Goal: Task Accomplishment & Management: Use online tool/utility

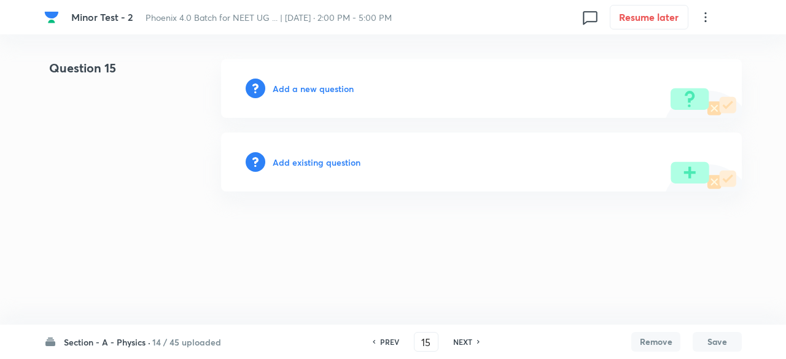
click at [342, 167] on h6 "Add existing question" at bounding box center [317, 162] width 88 height 13
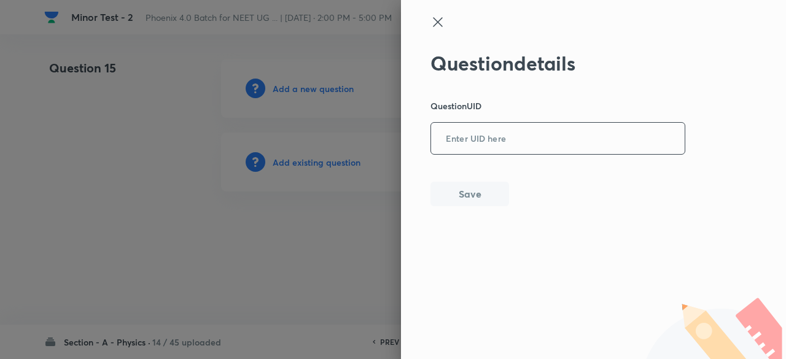
click at [445, 127] on input "text" at bounding box center [558, 139] width 254 height 30
paste input "3CBUF"
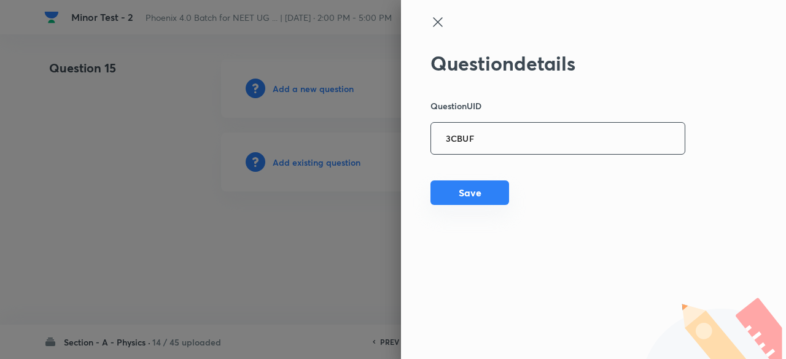
type input "3CBUF"
click at [459, 197] on button "Save" at bounding box center [470, 193] width 79 height 25
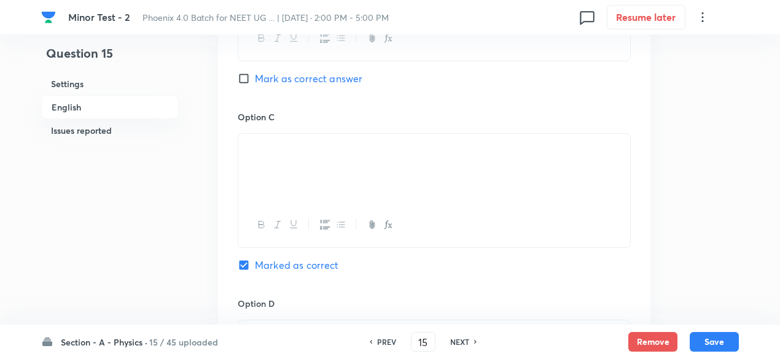
scroll to position [1124, 0]
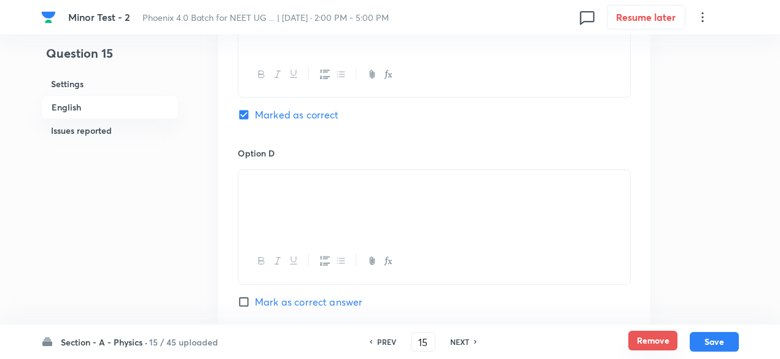
click at [649, 335] on button "Remove" at bounding box center [653, 341] width 49 height 20
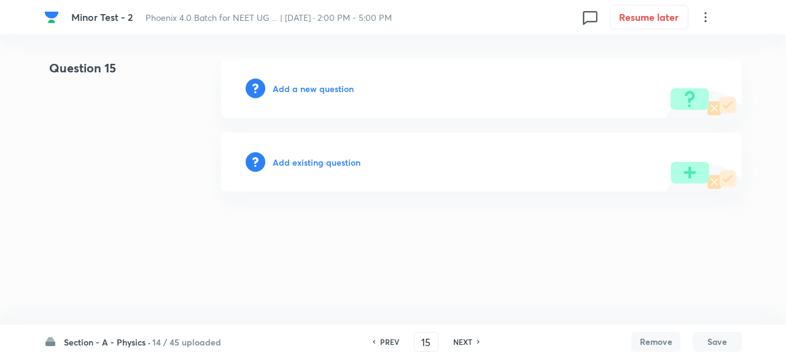
click at [340, 163] on h6 "Add existing question" at bounding box center [317, 162] width 88 height 13
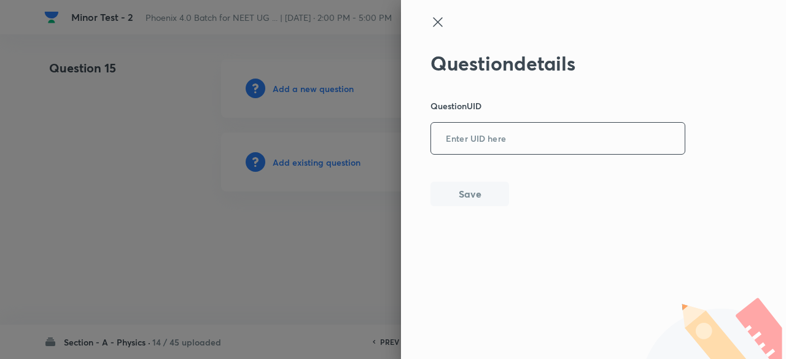
click at [473, 139] on input "text" at bounding box center [558, 139] width 254 height 30
paste input "ZO3HH"
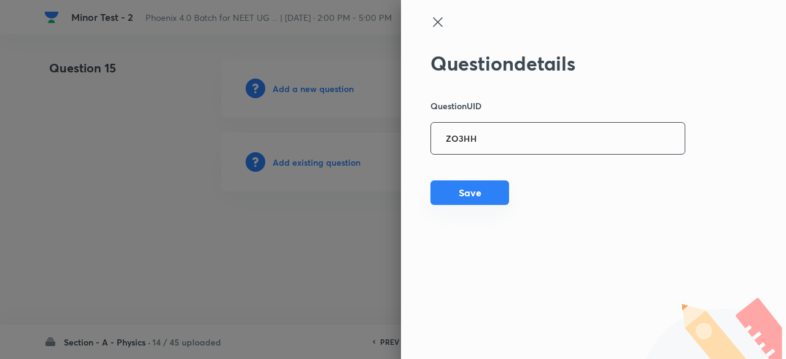
type input "ZO3HH"
click at [463, 196] on button "Save" at bounding box center [470, 193] width 79 height 25
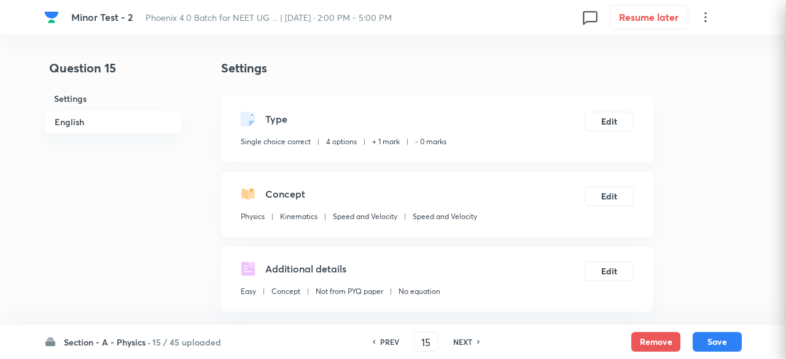
checkbox input "true"
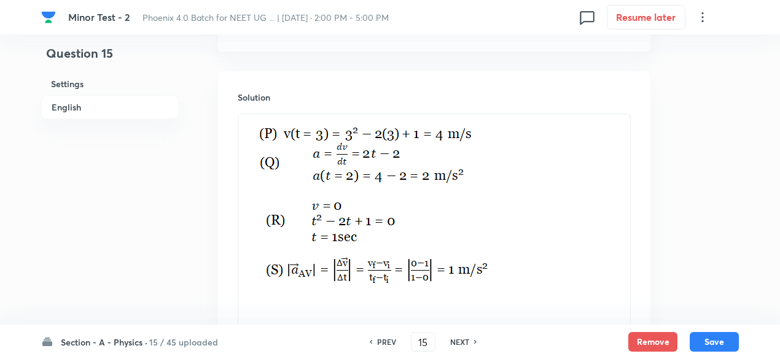
scroll to position [1604, 0]
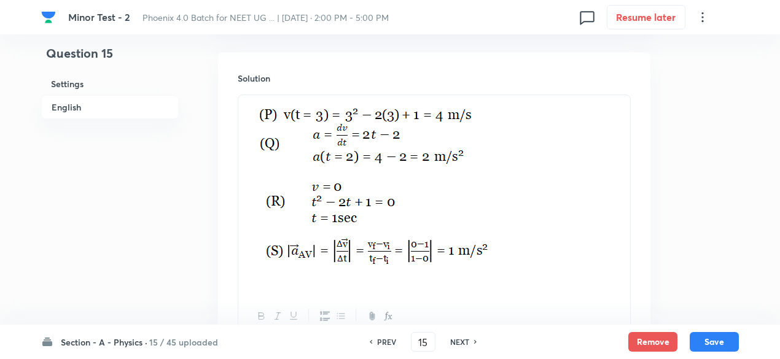
click at [386, 341] on h6 "PREV" at bounding box center [386, 342] width 19 height 11
type input "14"
checkbox input "true"
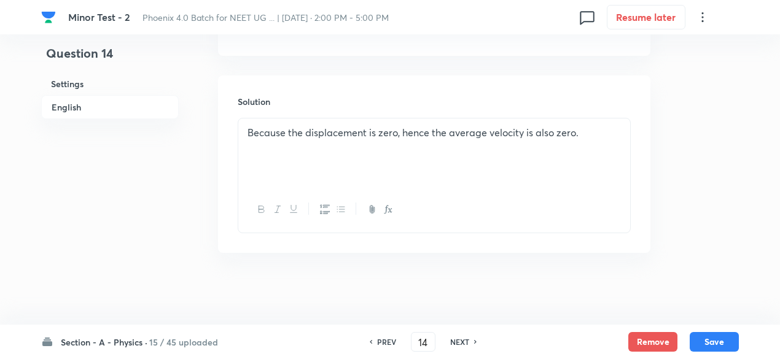
click at [386, 341] on h6 "PREV" at bounding box center [386, 342] width 19 height 11
type input "13"
checkbox input "false"
checkbox input "true"
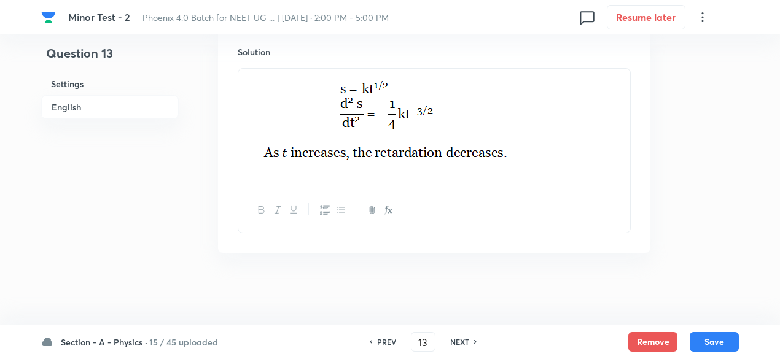
click at [386, 341] on h6 "PREV" at bounding box center [386, 342] width 19 height 11
type input "12"
checkbox input "true"
checkbox input "false"
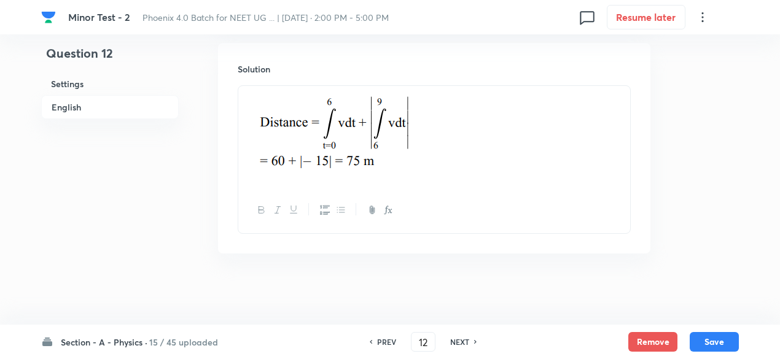
click at [386, 341] on h6 "PREV" at bounding box center [386, 342] width 19 height 11
type input "11"
checkbox input "false"
checkbox input "true"
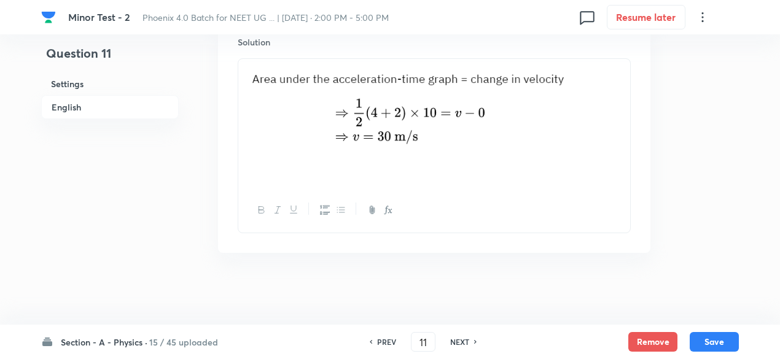
click at [386, 341] on h6 "PREV" at bounding box center [386, 342] width 19 height 11
type input "10"
checkbox input "false"
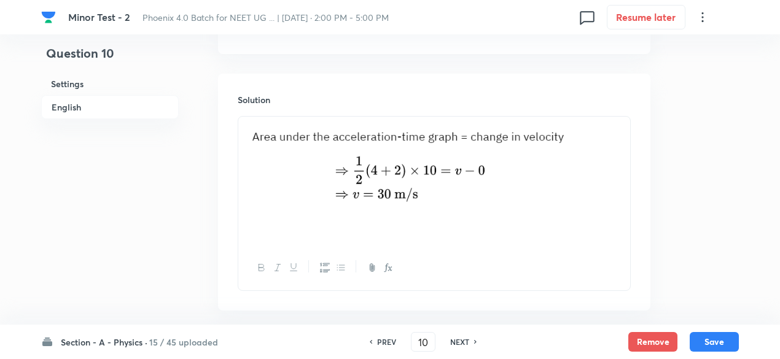
checkbox input "true"
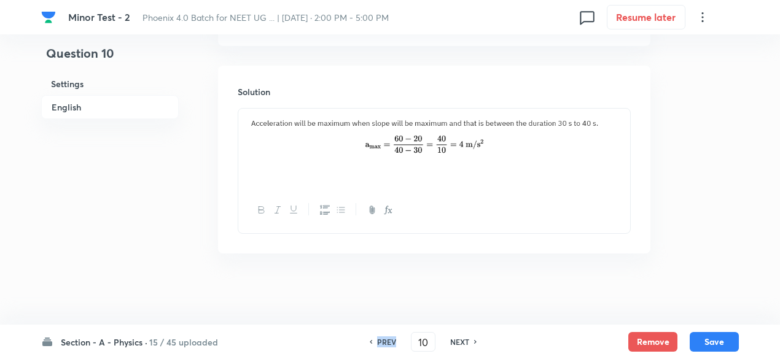
click at [386, 341] on h6 "PREV" at bounding box center [386, 342] width 19 height 11
type input "9"
checkbox input "false"
checkbox input "true"
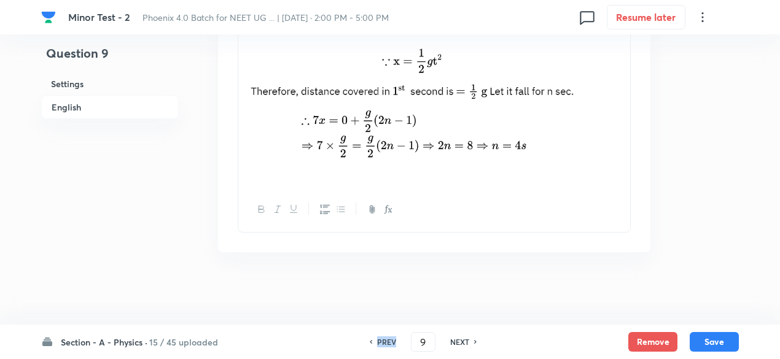
click at [386, 341] on h6 "PREV" at bounding box center [386, 342] width 19 height 11
type input "8"
checkbox input "false"
checkbox input "true"
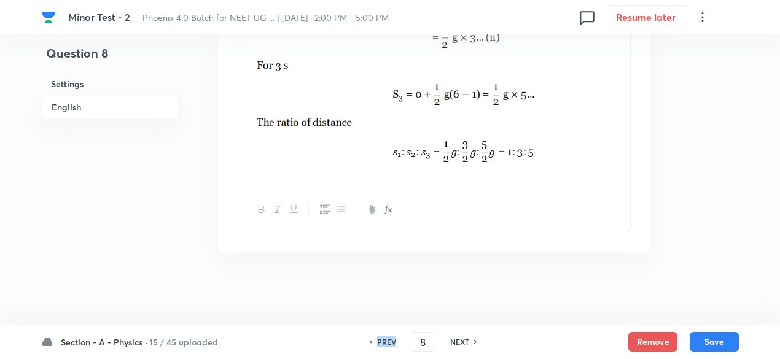
click at [386, 341] on h6 "PREV" at bounding box center [386, 342] width 19 height 11
type input "7"
checkbox input "false"
checkbox input "true"
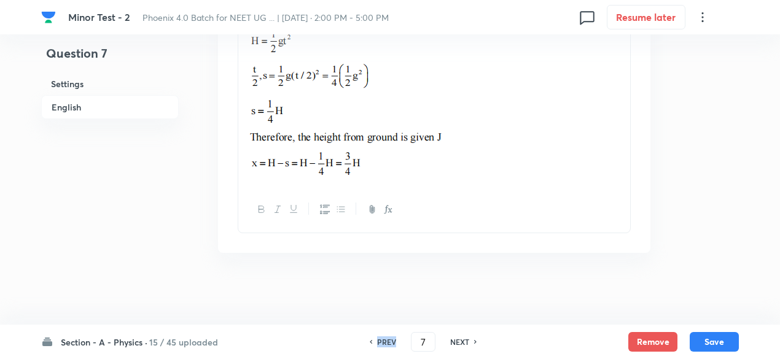
click at [386, 341] on h6 "PREV" at bounding box center [386, 342] width 19 height 11
type input "6"
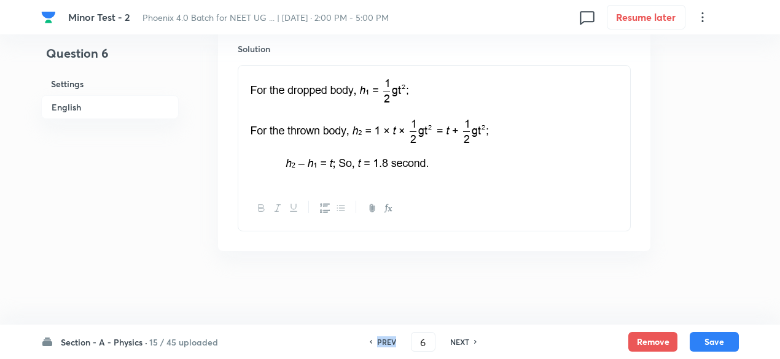
checkbox input "true"
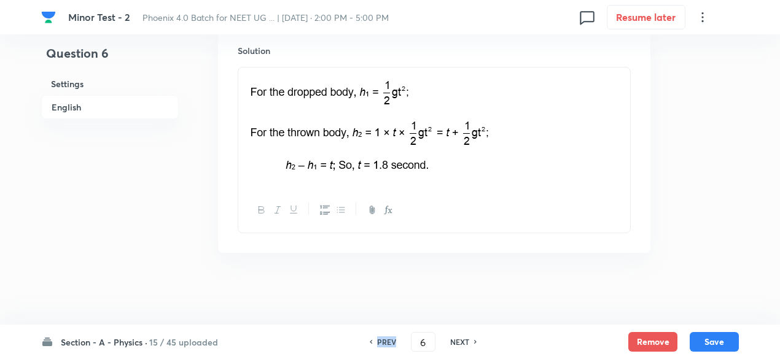
click at [386, 341] on h6 "PREV" at bounding box center [386, 342] width 19 height 11
type input "5"
checkbox input "false"
checkbox input "true"
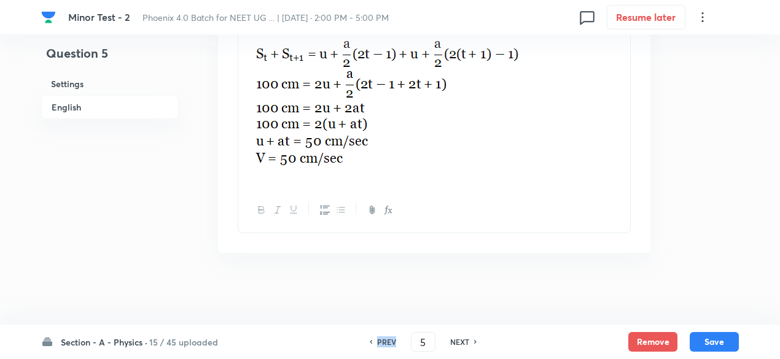
click at [386, 341] on h6 "PREV" at bounding box center [386, 342] width 19 height 11
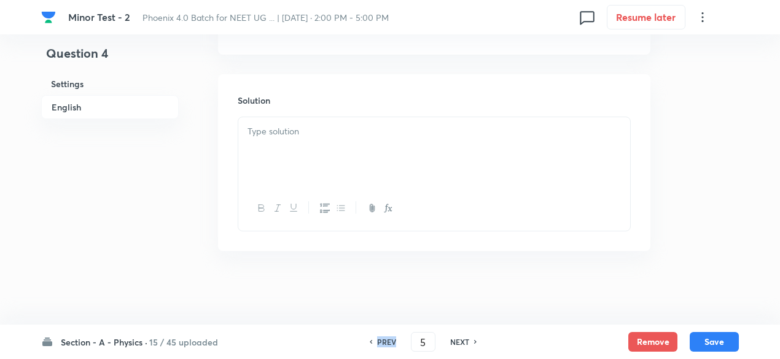
type input "4"
checkbox input "false"
checkbox input "true"
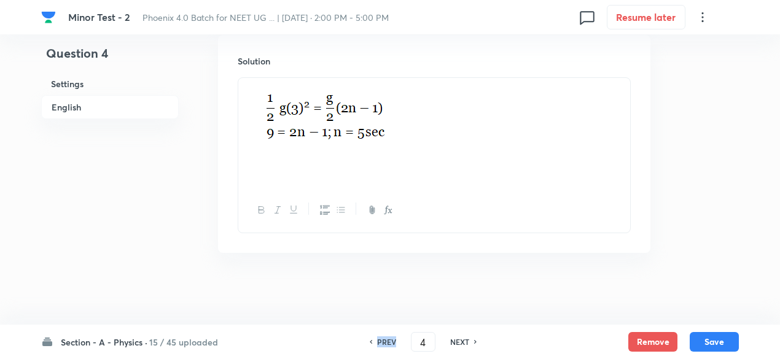
click at [386, 341] on h6 "PREV" at bounding box center [386, 342] width 19 height 11
type input "3"
checkbox input "true"
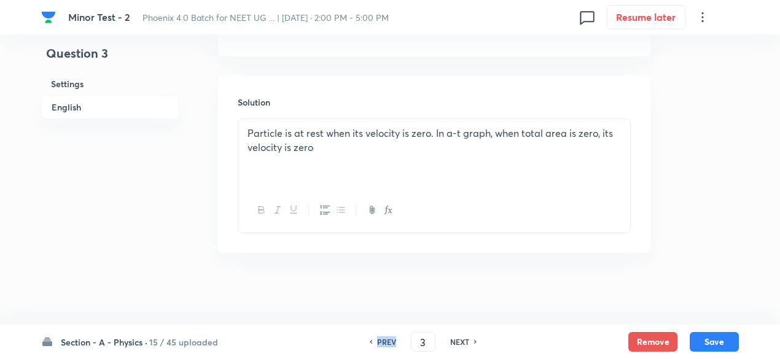
click at [386, 341] on h6 "PREV" at bounding box center [386, 342] width 19 height 11
type input "2"
checkbox input "true"
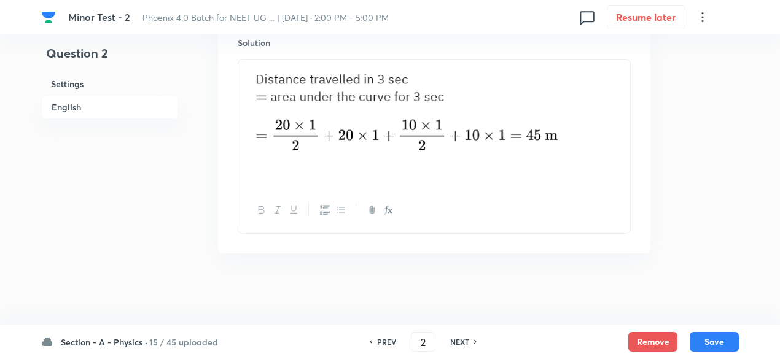
click at [386, 341] on h6 "PREV" at bounding box center [386, 342] width 19 height 11
type input "1"
checkbox input "false"
checkbox input "true"
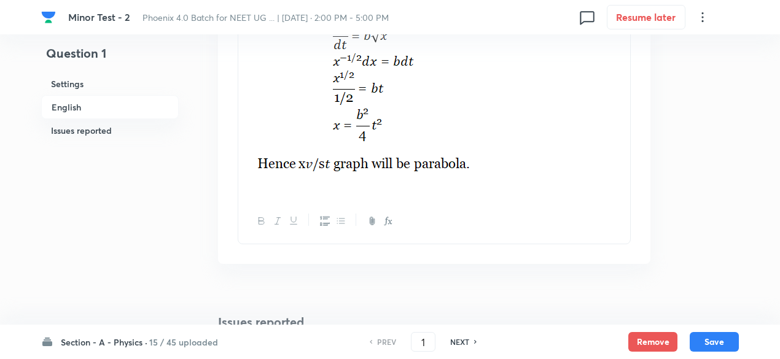
click at [458, 341] on h6 "NEXT" at bounding box center [459, 342] width 19 height 11
type input "2"
checkbox input "false"
checkbox input "true"
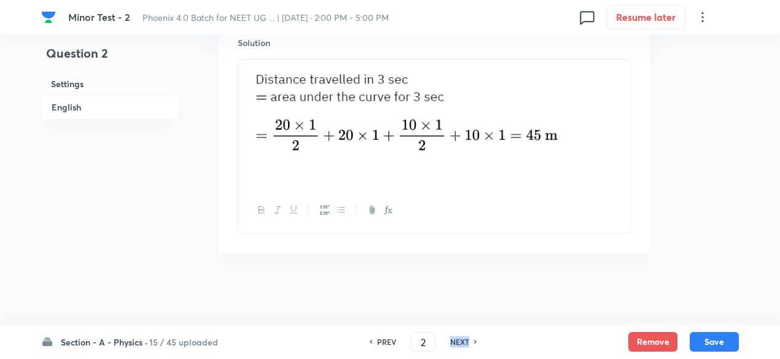
click at [458, 341] on h6 "NEXT" at bounding box center [459, 342] width 19 height 11
type input "3"
checkbox input "true"
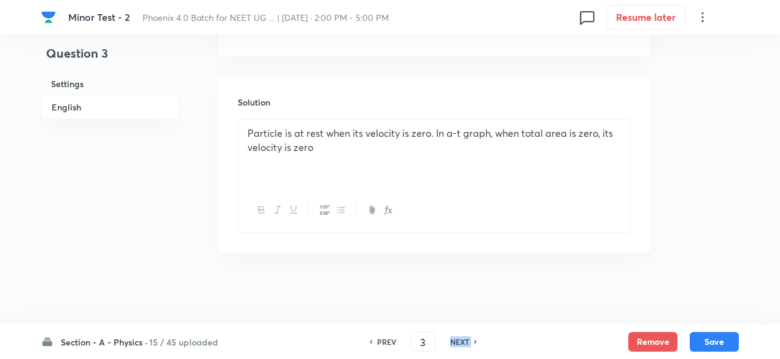
click at [458, 341] on h6 "NEXT" at bounding box center [459, 342] width 19 height 11
type input "4"
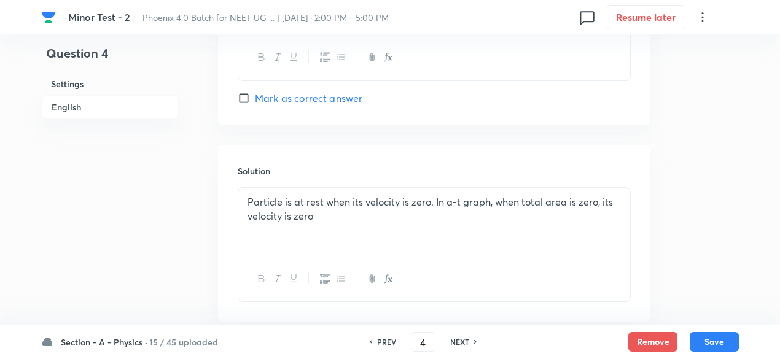
checkbox input "true"
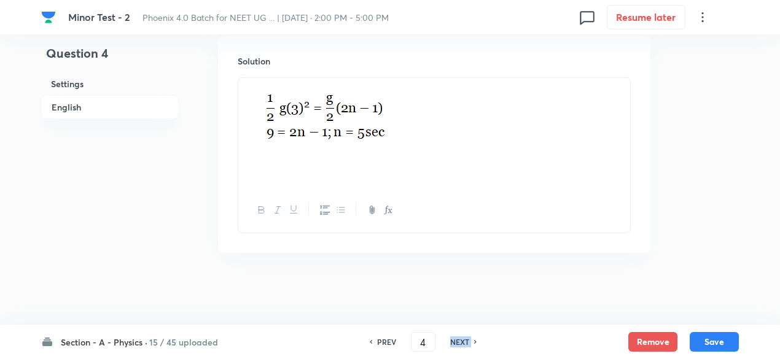
click at [458, 341] on h6 "NEXT" at bounding box center [459, 342] width 19 height 11
type input "5"
checkbox input "false"
checkbox input "true"
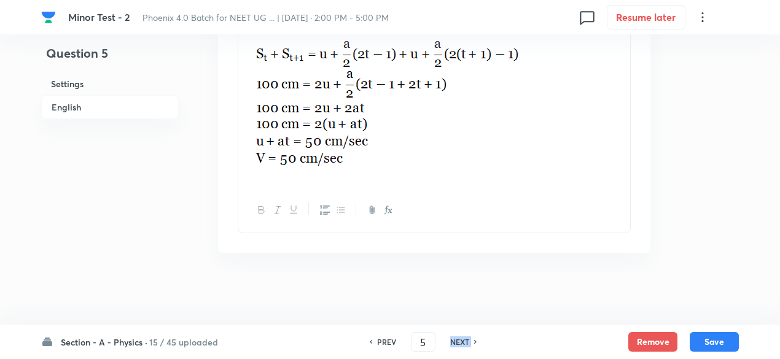
click at [458, 341] on h6 "NEXT" at bounding box center [459, 342] width 19 height 11
type input "6"
checkbox input "true"
checkbox input "false"
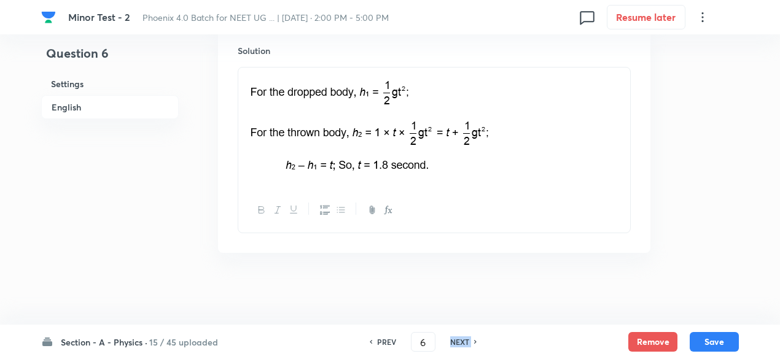
click at [458, 341] on h6 "NEXT" at bounding box center [459, 342] width 19 height 11
type input "7"
checkbox input "true"
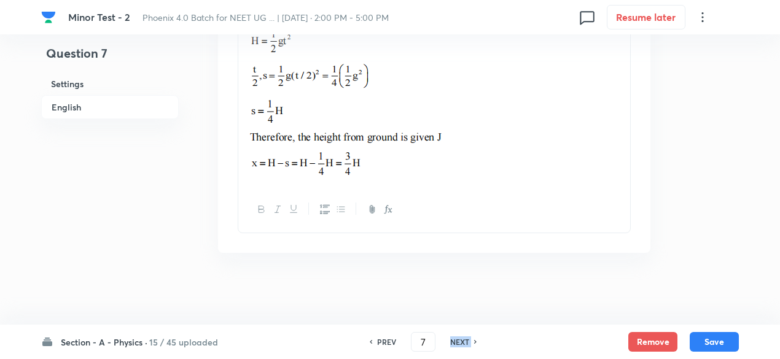
click at [458, 341] on h6 "NEXT" at bounding box center [459, 342] width 19 height 11
type input "8"
checkbox input "false"
checkbox input "true"
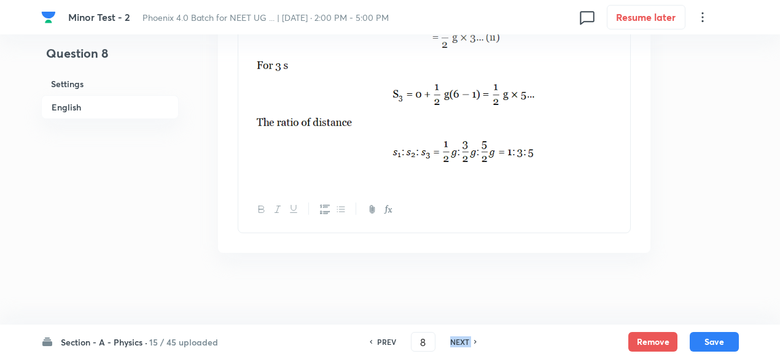
click at [458, 341] on h6 "NEXT" at bounding box center [459, 342] width 19 height 11
type input "9"
checkbox input "false"
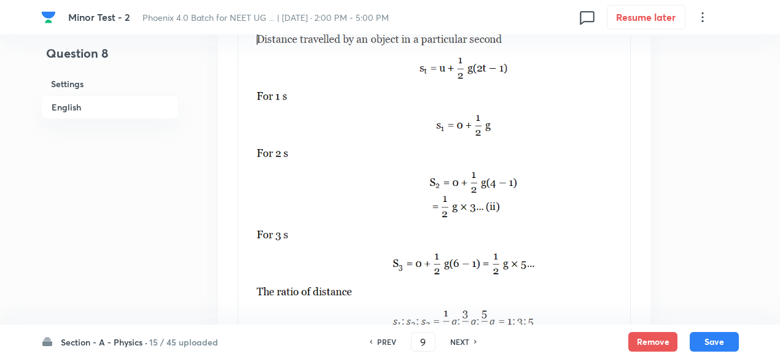
checkbox input "true"
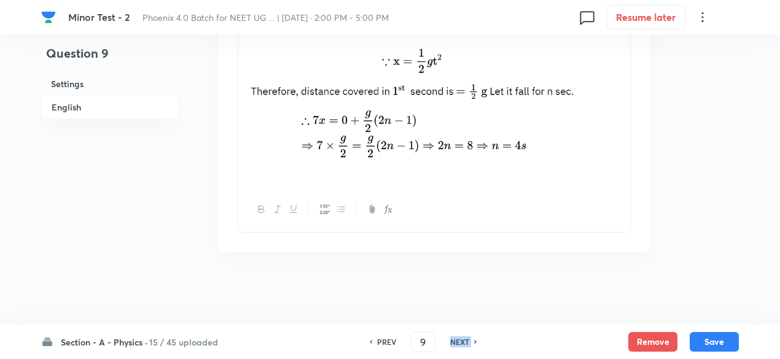
click at [458, 341] on h6 "NEXT" at bounding box center [459, 342] width 19 height 11
type input "10"
checkbox input "false"
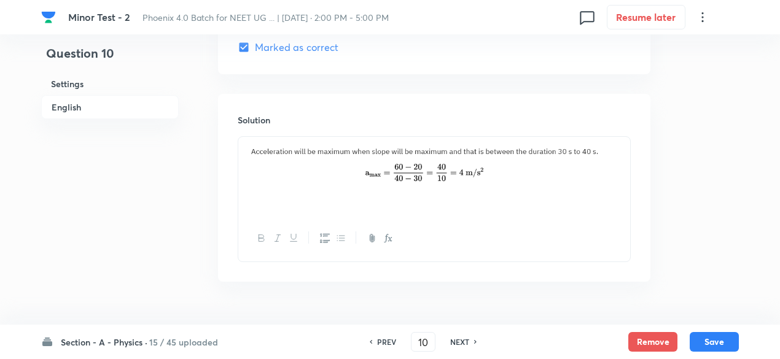
checkbox input "true"
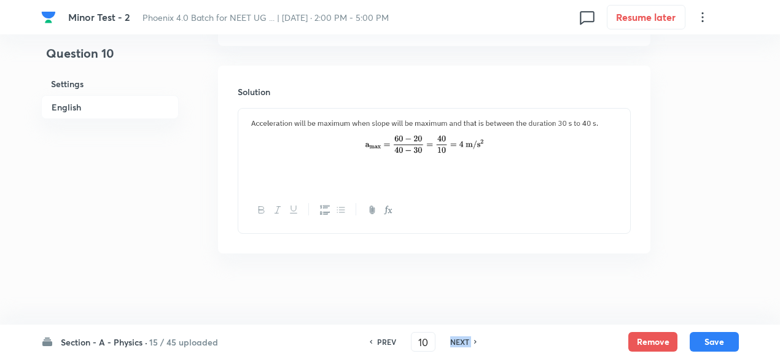
click at [458, 341] on h6 "NEXT" at bounding box center [459, 342] width 19 height 11
type input "11"
checkbox input "true"
checkbox input "false"
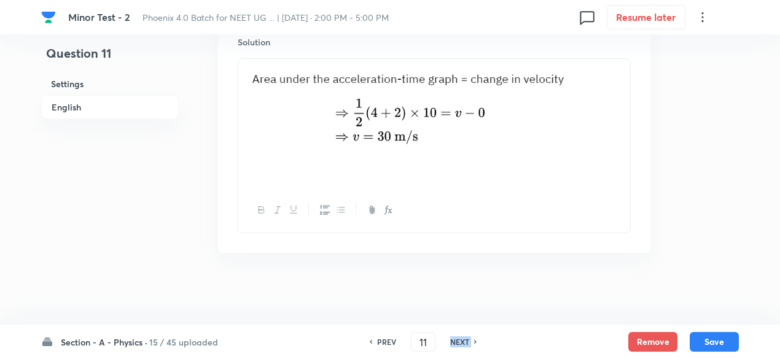
click at [458, 341] on h6 "NEXT" at bounding box center [459, 342] width 19 height 11
type input "12"
checkbox input "false"
checkbox input "true"
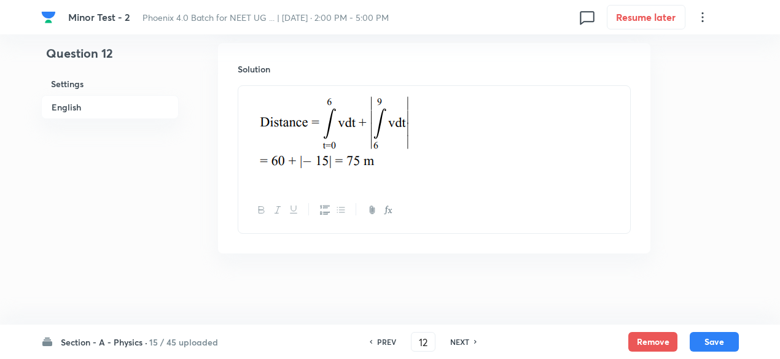
click at [458, 341] on h6 "NEXT" at bounding box center [459, 342] width 19 height 11
type input "13"
checkbox input "false"
checkbox input "true"
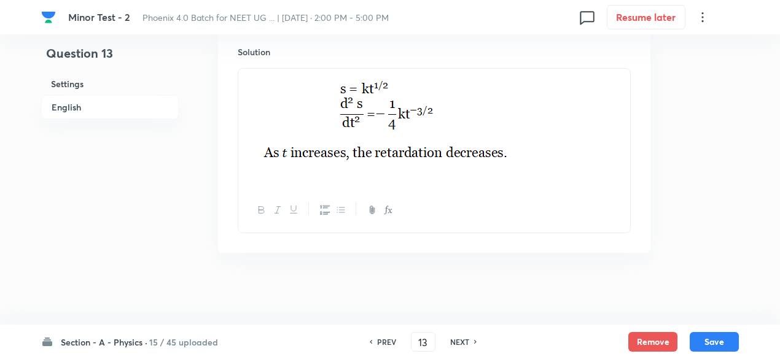
click at [458, 341] on h6 "NEXT" at bounding box center [459, 342] width 19 height 11
type input "14"
checkbox input "false"
checkbox input "true"
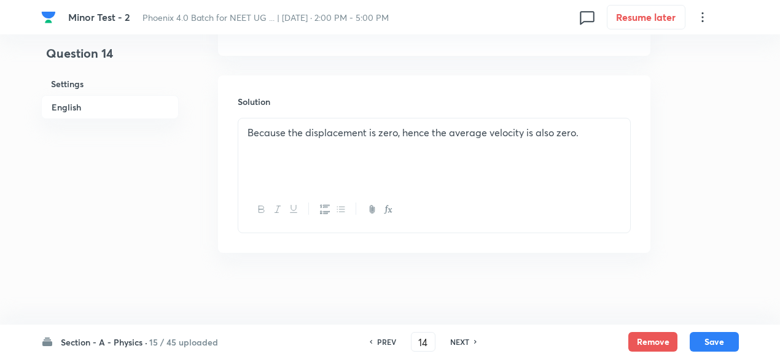
click at [458, 341] on h6 "NEXT" at bounding box center [459, 342] width 19 height 11
type input "15"
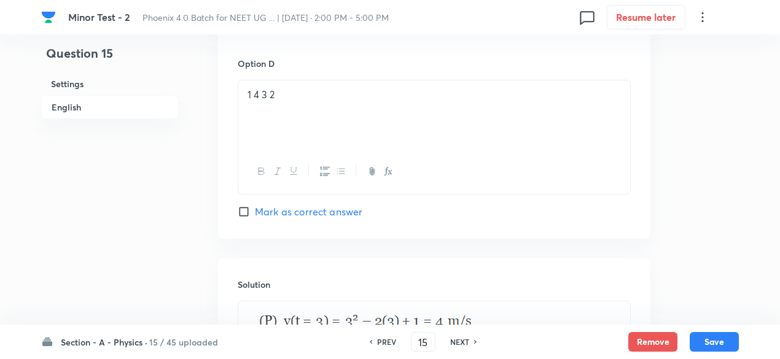
checkbox input "true"
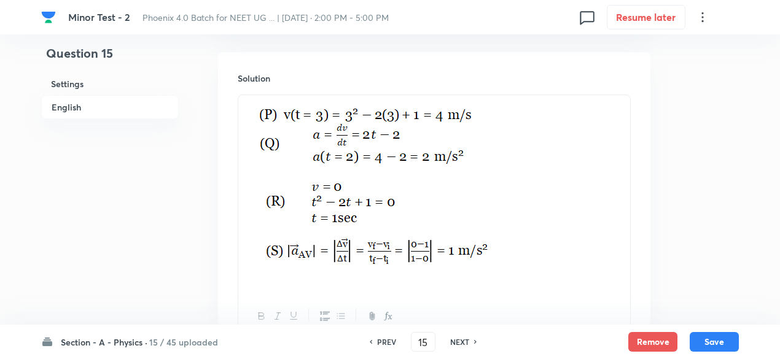
click at [458, 341] on h6 "NEXT" at bounding box center [459, 342] width 19 height 11
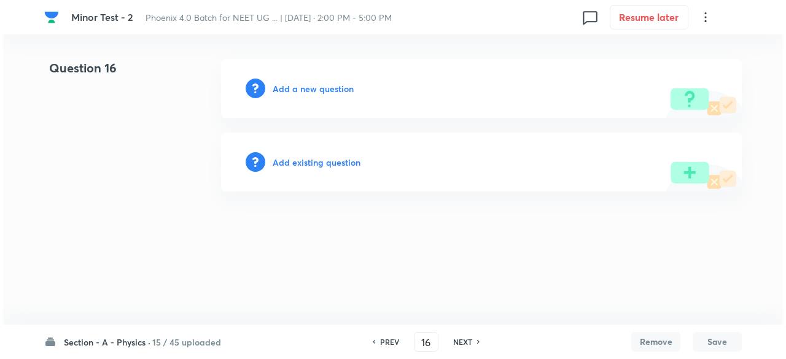
scroll to position [0, 0]
click at [384, 339] on h6 "PREV" at bounding box center [389, 342] width 19 height 11
type input "15"
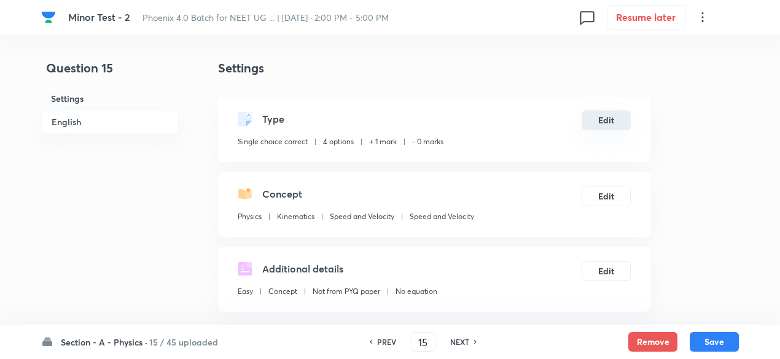
click at [601, 112] on button "Edit" at bounding box center [606, 121] width 49 height 20
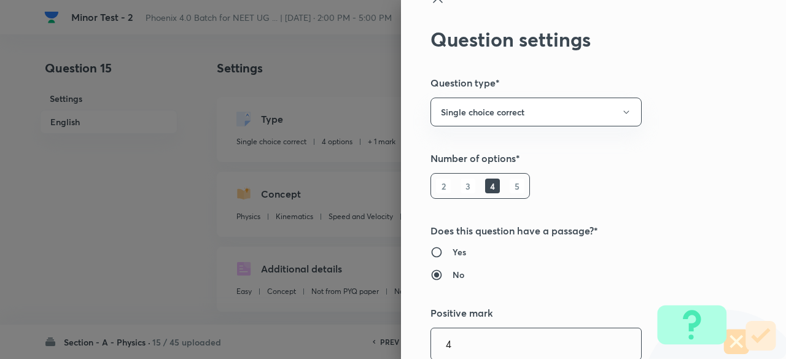
type input "4"
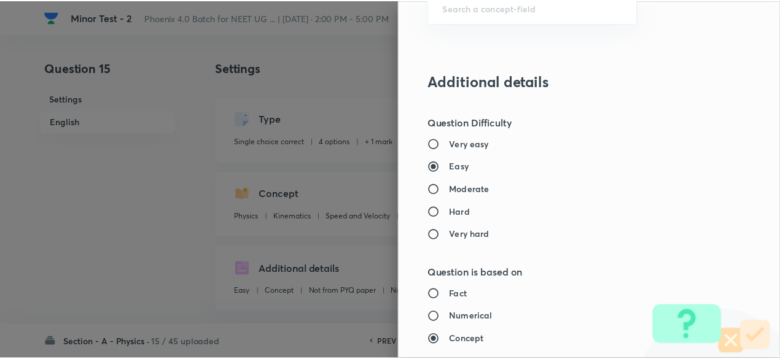
scroll to position [1312, 0]
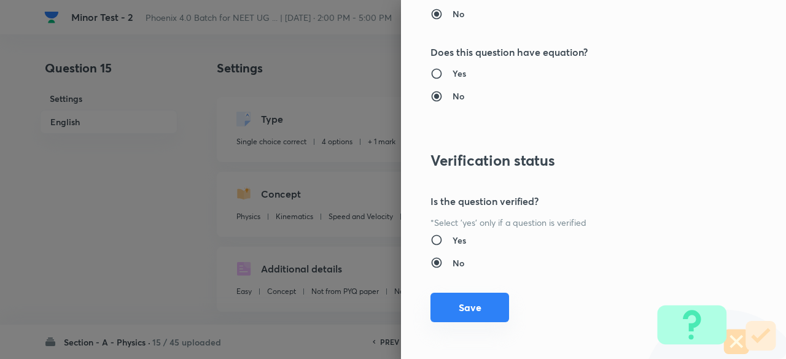
type input "1"
click at [482, 306] on button "Save" at bounding box center [470, 307] width 79 height 29
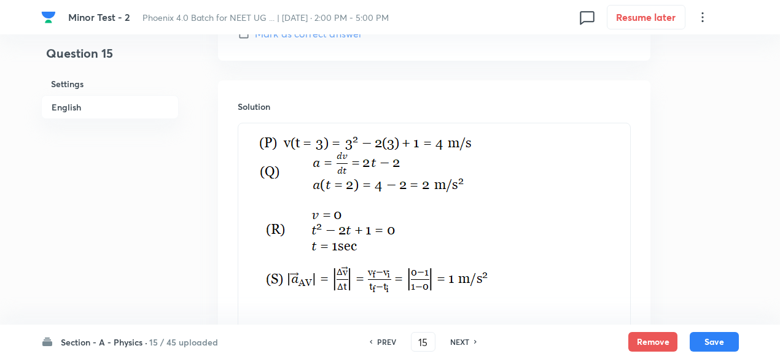
scroll to position [1710, 0]
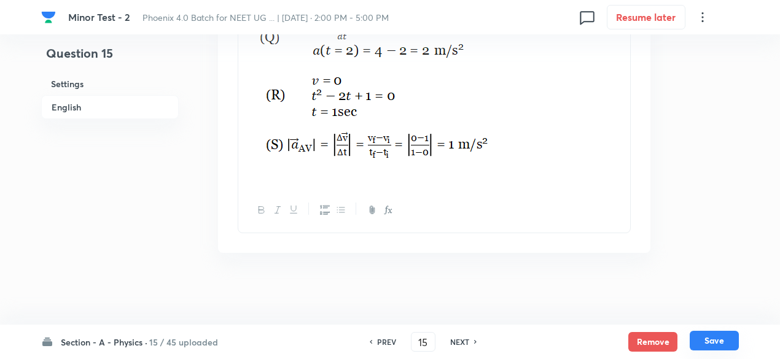
click at [709, 340] on button "Save" at bounding box center [714, 341] width 49 height 20
type input "16"
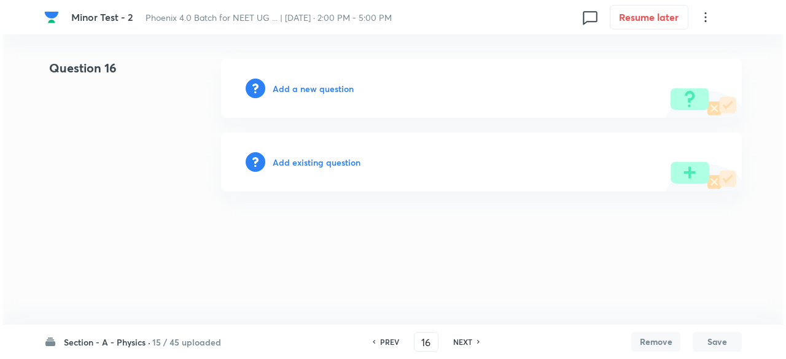
scroll to position [0, 0]
click at [334, 160] on h6 "Add existing question" at bounding box center [317, 162] width 88 height 13
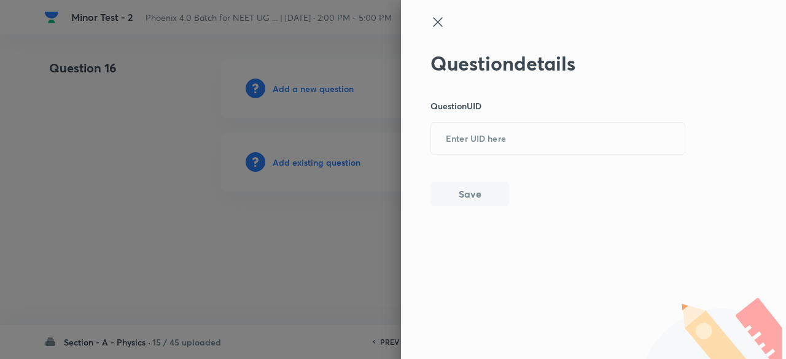
click at [474, 122] on div "Question details Question UID ​ Save" at bounding box center [559, 129] width 256 height 155
click at [474, 127] on input "text" at bounding box center [558, 139] width 254 height 30
paste input "ZNOWU"
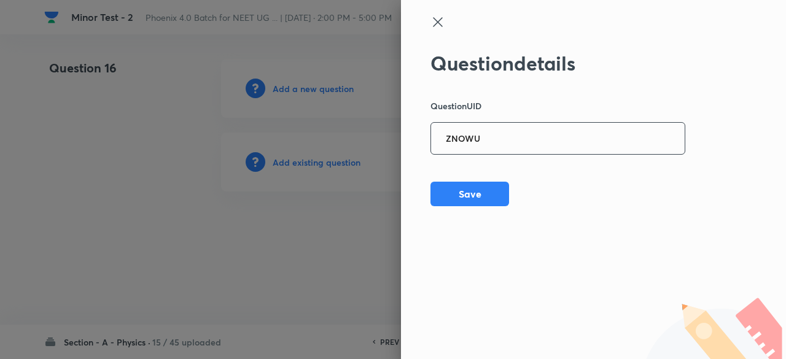
type input "ZNOWU"
click at [464, 210] on div "Question details Question UID ZNOWU ​ Save" at bounding box center [593, 179] width 385 height 359
click at [465, 185] on button "Save" at bounding box center [470, 193] width 79 height 25
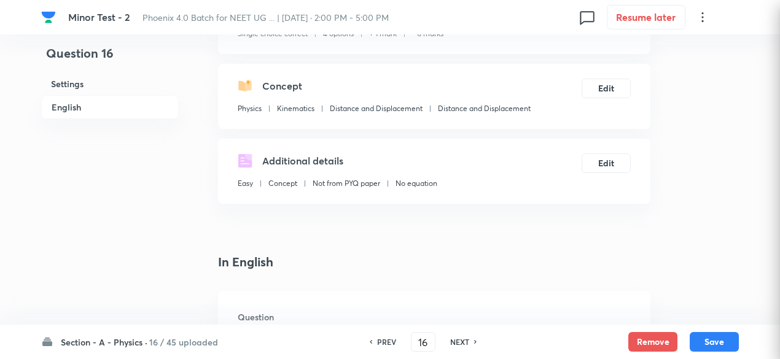
checkbox input "true"
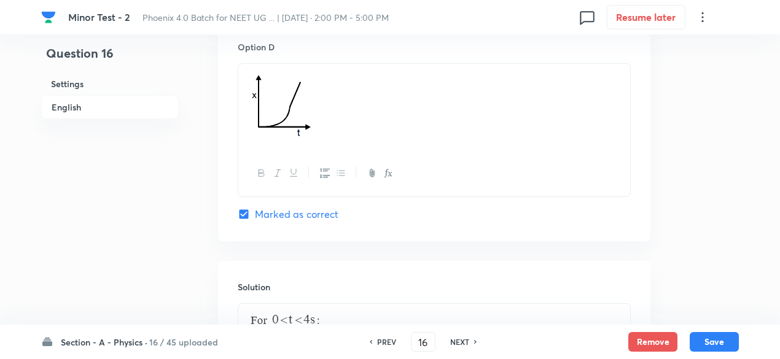
scroll to position [1636, 0]
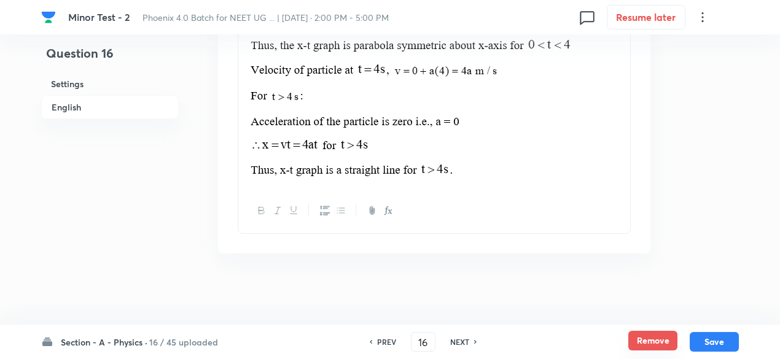
click at [648, 343] on button "Remove" at bounding box center [653, 341] width 49 height 20
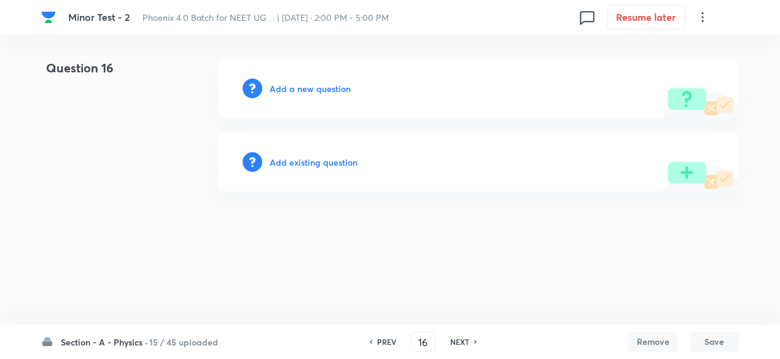
scroll to position [0, 0]
click at [331, 165] on h6 "Add existing question" at bounding box center [317, 162] width 88 height 13
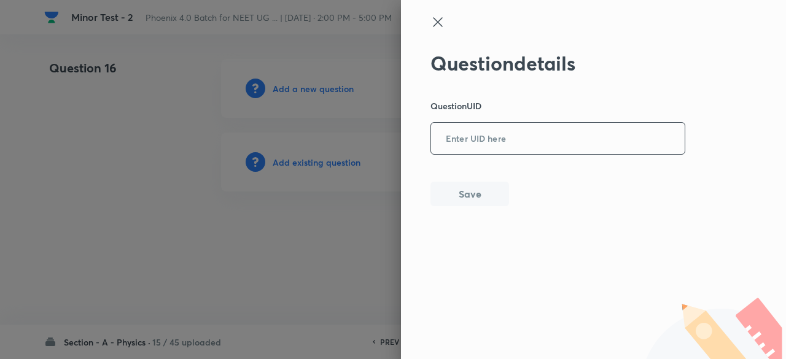
click at [468, 151] on input "text" at bounding box center [558, 139] width 254 height 30
paste input "MMLSH"
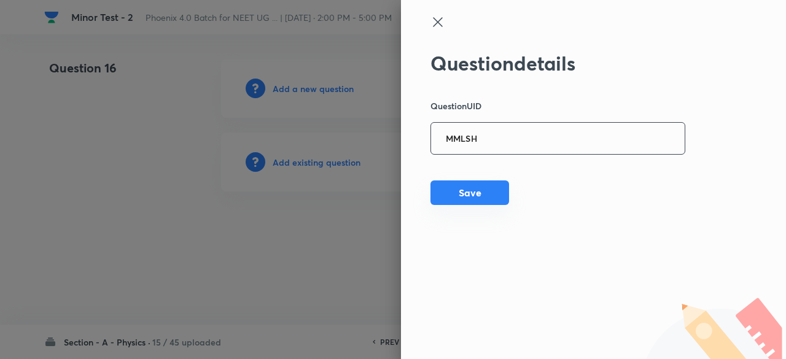
type input "MMLSH"
click at [463, 194] on button "Save" at bounding box center [470, 193] width 79 height 25
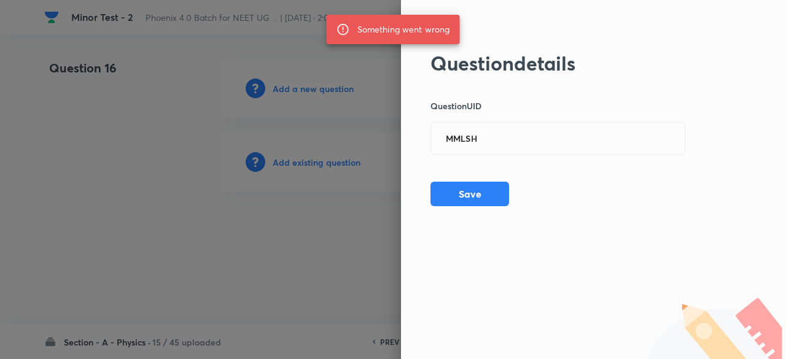
click at [342, 163] on div at bounding box center [393, 179] width 786 height 359
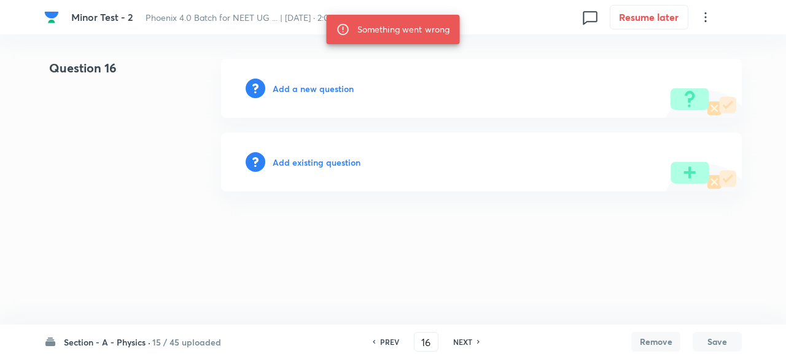
click at [342, 163] on h6 "Add existing question" at bounding box center [317, 162] width 88 height 13
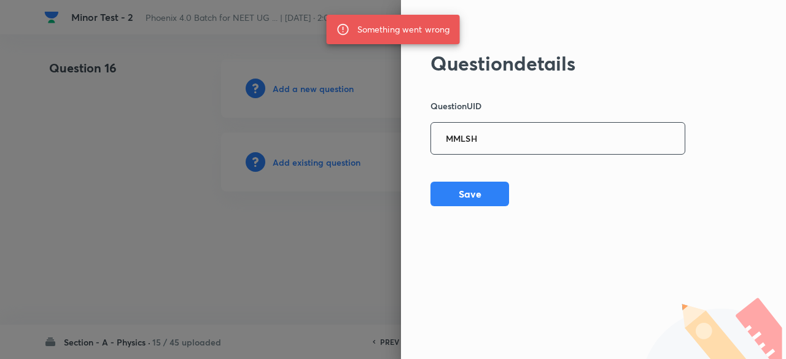
click at [513, 142] on input "MMLSH" at bounding box center [558, 139] width 254 height 30
paste input "PDBSI"
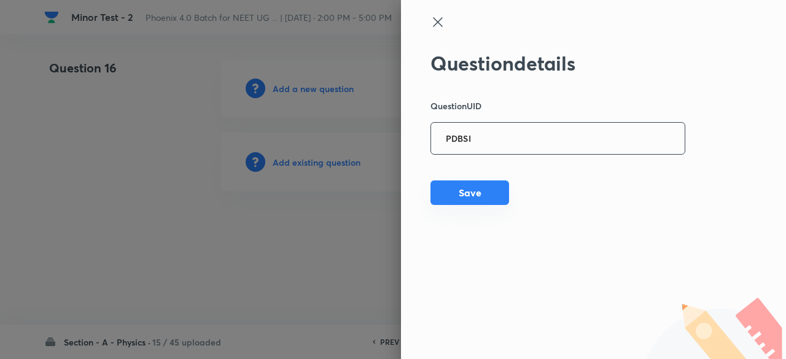
type input "PDBSI"
click at [487, 203] on button "Save" at bounding box center [470, 193] width 79 height 25
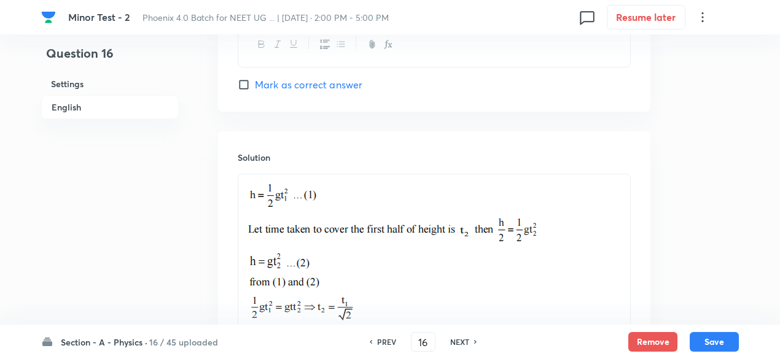
scroll to position [1247, 0]
click at [651, 339] on button "Remove" at bounding box center [653, 341] width 49 height 20
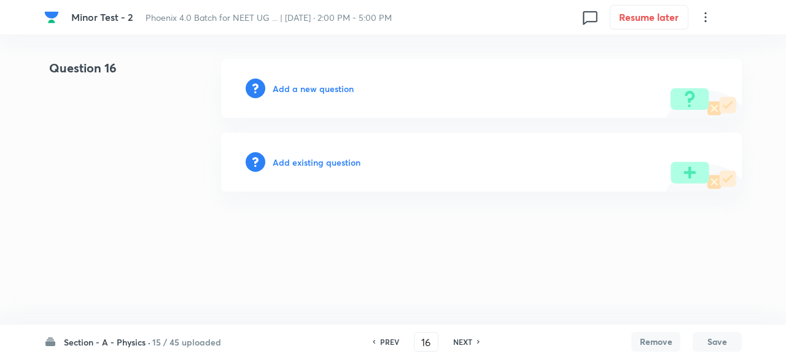
click at [321, 165] on h6 "Add existing question" at bounding box center [317, 162] width 88 height 13
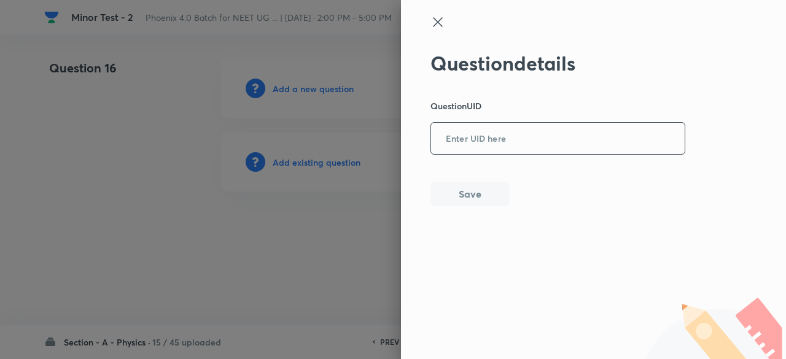
click at [460, 150] on input "text" at bounding box center [558, 139] width 254 height 30
paste input "VSNRA"
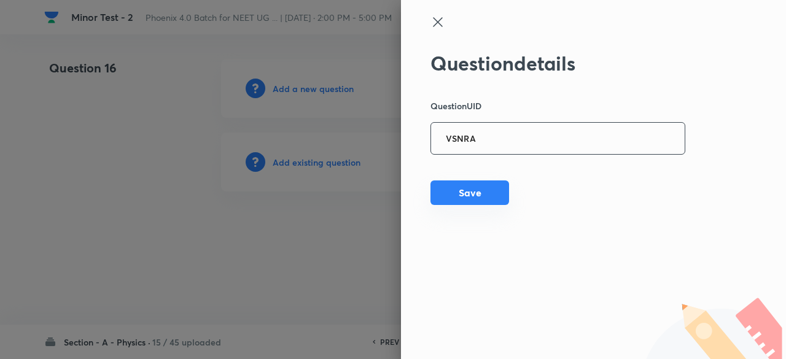
type input "VSNRA"
click at [453, 194] on button "Save" at bounding box center [470, 193] width 79 height 25
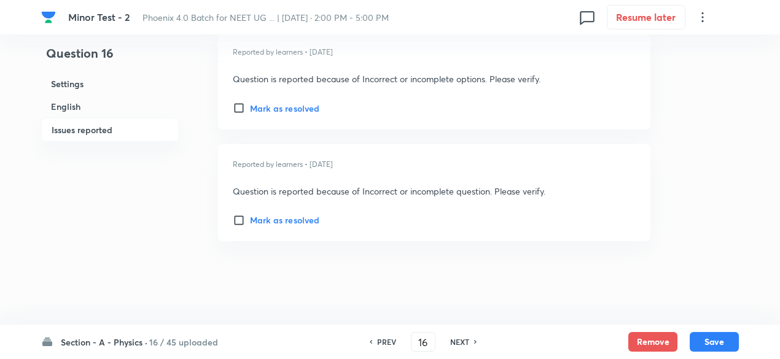
scroll to position [1728, 0]
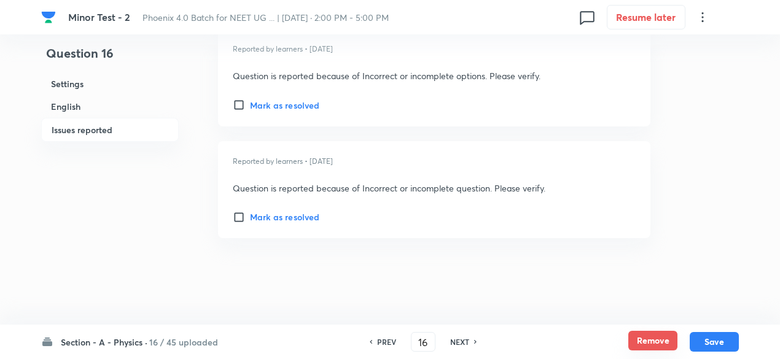
click at [659, 342] on button "Remove" at bounding box center [653, 341] width 49 height 20
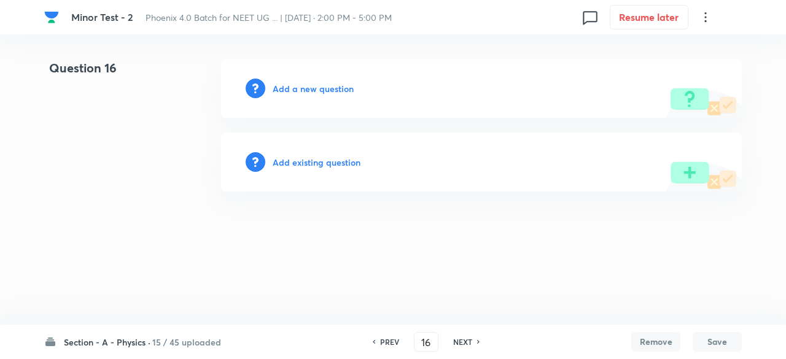
click at [329, 163] on h6 "Add existing question" at bounding box center [317, 162] width 88 height 13
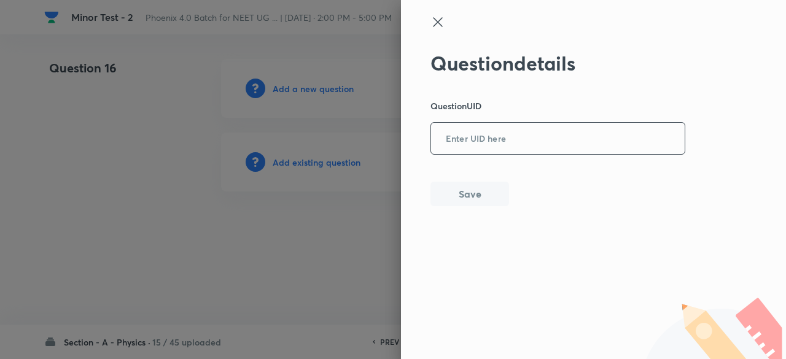
click at [546, 149] on input "text" at bounding box center [558, 139] width 254 height 30
paste input "VSNRA"
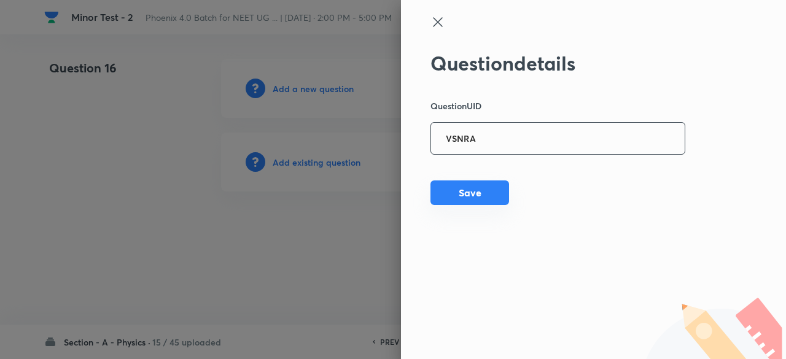
type input "VSNRA"
click at [504, 194] on button "Save" at bounding box center [470, 193] width 79 height 25
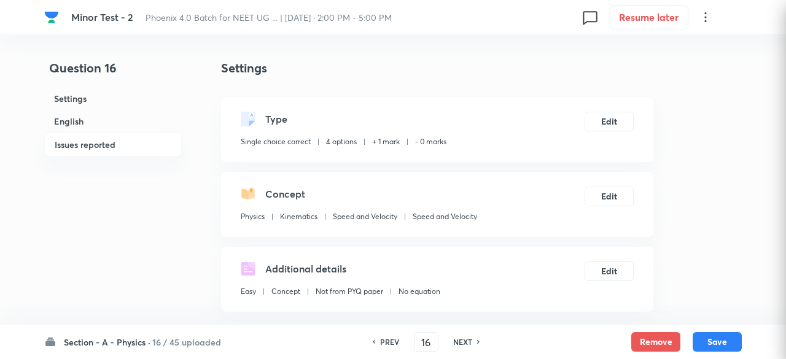
checkbox input "true"
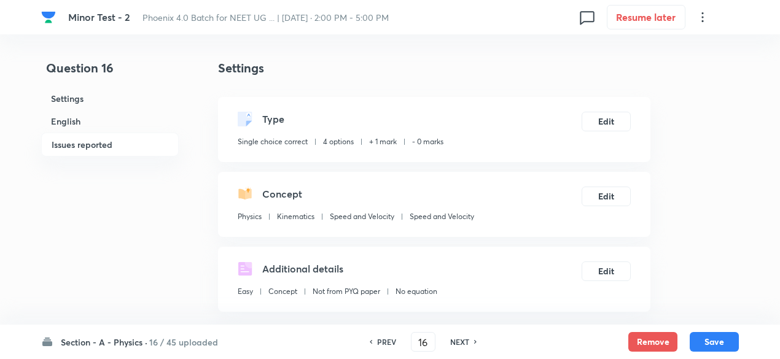
click at [310, 208] on div "Concept Physics Kinematics Speed and Velocity Speed and Velocity" at bounding box center [356, 207] width 237 height 41
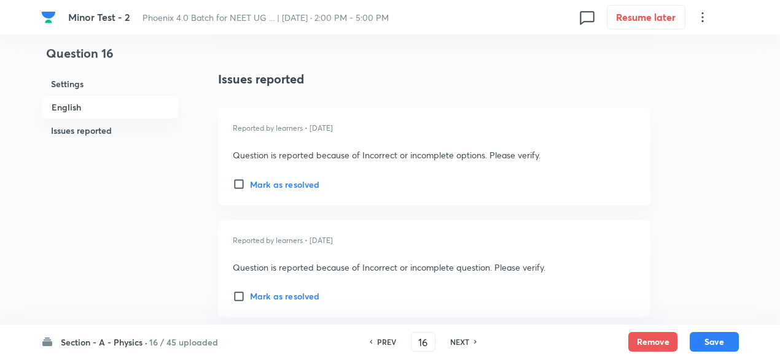
scroll to position [1728, 0]
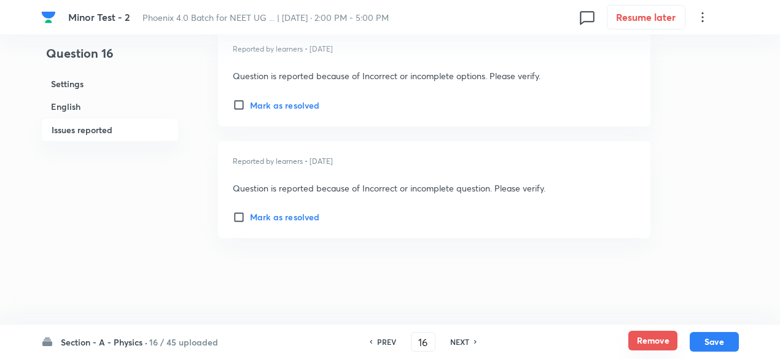
click at [646, 336] on button "Remove" at bounding box center [653, 341] width 49 height 20
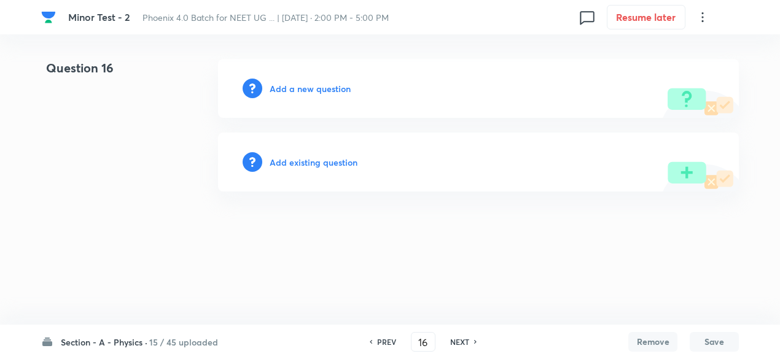
scroll to position [0, 0]
click at [349, 159] on h6 "Add existing question" at bounding box center [317, 162] width 88 height 13
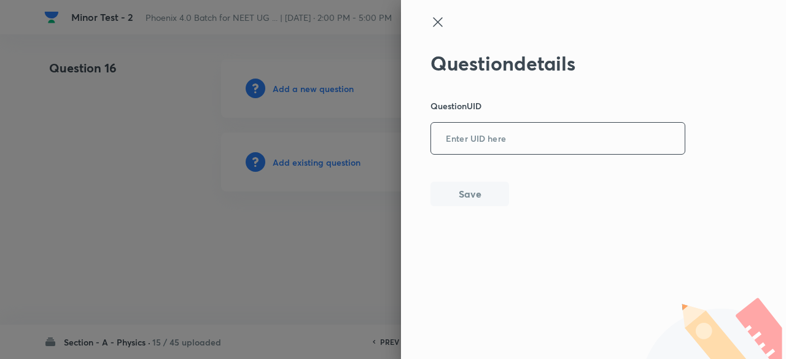
click at [458, 154] on div "​" at bounding box center [558, 138] width 255 height 33
paste input "W9GIL"
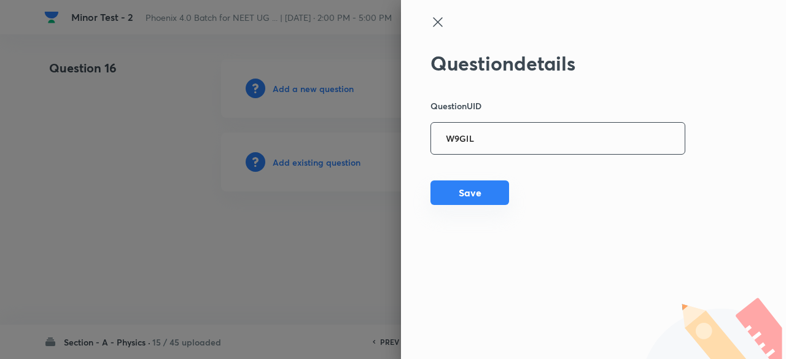
type input "W9GIL"
click at [456, 206] on div "Question details Question UID W9GIL ​ Save" at bounding box center [559, 129] width 256 height 155
click at [308, 163] on div at bounding box center [393, 179] width 786 height 359
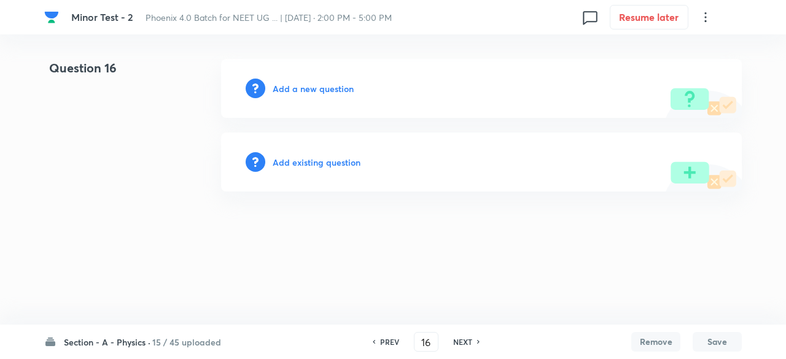
click at [308, 163] on h6 "Add existing question" at bounding box center [317, 162] width 88 height 13
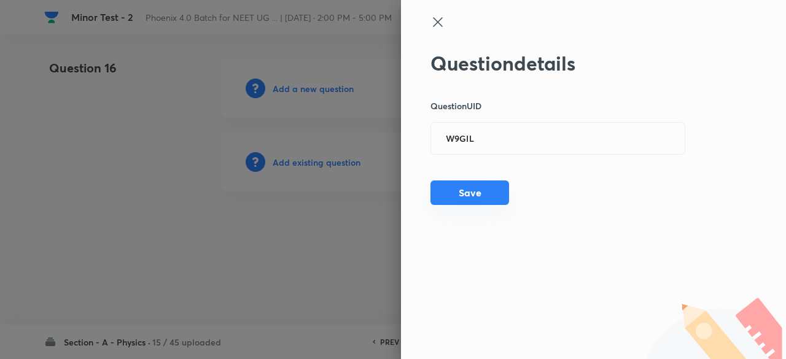
click at [480, 189] on button "Save" at bounding box center [470, 193] width 79 height 25
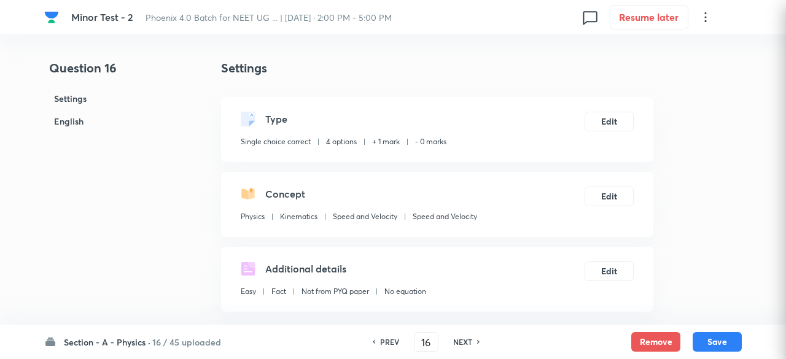
checkbox input "true"
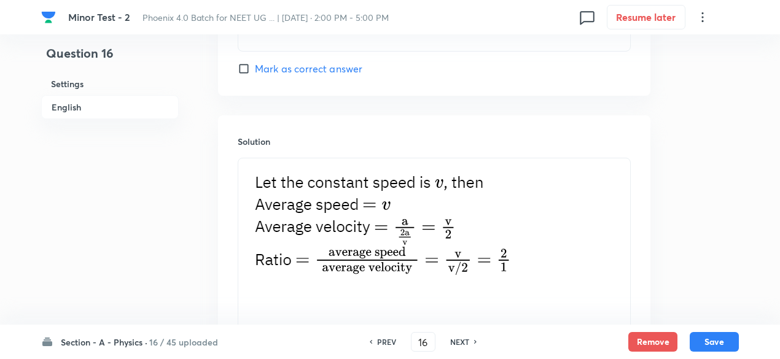
scroll to position [1492, 0]
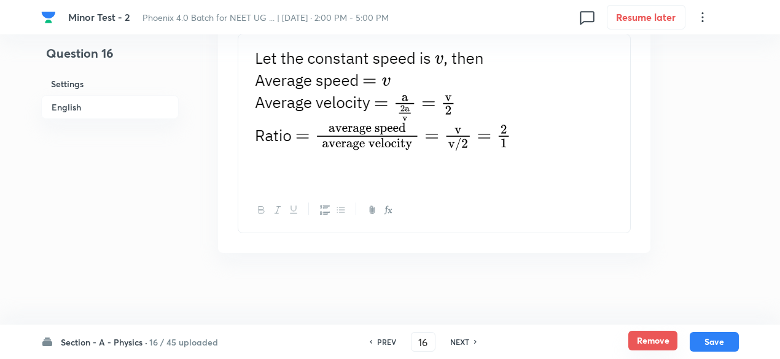
click at [654, 341] on button "Remove" at bounding box center [653, 341] width 49 height 20
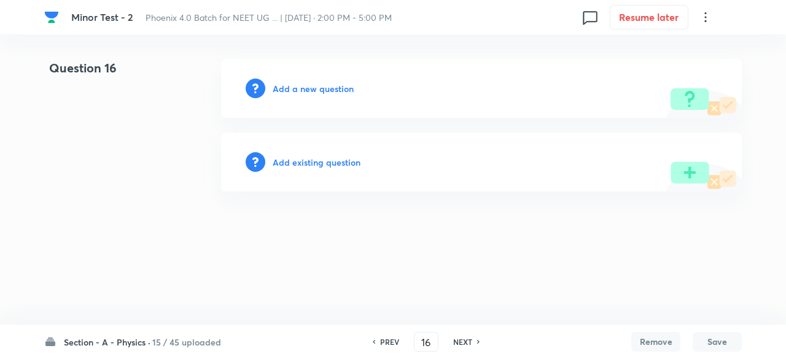
click at [343, 165] on h6 "Add existing question" at bounding box center [317, 162] width 88 height 13
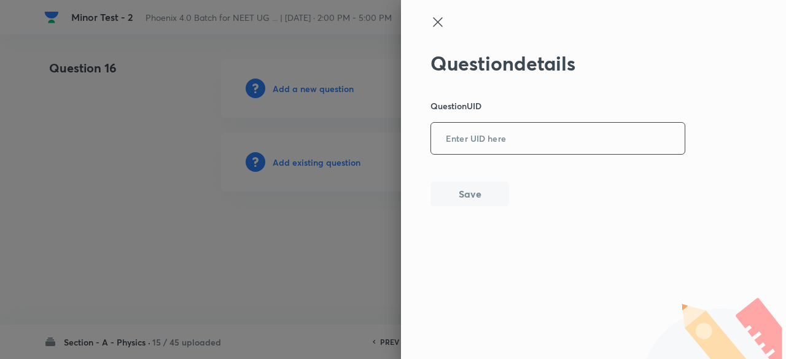
click at [477, 147] on input "text" at bounding box center [558, 139] width 254 height 30
paste input "O15HE"
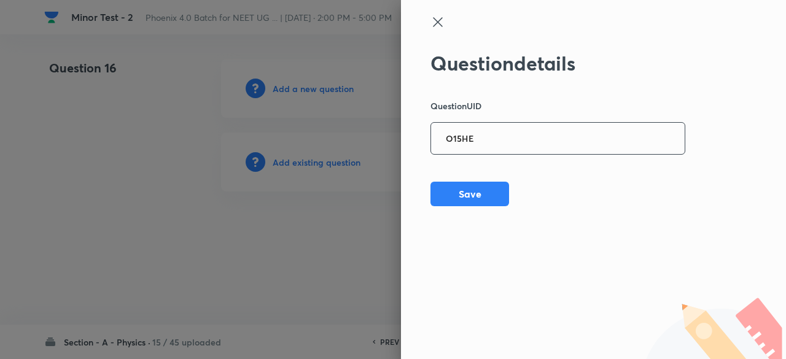
type input "O15HE"
click at [323, 159] on div at bounding box center [393, 179] width 786 height 359
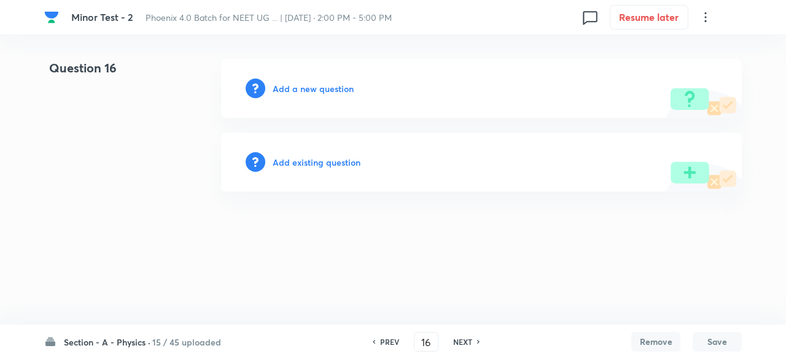
click at [323, 159] on h6 "Add existing question" at bounding box center [317, 162] width 88 height 13
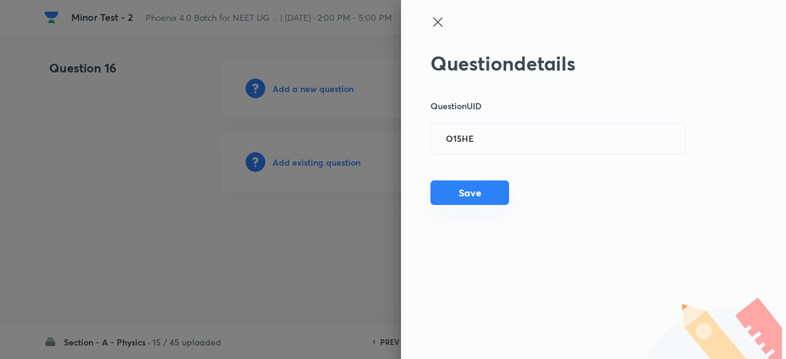
click at [457, 196] on button "Save" at bounding box center [470, 193] width 79 height 25
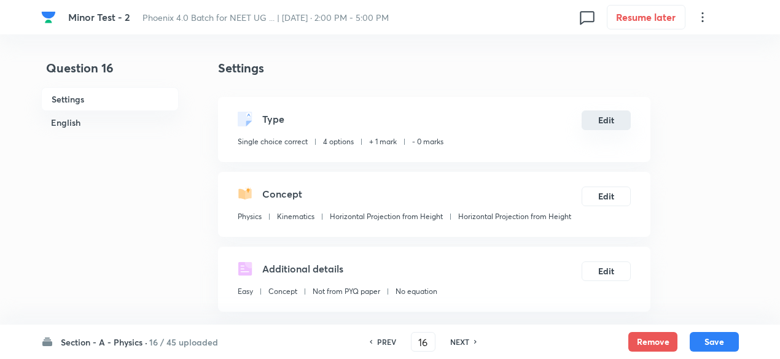
click at [608, 127] on button "Edit" at bounding box center [606, 121] width 49 height 20
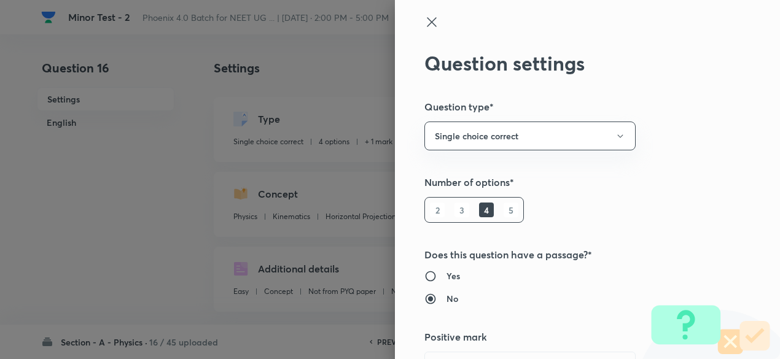
type input "1"
type input "0"
type input "Horizontal Projection from Height"
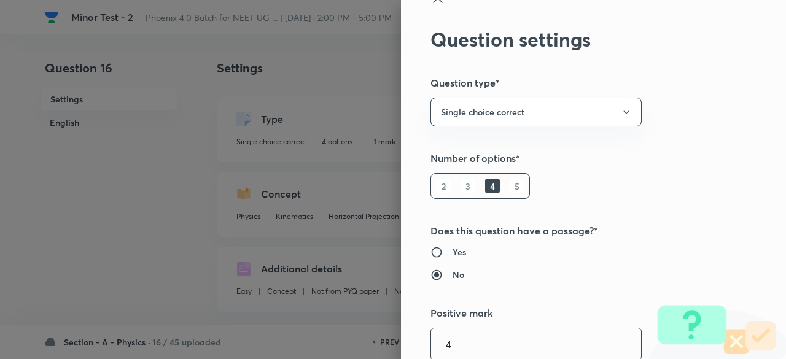
type input "4"
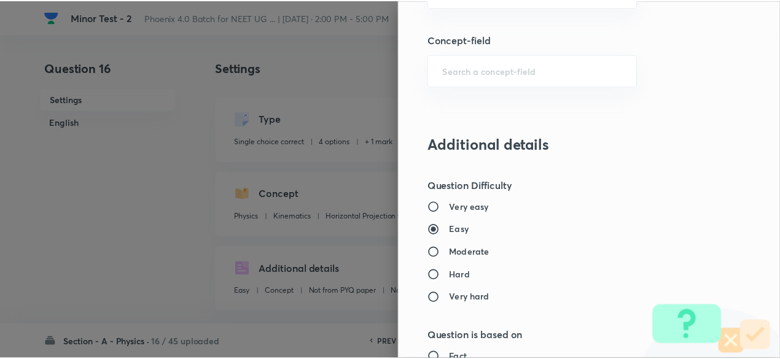
scroll to position [1312, 0]
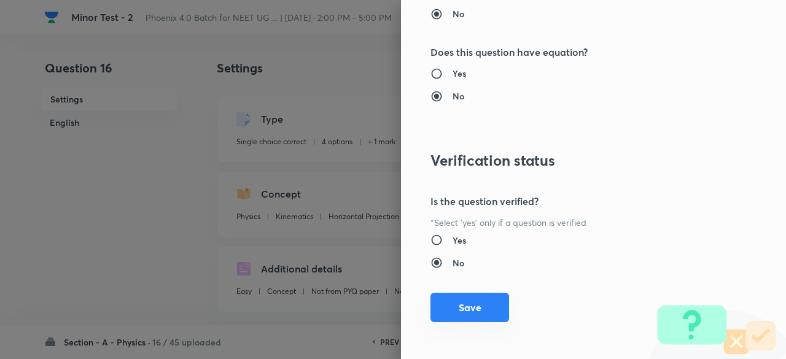
type input "1"
click at [470, 303] on button "Save" at bounding box center [470, 307] width 79 height 29
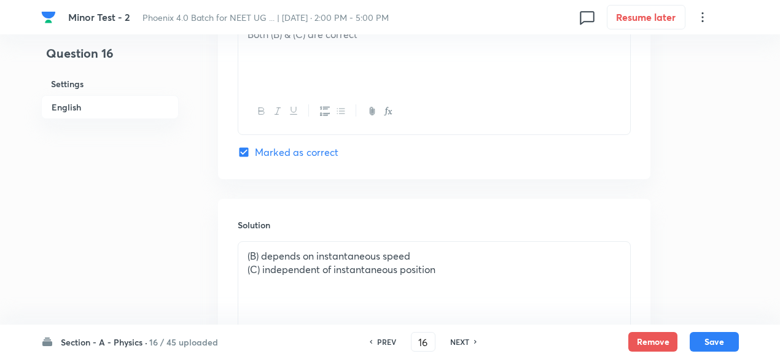
scroll to position [1319, 0]
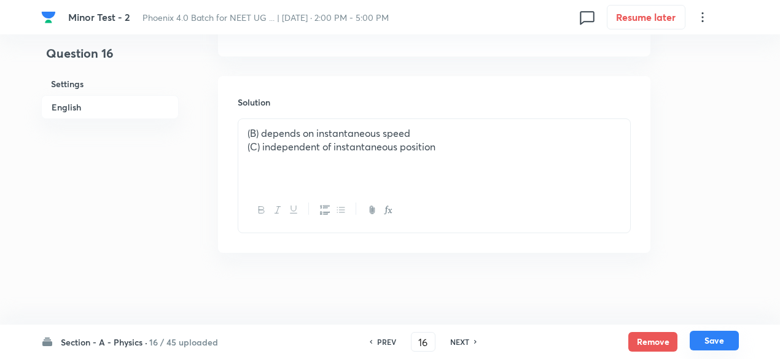
click at [726, 343] on button "Save" at bounding box center [714, 341] width 49 height 20
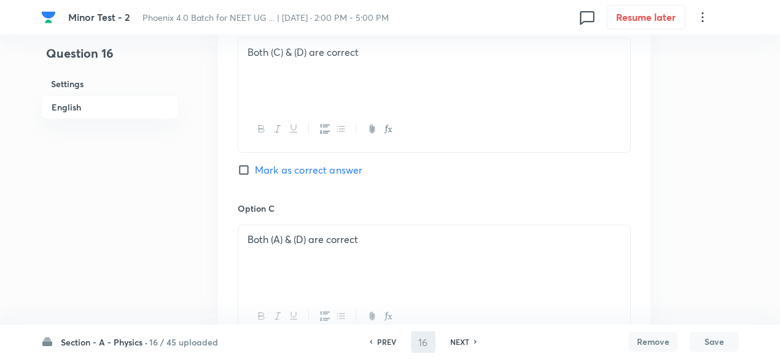
type input "17"
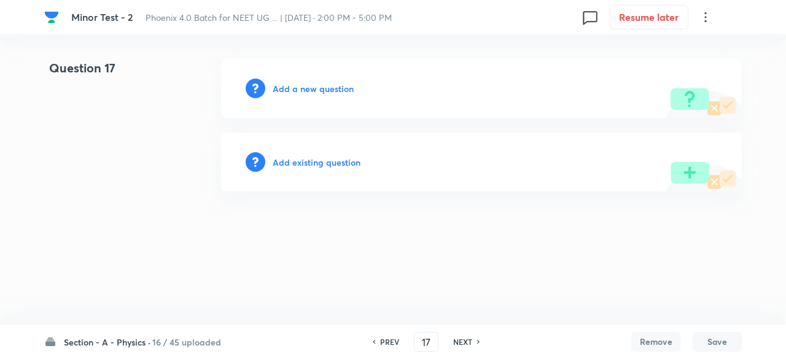
click at [323, 163] on h6 "Add existing question" at bounding box center [317, 162] width 88 height 13
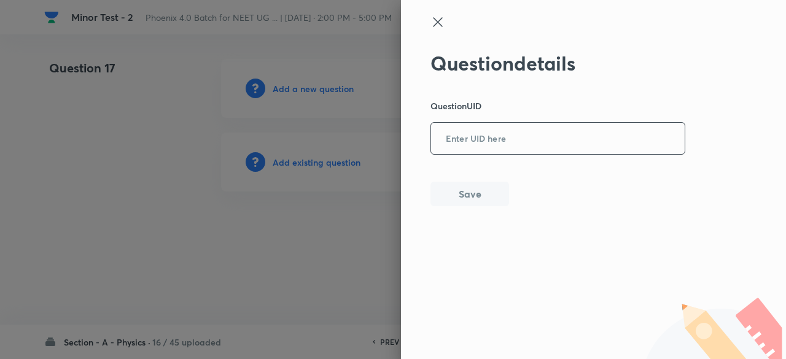
click at [477, 147] on input "text" at bounding box center [558, 139] width 254 height 30
paste input "1681D"
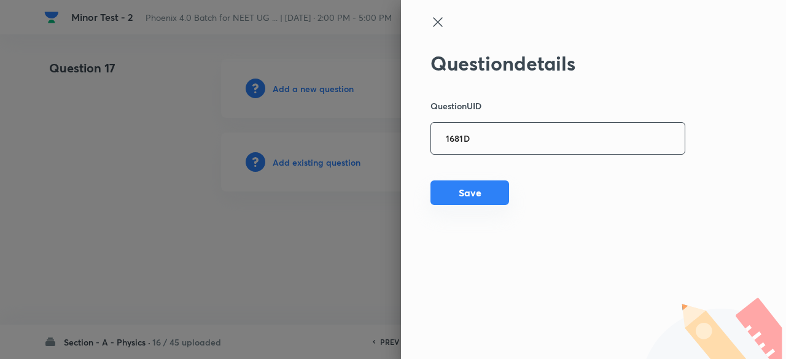
type input "1681D"
click at [477, 200] on button "Save" at bounding box center [470, 193] width 79 height 25
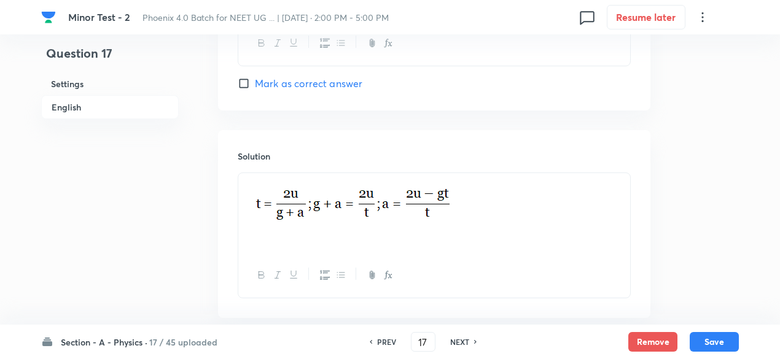
scroll to position [1314, 0]
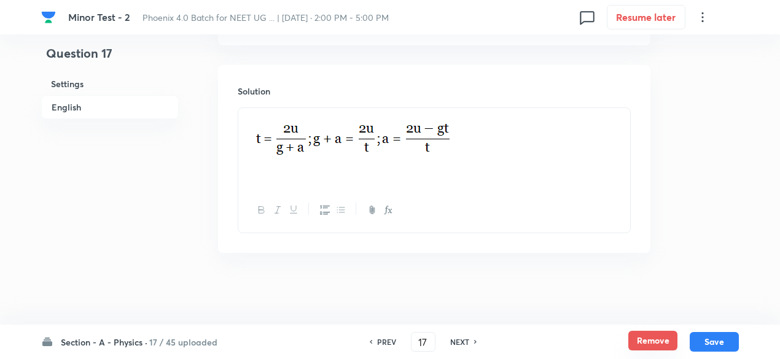
click at [665, 342] on button "Remove" at bounding box center [653, 341] width 49 height 20
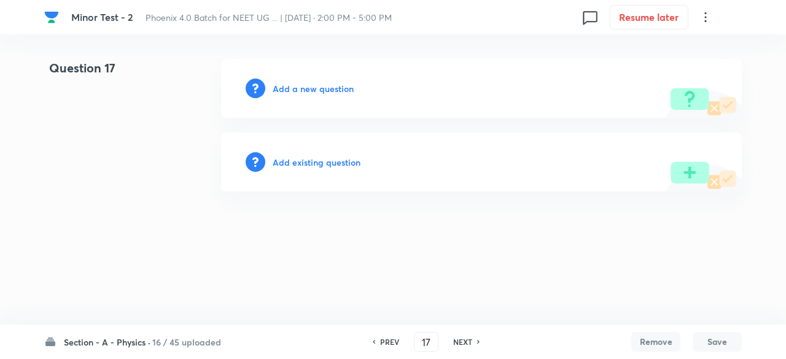
click at [312, 164] on h6 "Add existing question" at bounding box center [317, 162] width 88 height 13
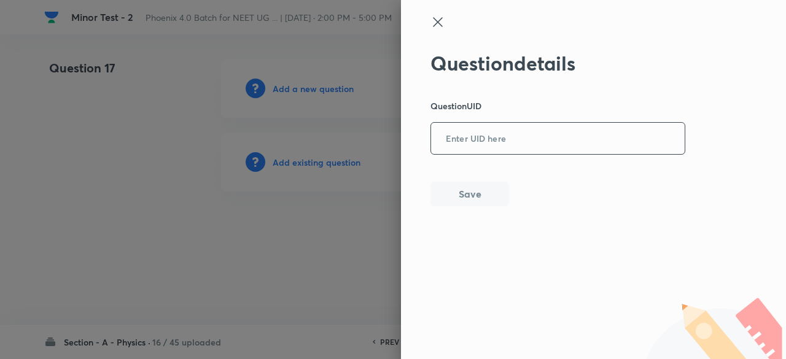
click at [461, 137] on input "text" at bounding box center [558, 139] width 254 height 30
paste input "LJFW2"
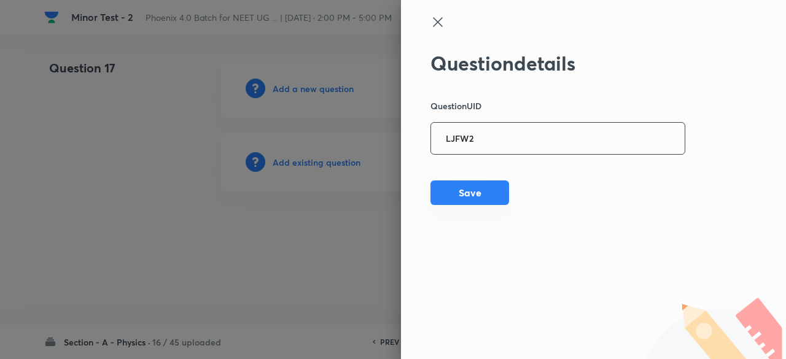
type input "LJFW2"
click at [480, 197] on button "Save" at bounding box center [470, 193] width 79 height 25
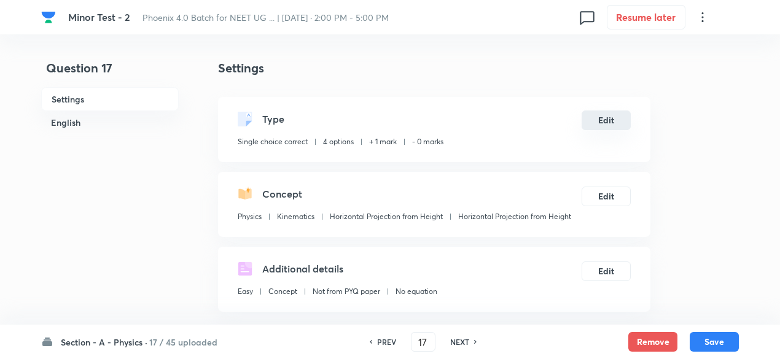
click at [617, 116] on button "Edit" at bounding box center [606, 121] width 49 height 20
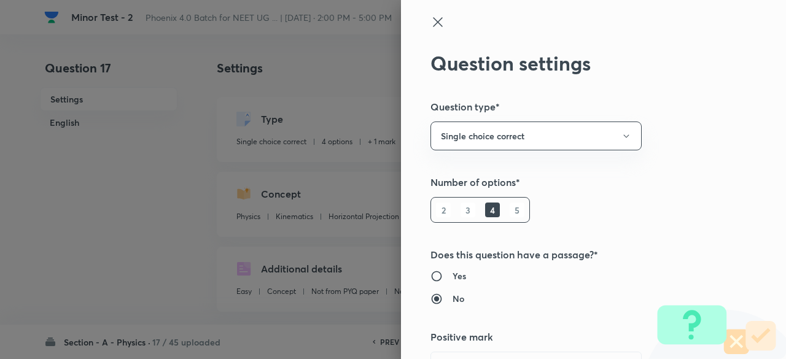
scroll to position [24, 0]
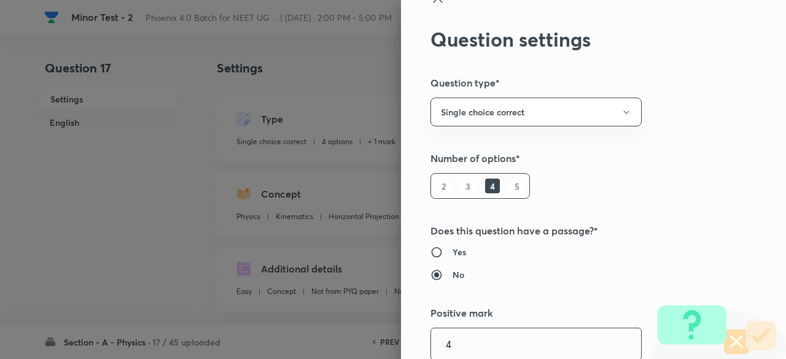
type input "4"
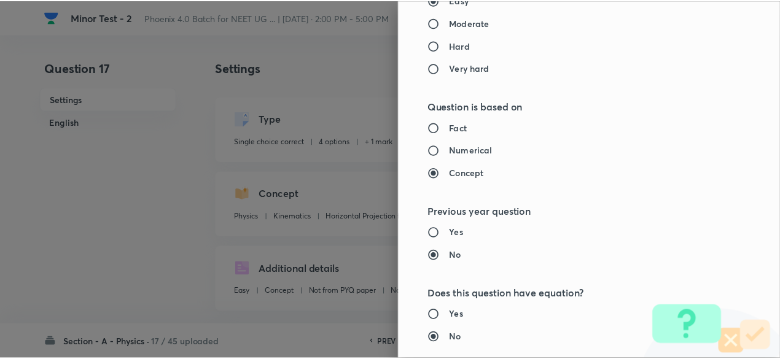
scroll to position [1312, 0]
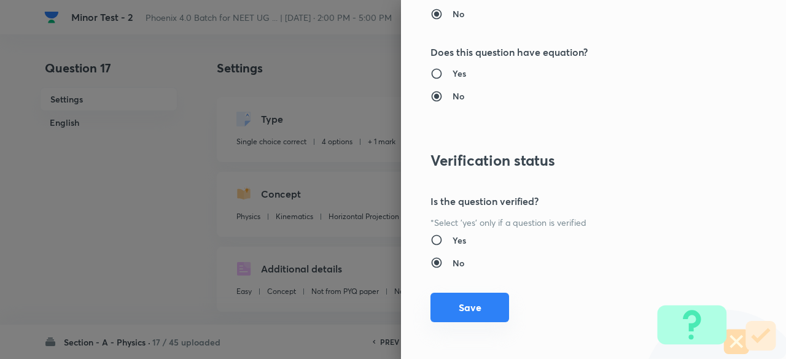
type input "1"
click at [484, 297] on button "Save" at bounding box center [470, 307] width 79 height 29
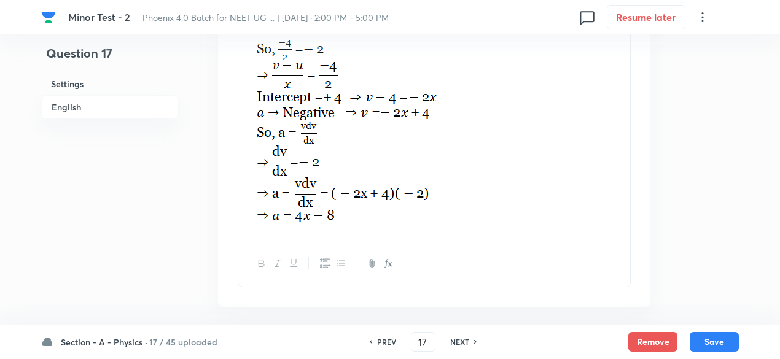
scroll to position [1622, 0]
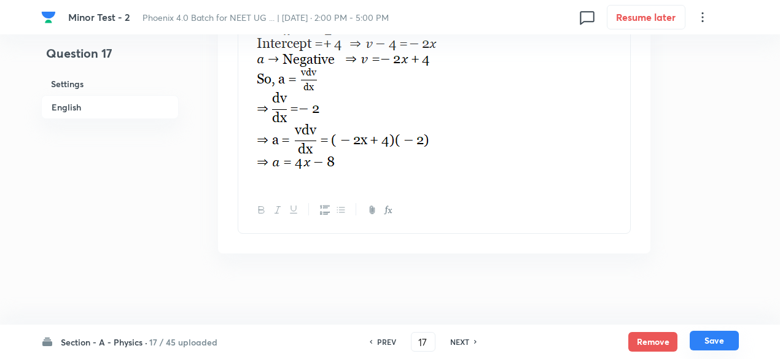
click at [718, 341] on button "Save" at bounding box center [714, 341] width 49 height 20
type input "18"
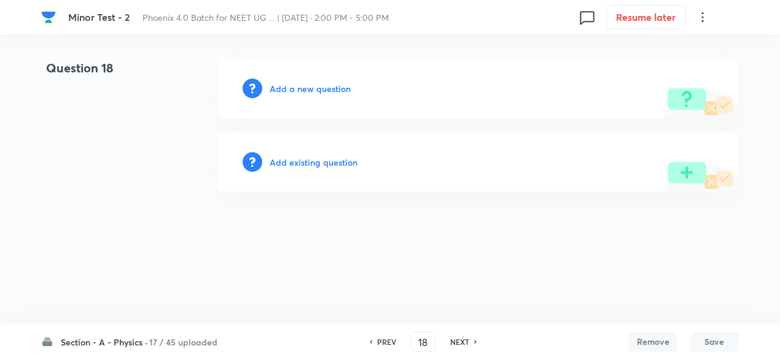
scroll to position [0, 0]
click at [307, 162] on h6 "Add existing question" at bounding box center [317, 162] width 88 height 13
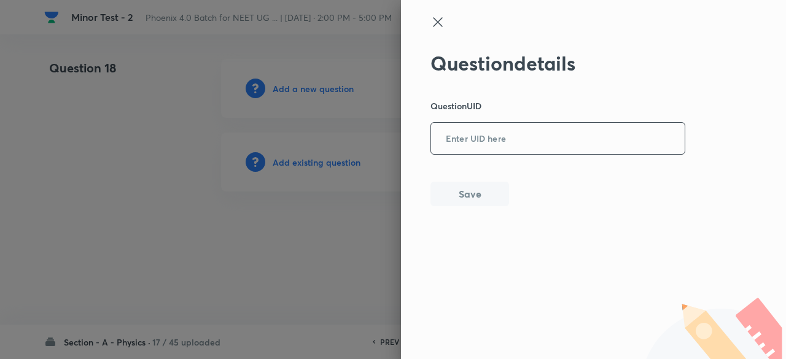
click at [527, 133] on input "text" at bounding box center [558, 139] width 254 height 30
paste input "BIM2F"
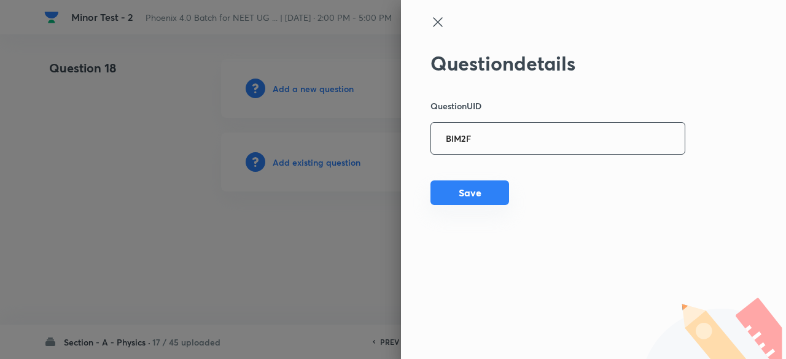
type input "BIM2F"
click at [499, 195] on button "Save" at bounding box center [470, 193] width 79 height 25
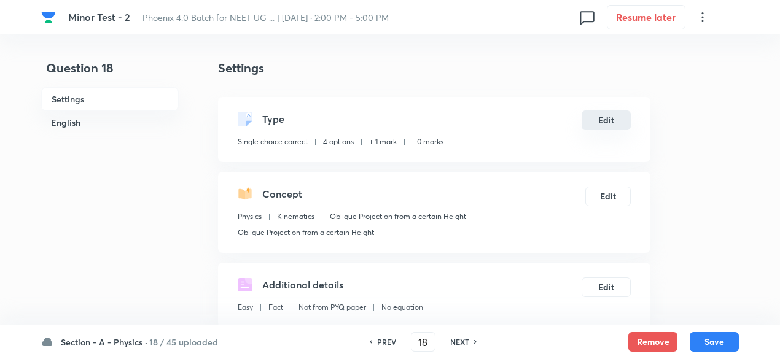
click at [608, 114] on button "Edit" at bounding box center [606, 121] width 49 height 20
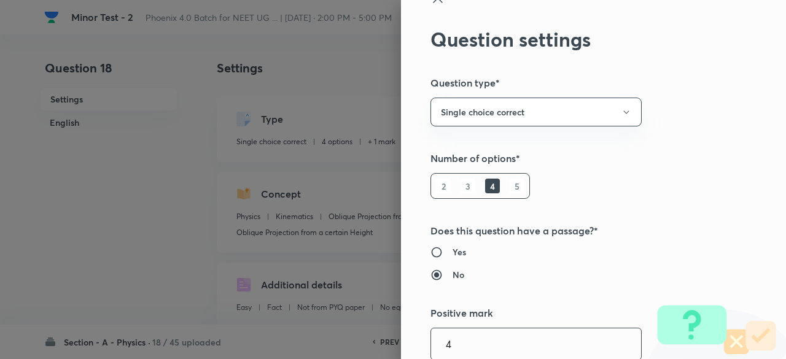
type input "4"
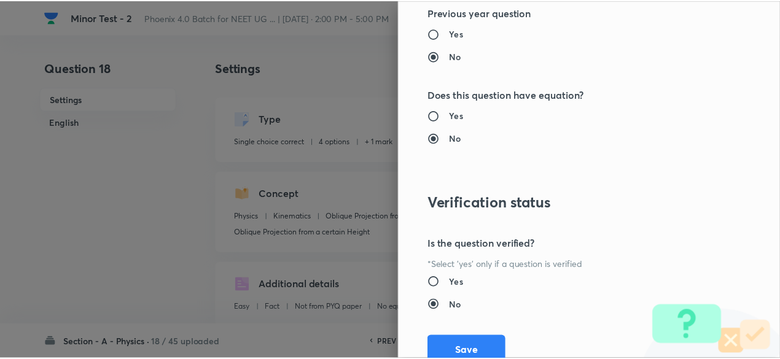
scroll to position [1312, 0]
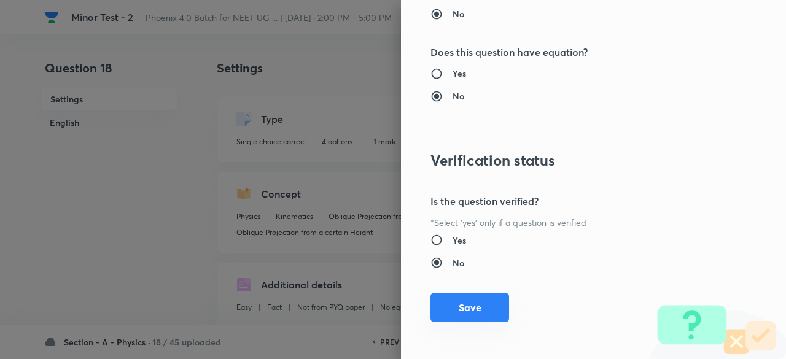
type input "1"
click at [476, 301] on button "Save" at bounding box center [470, 307] width 79 height 29
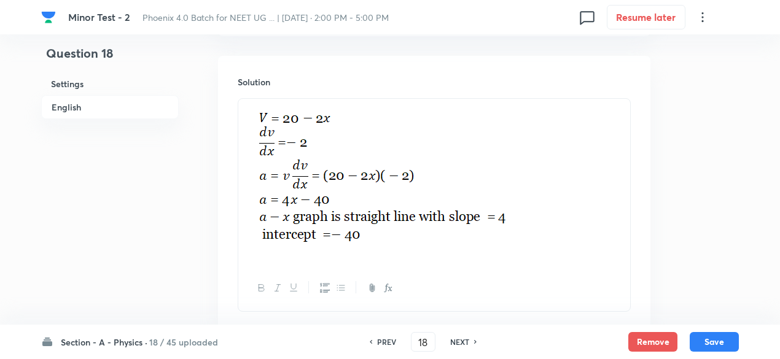
scroll to position [1765, 0]
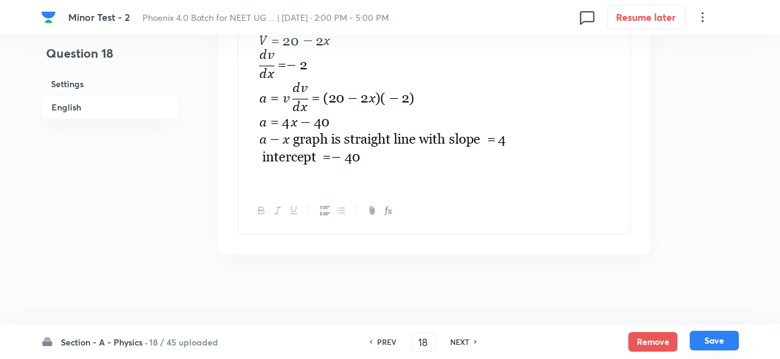
click at [715, 339] on button "Save" at bounding box center [714, 341] width 49 height 20
type input "19"
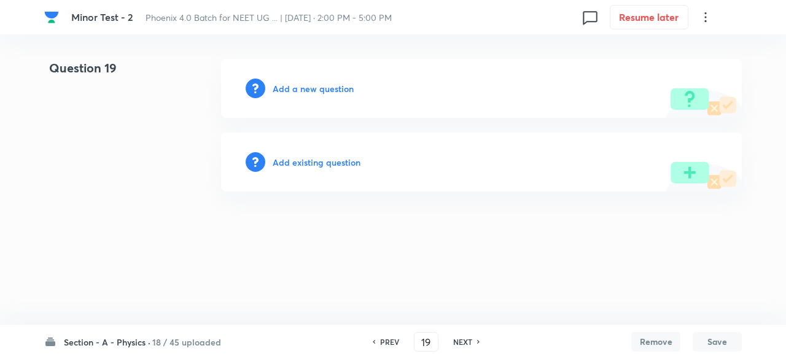
click at [309, 163] on h6 "Add existing question" at bounding box center [317, 162] width 88 height 13
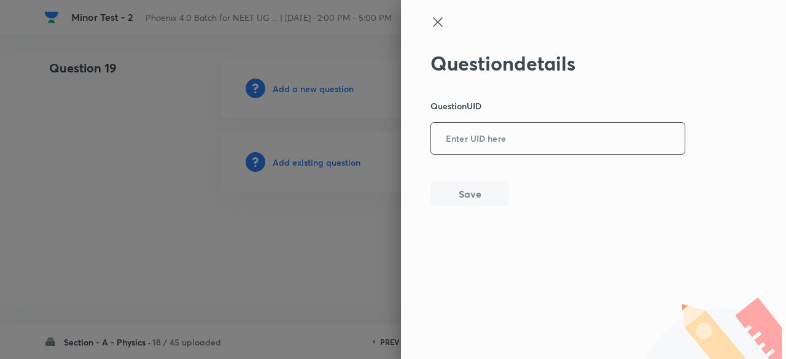
click at [538, 132] on input "text" at bounding box center [558, 139] width 254 height 30
paste input "5AXSH"
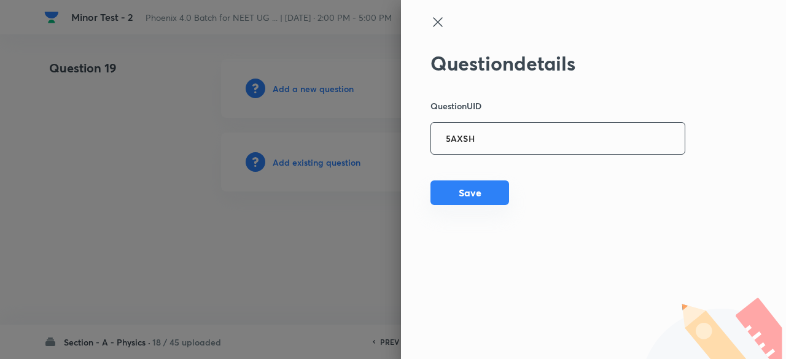
type input "5AXSH"
click at [474, 191] on button "Save" at bounding box center [470, 193] width 79 height 25
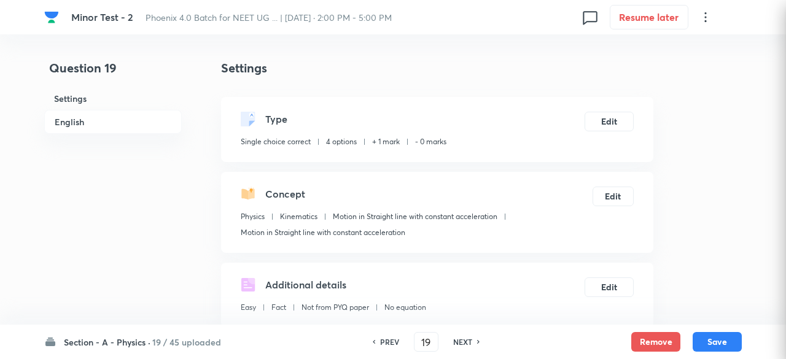
checkbox input "true"
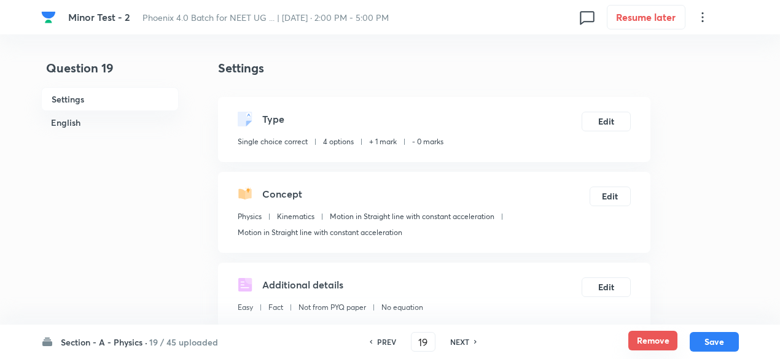
click at [641, 341] on button "Remove" at bounding box center [653, 341] width 49 height 20
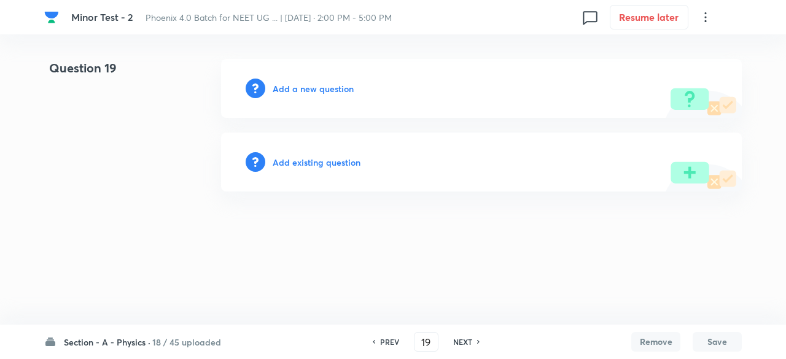
click at [345, 159] on h6 "Add existing question" at bounding box center [317, 162] width 88 height 13
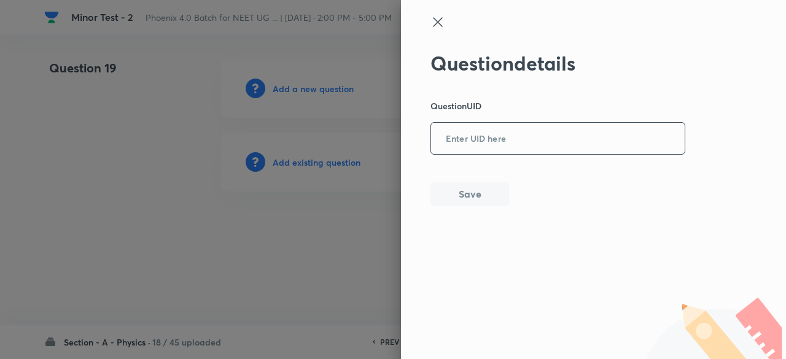
click at [535, 150] on input "text" at bounding box center [558, 139] width 254 height 30
paste input "5AXSH"
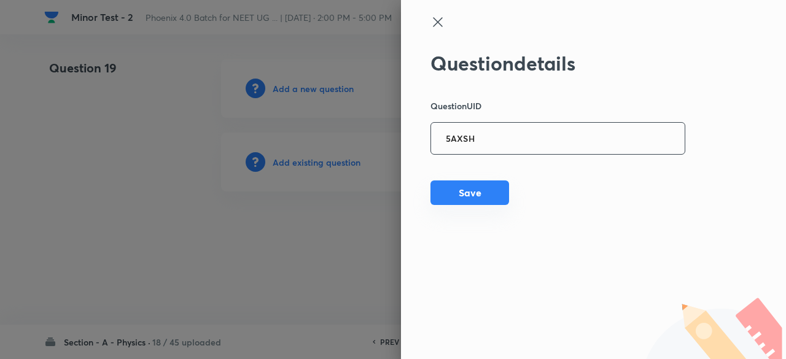
type input "5AXSH"
click at [473, 201] on button "Save" at bounding box center [470, 193] width 79 height 25
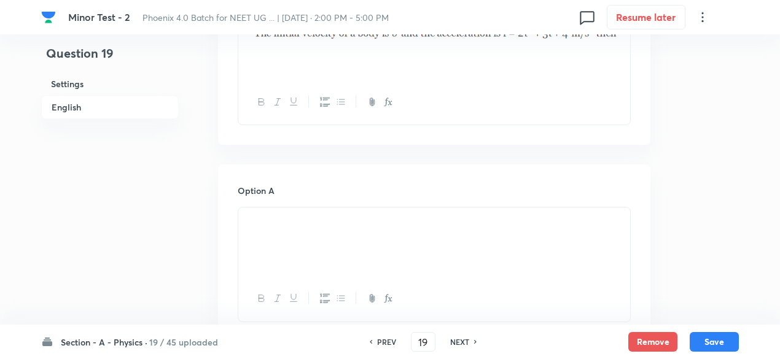
scroll to position [450, 0]
click at [654, 342] on button "Remove" at bounding box center [653, 341] width 49 height 20
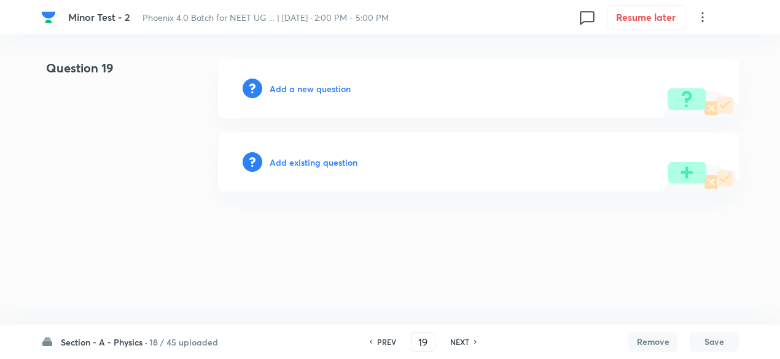
scroll to position [0, 0]
click at [333, 160] on h6 "Add existing question" at bounding box center [317, 162] width 88 height 13
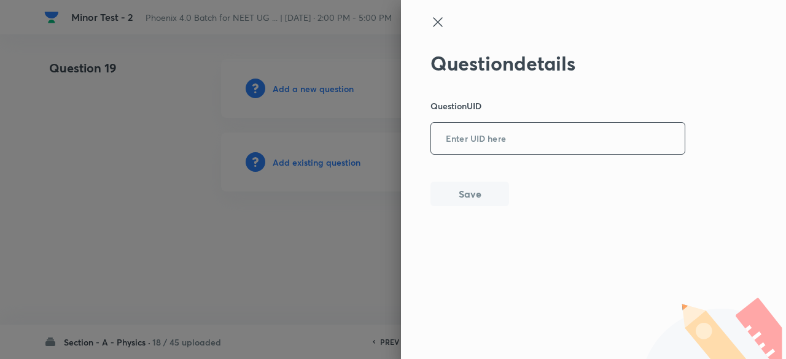
click at [506, 146] on input "text" at bounding box center [558, 139] width 254 height 30
paste input "CDR0P"
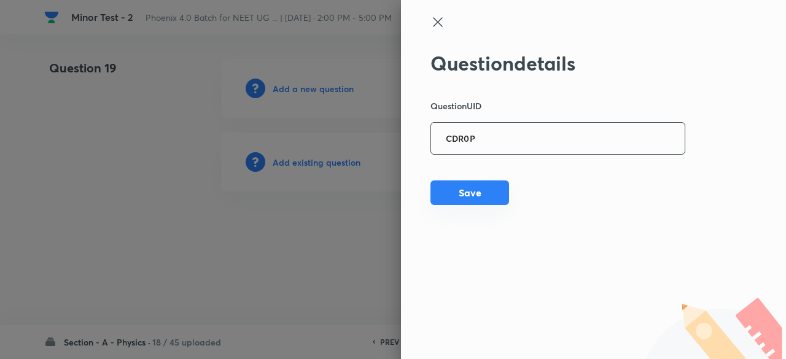
type input "CDR0P"
click at [478, 187] on button "Save" at bounding box center [470, 193] width 79 height 25
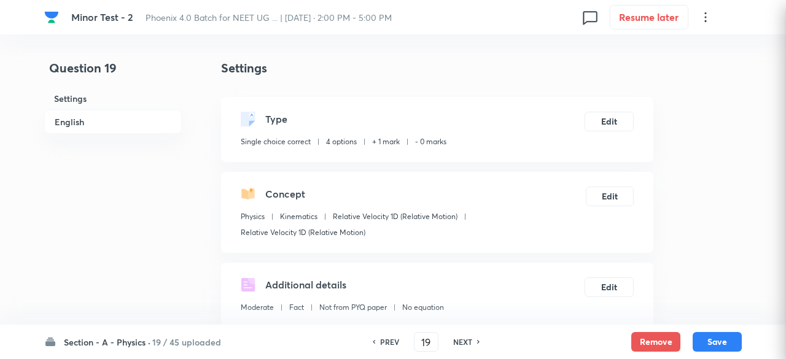
checkbox input "true"
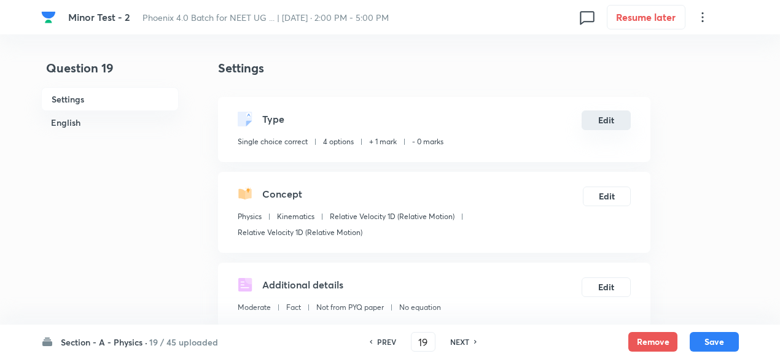
click at [625, 116] on button "Edit" at bounding box center [606, 121] width 49 height 20
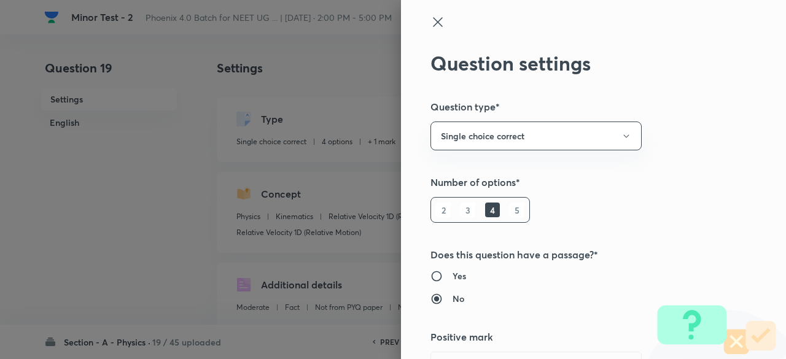
type input "1"
type input "0"
type input "Relative Velocity 1D (Relative Motion)"
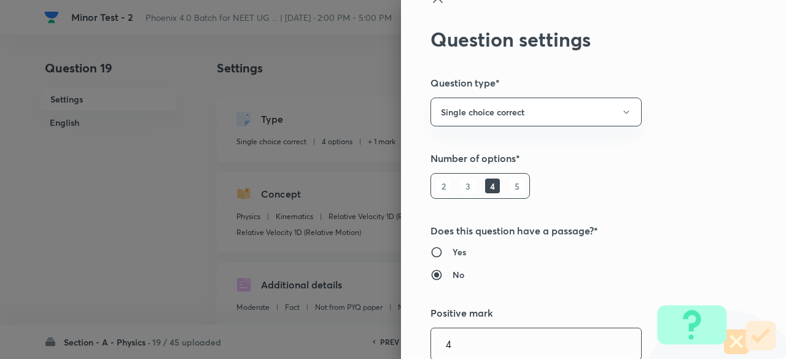
type input "4"
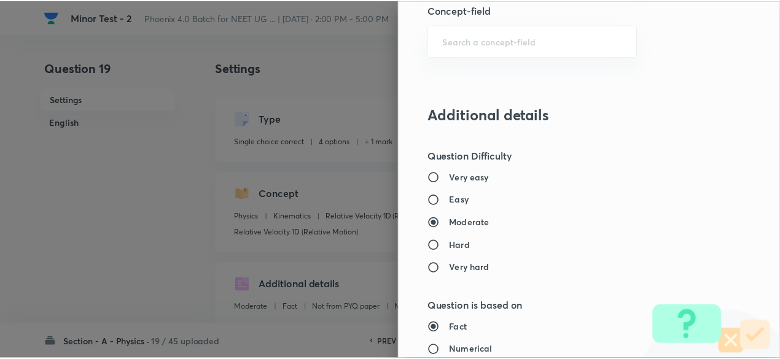
scroll to position [1312, 0]
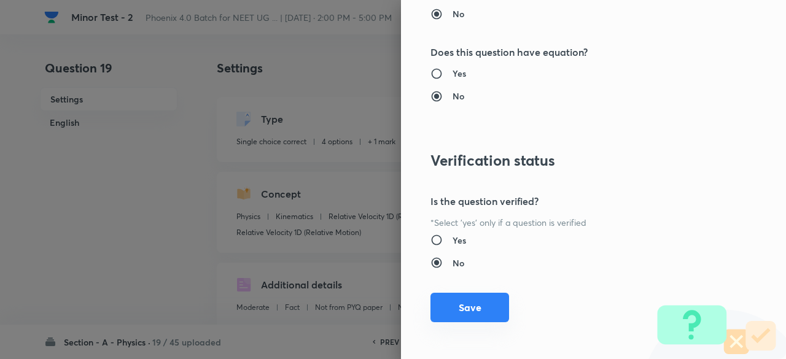
type input "1"
click at [454, 307] on button "Save" at bounding box center [470, 307] width 79 height 29
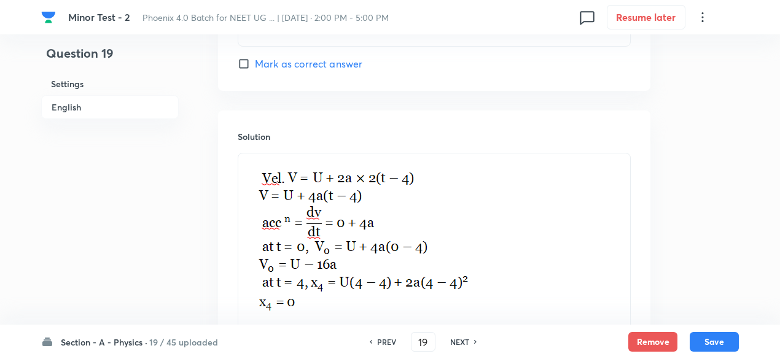
scroll to position [1489, 0]
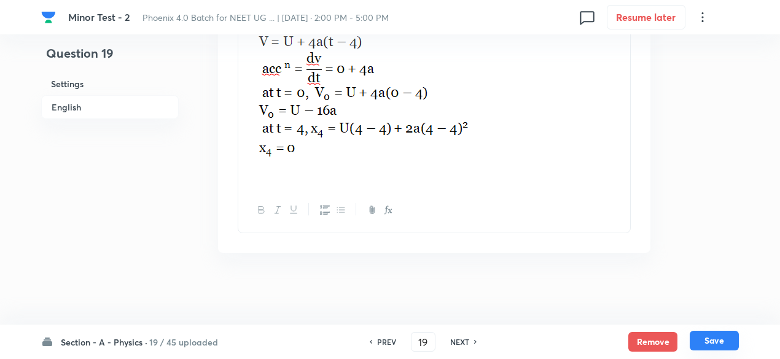
click at [713, 335] on button "Save" at bounding box center [714, 341] width 49 height 20
type input "20"
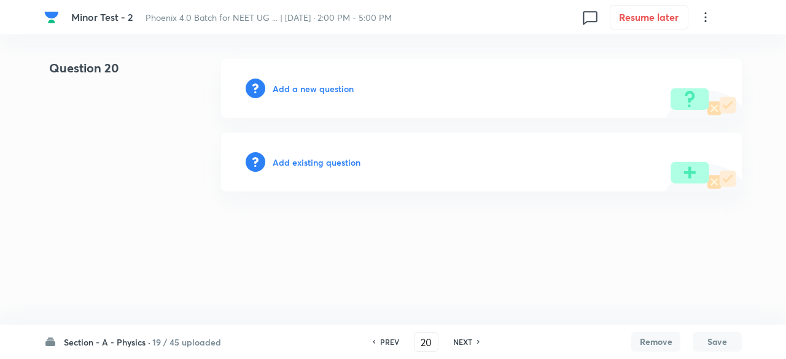
click at [326, 162] on h6 "Add existing question" at bounding box center [317, 162] width 88 height 13
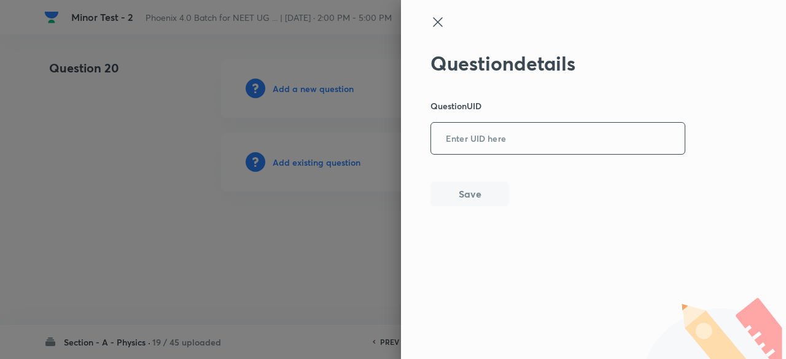
click at [496, 144] on input "text" at bounding box center [558, 139] width 254 height 30
paste input "CDR0P"
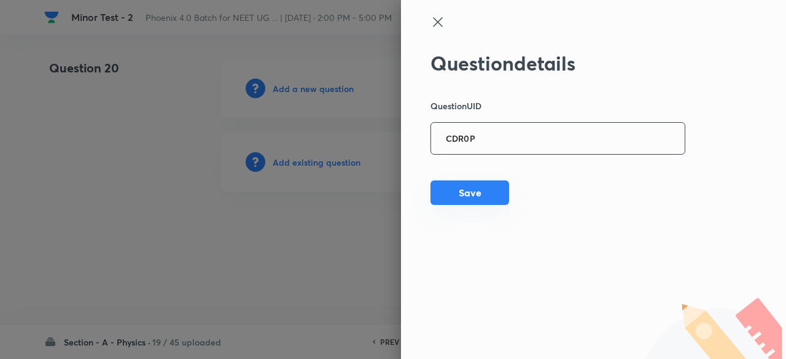
type input "CDR0P"
click at [484, 195] on button "Save" at bounding box center [470, 193] width 79 height 25
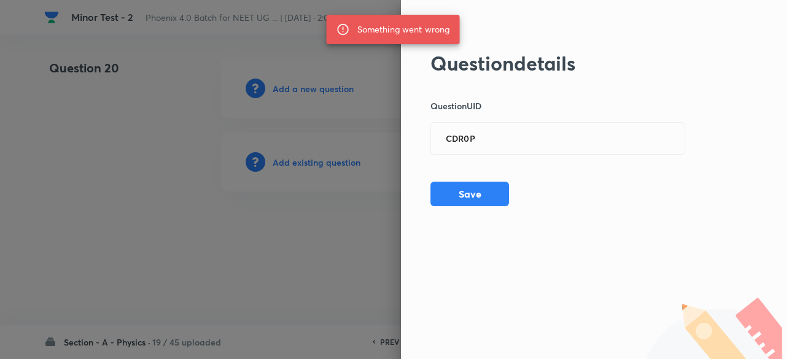
click at [337, 164] on div at bounding box center [393, 179] width 786 height 359
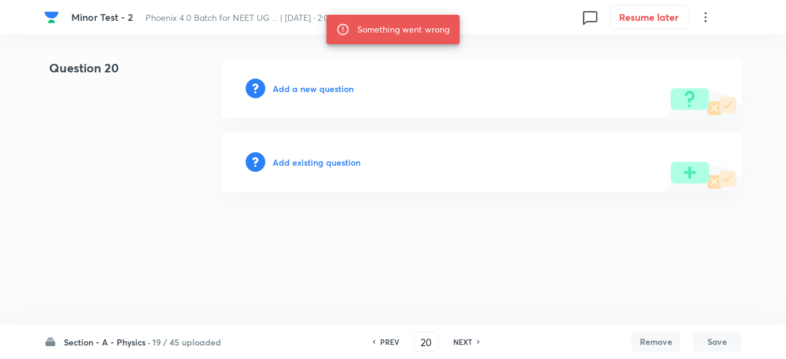
click at [337, 164] on h6 "Add existing question" at bounding box center [317, 162] width 88 height 13
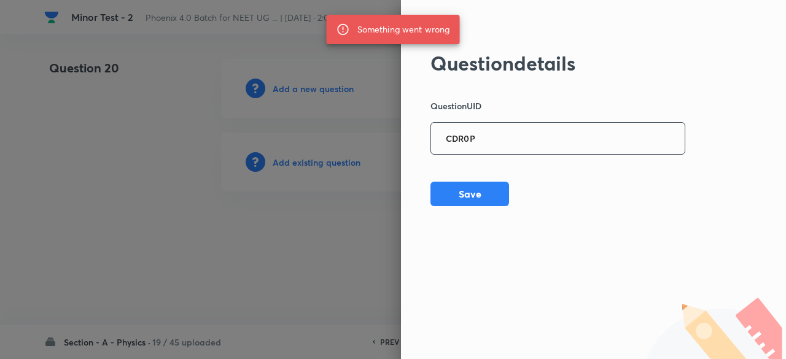
click at [566, 122] on div "CDR0P ​" at bounding box center [558, 138] width 255 height 33
paste input "MZJM6"
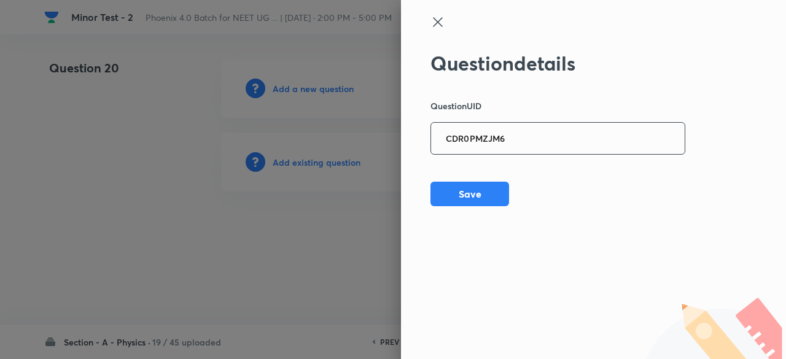
type input "CDR0PMZJM6"
click at [566, 122] on div "CDR0PMZJM6 ​" at bounding box center [558, 138] width 255 height 33
click at [555, 138] on input "CDR0PMZJM6" at bounding box center [558, 139] width 254 height 30
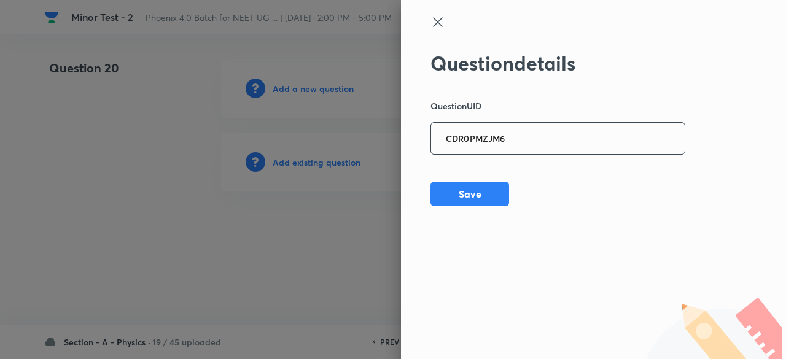
click at [555, 138] on input "CDR0PMZJM6" at bounding box center [558, 139] width 254 height 30
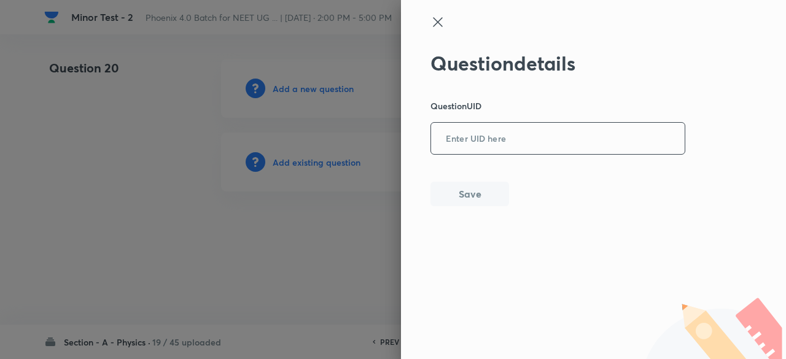
paste input "MZJM6"
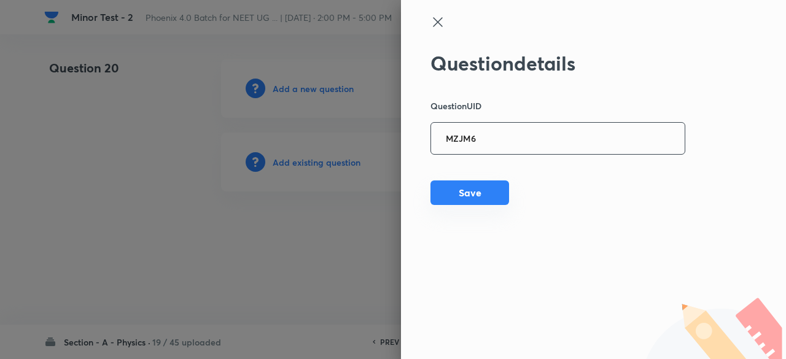
type input "MZJM6"
click at [489, 199] on button "Save" at bounding box center [470, 193] width 79 height 25
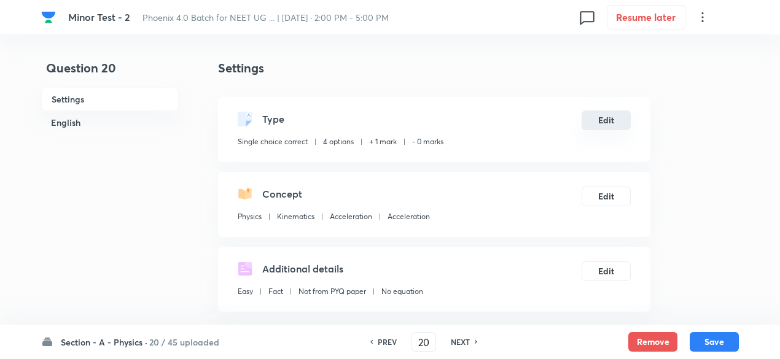
click at [618, 126] on button "Edit" at bounding box center [606, 121] width 49 height 20
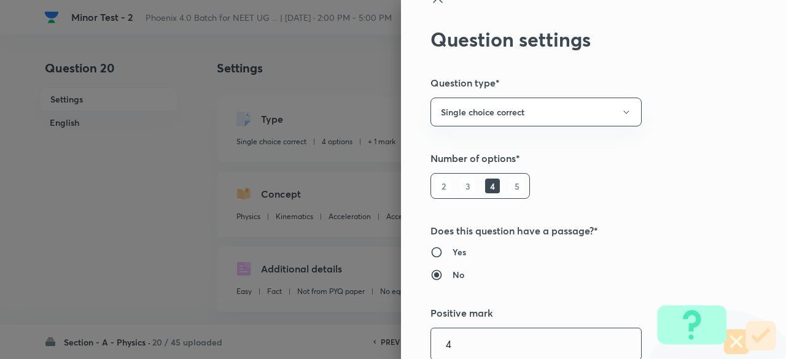
type input "4"
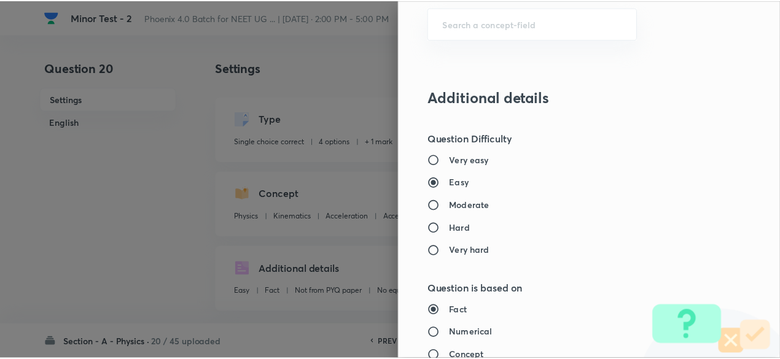
scroll to position [1312, 0]
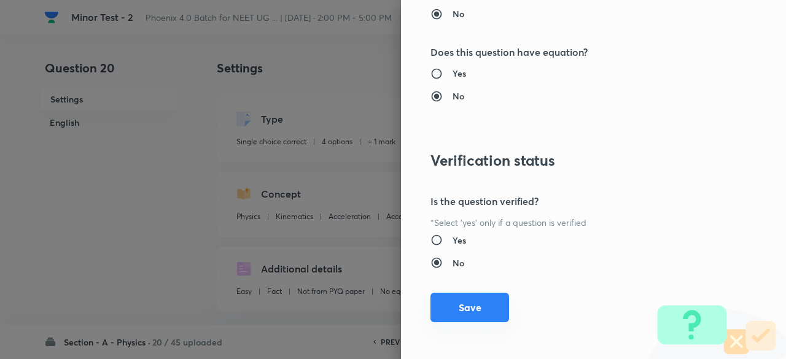
type input "1"
click at [471, 300] on button "Save" at bounding box center [470, 307] width 79 height 29
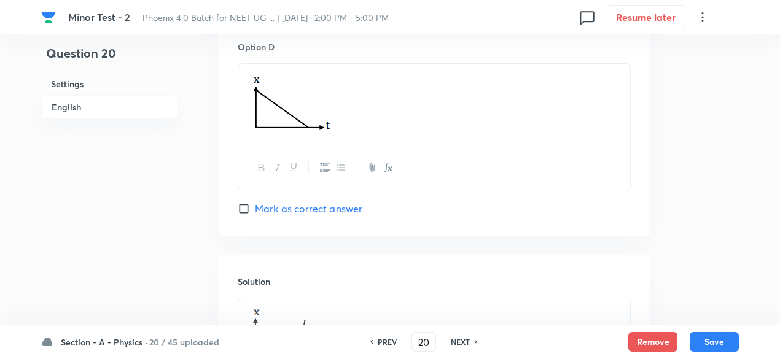
scroll to position [1389, 0]
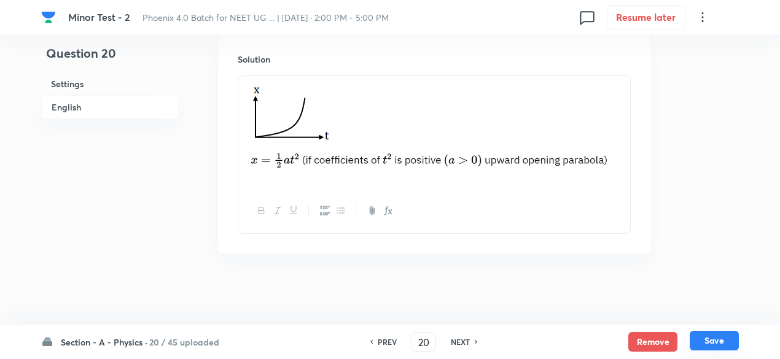
click at [726, 343] on button "Save" at bounding box center [714, 341] width 49 height 20
type input "21"
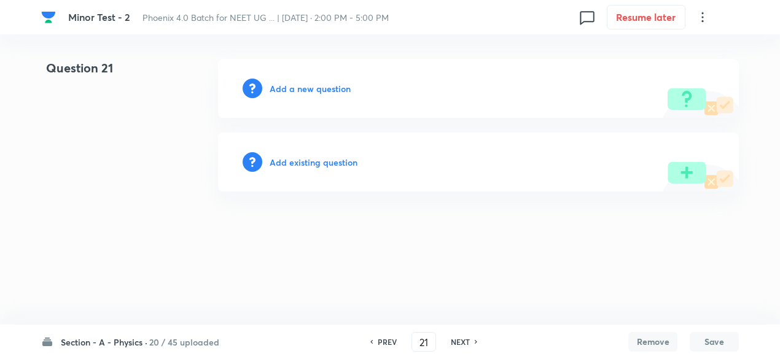
scroll to position [0, 0]
click at [316, 165] on h6 "Add existing question" at bounding box center [317, 162] width 88 height 13
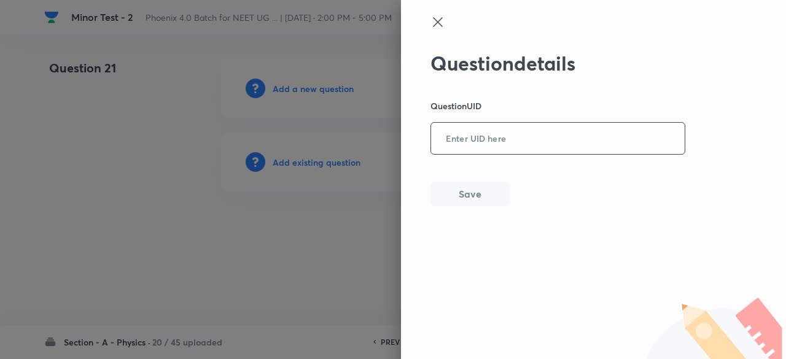
click at [525, 143] on input "text" at bounding box center [558, 139] width 254 height 30
paste input "30W5Q"
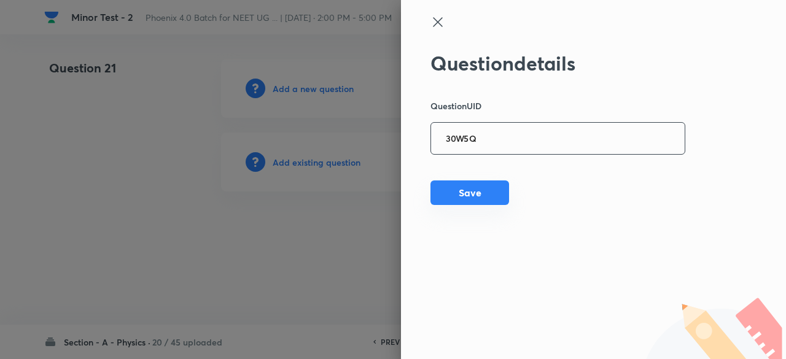
type input "30W5Q"
click at [482, 197] on button "Save" at bounding box center [470, 193] width 79 height 25
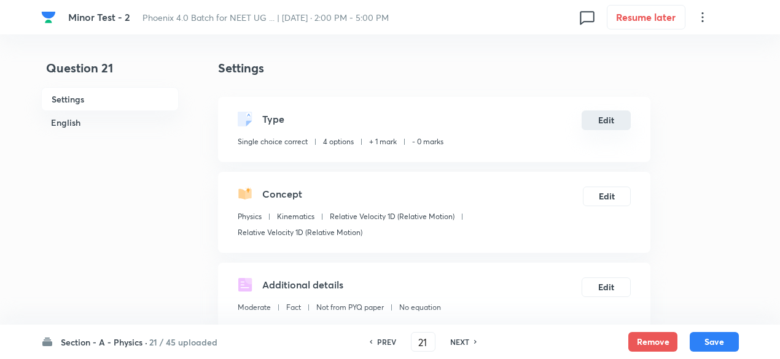
click at [612, 125] on button "Edit" at bounding box center [606, 121] width 49 height 20
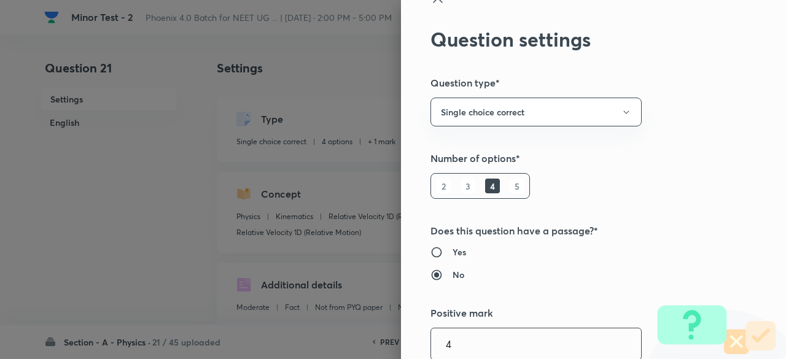
type input "4"
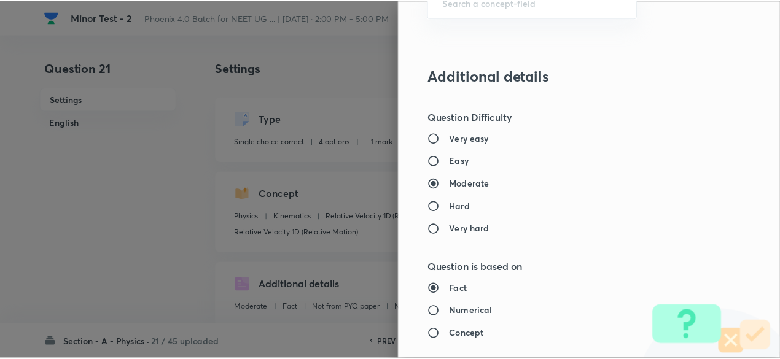
scroll to position [1312, 0]
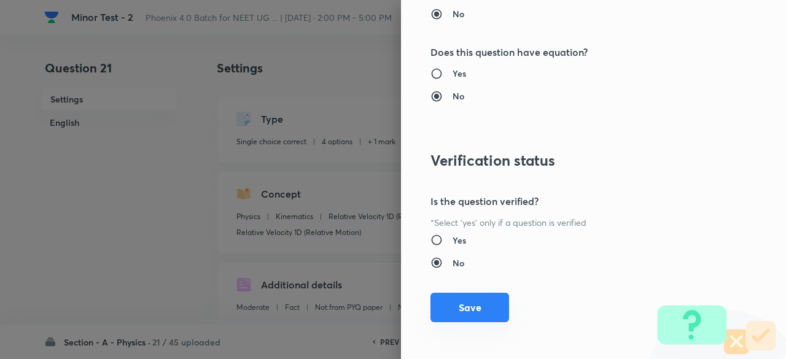
type input "1"
click at [466, 306] on button "Save" at bounding box center [470, 307] width 79 height 29
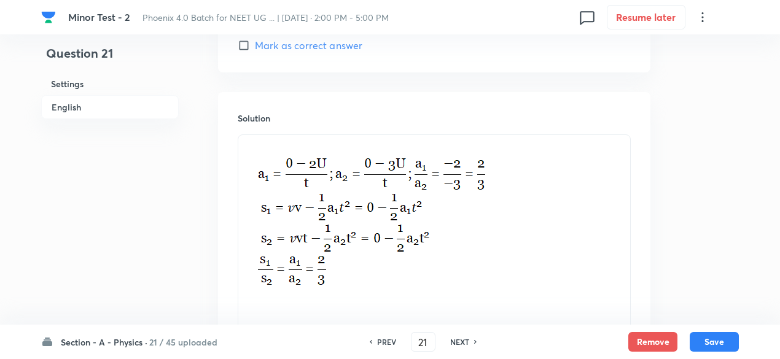
scroll to position [1427, 0]
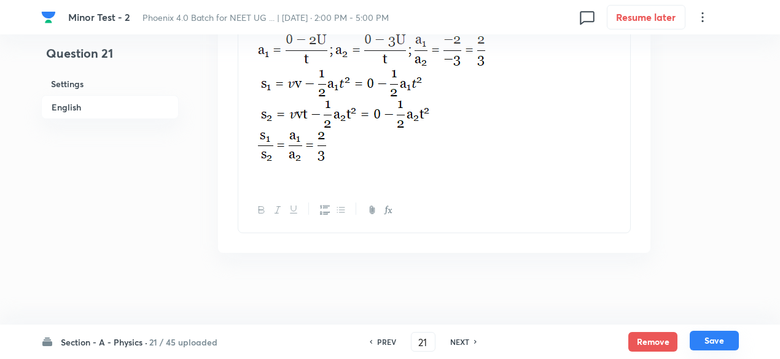
click at [721, 347] on button "Save" at bounding box center [714, 341] width 49 height 20
type input "22"
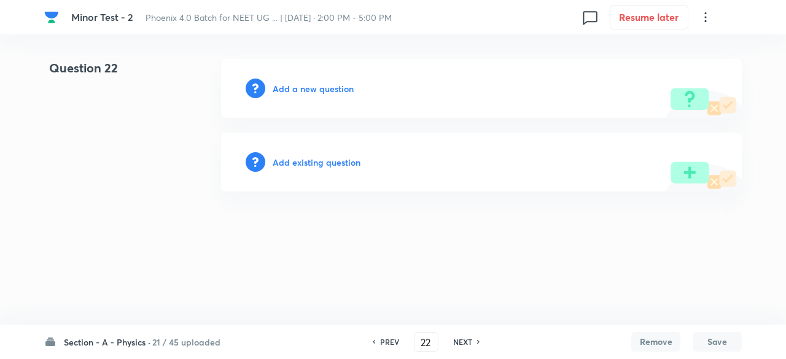
click at [324, 162] on h6 "Add existing question" at bounding box center [317, 162] width 88 height 13
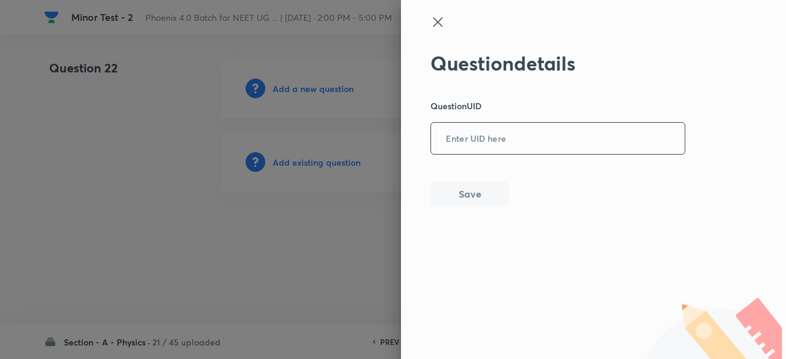
click at [582, 125] on input "text" at bounding box center [558, 139] width 254 height 30
paste input "30W5Q"
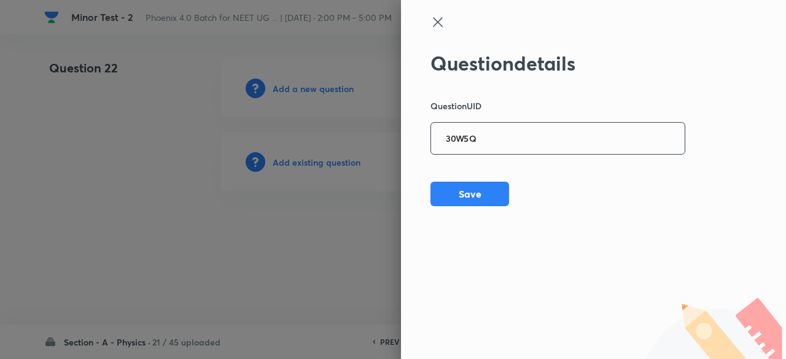
type input "30W5Q"
click at [335, 163] on div at bounding box center [393, 179] width 786 height 359
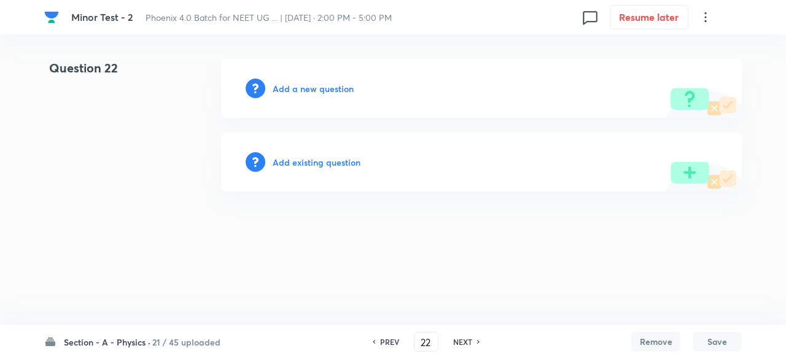
click at [335, 163] on h6 "Add existing question" at bounding box center [317, 162] width 88 height 13
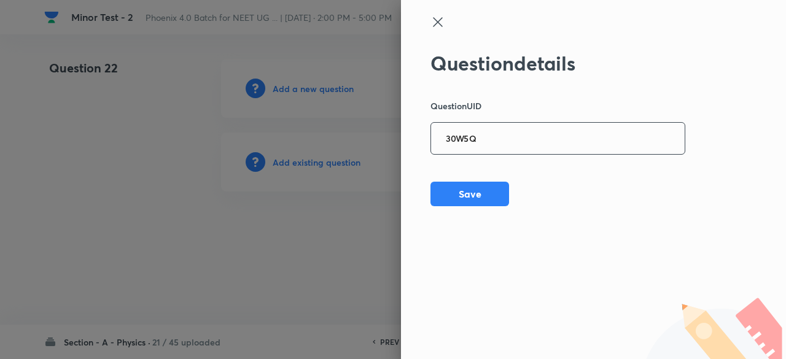
click at [488, 136] on input "30W5Q" at bounding box center [558, 139] width 254 height 30
paste input "D9VKR"
type input "D9VKR"
click at [339, 162] on div at bounding box center [393, 179] width 786 height 359
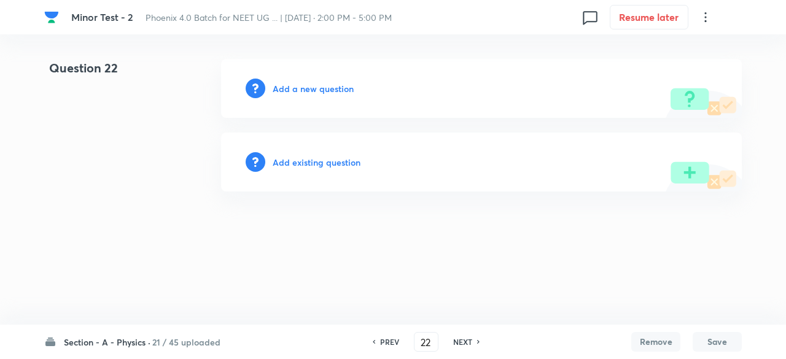
click at [339, 162] on h6 "Add existing question" at bounding box center [317, 162] width 88 height 13
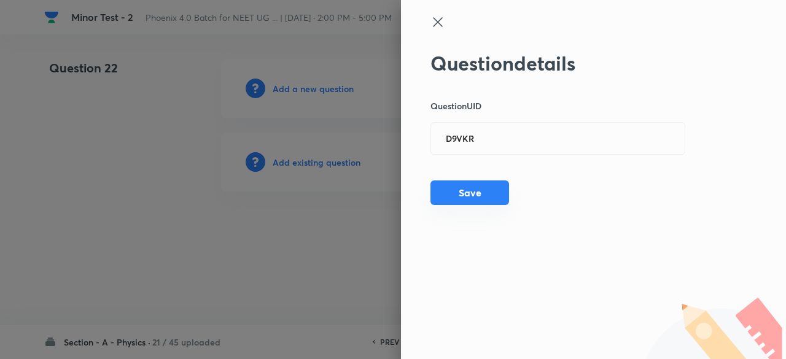
click at [492, 195] on button "Save" at bounding box center [470, 193] width 79 height 25
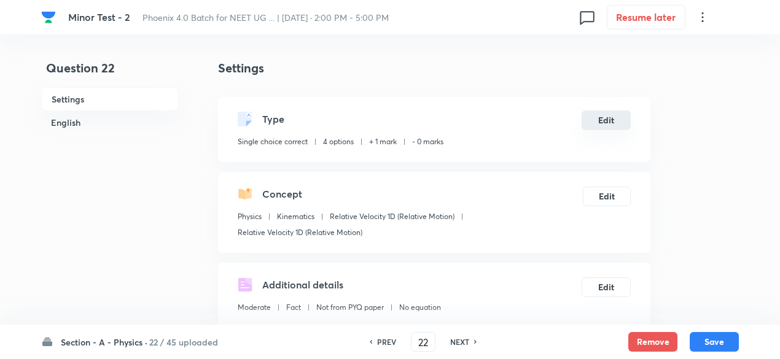
click at [613, 118] on button "Edit" at bounding box center [606, 121] width 49 height 20
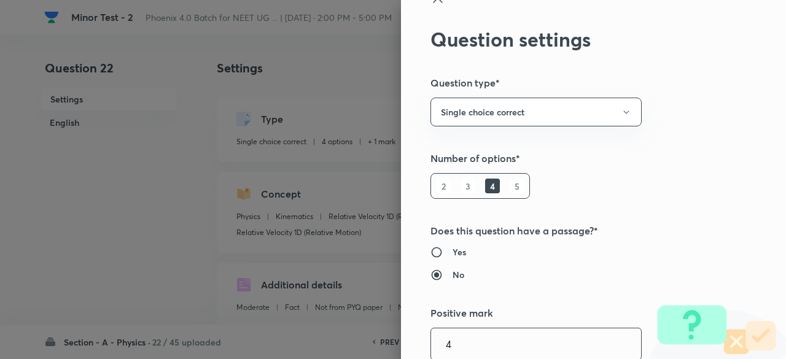
type input "4"
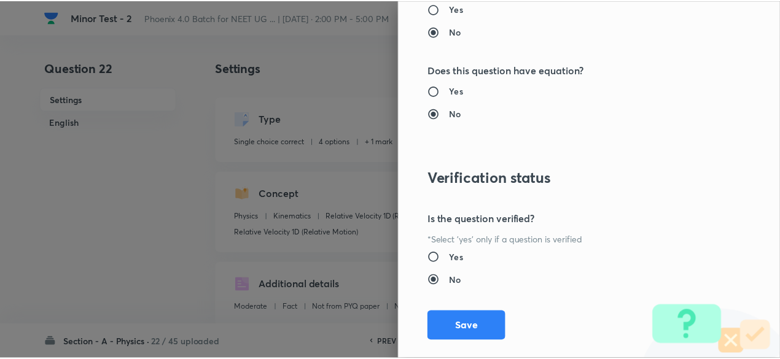
scroll to position [1312, 0]
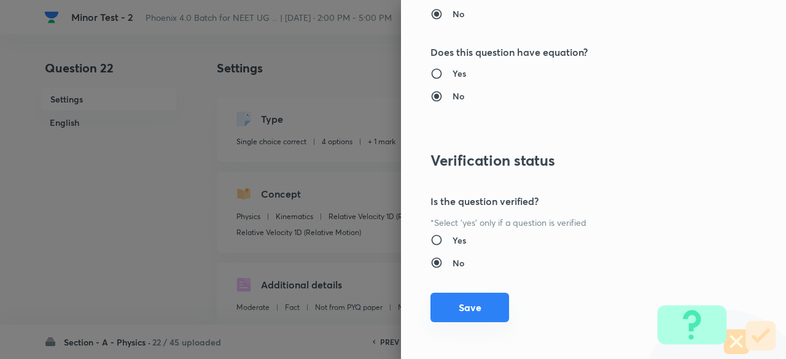
type input "1"
click at [480, 313] on button "Save" at bounding box center [470, 307] width 79 height 29
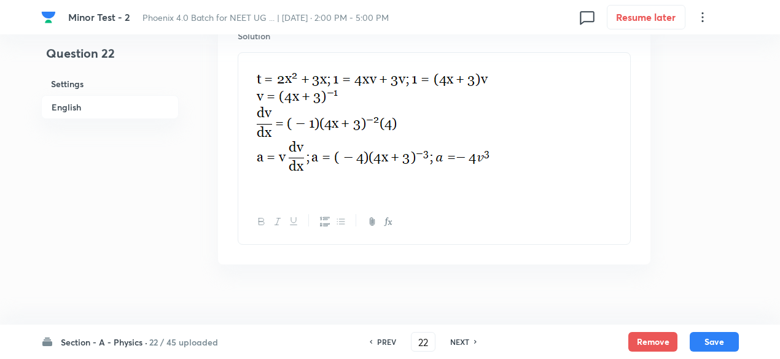
scroll to position [1397, 0]
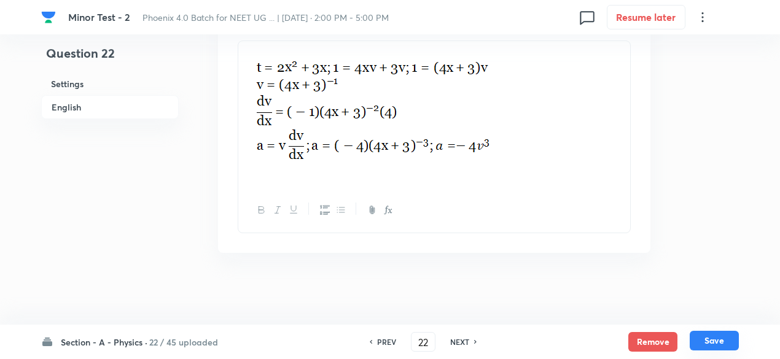
click at [736, 343] on button "Save" at bounding box center [714, 341] width 49 height 20
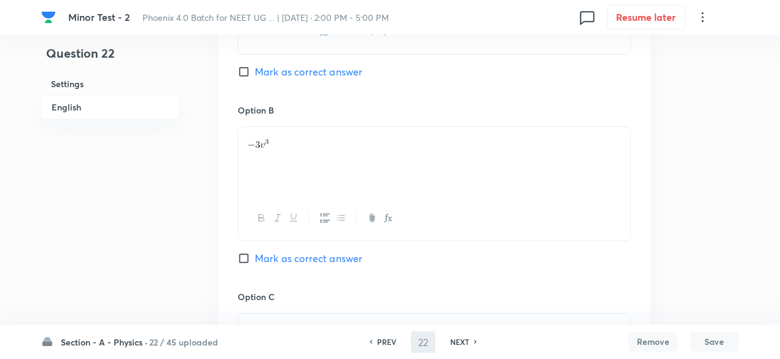
scroll to position [0, 0]
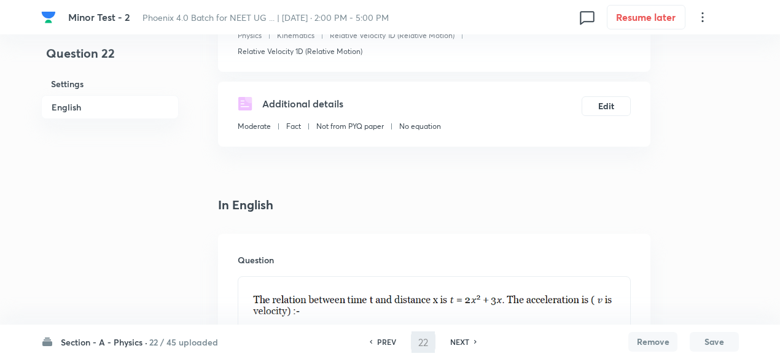
type input "23"
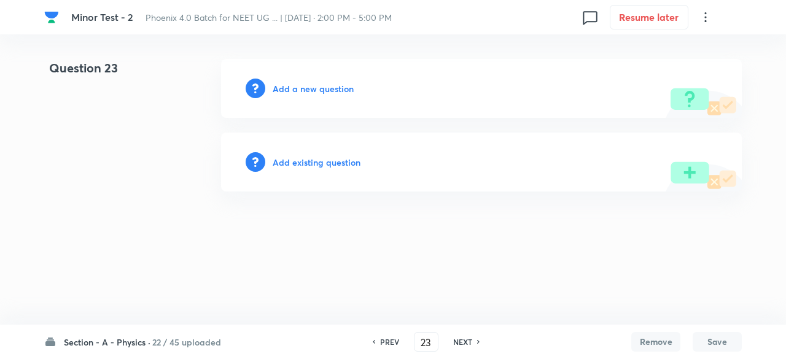
click at [311, 162] on h6 "Add existing question" at bounding box center [317, 162] width 88 height 13
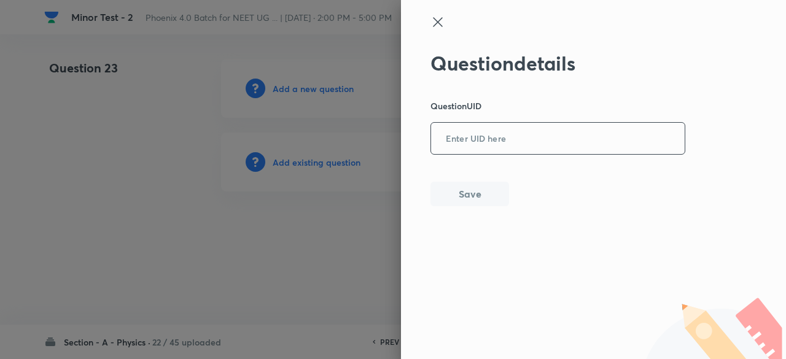
click at [460, 143] on input "text" at bounding box center [558, 139] width 254 height 30
paste input "XF65C"
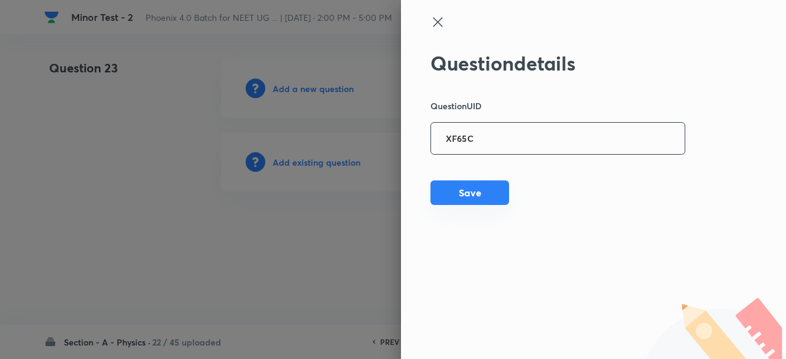
type input "XF65C"
click at [470, 192] on button "Save" at bounding box center [470, 193] width 79 height 25
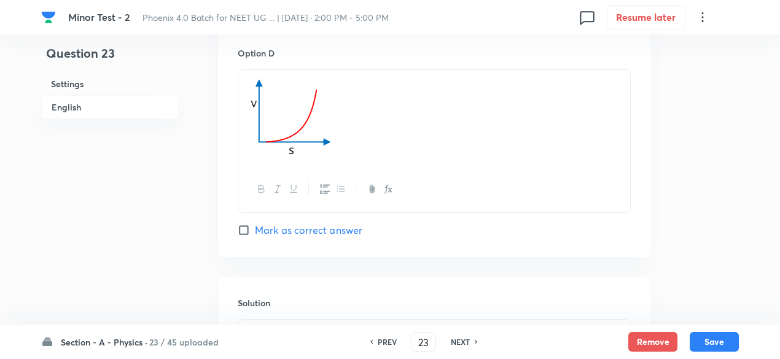
scroll to position [1424, 0]
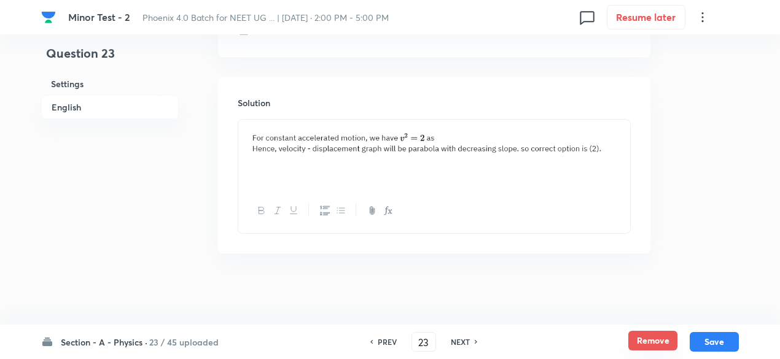
click at [649, 339] on button "Remove" at bounding box center [653, 341] width 49 height 20
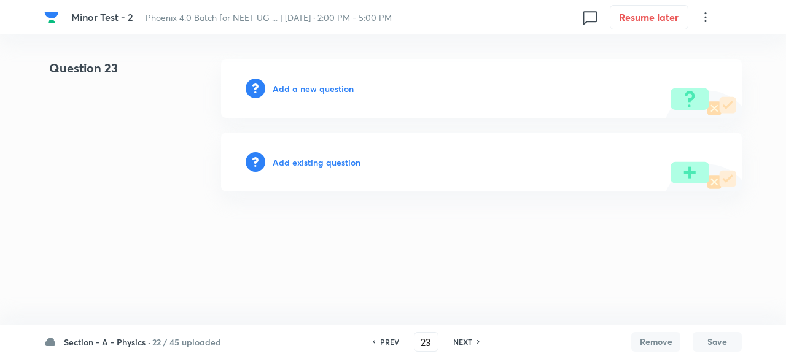
click at [331, 163] on h6 "Add existing question" at bounding box center [317, 162] width 88 height 13
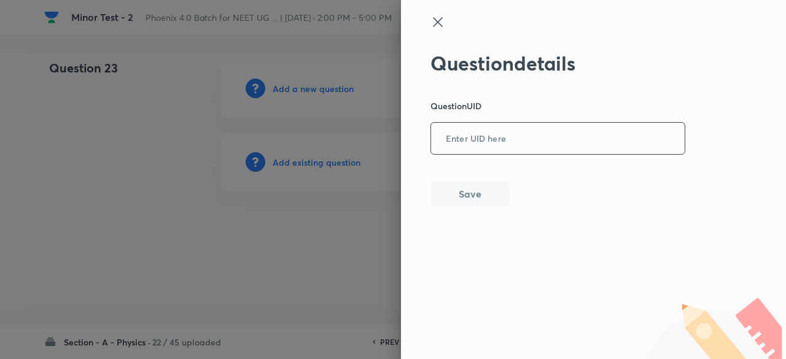
click at [473, 133] on input "text" at bounding box center [558, 139] width 254 height 30
paste input "HBN83"
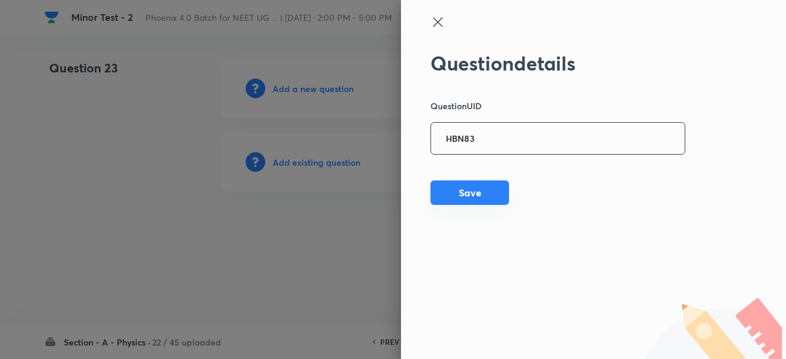
type input "HBN83"
click at [472, 203] on button "Save" at bounding box center [470, 193] width 79 height 25
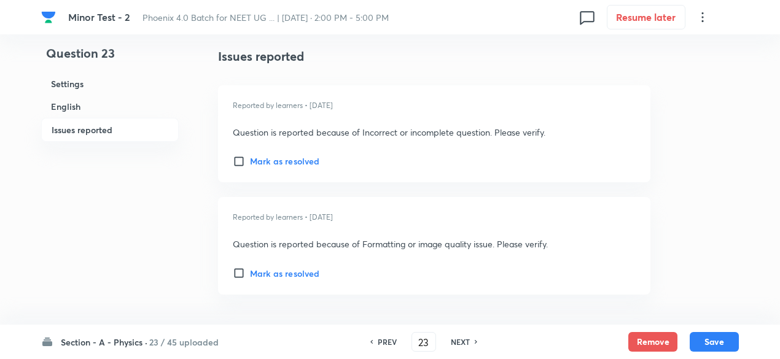
scroll to position [2009, 0]
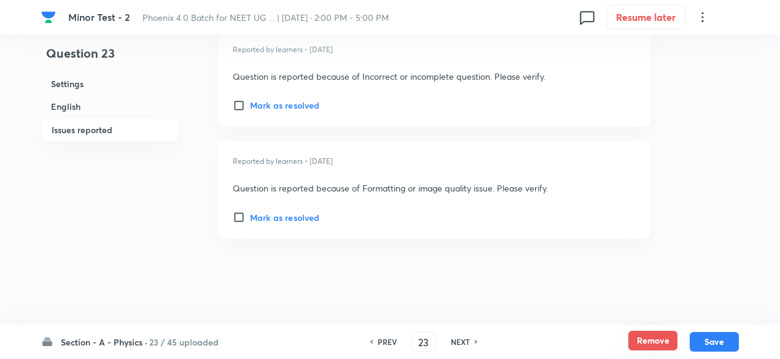
click at [638, 339] on button "Remove" at bounding box center [653, 341] width 49 height 20
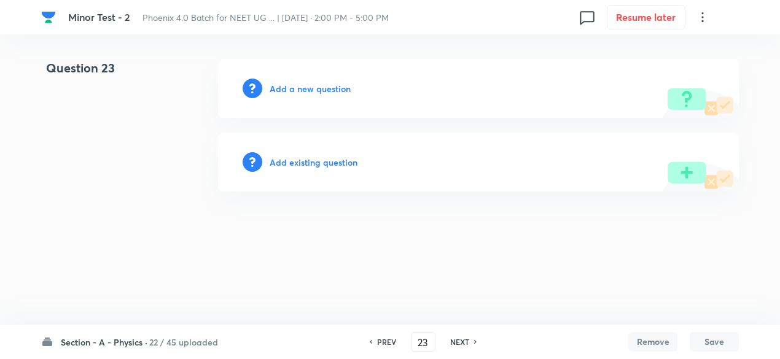
scroll to position [0, 0]
click at [322, 163] on h6 "Add existing question" at bounding box center [317, 162] width 88 height 13
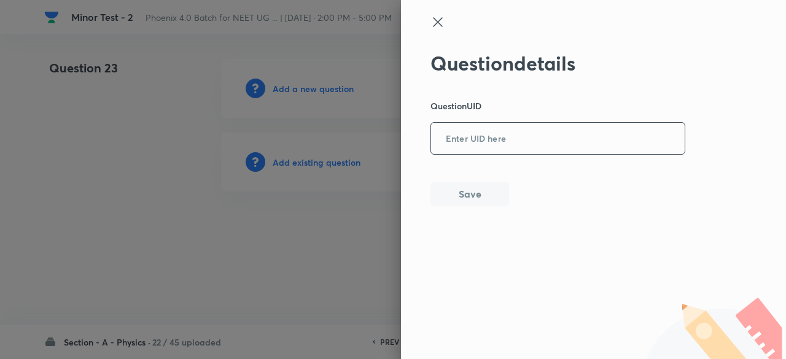
click at [547, 125] on input "text" at bounding box center [558, 139] width 254 height 30
paste input "VN7WA"
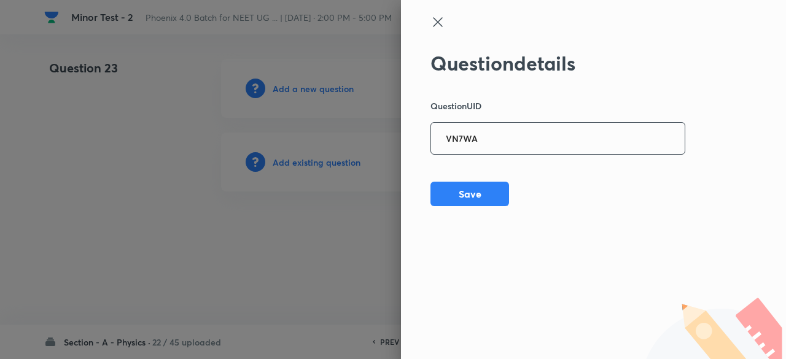
type input "VN7WA"
click at [512, 191] on div "Question details Question UID VN7WA ​ Save" at bounding box center [559, 129] width 256 height 155
click at [476, 196] on button "Save" at bounding box center [470, 193] width 79 height 25
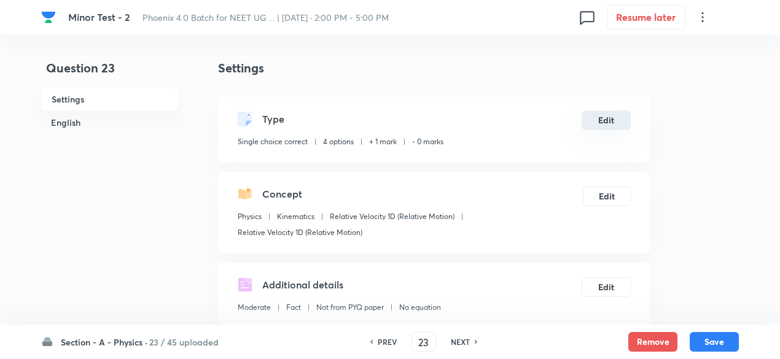
click at [614, 121] on button "Edit" at bounding box center [606, 121] width 49 height 20
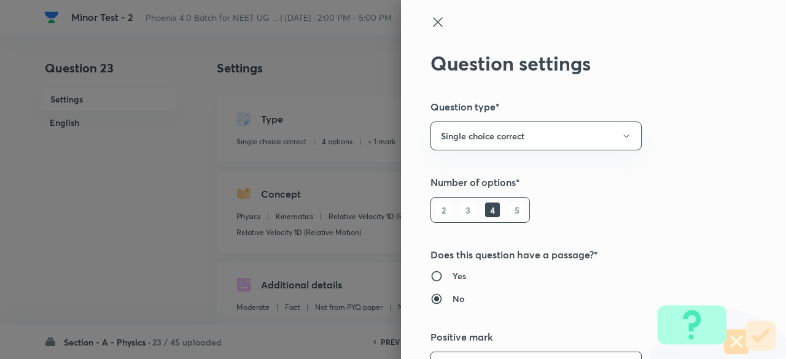
scroll to position [24, 0]
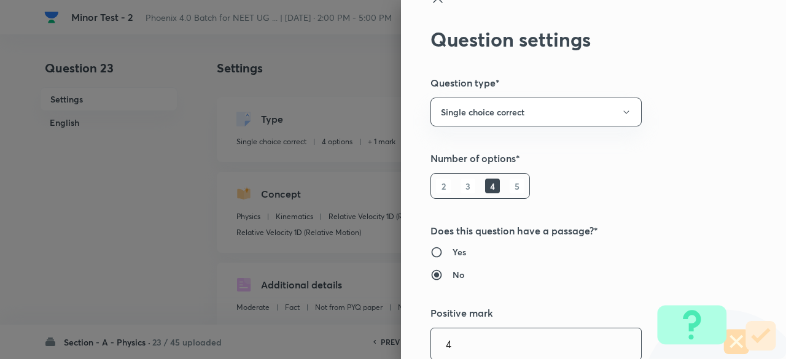
type input "4"
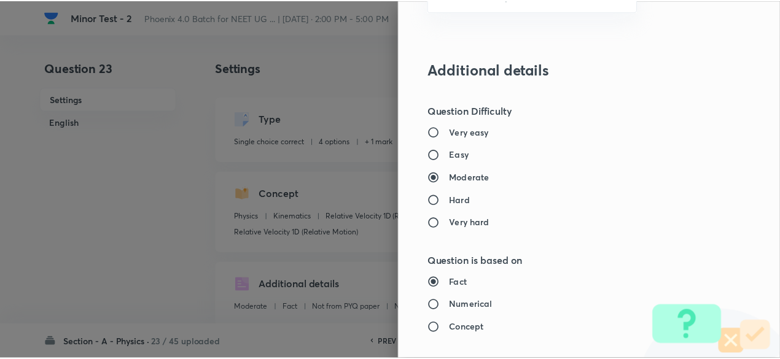
scroll to position [1312, 0]
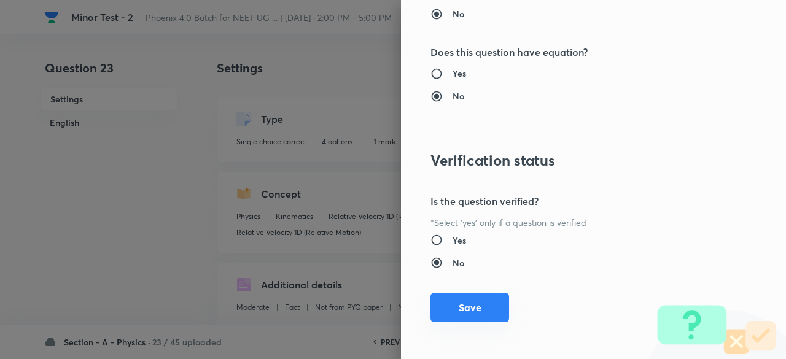
type input "1"
click at [471, 307] on button "Save" at bounding box center [470, 307] width 79 height 29
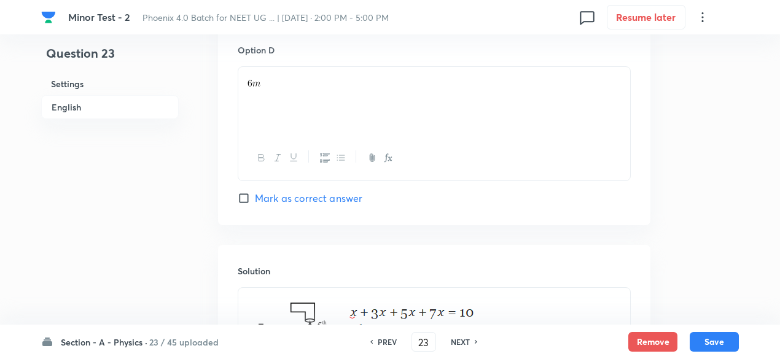
scroll to position [1423, 0]
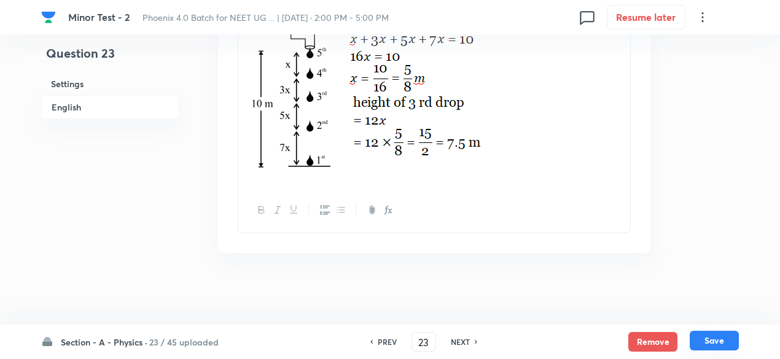
click at [711, 343] on button "Save" at bounding box center [714, 341] width 49 height 20
type input "24"
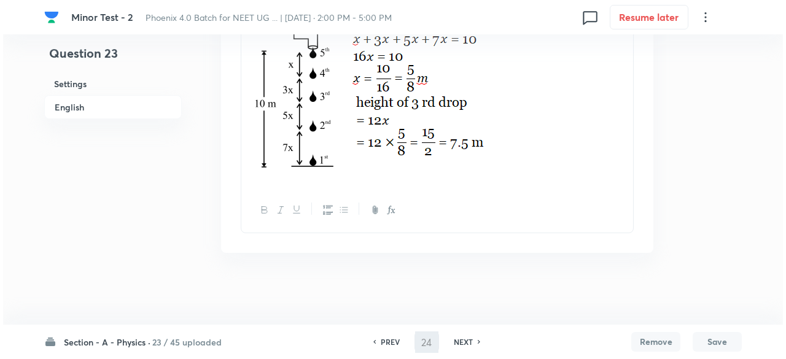
scroll to position [0, 0]
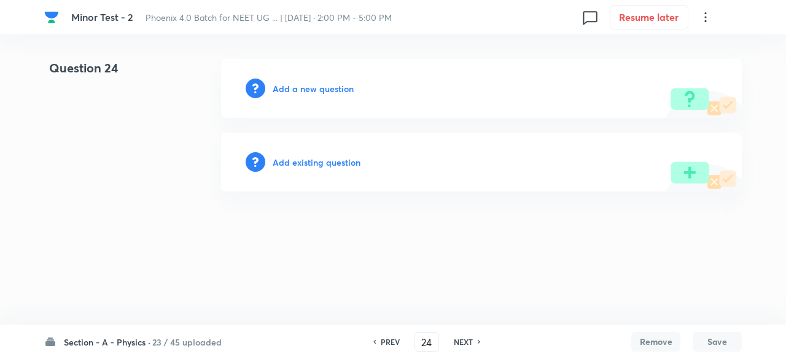
click at [337, 158] on h6 "Add existing question" at bounding box center [317, 162] width 88 height 13
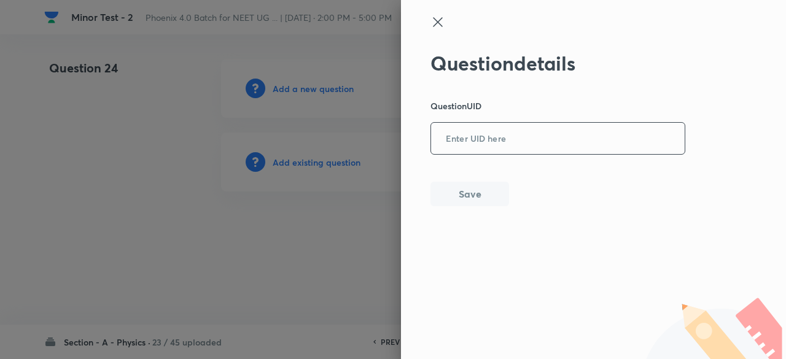
click at [478, 138] on input "text" at bounding box center [558, 139] width 254 height 30
paste input "3K9FY"
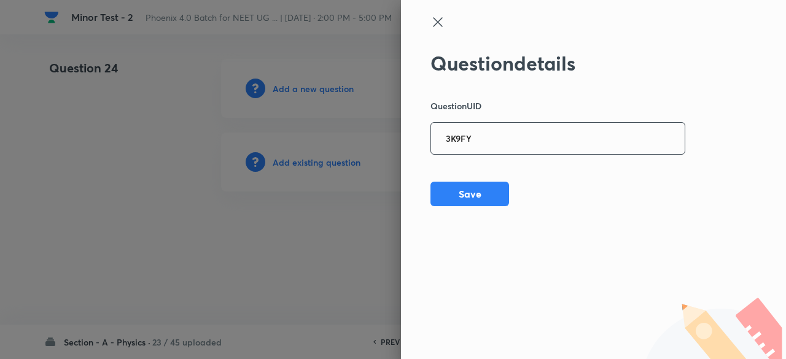
type input "3K9FY"
click at [469, 194] on button "Save" at bounding box center [470, 193] width 79 height 25
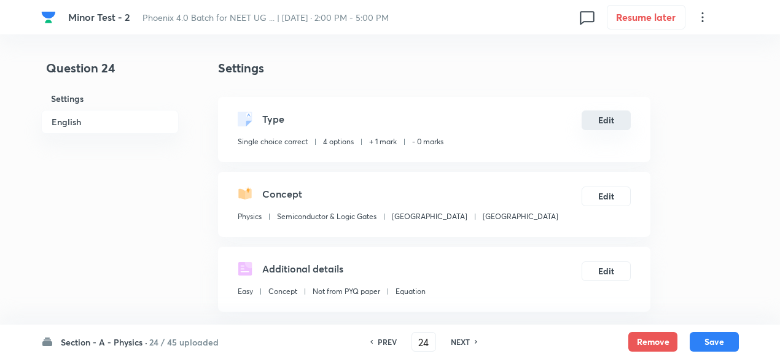
click at [624, 114] on button "Edit" at bounding box center [606, 121] width 49 height 20
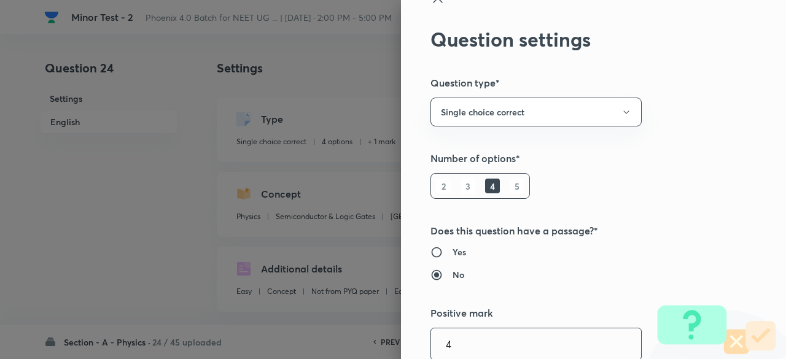
type input "4"
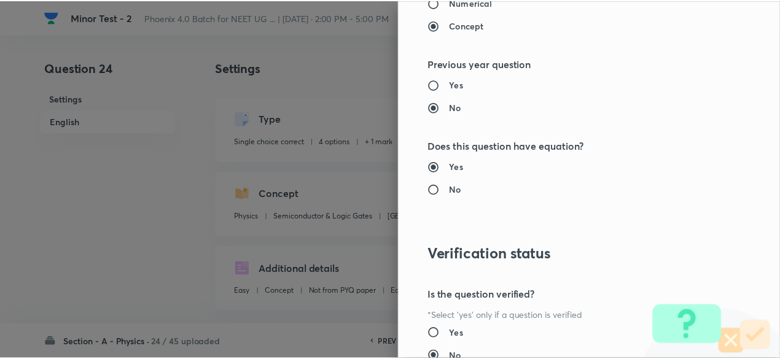
scroll to position [1312, 0]
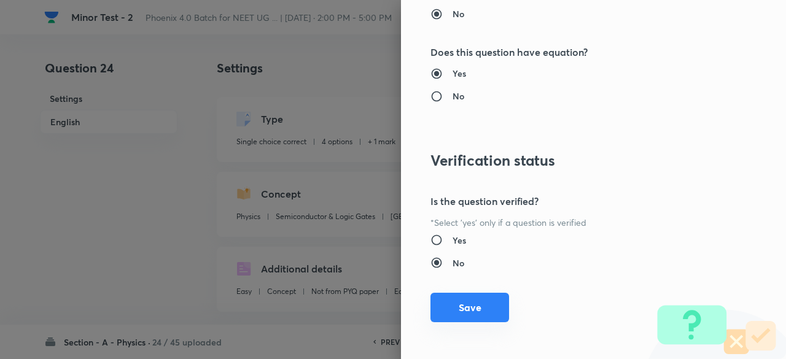
type input "1"
click at [456, 308] on button "Save" at bounding box center [470, 307] width 79 height 29
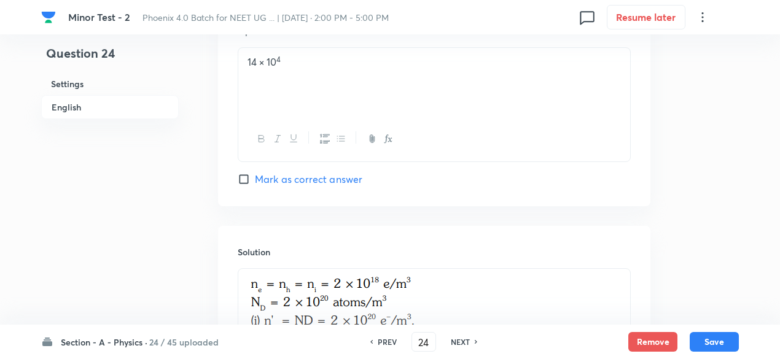
scroll to position [1314, 0]
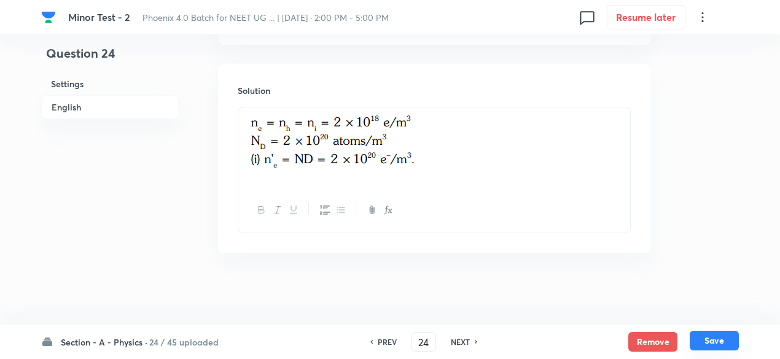
click at [721, 337] on button "Save" at bounding box center [714, 341] width 49 height 20
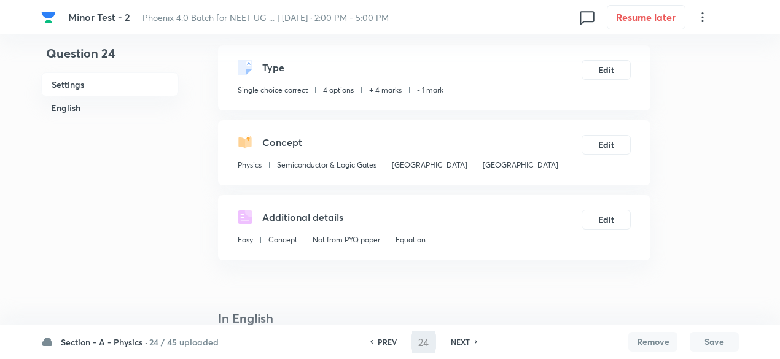
scroll to position [0, 0]
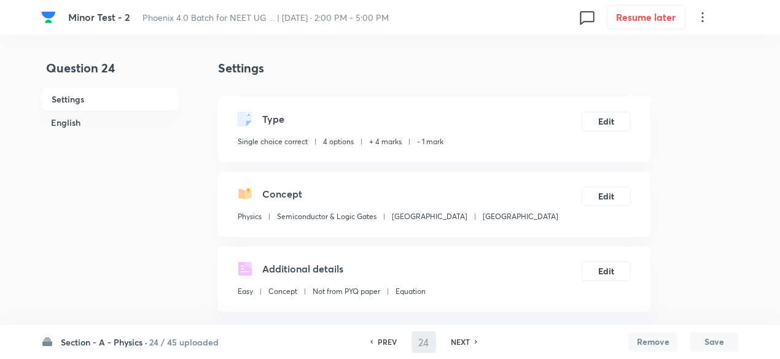
type input "25"
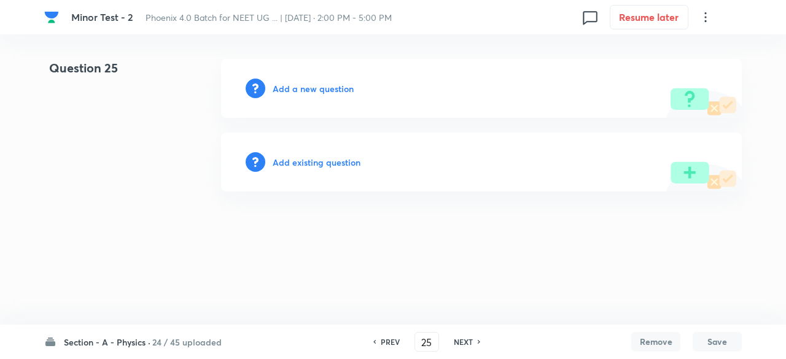
click at [319, 160] on h6 "Add existing question" at bounding box center [317, 162] width 88 height 13
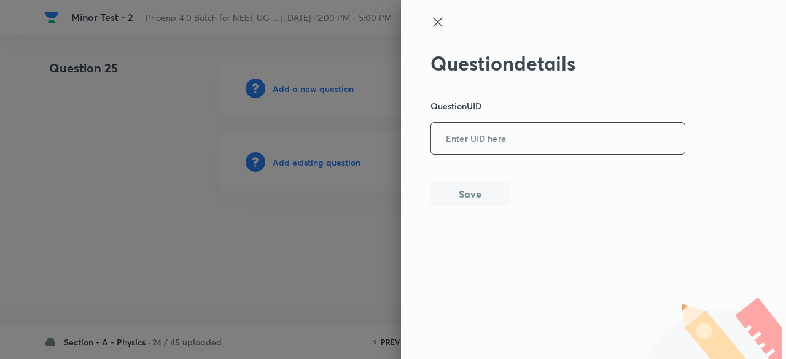
click at [501, 136] on input "text" at bounding box center [558, 139] width 254 height 30
paste input "FKVFE"
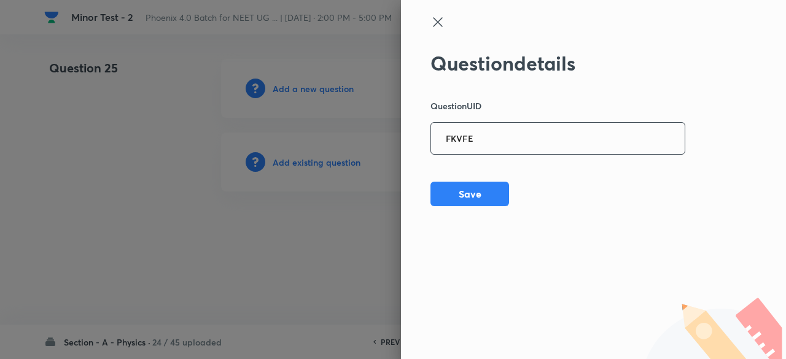
type input "FKVFE"
click at [477, 202] on button "Save" at bounding box center [470, 193] width 79 height 25
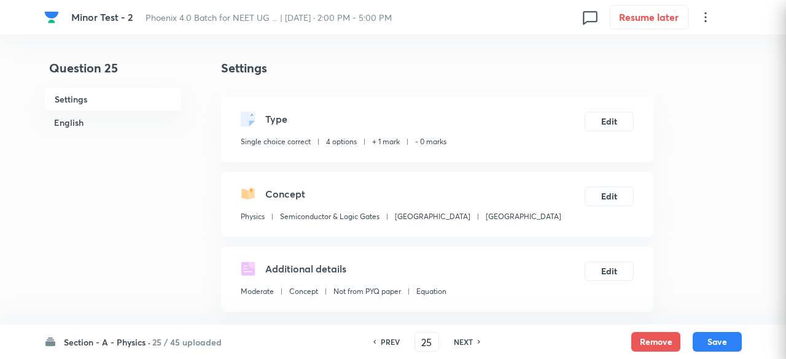
checkbox input "true"
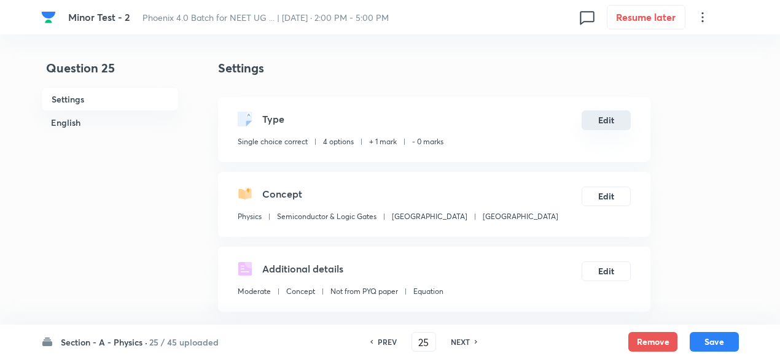
click at [617, 114] on button "Edit" at bounding box center [606, 121] width 49 height 20
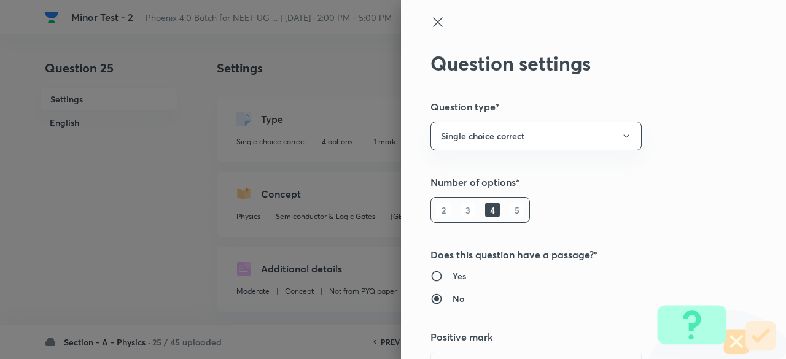
scroll to position [24, 0]
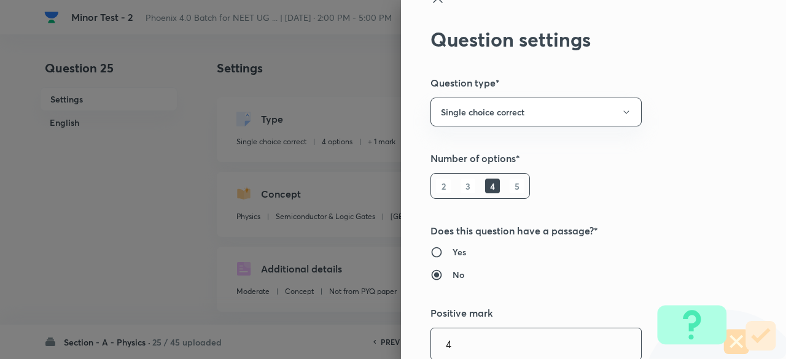
type input "4"
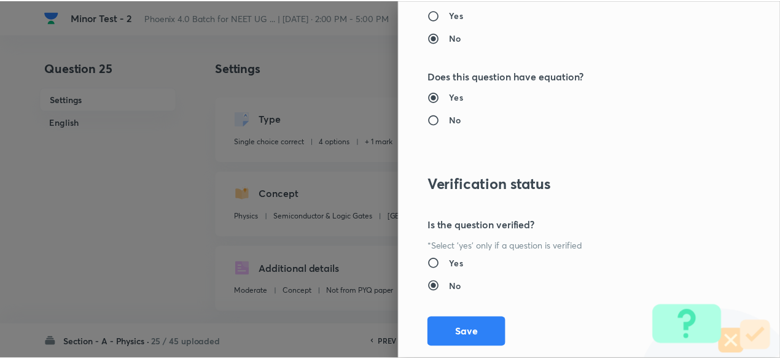
scroll to position [1312, 0]
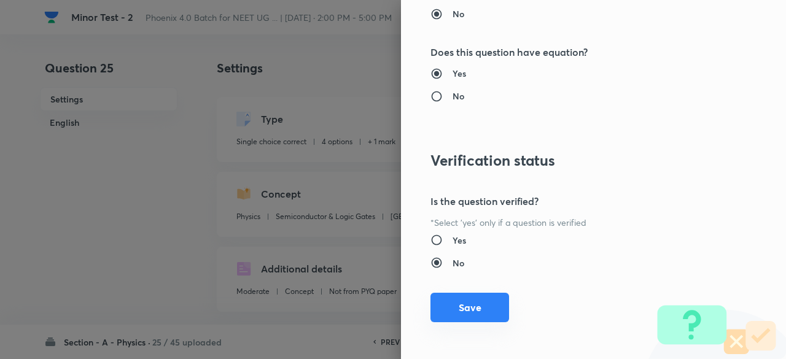
type input "1"
click at [466, 302] on button "Save" at bounding box center [470, 307] width 79 height 29
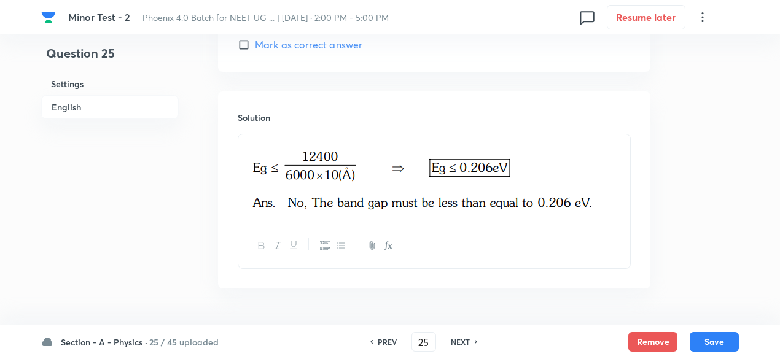
scroll to position [1323, 0]
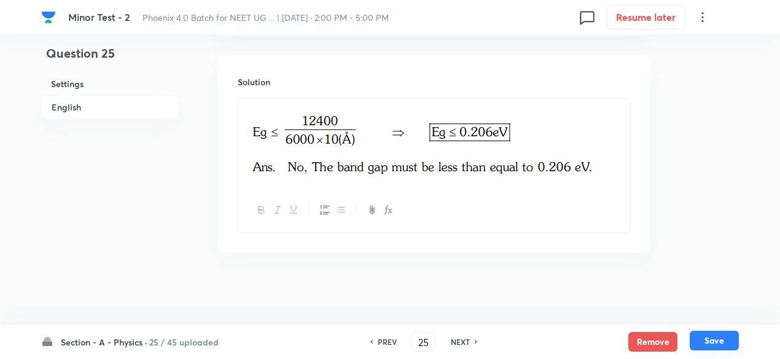
click at [710, 340] on button "Save" at bounding box center [714, 341] width 49 height 20
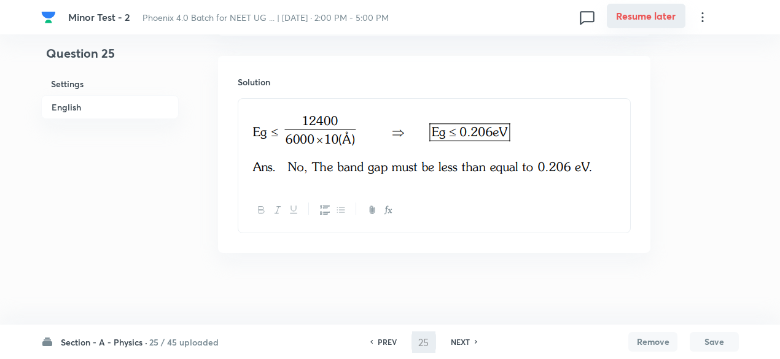
type input "26"
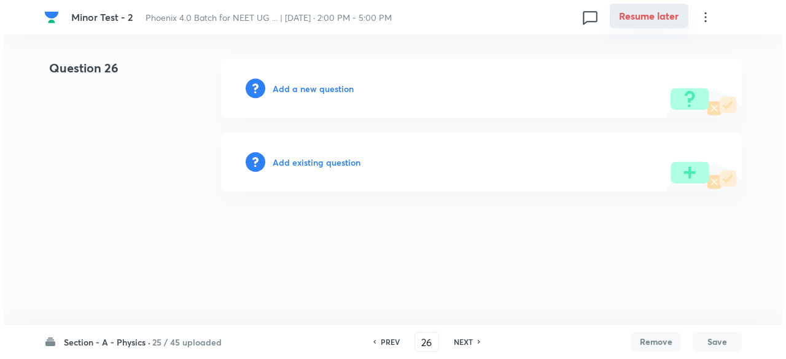
scroll to position [0, 0]
click at [334, 160] on h6 "Add existing question" at bounding box center [317, 162] width 88 height 13
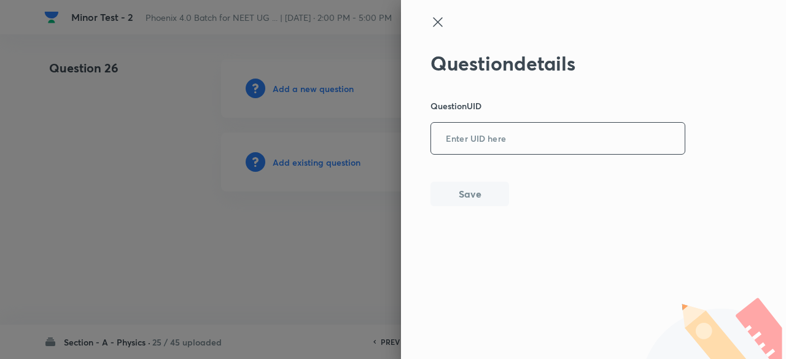
click at [519, 138] on input "text" at bounding box center [558, 139] width 254 height 30
paste input "KHC1D"
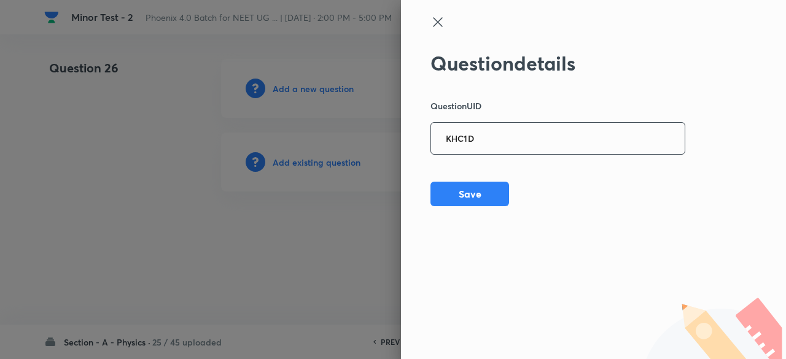
type input "KHC1D"
click at [474, 207] on div "Question details Question UID KHC1D ​ Save" at bounding box center [593, 179] width 385 height 359
click at [472, 198] on button "Save" at bounding box center [470, 193] width 79 height 25
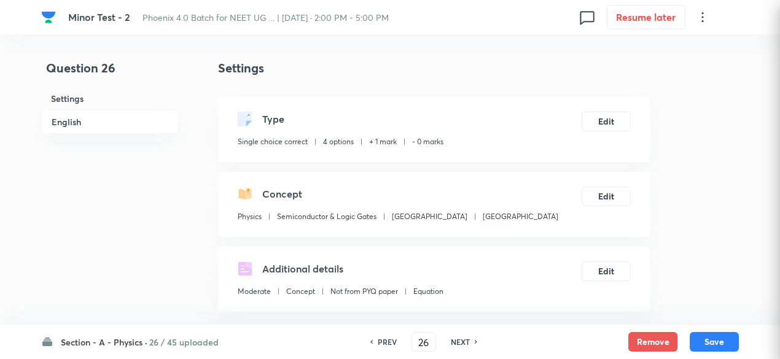
checkbox input "true"
click at [603, 116] on button "Edit" at bounding box center [606, 121] width 49 height 20
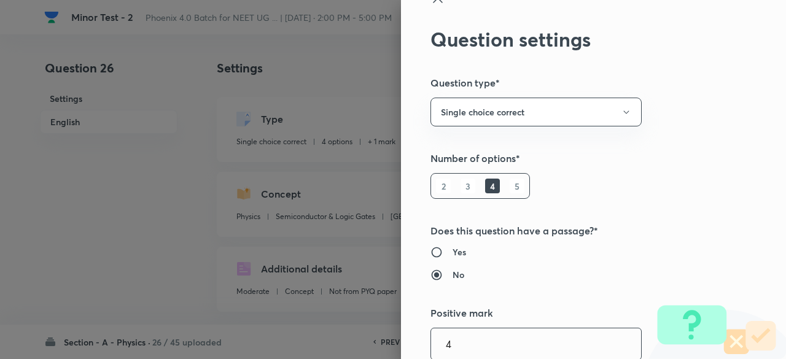
type input "4"
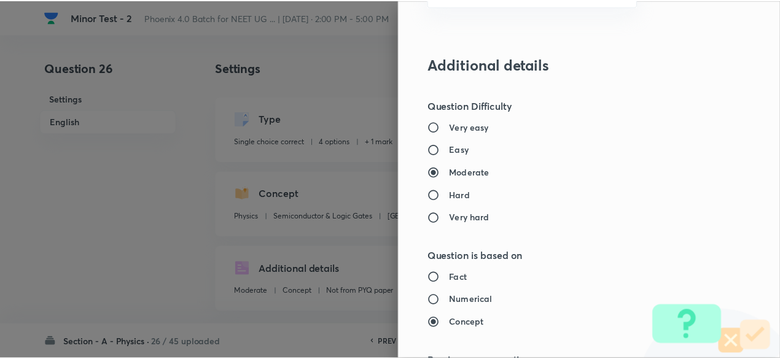
scroll to position [1312, 0]
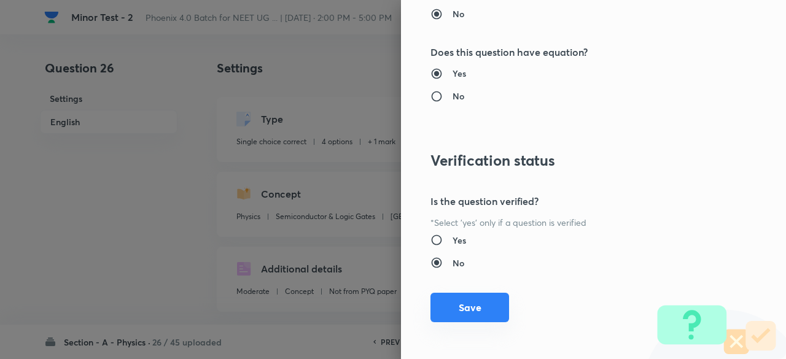
type input "1"
click at [468, 298] on button "Save" at bounding box center [470, 307] width 79 height 29
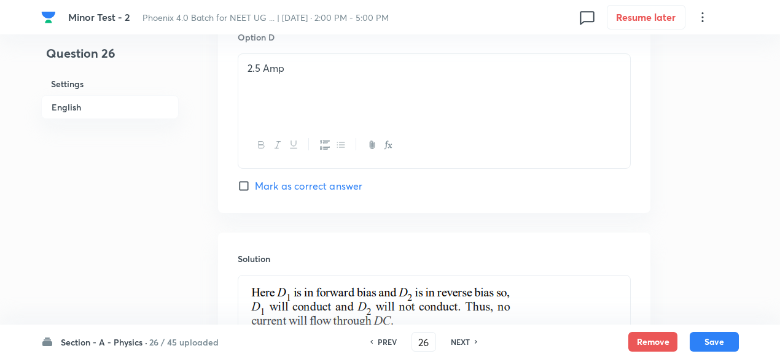
scroll to position [1417, 0]
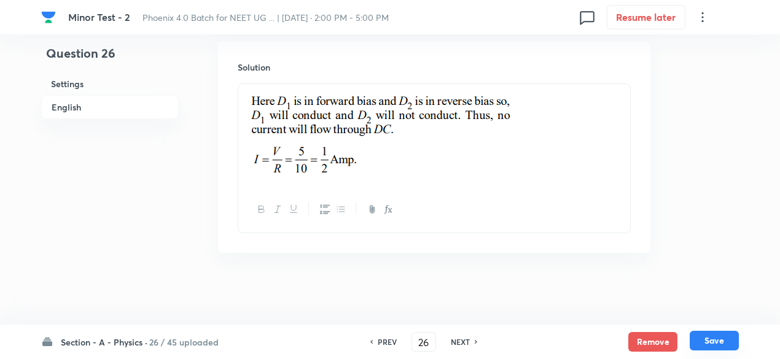
click at [721, 341] on button "Save" at bounding box center [714, 341] width 49 height 20
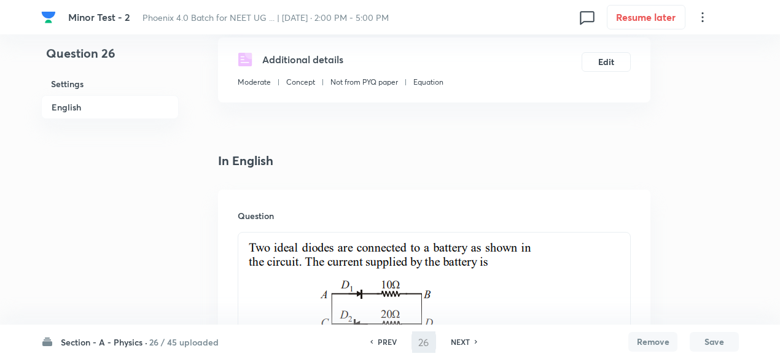
scroll to position [37, 0]
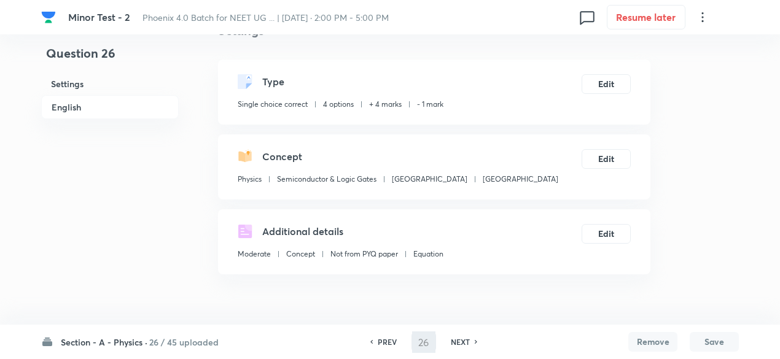
type input "27"
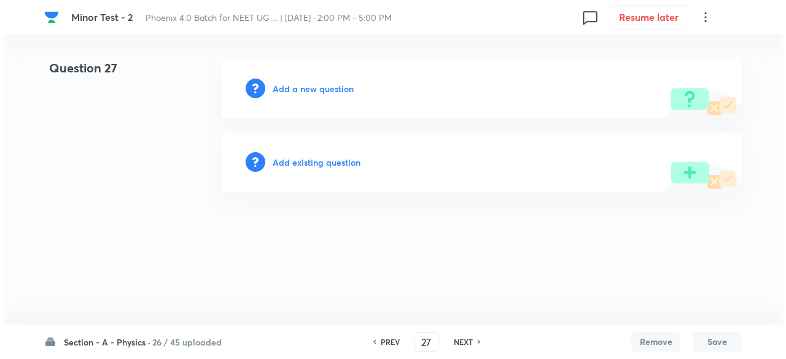
scroll to position [0, 0]
click at [326, 165] on h6 "Add existing question" at bounding box center [317, 162] width 88 height 13
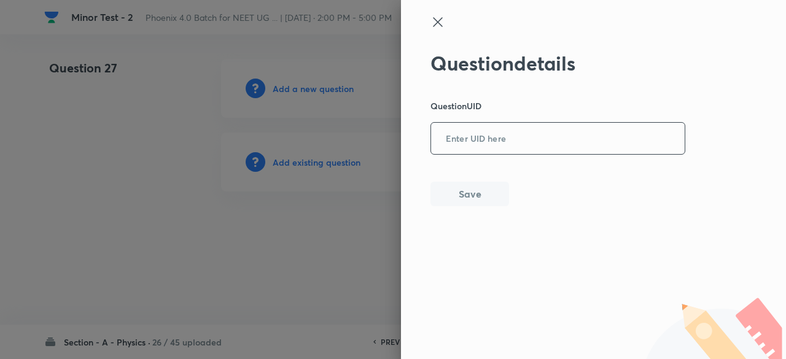
click at [573, 136] on input "text" at bounding box center [558, 139] width 254 height 30
paste input "MKJL2"
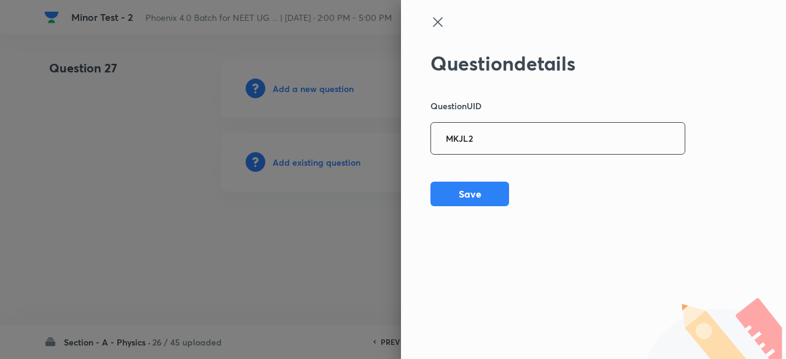
type input "MKJL2"
click at [473, 192] on button "Save" at bounding box center [470, 193] width 79 height 25
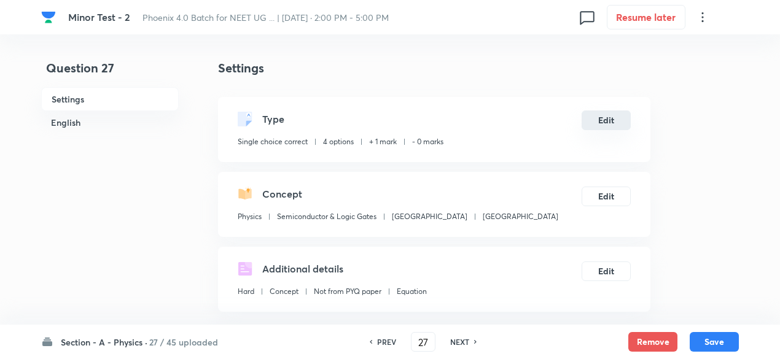
click at [616, 114] on button "Edit" at bounding box center [606, 121] width 49 height 20
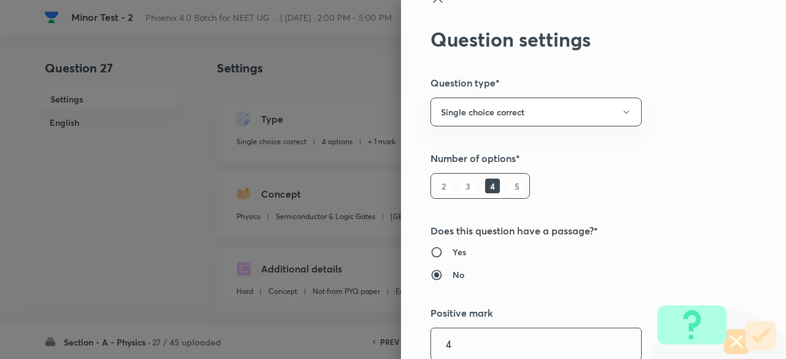
type input "4"
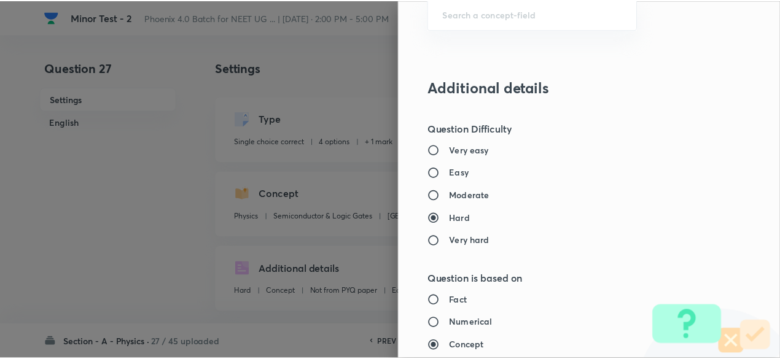
scroll to position [1312, 0]
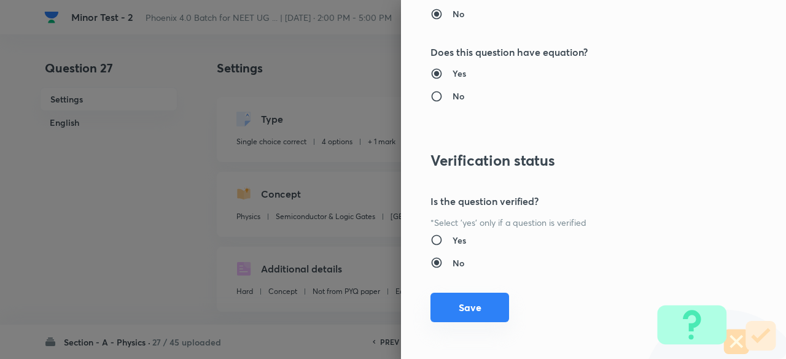
type input "1"
click at [479, 311] on button "Save" at bounding box center [470, 307] width 79 height 29
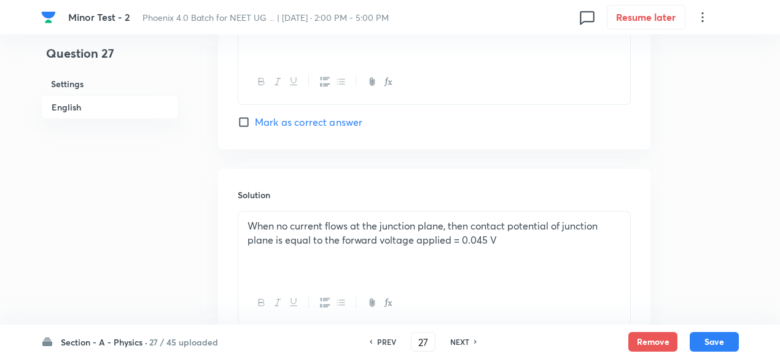
scroll to position [1303, 0]
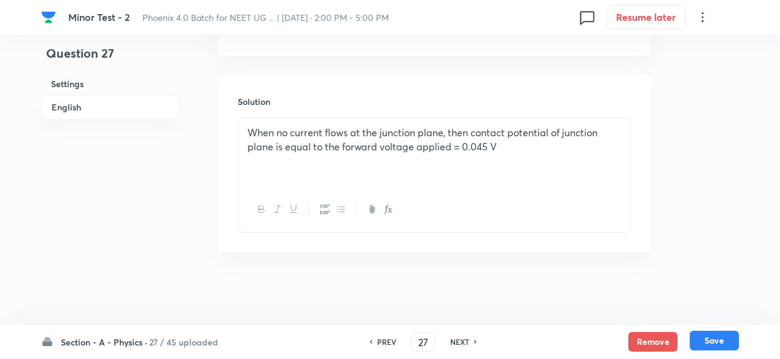
click at [711, 340] on button "Save" at bounding box center [714, 341] width 49 height 20
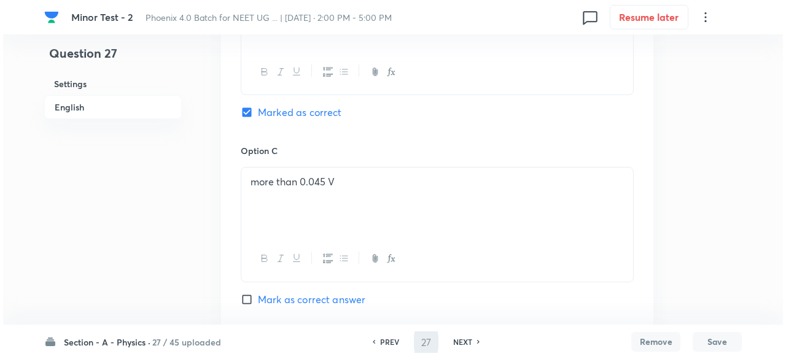
scroll to position [0, 0]
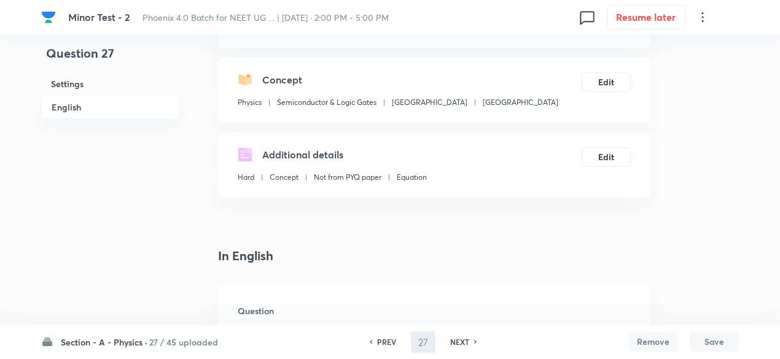
type input "28"
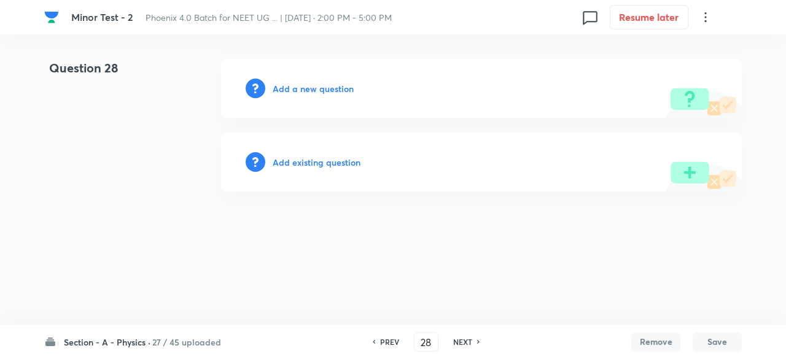
click at [312, 162] on h6 "Add existing question" at bounding box center [317, 162] width 88 height 13
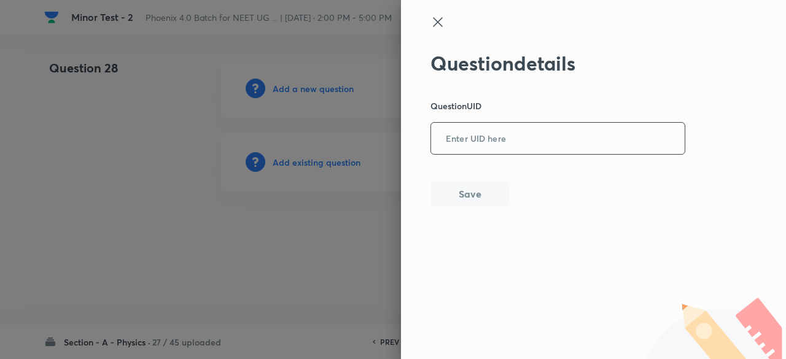
click at [479, 126] on input "text" at bounding box center [558, 139] width 254 height 30
paste input "O4Q6R"
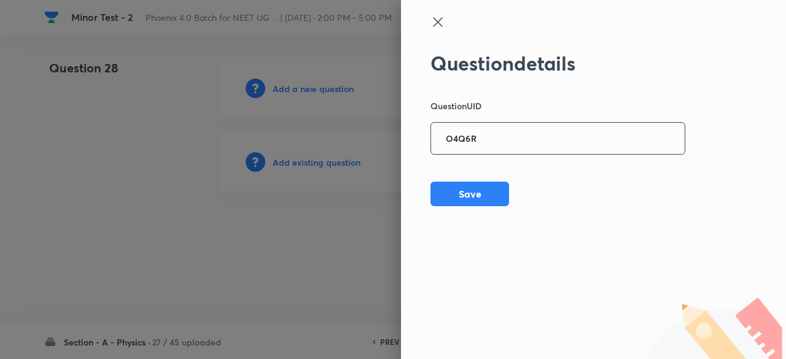
type input "O4Q6R"
click at [482, 202] on button "Save" at bounding box center [470, 193] width 79 height 25
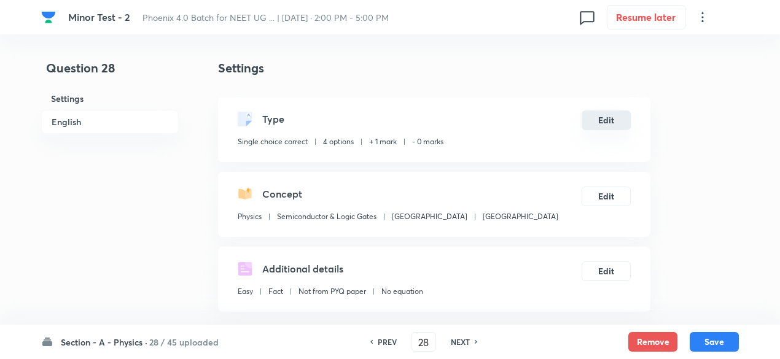
click at [601, 114] on button "Edit" at bounding box center [606, 121] width 49 height 20
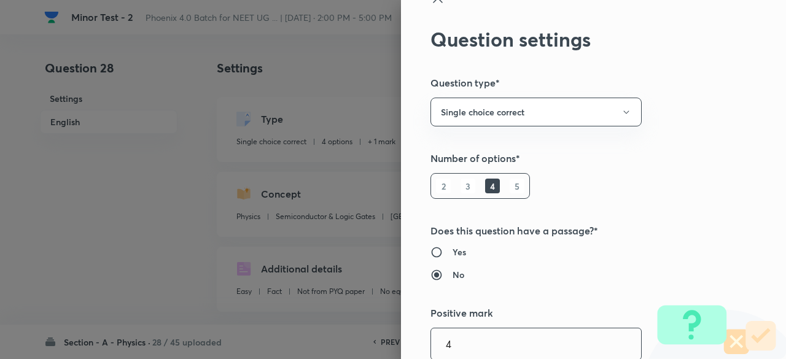
type input "4"
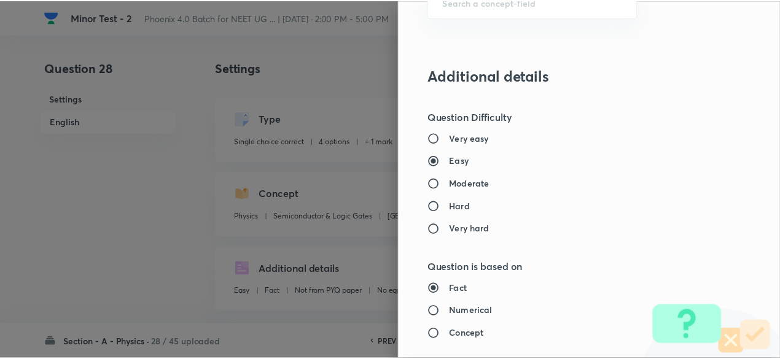
scroll to position [1312, 0]
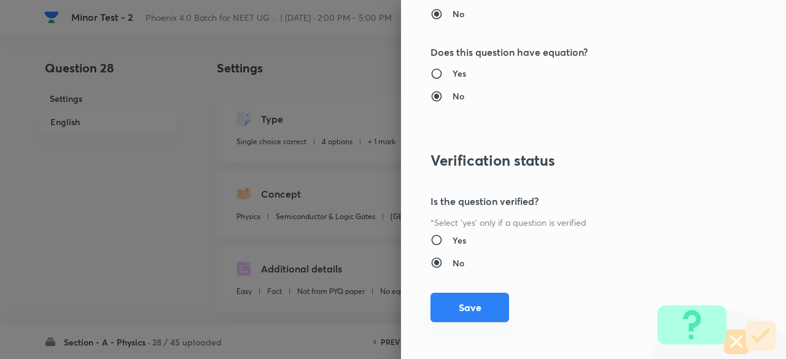
click at [454, 305] on button "Save" at bounding box center [470, 307] width 79 height 29
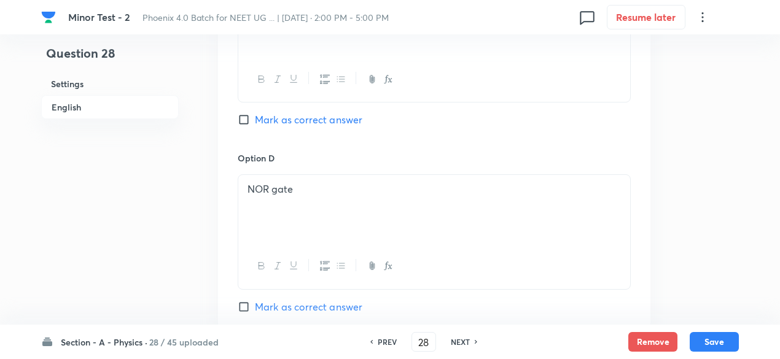
scroll to position [1523, 0]
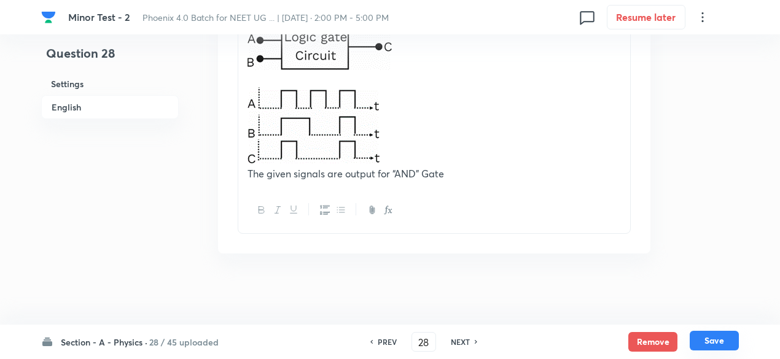
click at [718, 338] on button "Save" at bounding box center [714, 341] width 49 height 20
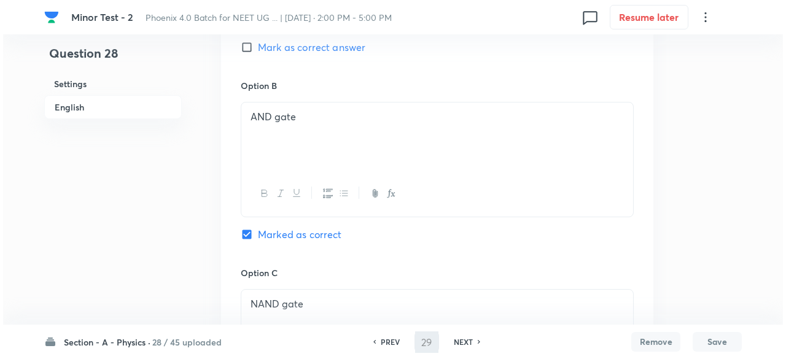
scroll to position [0, 0]
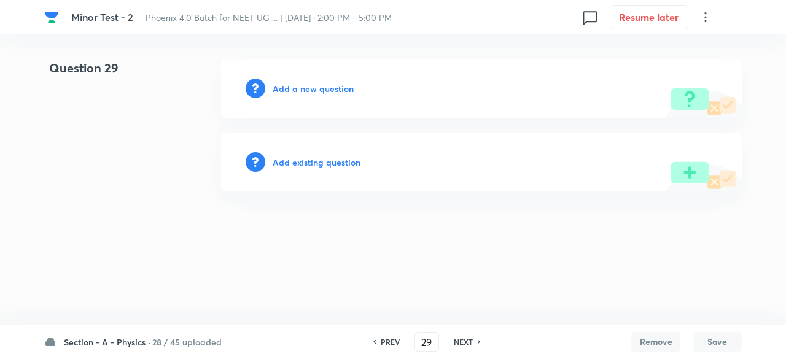
click at [350, 168] on h6 "Add existing question" at bounding box center [317, 162] width 88 height 13
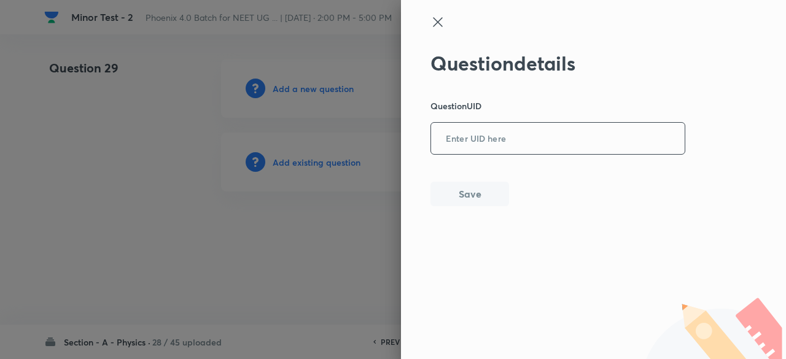
click at [531, 142] on input "text" at bounding box center [558, 139] width 254 height 30
paste input "VXMET"
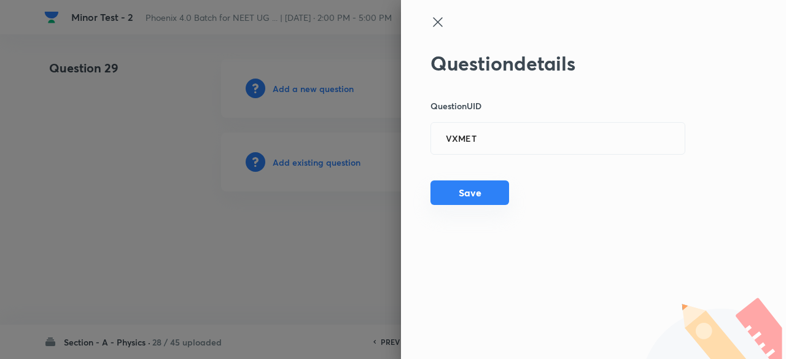
click at [479, 200] on button "Save" at bounding box center [470, 193] width 79 height 25
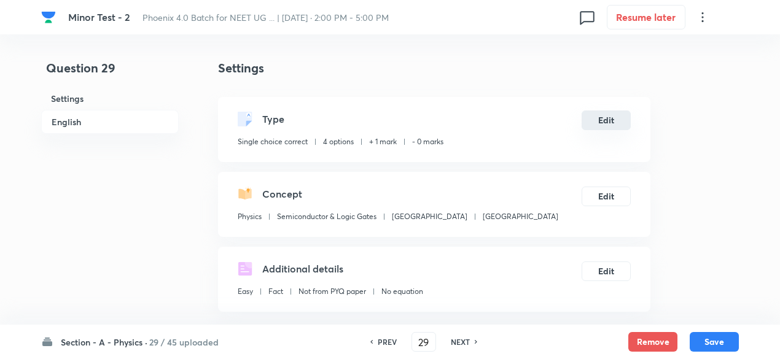
click at [599, 121] on button "Edit" at bounding box center [606, 121] width 49 height 20
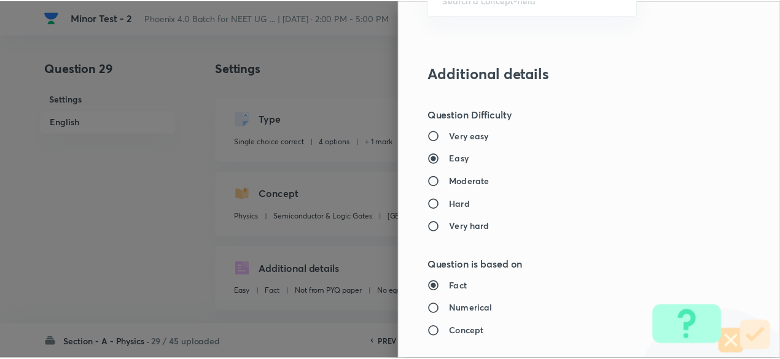
scroll to position [1312, 0]
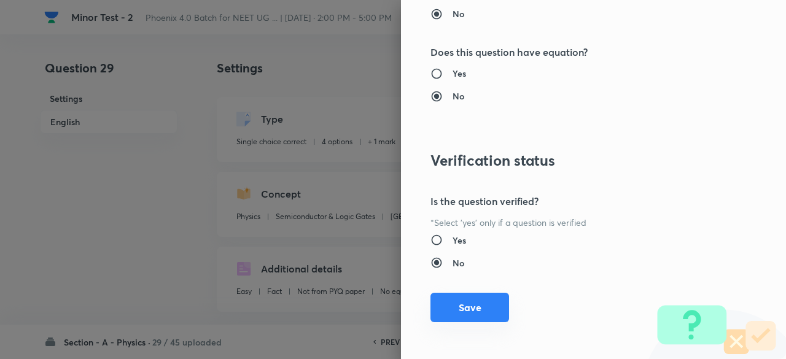
click at [487, 309] on button "Save" at bounding box center [470, 307] width 79 height 29
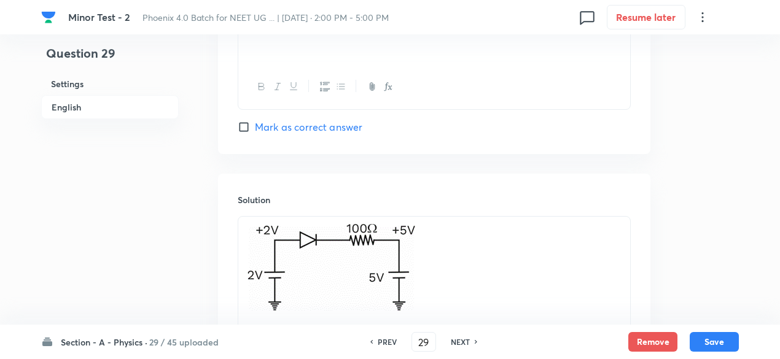
scroll to position [1417, 0]
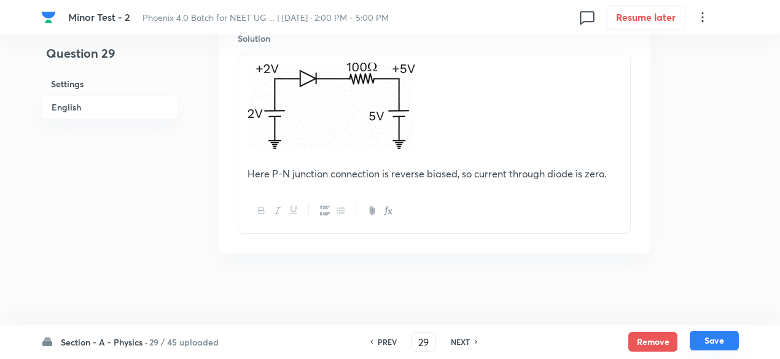
click at [717, 339] on button "Save" at bounding box center [714, 341] width 49 height 20
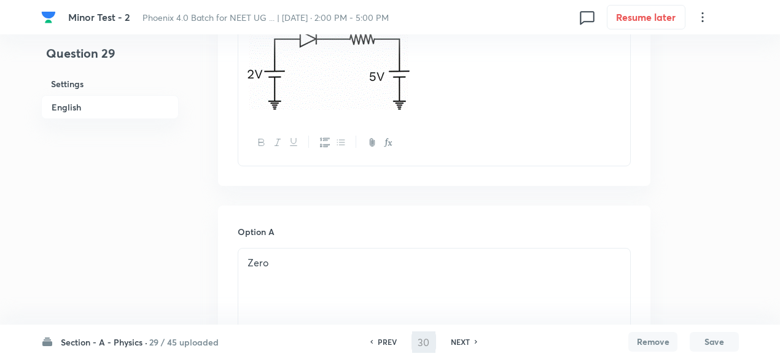
scroll to position [0, 0]
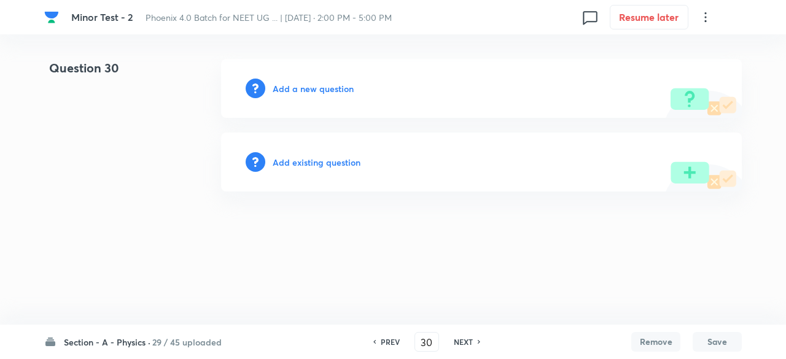
click at [318, 165] on h6 "Add existing question" at bounding box center [317, 162] width 88 height 13
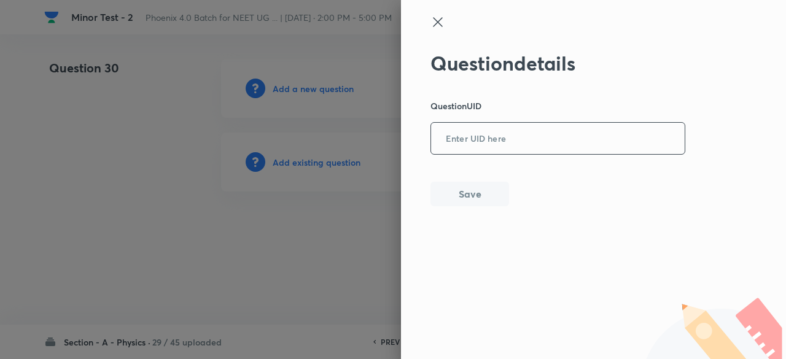
click at [437, 144] on input "text" at bounding box center [558, 139] width 254 height 30
paste input "WPKZV"
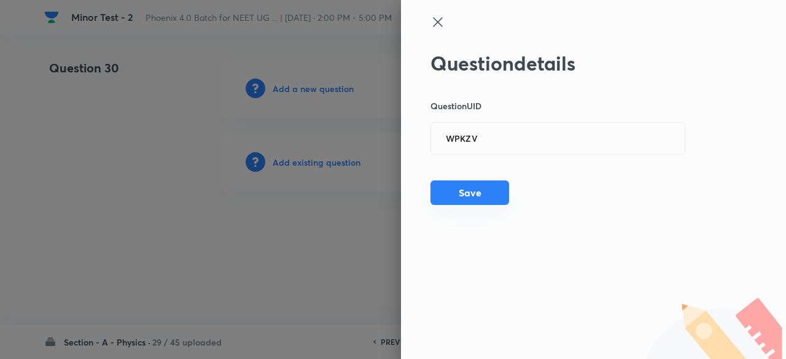
click at [462, 194] on button "Save" at bounding box center [470, 193] width 79 height 25
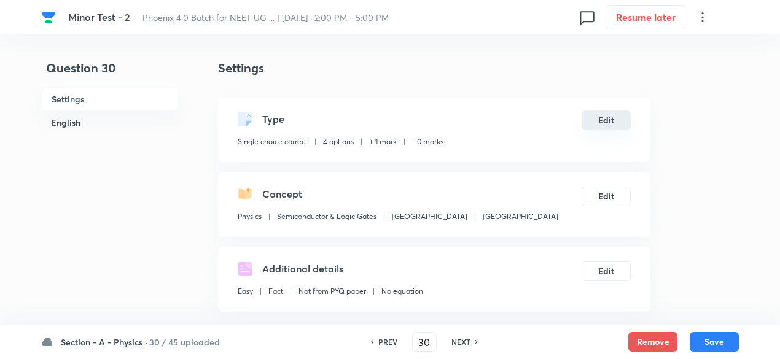
click at [589, 121] on button "Edit" at bounding box center [606, 121] width 49 height 20
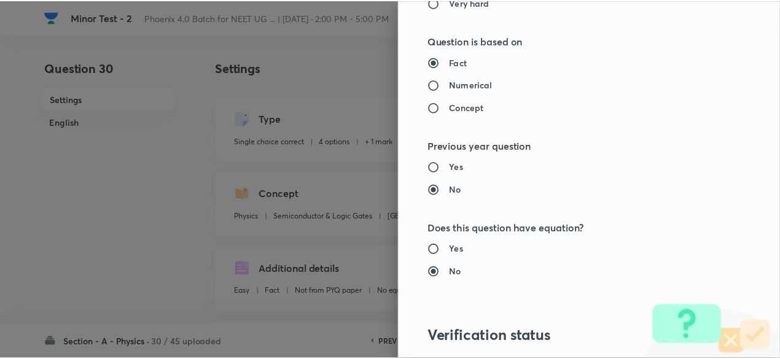
scroll to position [1312, 0]
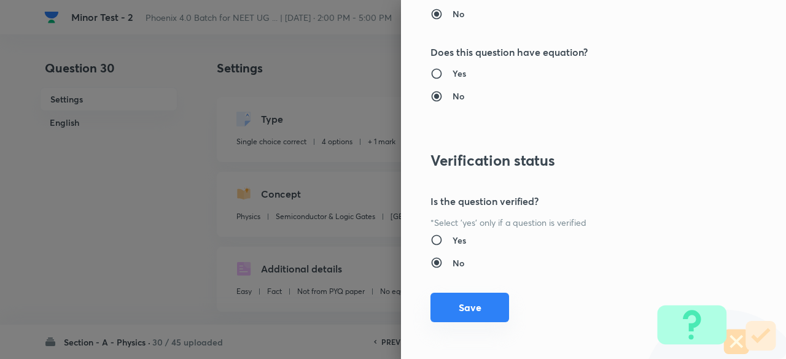
click at [458, 299] on button "Save" at bounding box center [470, 307] width 79 height 29
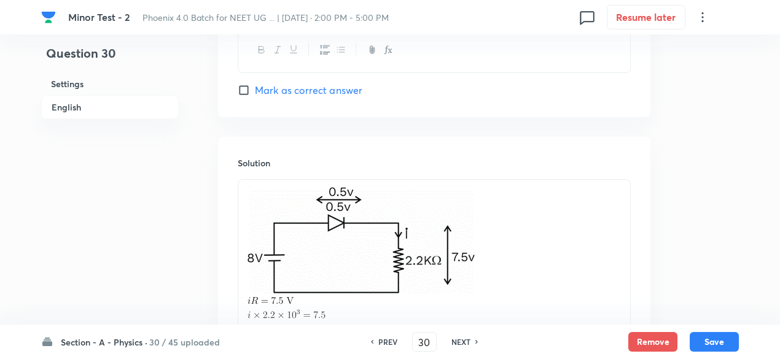
scroll to position [1455, 0]
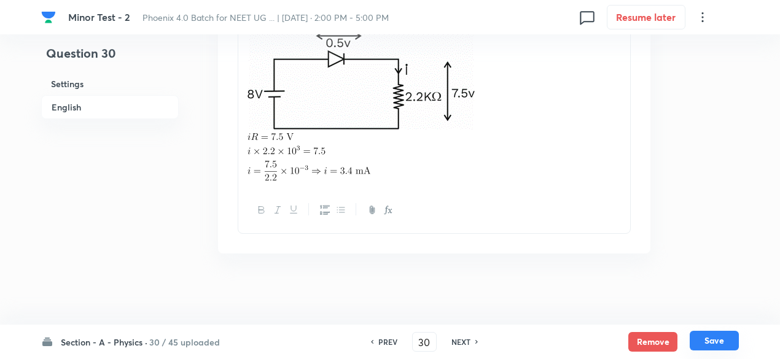
click at [731, 340] on button "Save" at bounding box center [714, 341] width 49 height 20
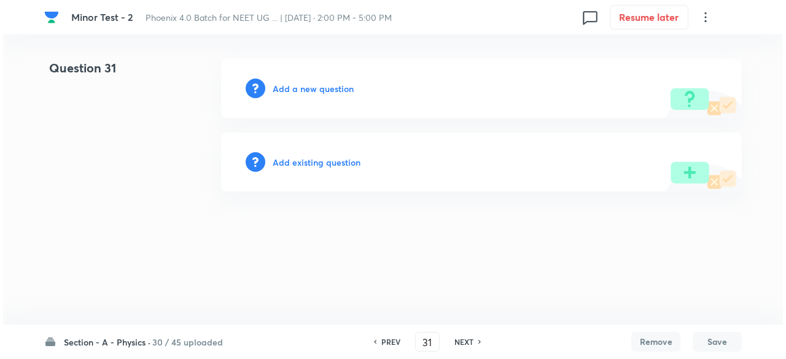
scroll to position [0, 0]
drag, startPoint x: 337, startPoint y: 169, endPoint x: 334, endPoint y: 163, distance: 6.6
click at [334, 163] on div "Add existing question" at bounding box center [481, 162] width 521 height 59
click at [334, 163] on h6 "Add existing question" at bounding box center [317, 162] width 88 height 13
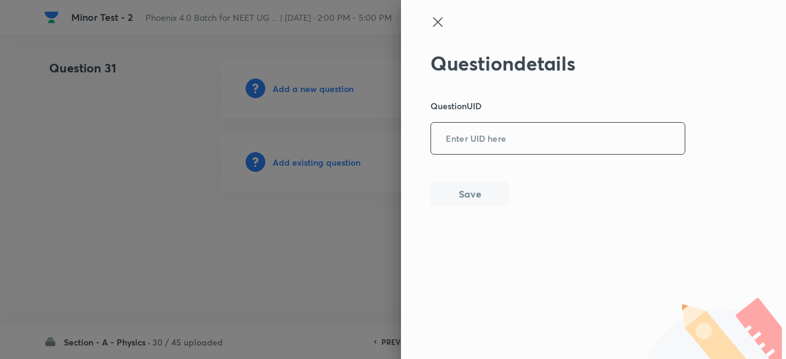
click at [538, 124] on input "text" at bounding box center [558, 139] width 254 height 30
paste input "WLOHV"
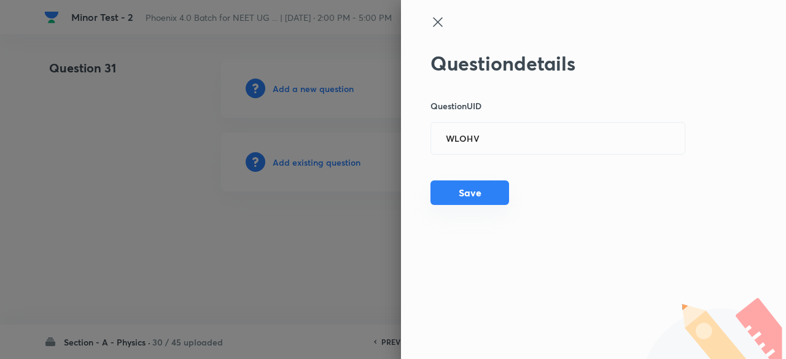
click at [490, 197] on button "Save" at bounding box center [470, 193] width 79 height 25
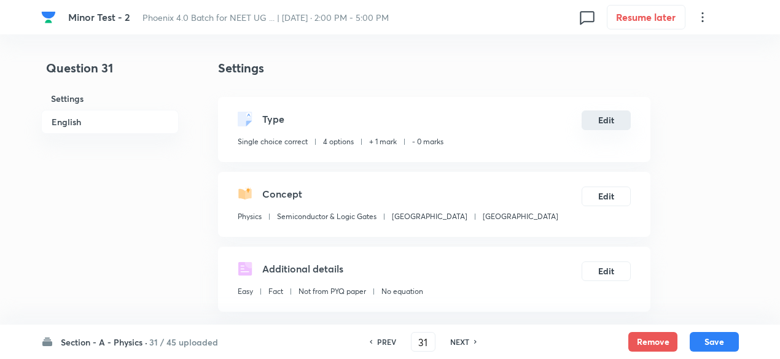
click at [614, 123] on button "Edit" at bounding box center [606, 121] width 49 height 20
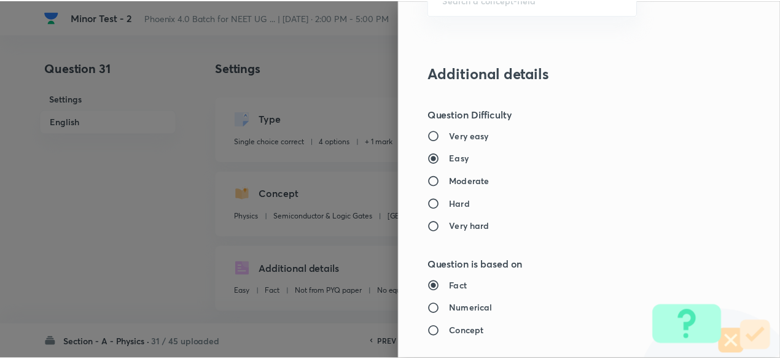
scroll to position [1312, 0]
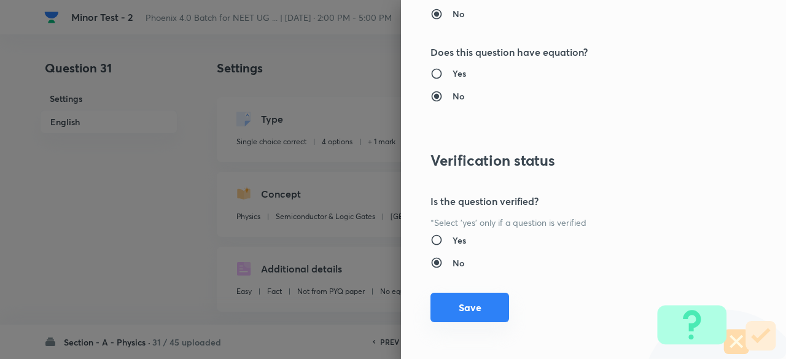
click at [455, 308] on button "Save" at bounding box center [470, 307] width 79 height 29
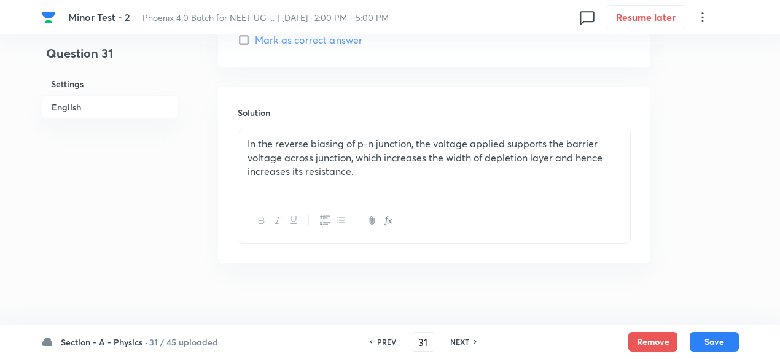
scroll to position [1303, 0]
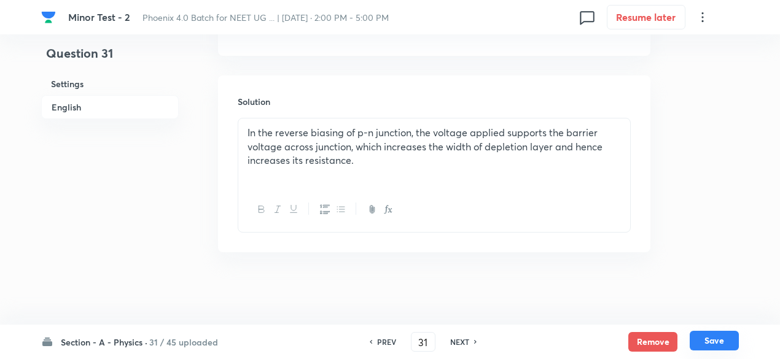
click at [728, 340] on button "Save" at bounding box center [714, 341] width 49 height 20
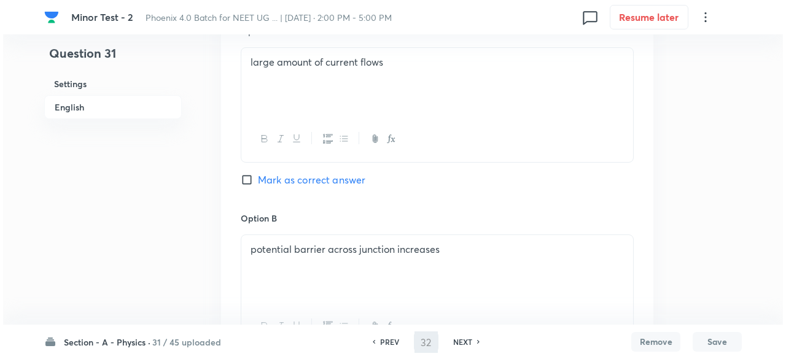
scroll to position [0, 0]
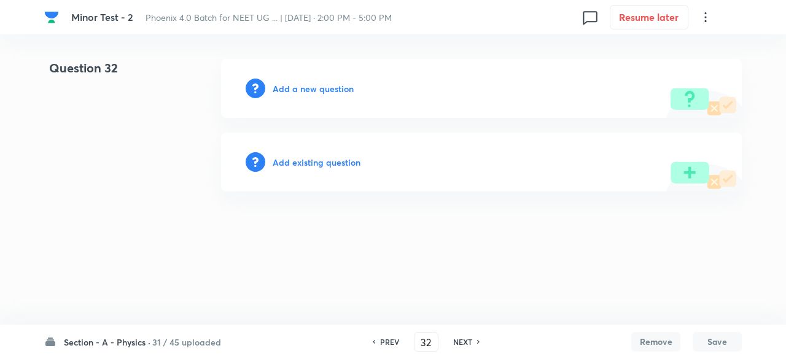
click at [318, 165] on h6 "Add existing question" at bounding box center [317, 162] width 88 height 13
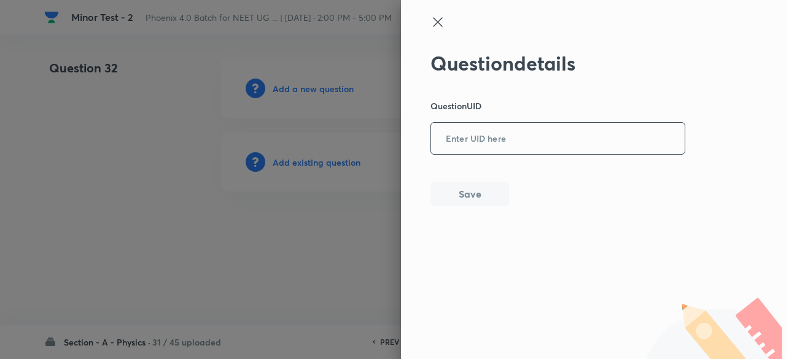
click at [514, 143] on input "text" at bounding box center [558, 139] width 254 height 30
paste input "Q0E8H"
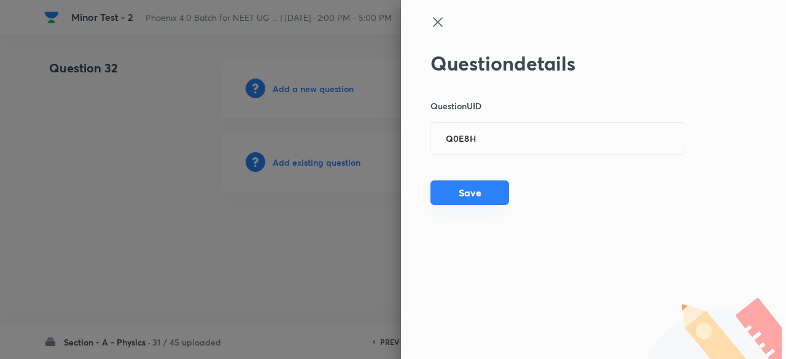
click at [493, 192] on button "Save" at bounding box center [470, 193] width 79 height 25
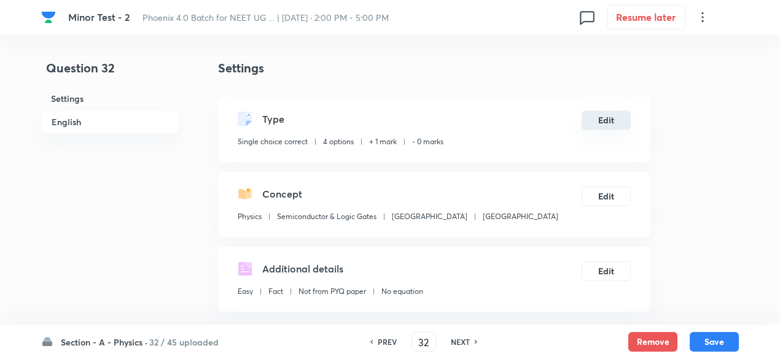
click at [628, 123] on button "Edit" at bounding box center [606, 121] width 49 height 20
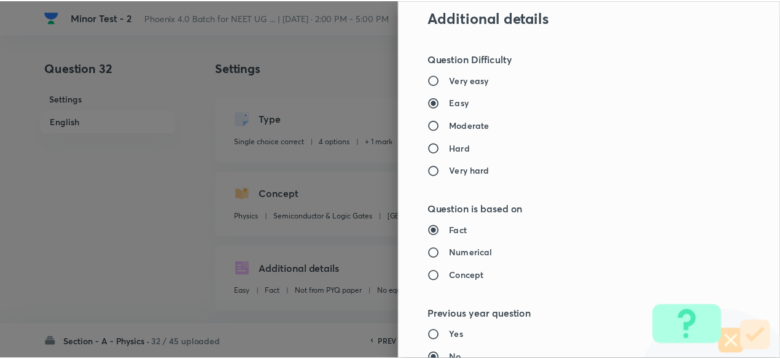
scroll to position [1312, 0]
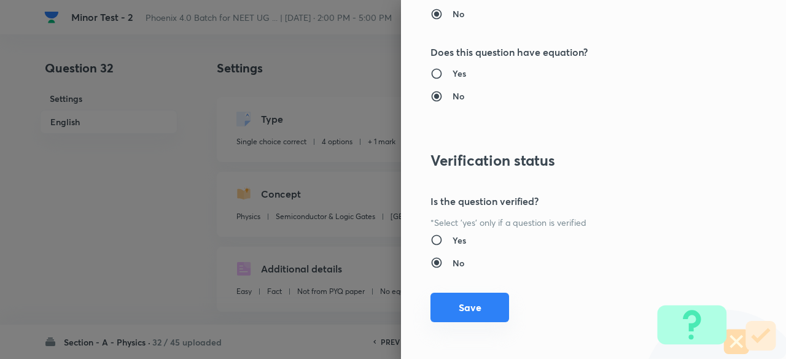
click at [471, 303] on button "Save" at bounding box center [470, 307] width 79 height 29
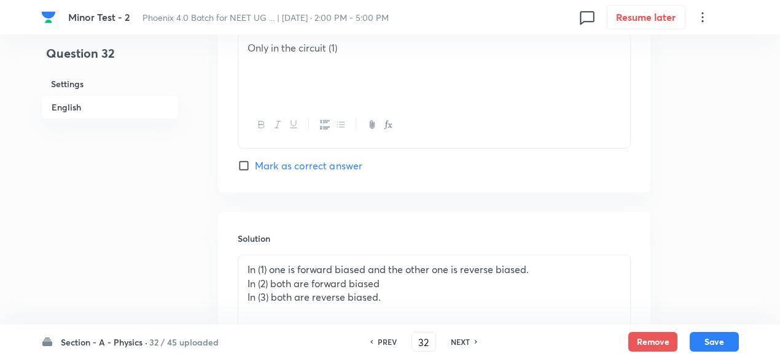
scroll to position [1378, 0]
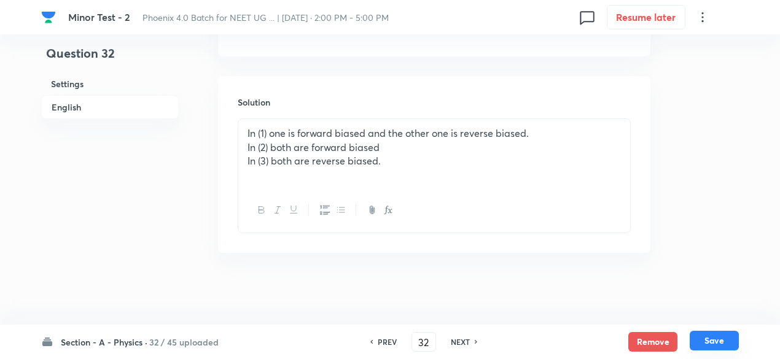
click at [724, 337] on button "Save" at bounding box center [714, 341] width 49 height 20
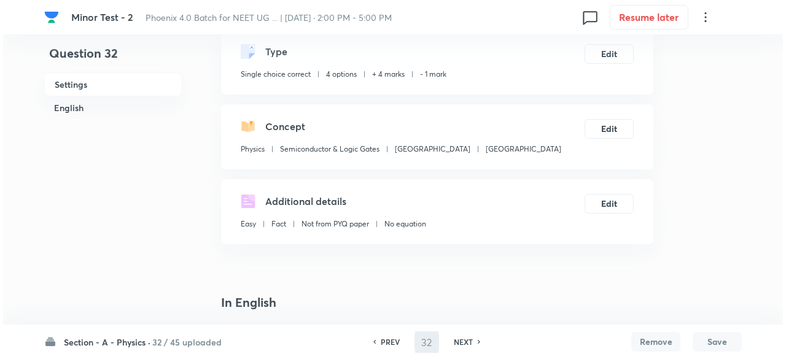
scroll to position [0, 0]
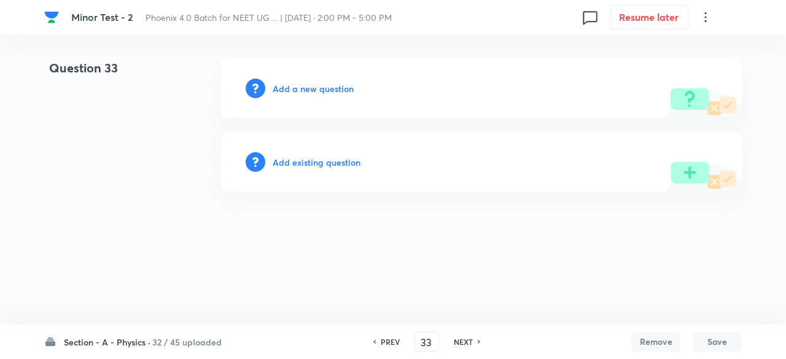
click at [335, 164] on h6 "Add existing question" at bounding box center [317, 162] width 88 height 13
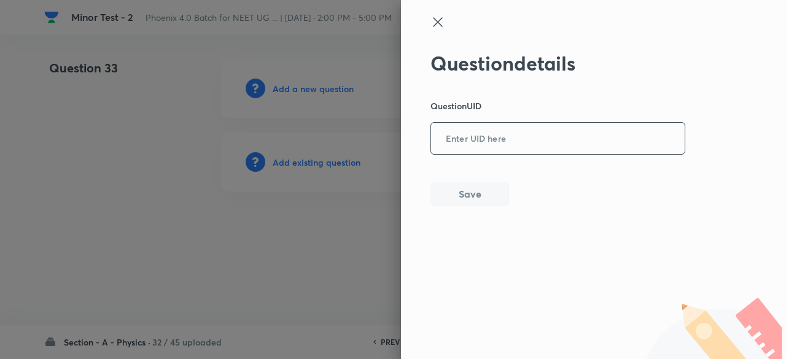
click at [496, 132] on input "text" at bounding box center [558, 139] width 254 height 30
paste input "7LY2F"
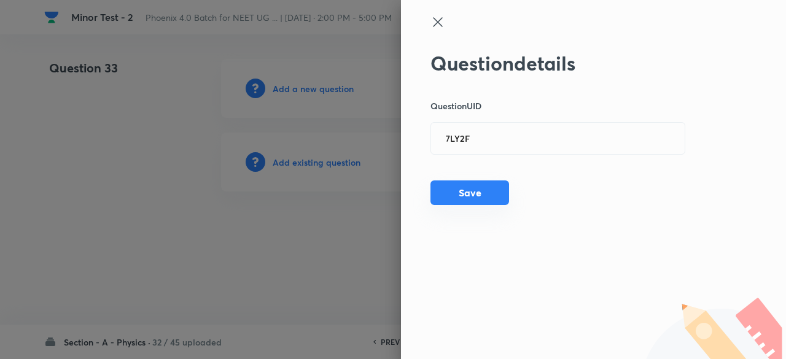
click at [498, 190] on button "Save" at bounding box center [470, 193] width 79 height 25
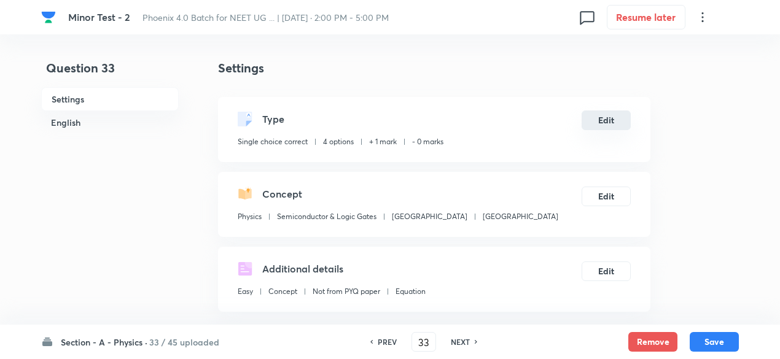
click at [614, 120] on button "Edit" at bounding box center [606, 121] width 49 height 20
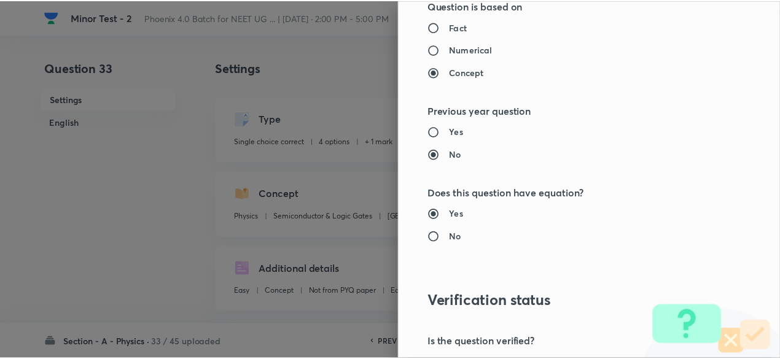
scroll to position [1312, 0]
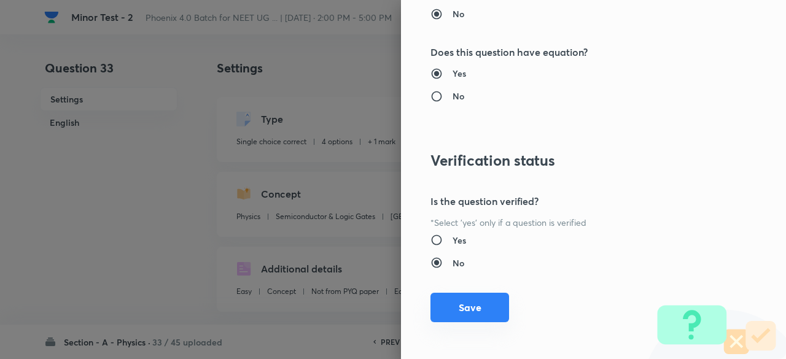
click at [449, 304] on button "Save" at bounding box center [470, 307] width 79 height 29
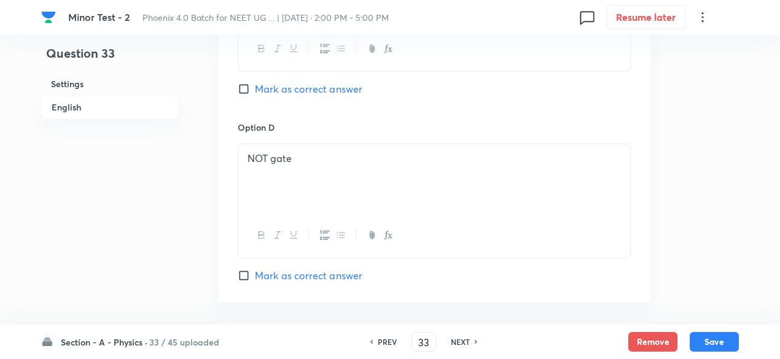
scroll to position [1384, 0]
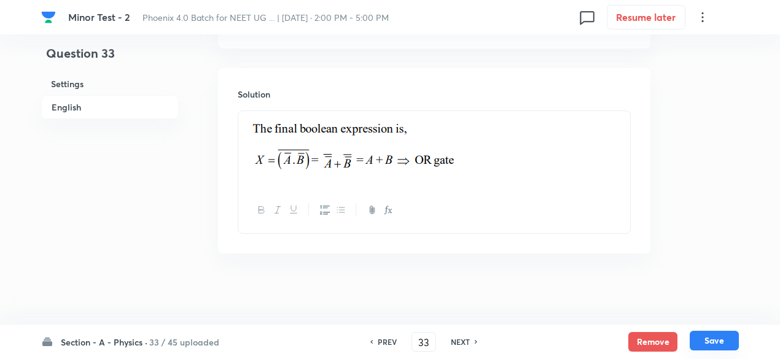
click at [717, 339] on button "Save" at bounding box center [714, 341] width 49 height 20
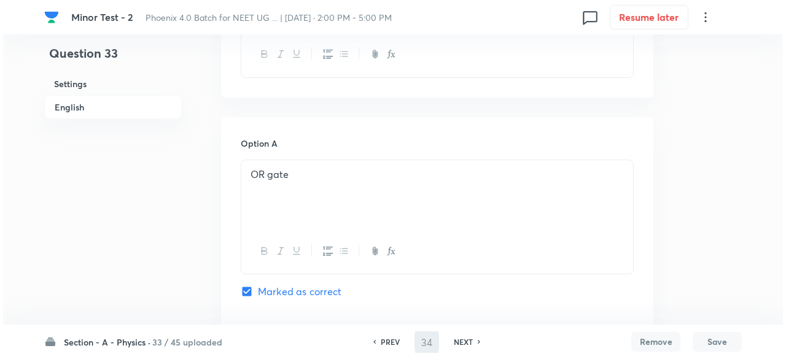
scroll to position [0, 0]
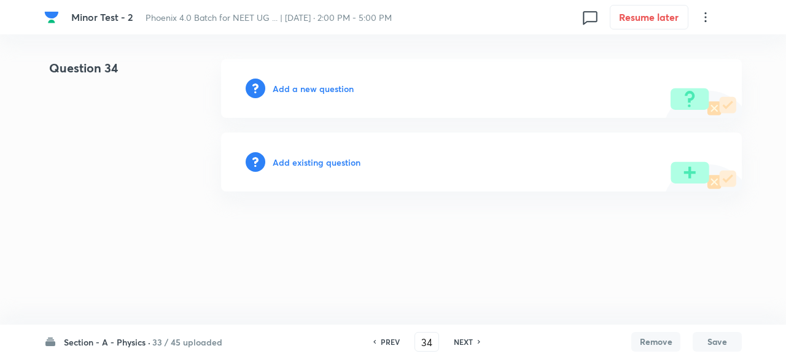
click at [302, 163] on h6 "Add existing question" at bounding box center [317, 162] width 88 height 13
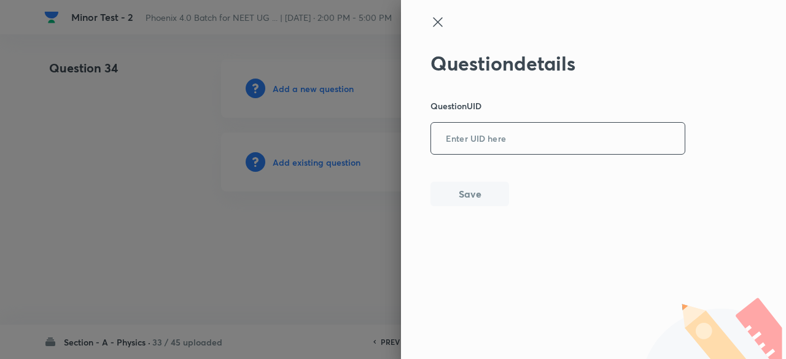
click at [485, 139] on input "text" at bounding box center [558, 139] width 254 height 30
paste input "LR8SJ"
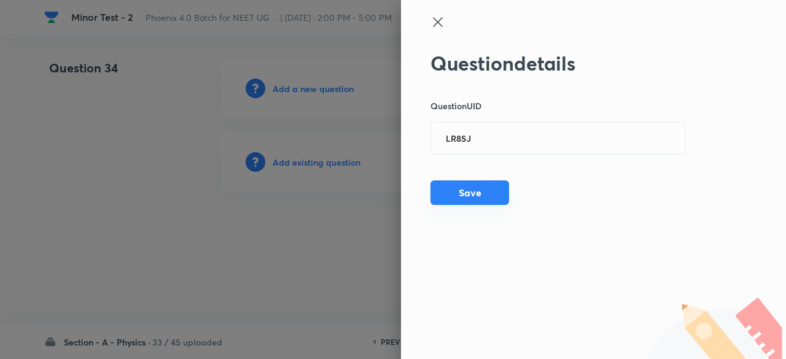
click at [479, 197] on button "Save" at bounding box center [470, 193] width 79 height 25
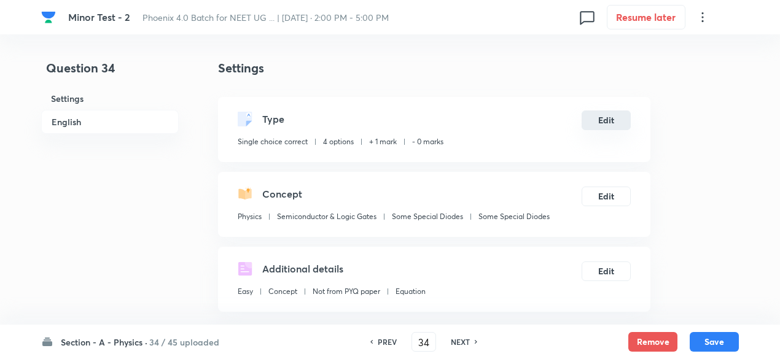
click at [606, 123] on button "Edit" at bounding box center [606, 121] width 49 height 20
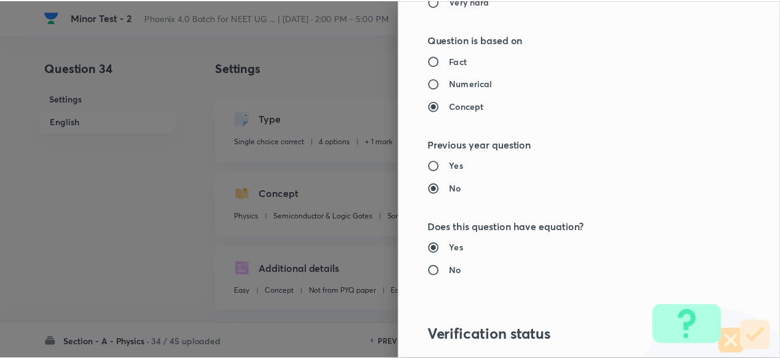
scroll to position [1312, 0]
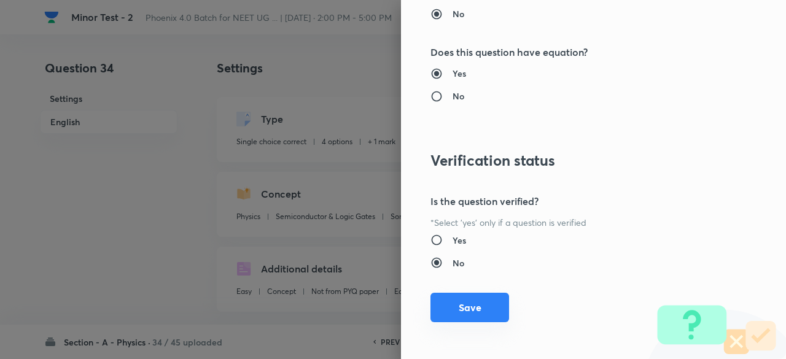
click at [472, 300] on button "Save" at bounding box center [470, 307] width 79 height 29
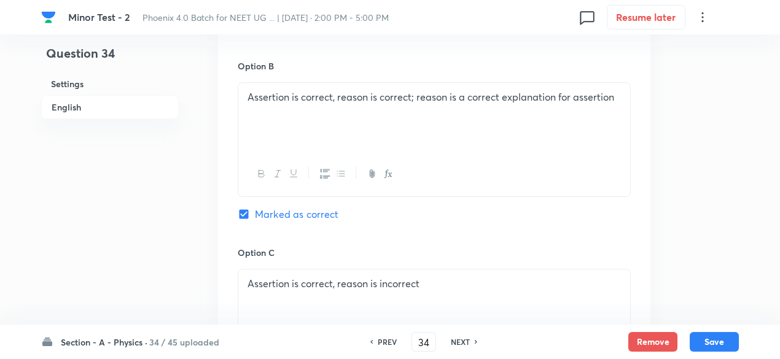
scroll to position [1305, 0]
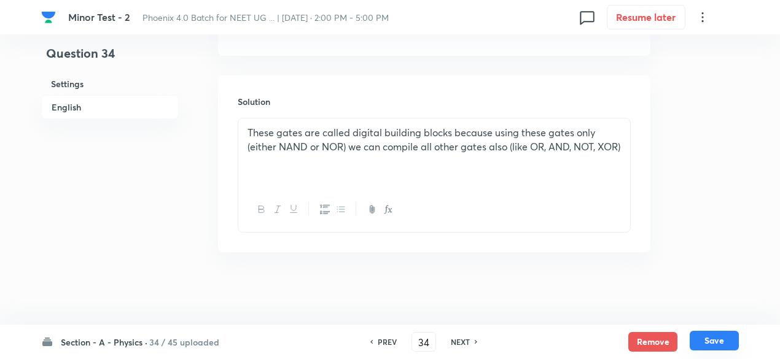
click at [730, 348] on button "Save" at bounding box center [714, 341] width 49 height 20
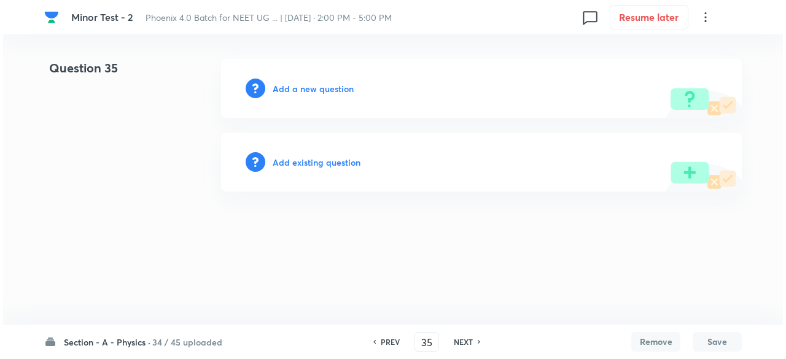
scroll to position [0, 0]
click at [312, 159] on h6 "Add existing question" at bounding box center [317, 162] width 88 height 13
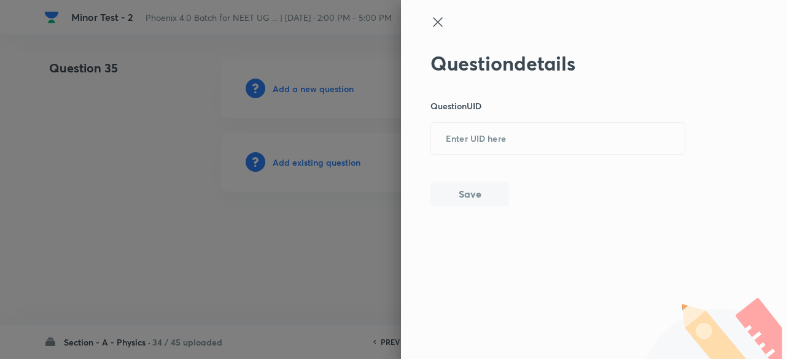
click at [513, 119] on div "Question details Question UID ​ Save" at bounding box center [559, 129] width 256 height 155
click at [511, 124] on input "text" at bounding box center [558, 139] width 254 height 30
paste input "XX08W"
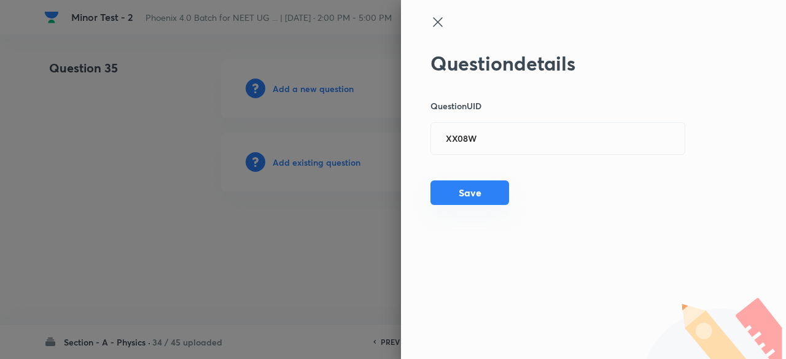
click at [485, 186] on button "Save" at bounding box center [470, 193] width 79 height 25
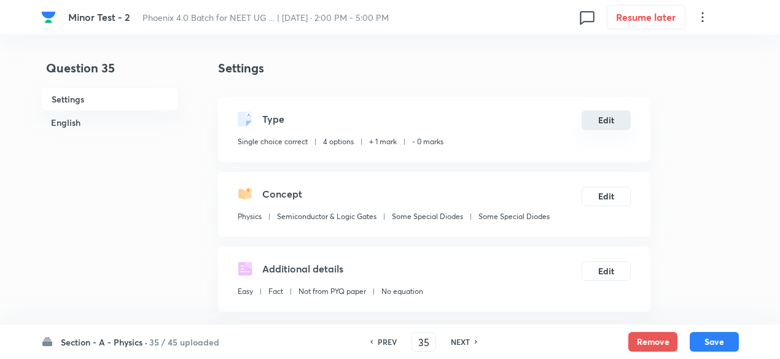
click at [606, 120] on button "Edit" at bounding box center [606, 121] width 49 height 20
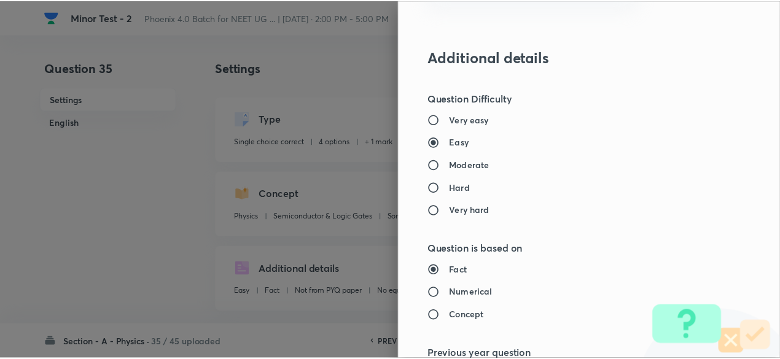
scroll to position [1312, 0]
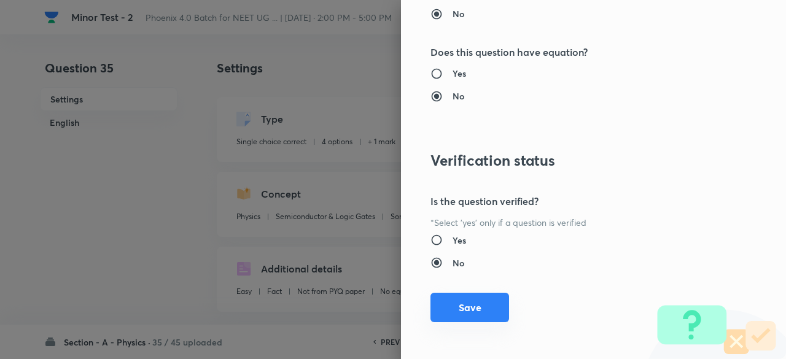
click at [476, 315] on button "Save" at bounding box center [470, 307] width 79 height 29
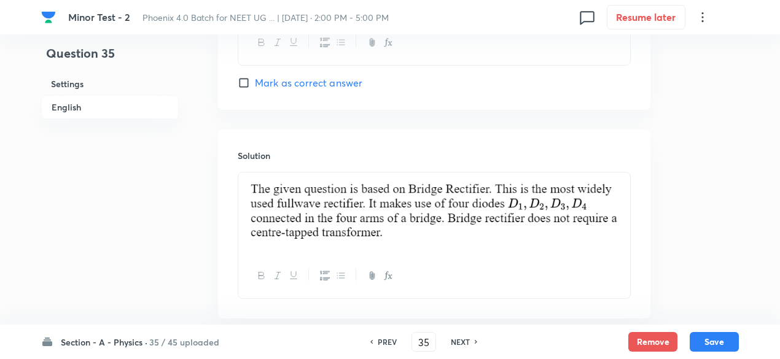
scroll to position [1338, 0]
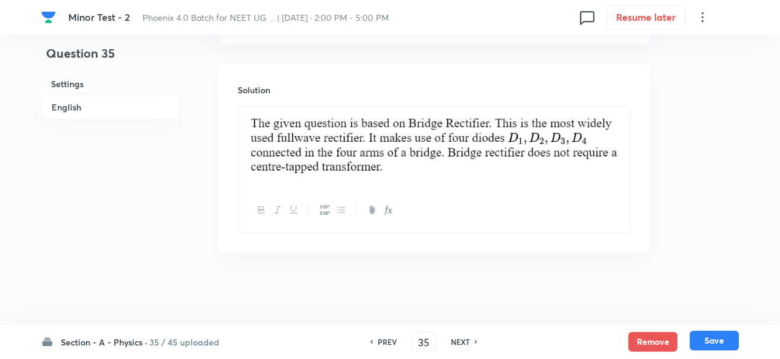
click at [715, 346] on button "Save" at bounding box center [714, 341] width 49 height 20
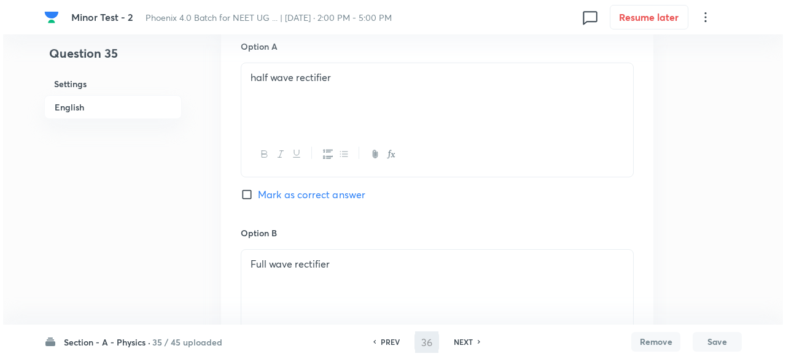
scroll to position [0, 0]
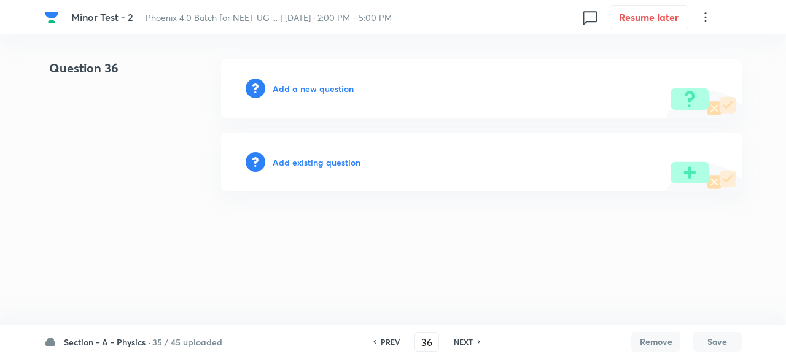
click at [332, 163] on h6 "Add existing question" at bounding box center [317, 162] width 88 height 13
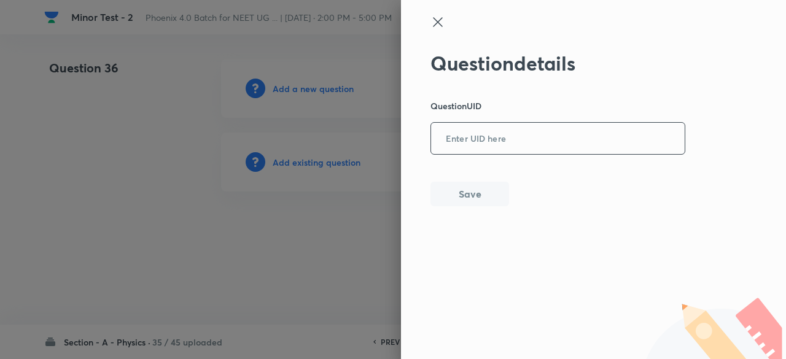
click at [525, 131] on input "text" at bounding box center [558, 139] width 254 height 30
paste input "9PLBK"
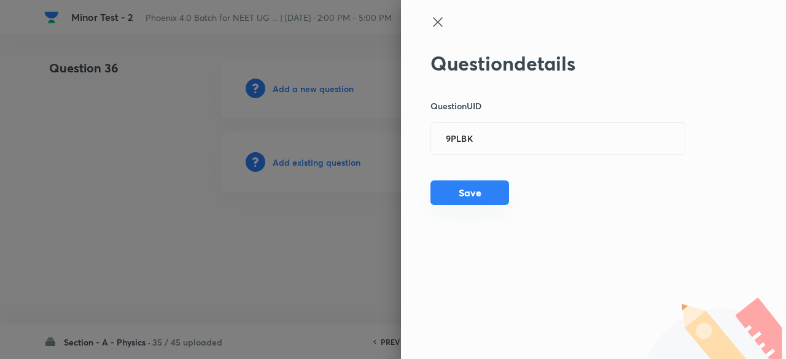
click at [477, 195] on button "Save" at bounding box center [470, 193] width 79 height 25
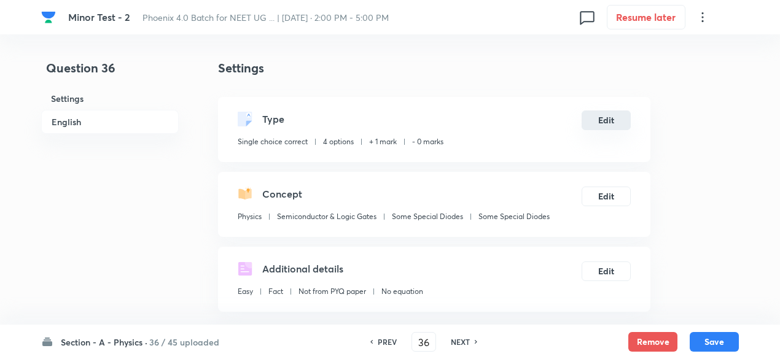
click at [611, 114] on button "Edit" at bounding box center [606, 121] width 49 height 20
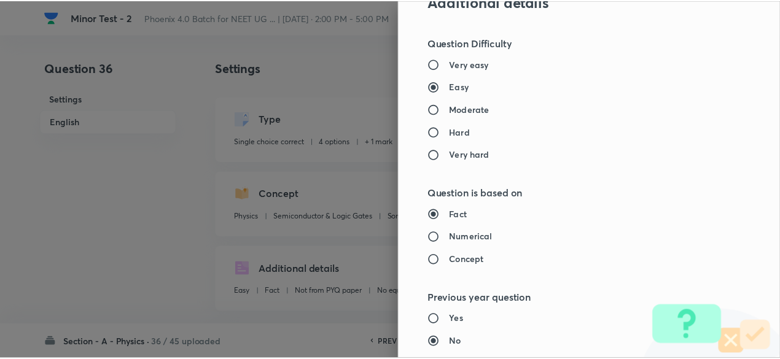
scroll to position [1312, 0]
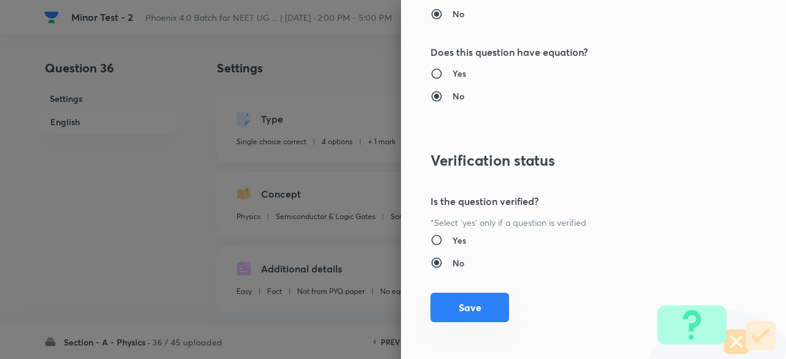
click at [466, 308] on button "Save" at bounding box center [470, 307] width 79 height 29
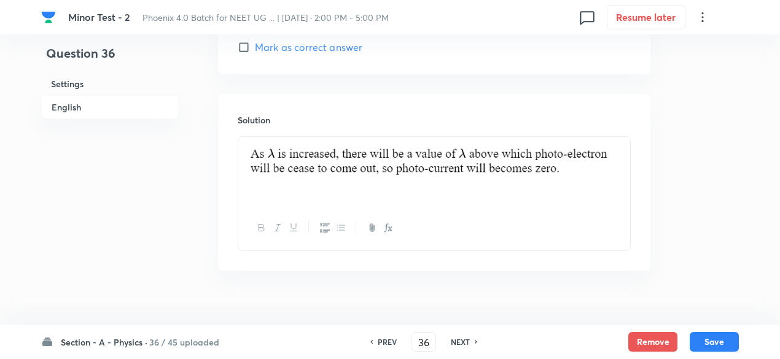
scroll to position [1360, 0]
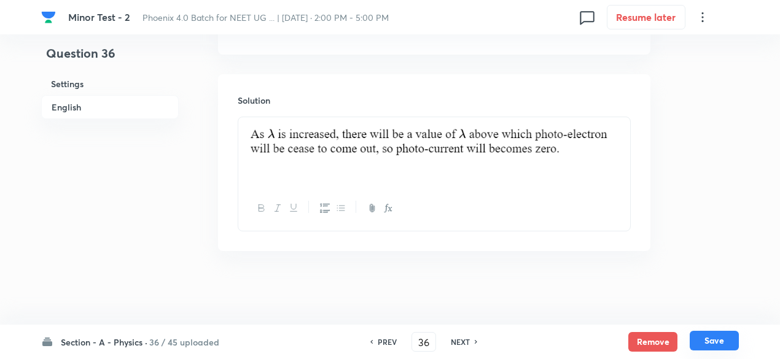
click at [724, 332] on button "Save" at bounding box center [714, 341] width 49 height 20
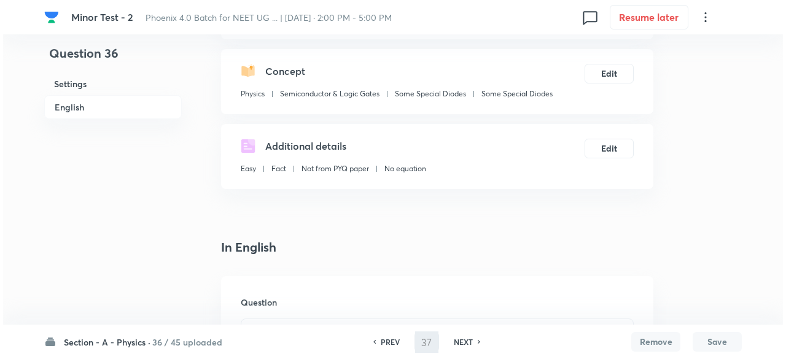
scroll to position [0, 0]
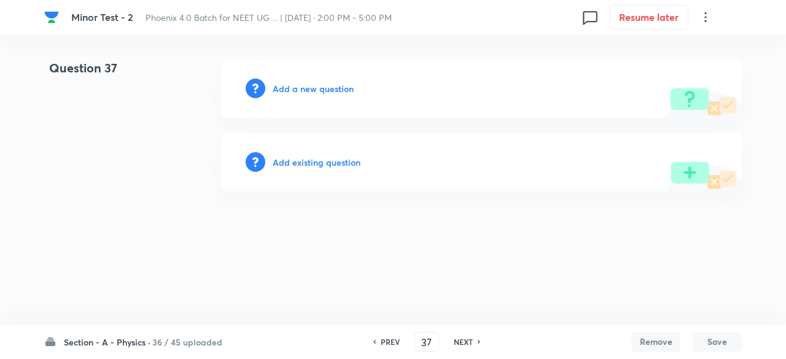
click at [334, 160] on h6 "Add existing question" at bounding box center [317, 162] width 88 height 13
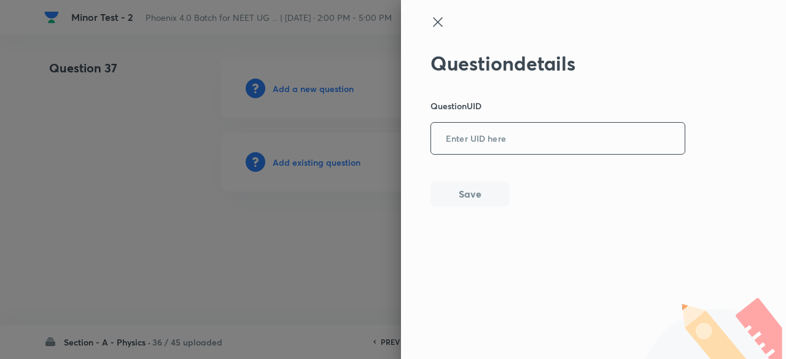
click at [549, 126] on input "text" at bounding box center [558, 139] width 254 height 30
paste input "RP5VL"
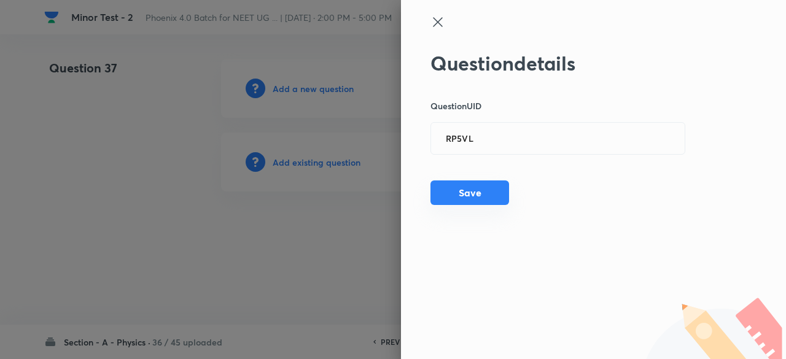
click at [471, 201] on button "Save" at bounding box center [470, 193] width 79 height 25
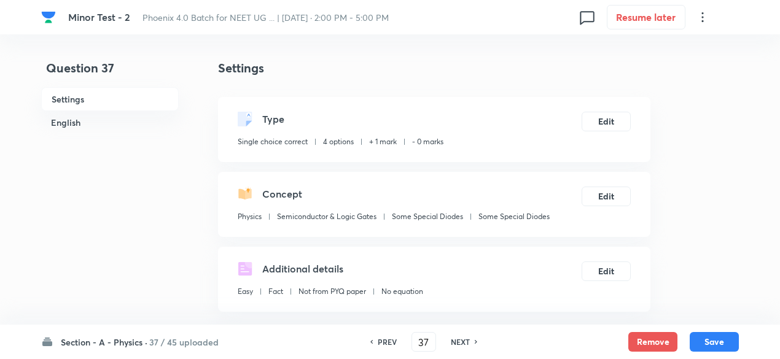
click at [383, 341] on h6 "PREV" at bounding box center [387, 342] width 19 height 11
click at [459, 347] on h6 "NEXT" at bounding box center [460, 342] width 19 height 11
click at [616, 125] on button "Edit" at bounding box center [606, 121] width 49 height 20
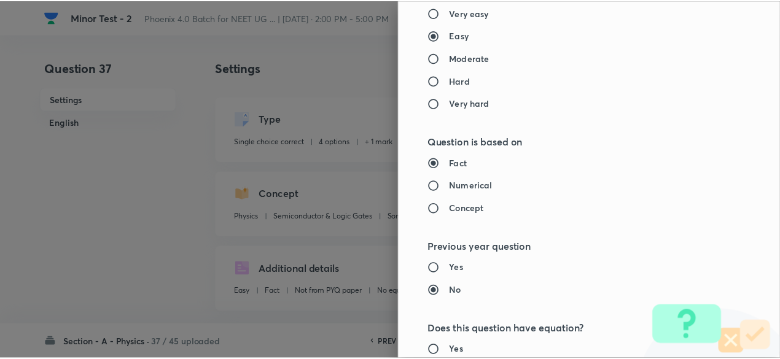
scroll to position [1312, 0]
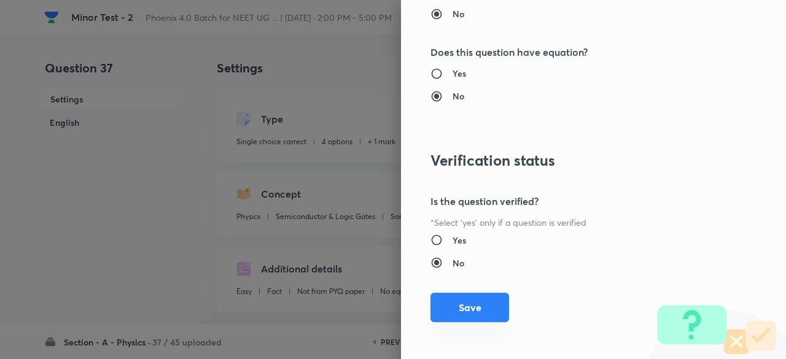
click at [444, 307] on button "Save" at bounding box center [470, 307] width 79 height 29
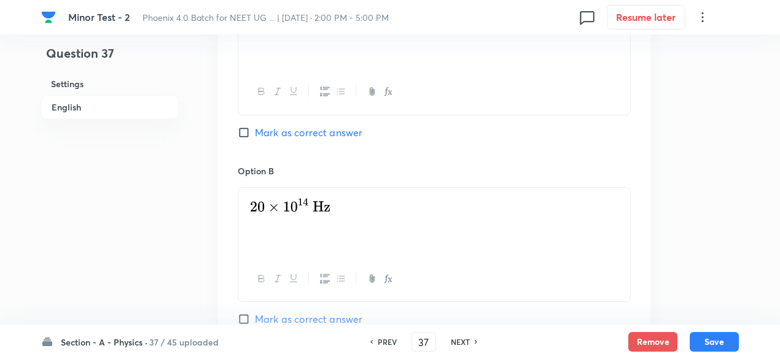
scroll to position [1306, 0]
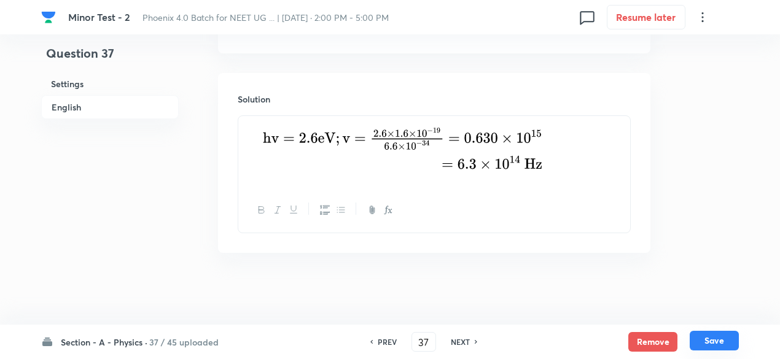
click at [715, 338] on button "Save" at bounding box center [714, 341] width 49 height 20
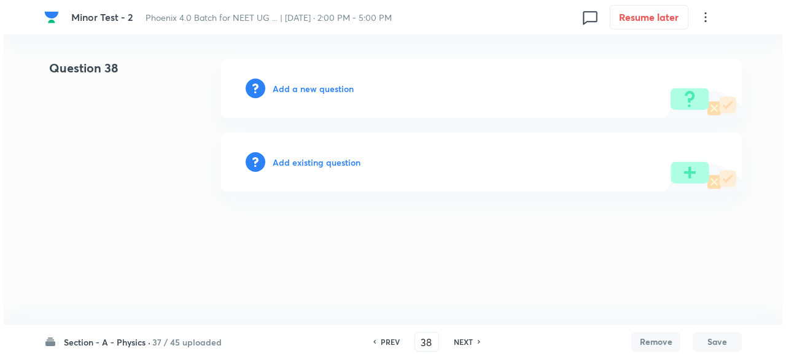
scroll to position [0, 0]
click at [329, 160] on h6 "Add existing question" at bounding box center [317, 162] width 88 height 13
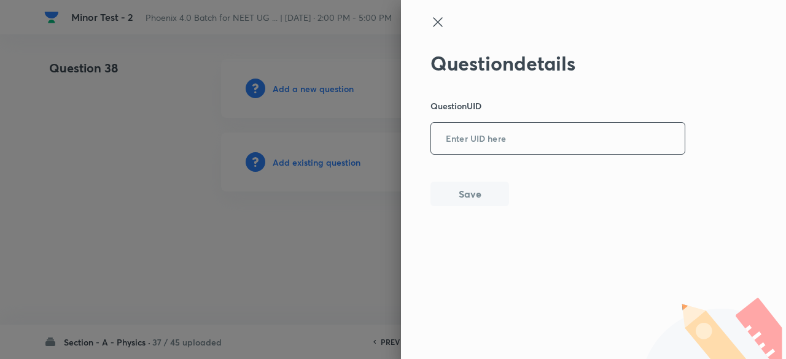
click at [519, 131] on input "text" at bounding box center [558, 139] width 254 height 30
paste input "XR3R4"
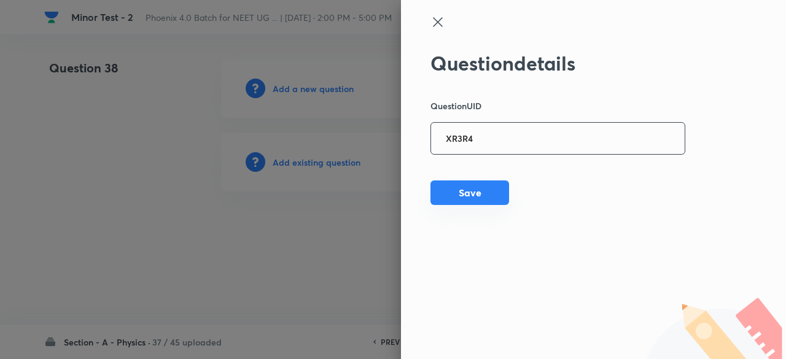
click at [485, 195] on button "Save" at bounding box center [470, 193] width 79 height 25
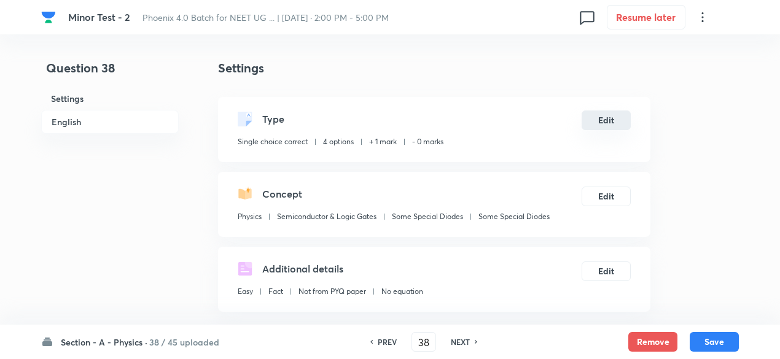
click at [610, 120] on button "Edit" at bounding box center [606, 121] width 49 height 20
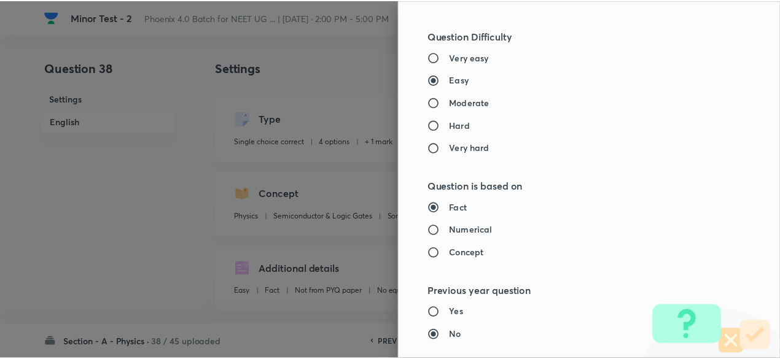
scroll to position [1312, 0]
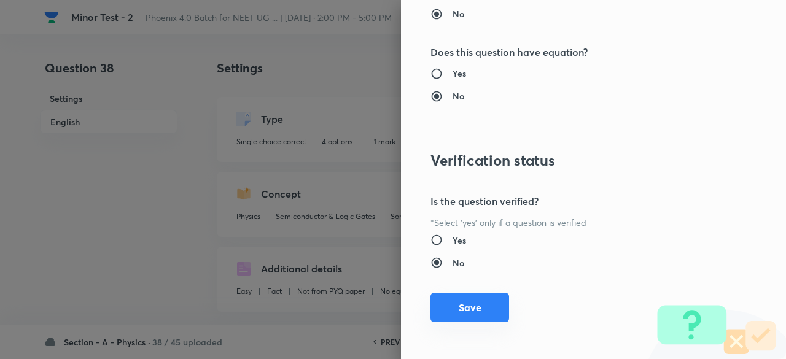
click at [442, 303] on button "Save" at bounding box center [470, 307] width 79 height 29
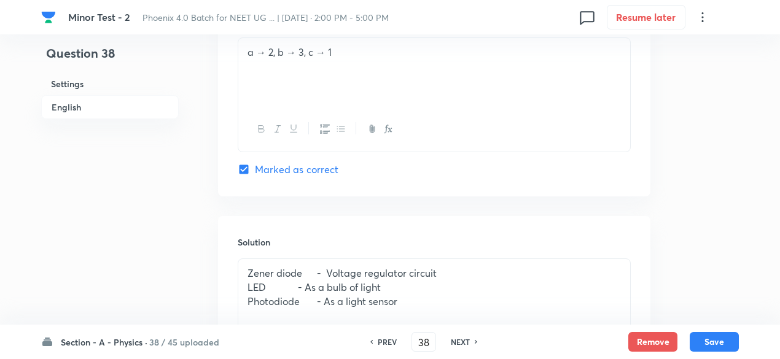
scroll to position [1350, 0]
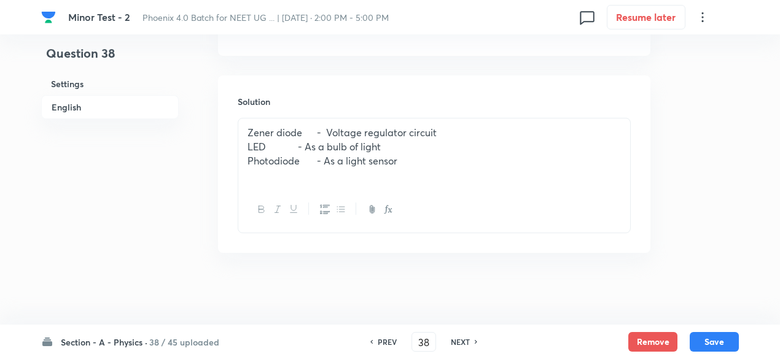
click at [727, 331] on div "Section - A - Physics · 38 / 45 uploaded PREV 38 ​ NEXT Remove Save" at bounding box center [390, 342] width 698 height 34
click at [729, 340] on button "Save" at bounding box center [714, 341] width 49 height 20
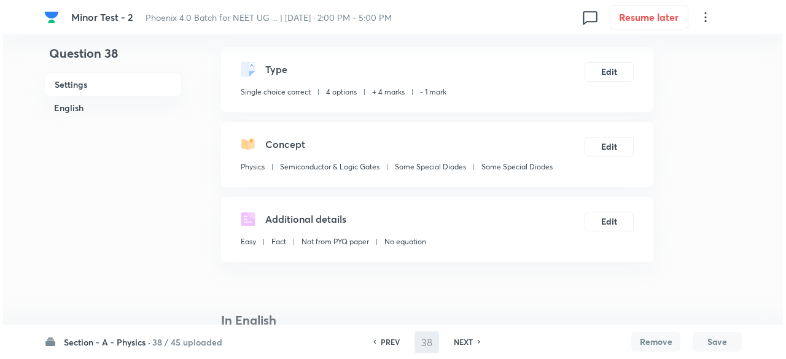
scroll to position [0, 0]
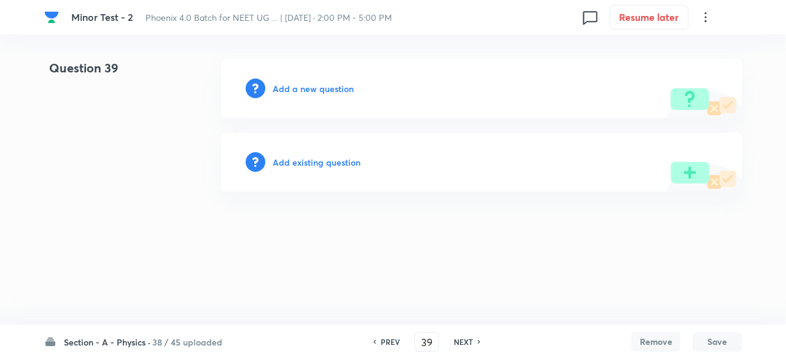
click at [337, 157] on h6 "Add existing question" at bounding box center [317, 162] width 88 height 13
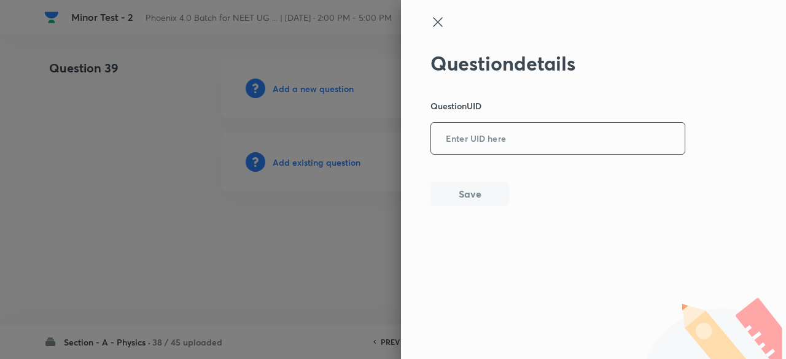
click at [489, 138] on input "text" at bounding box center [558, 139] width 254 height 30
paste input "WP45C"
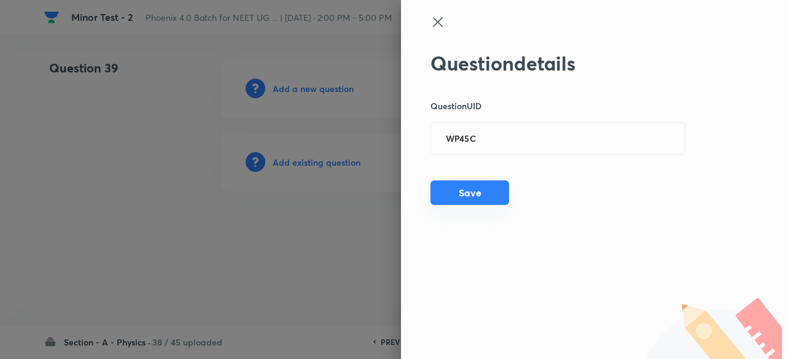
click at [496, 194] on button "Save" at bounding box center [470, 193] width 79 height 25
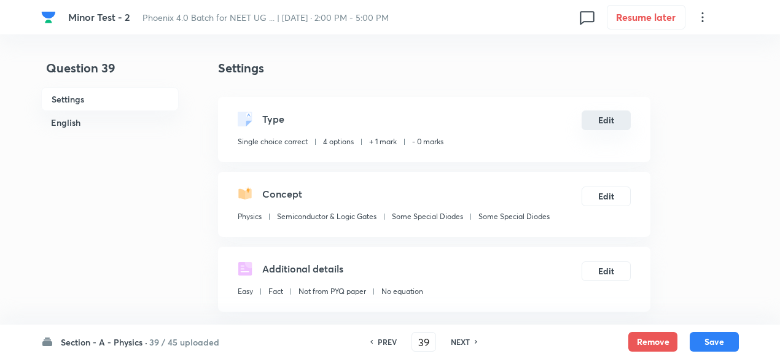
click at [608, 123] on button "Edit" at bounding box center [606, 121] width 49 height 20
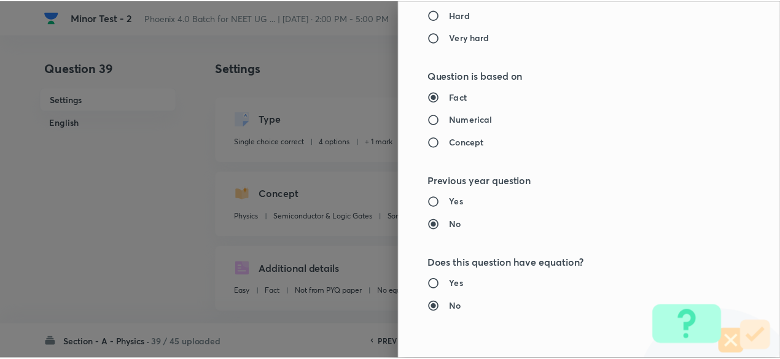
scroll to position [1312, 0]
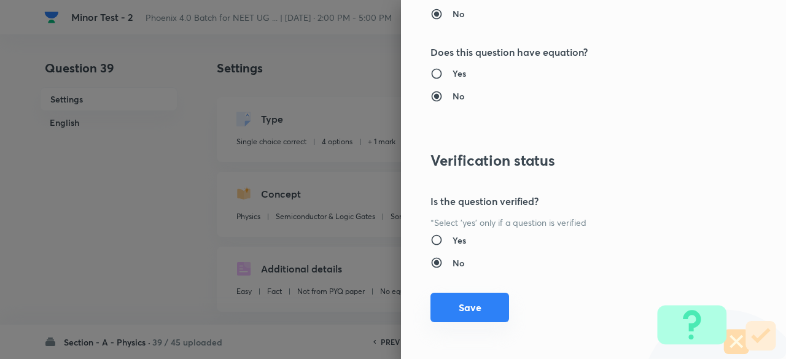
click at [480, 307] on button "Save" at bounding box center [470, 307] width 79 height 29
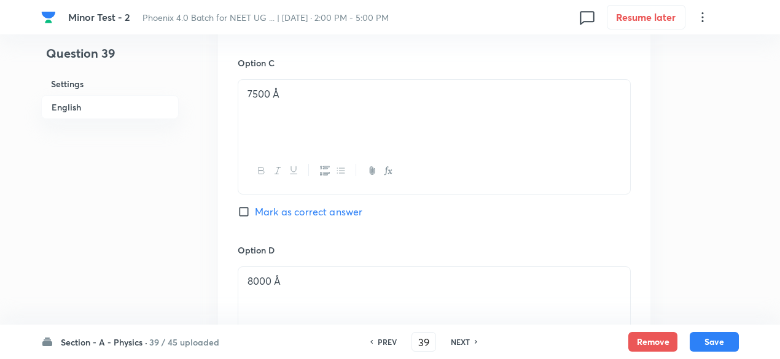
scroll to position [1306, 0]
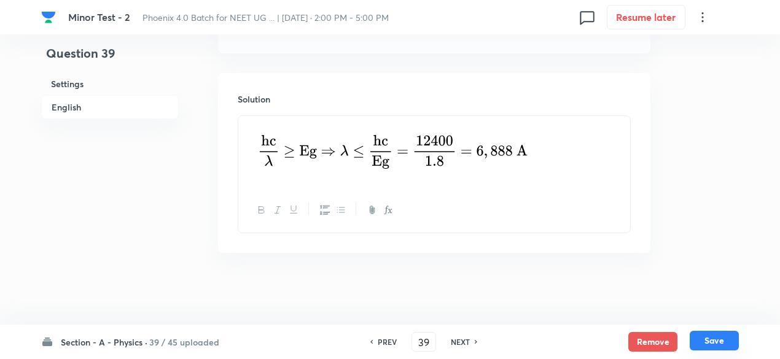
click at [713, 338] on button "Save" at bounding box center [714, 341] width 49 height 20
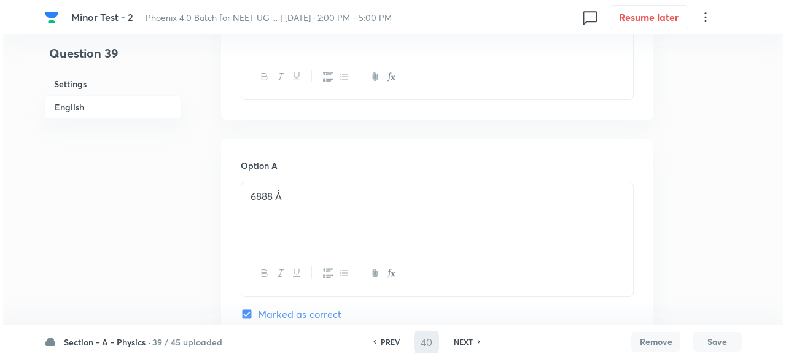
scroll to position [0, 0]
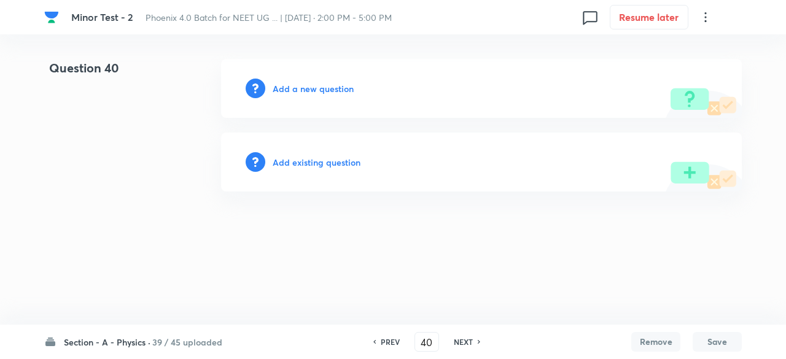
click at [339, 162] on h6 "Add existing question" at bounding box center [317, 162] width 88 height 13
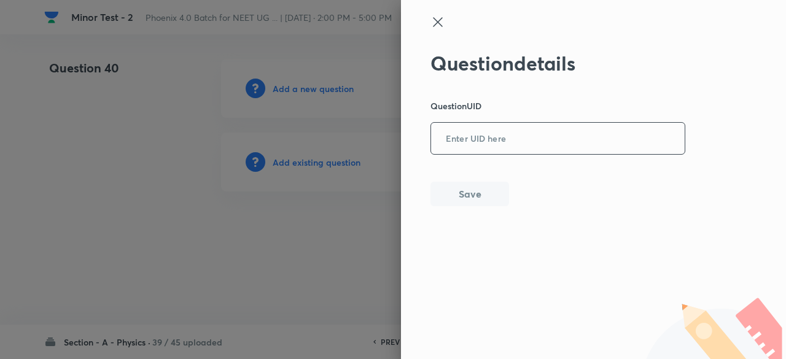
click at [477, 145] on input "text" at bounding box center [558, 139] width 254 height 30
paste input "RE2T6"
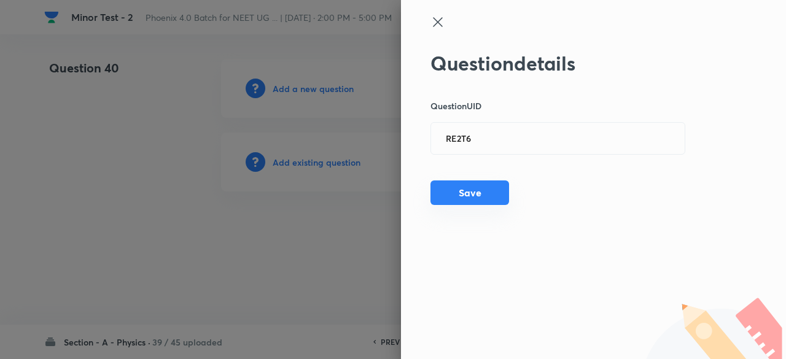
click at [481, 195] on button "Save" at bounding box center [470, 193] width 79 height 25
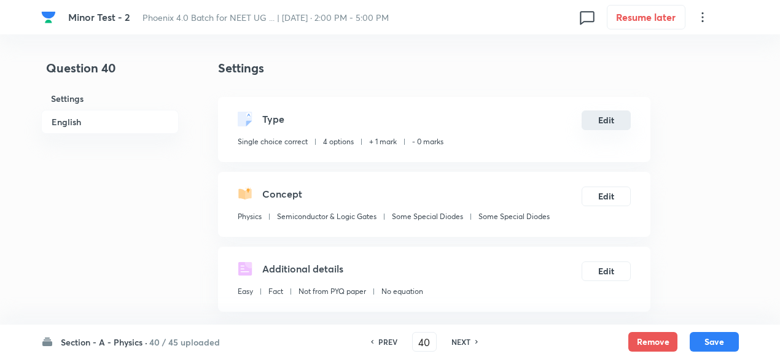
click at [616, 120] on button "Edit" at bounding box center [606, 121] width 49 height 20
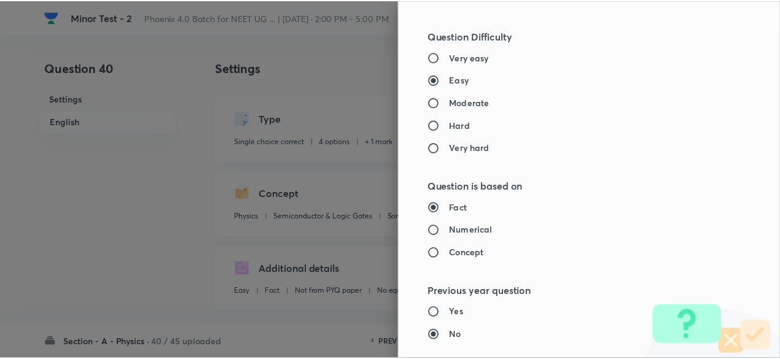
scroll to position [1312, 0]
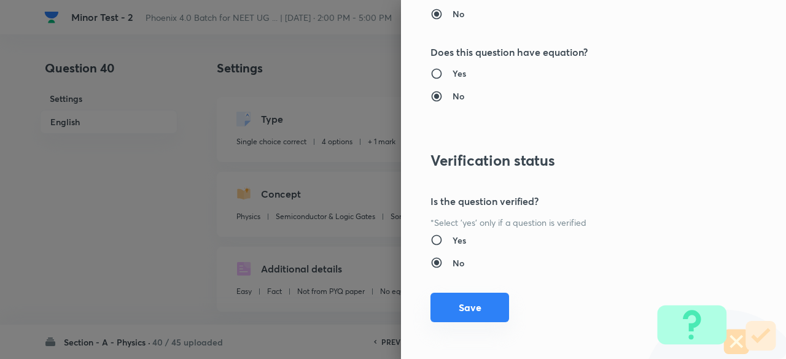
click at [468, 299] on button "Save" at bounding box center [470, 307] width 79 height 29
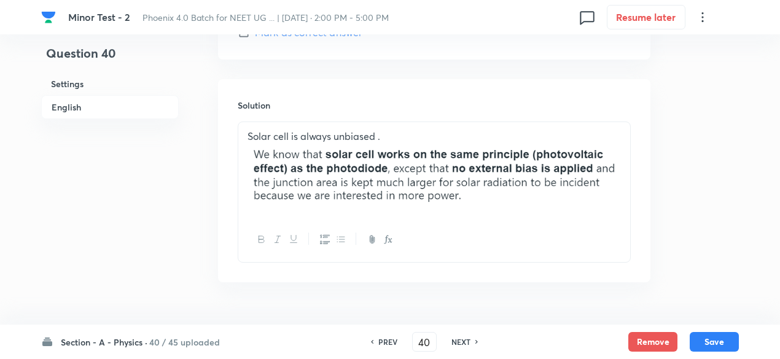
scroll to position [1330, 0]
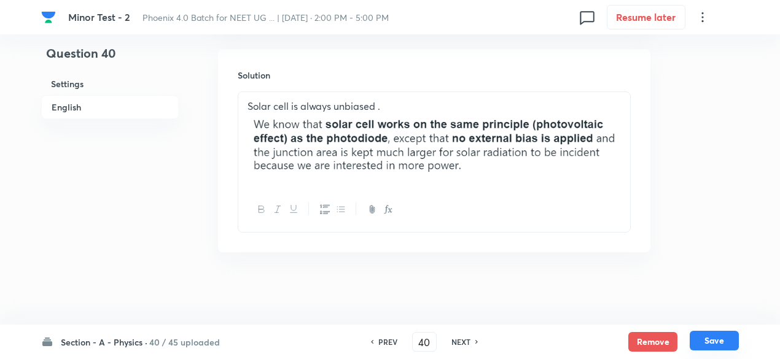
click at [725, 337] on button "Save" at bounding box center [714, 341] width 49 height 20
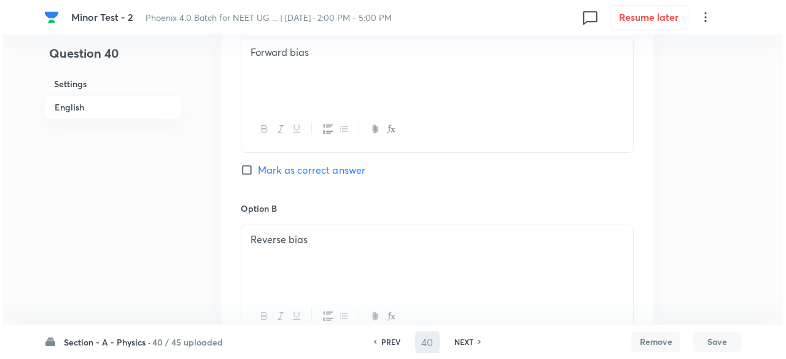
scroll to position [0, 0]
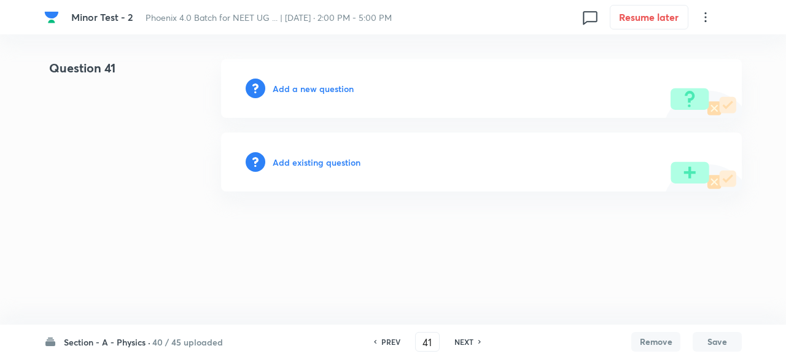
click at [333, 166] on h6 "Add existing question" at bounding box center [317, 162] width 88 height 13
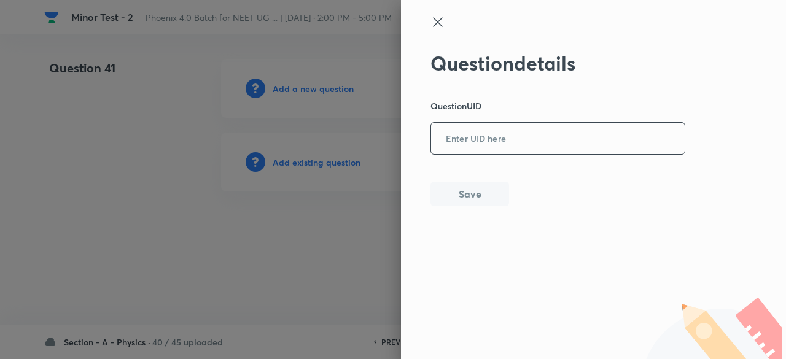
click at [516, 141] on input "text" at bounding box center [558, 139] width 254 height 30
paste input "VA838"
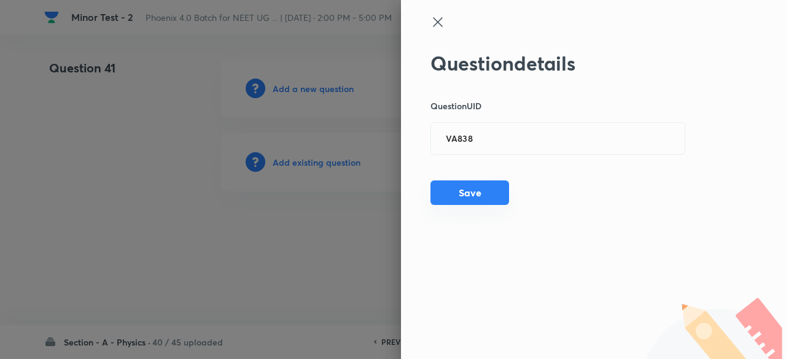
click at [480, 186] on button "Save" at bounding box center [470, 193] width 79 height 25
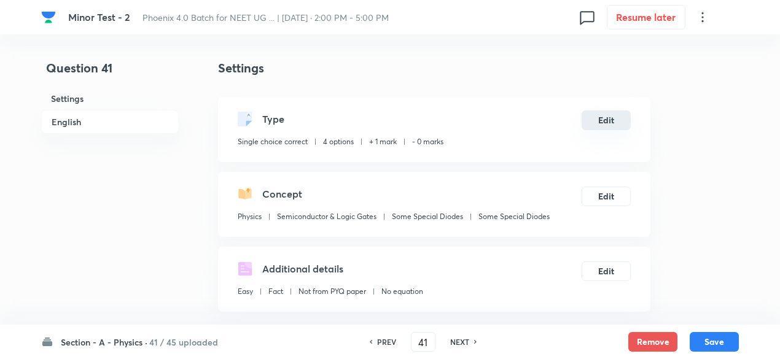
click at [611, 119] on button "Edit" at bounding box center [606, 121] width 49 height 20
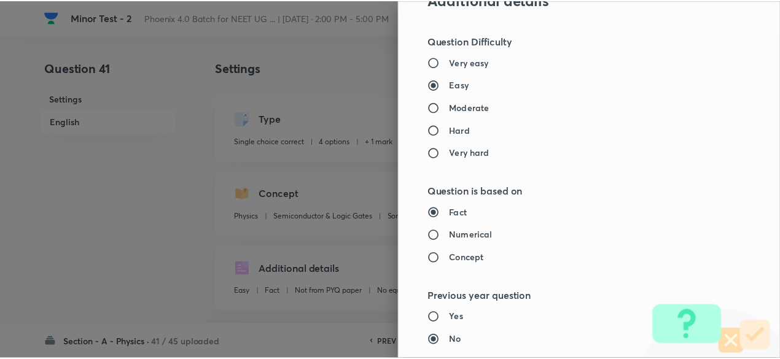
scroll to position [1312, 0]
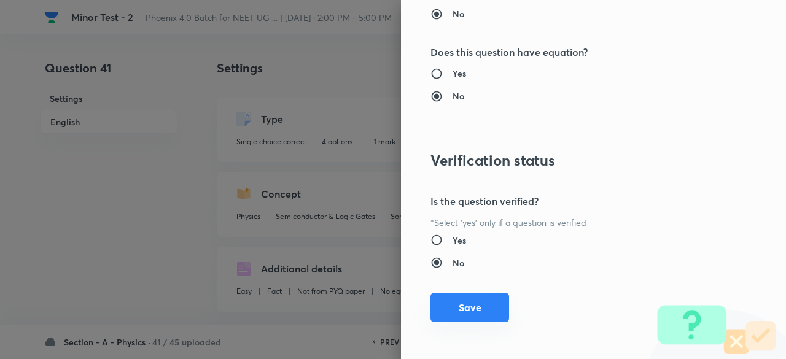
click at [463, 304] on button "Save" at bounding box center [470, 307] width 79 height 29
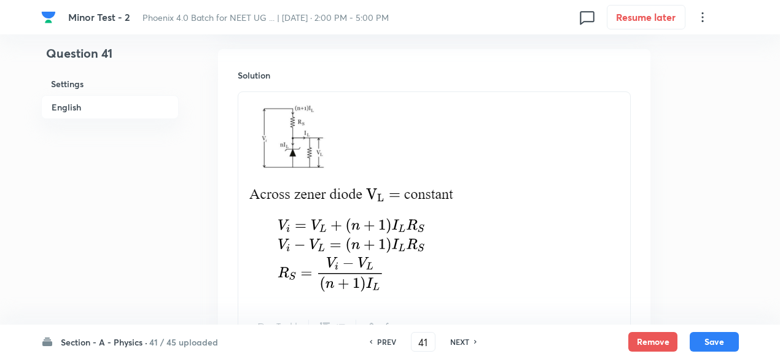
scroll to position [1483, 0]
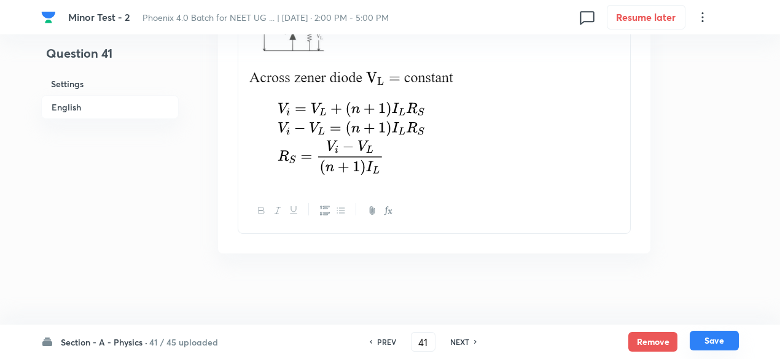
click at [724, 335] on button "Save" at bounding box center [714, 341] width 49 height 20
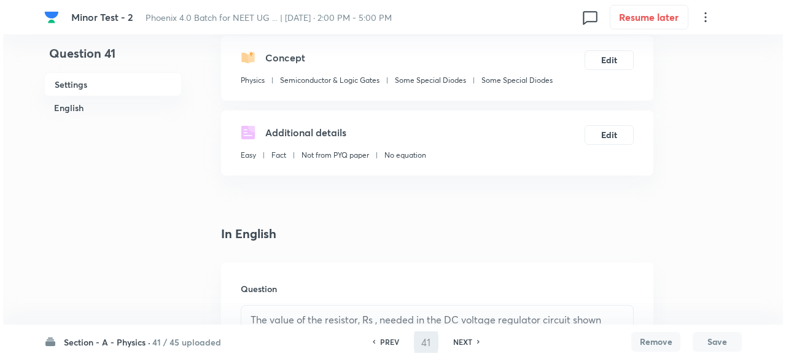
scroll to position [0, 0]
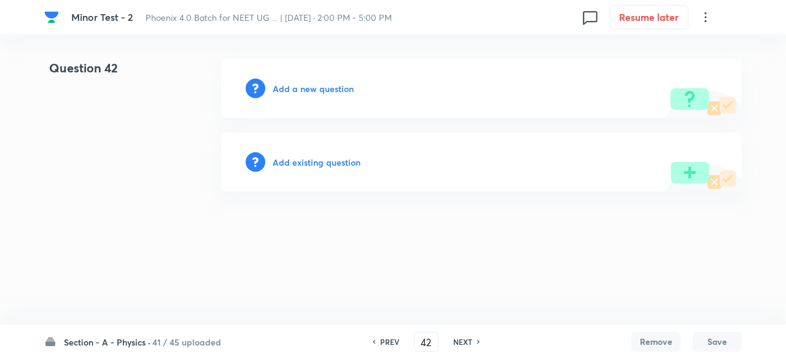
click at [344, 164] on h6 "Add existing question" at bounding box center [317, 162] width 88 height 13
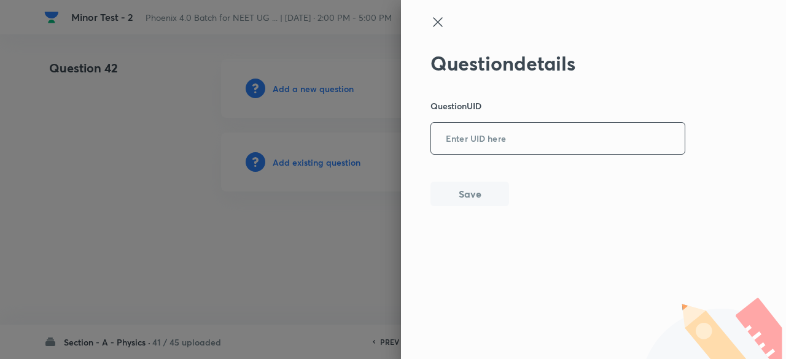
click at [527, 136] on input "text" at bounding box center [558, 139] width 254 height 30
paste input "7T1DP"
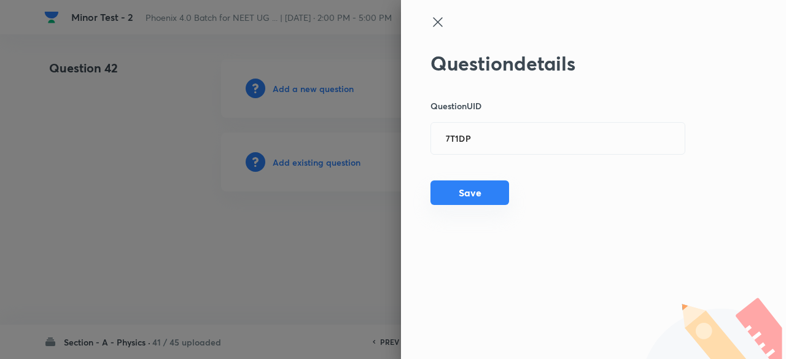
click at [496, 187] on button "Save" at bounding box center [470, 193] width 79 height 25
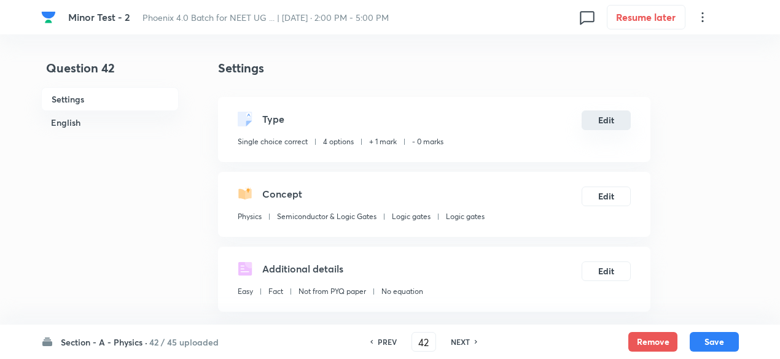
click at [614, 117] on button "Edit" at bounding box center [606, 121] width 49 height 20
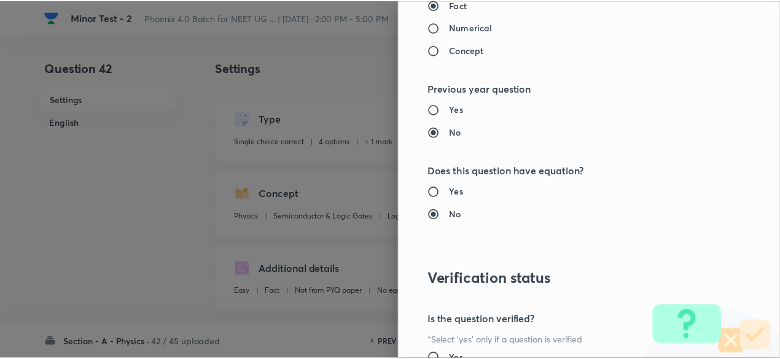
scroll to position [1312, 0]
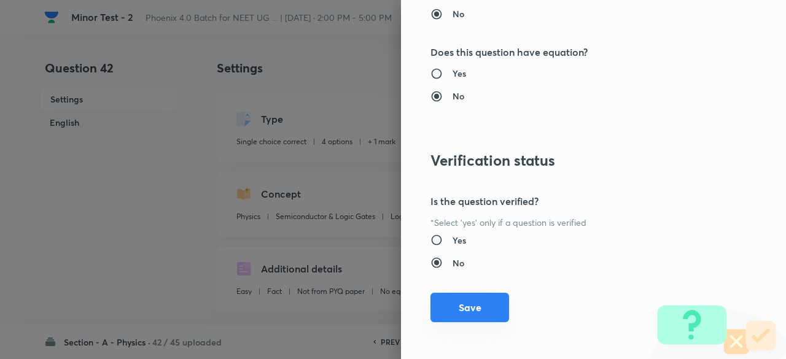
click at [450, 311] on button "Save" at bounding box center [470, 307] width 79 height 29
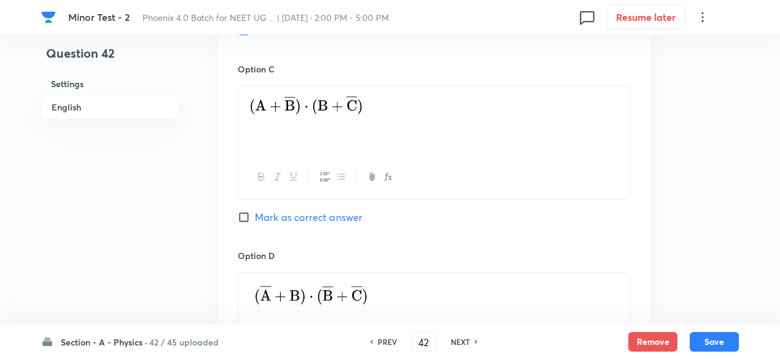
scroll to position [1319, 0]
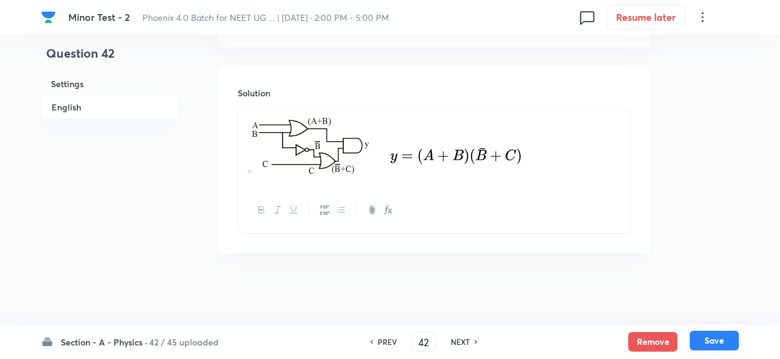
click at [736, 338] on button "Save" at bounding box center [714, 341] width 49 height 20
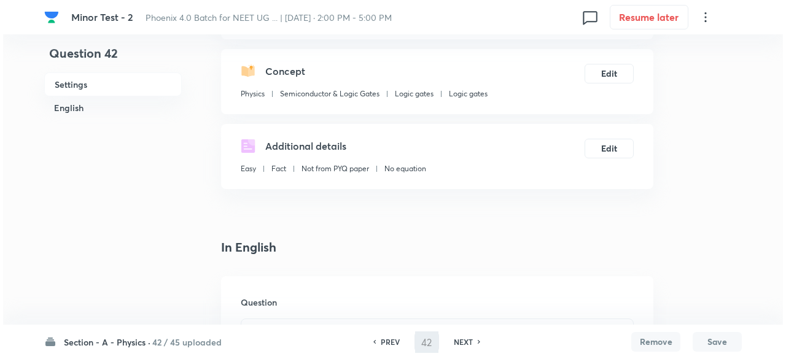
scroll to position [0, 0]
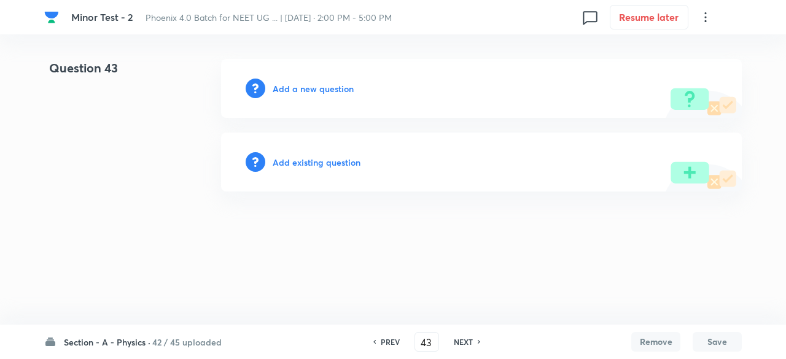
click at [332, 161] on h6 "Add existing question" at bounding box center [317, 162] width 88 height 13
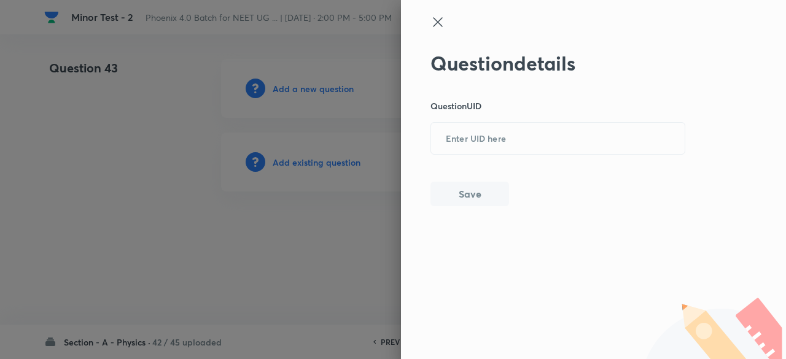
click at [457, 158] on div "Question details Question UID ​ Save" at bounding box center [559, 129] width 256 height 155
click at [463, 140] on input "text" at bounding box center [558, 139] width 254 height 30
paste input "WEGU6"
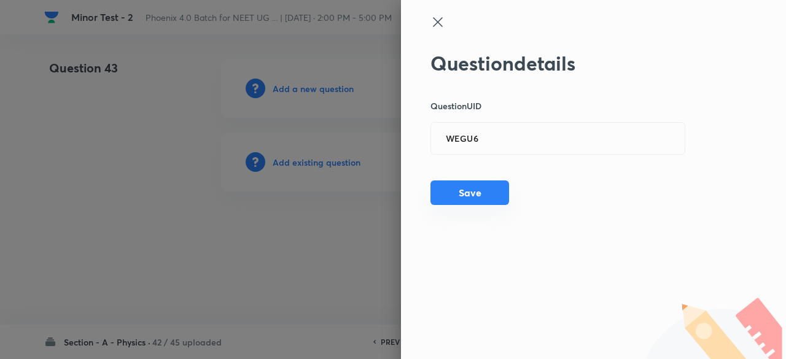
click at [468, 194] on button "Save" at bounding box center [470, 193] width 79 height 25
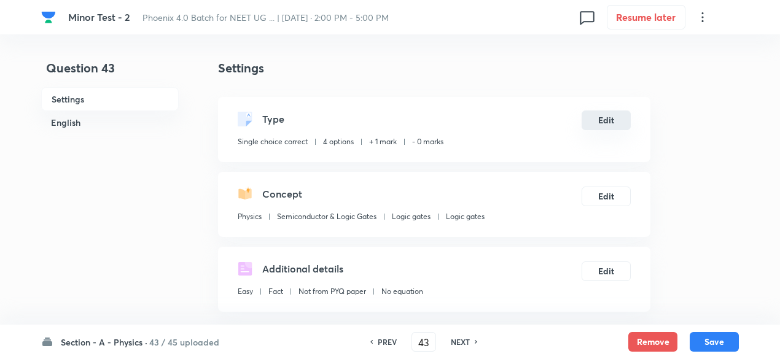
click at [598, 123] on button "Edit" at bounding box center [606, 121] width 49 height 20
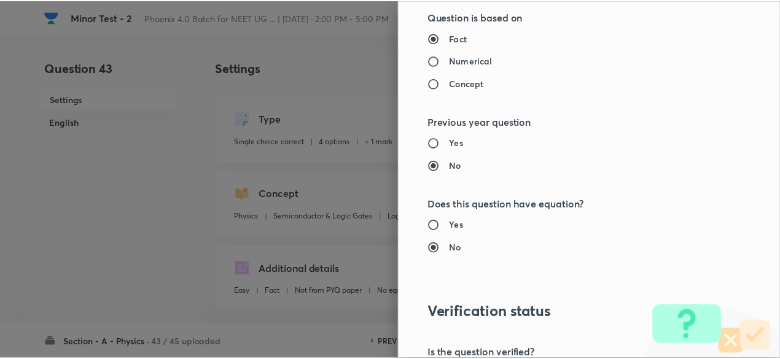
scroll to position [1312, 0]
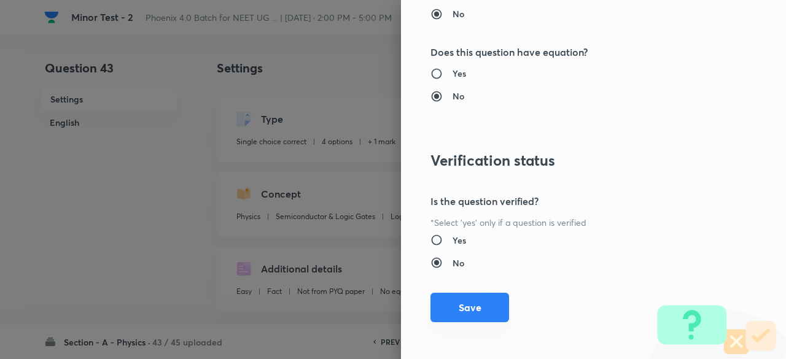
click at [480, 304] on button "Save" at bounding box center [470, 307] width 79 height 29
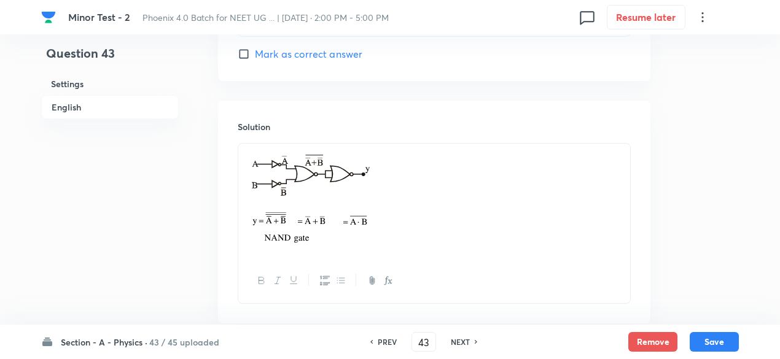
scroll to position [1505, 0]
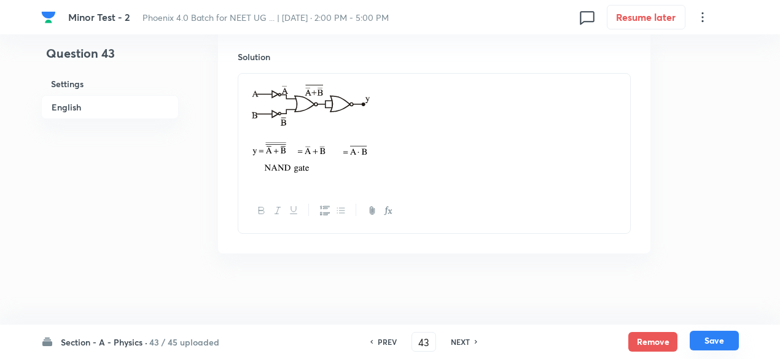
click at [707, 342] on button "Save" at bounding box center [714, 341] width 49 height 20
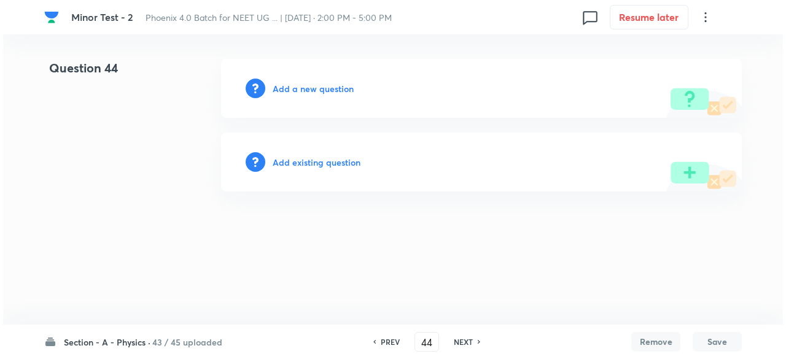
scroll to position [0, 0]
click at [331, 160] on div "Add existing question" at bounding box center [481, 162] width 521 height 59
click at [331, 160] on h6 "Add existing question" at bounding box center [317, 162] width 88 height 13
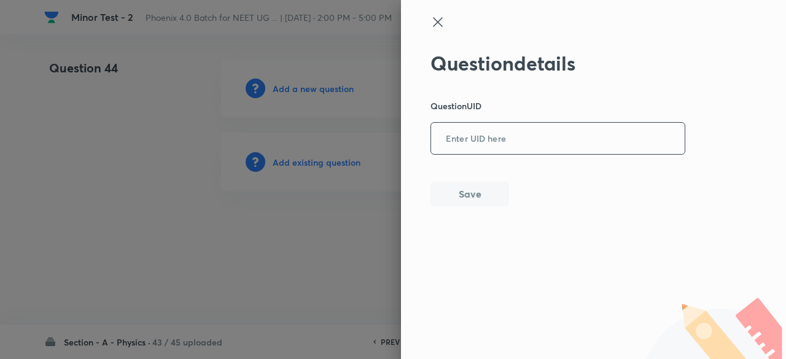
click at [483, 128] on input "text" at bounding box center [558, 139] width 254 height 30
paste input "MI83N"
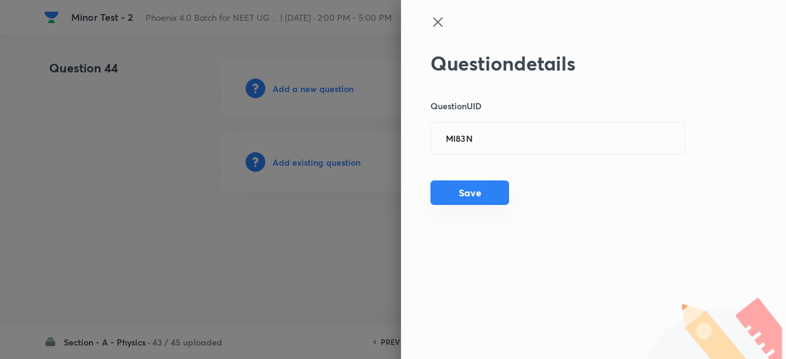
click at [493, 190] on button "Save" at bounding box center [470, 193] width 79 height 25
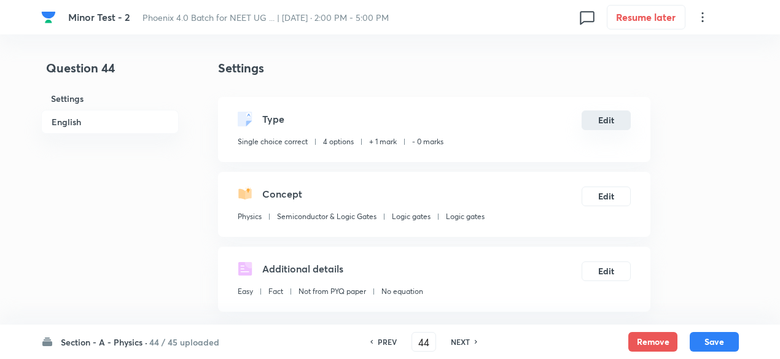
click at [605, 125] on button "Edit" at bounding box center [606, 121] width 49 height 20
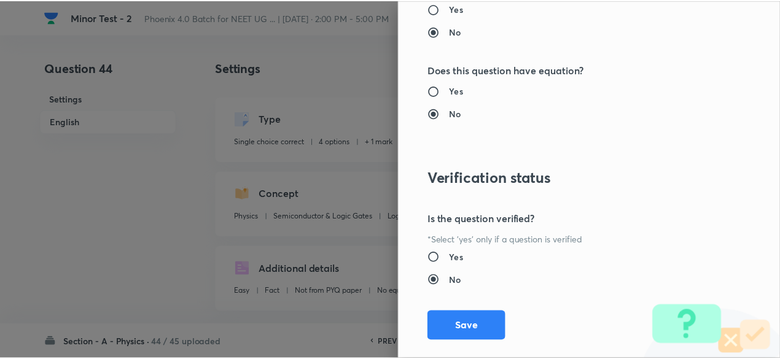
scroll to position [1312, 0]
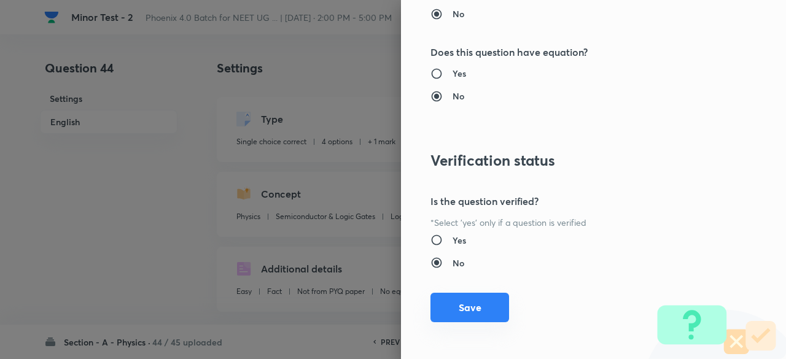
click at [469, 308] on button "Save" at bounding box center [470, 307] width 79 height 29
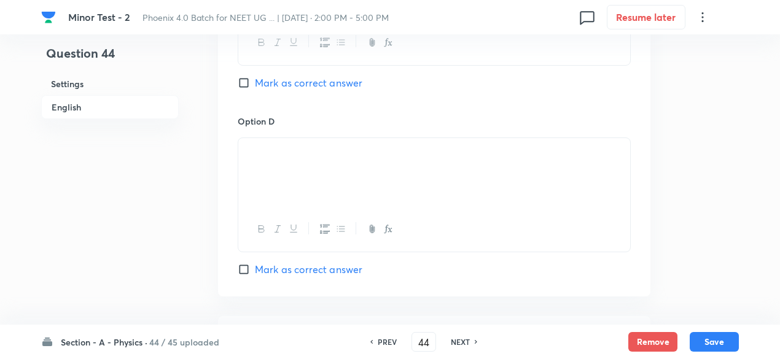
scroll to position [1327, 0]
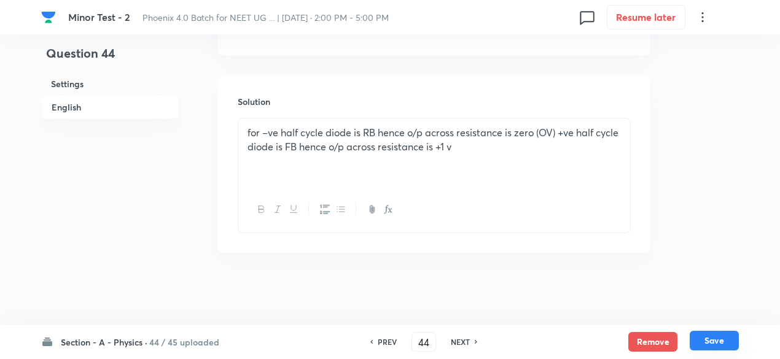
click at [719, 346] on button "Save" at bounding box center [714, 341] width 49 height 20
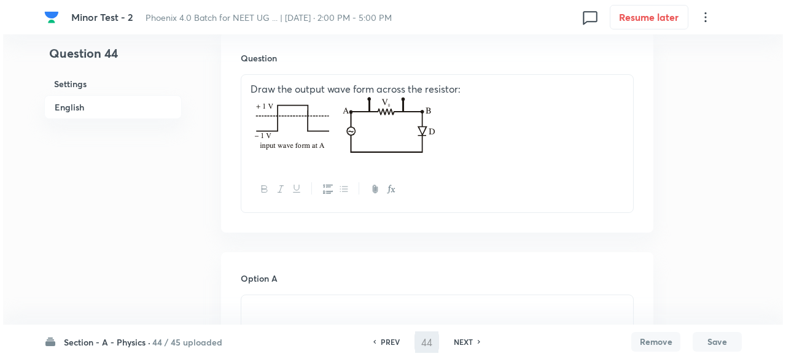
scroll to position [0, 0]
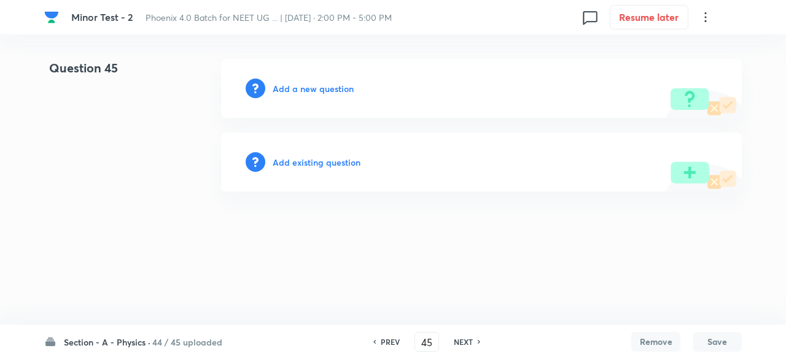
click at [322, 160] on h6 "Add existing question" at bounding box center [317, 162] width 88 height 13
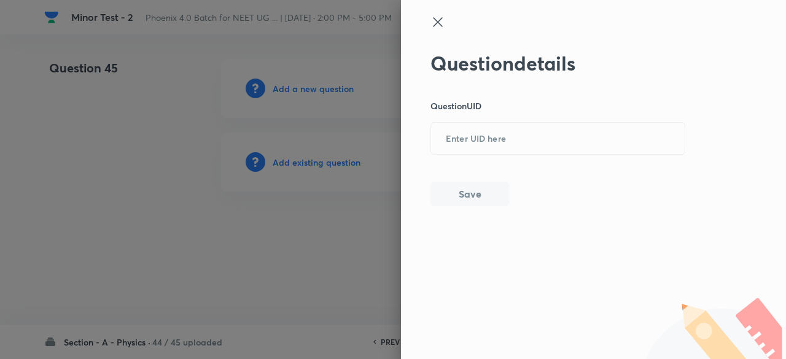
click at [504, 119] on div "Question details Question UID ​ Save" at bounding box center [559, 129] width 256 height 155
click at [505, 139] on input "text" at bounding box center [558, 139] width 254 height 30
paste input "WRHZR"
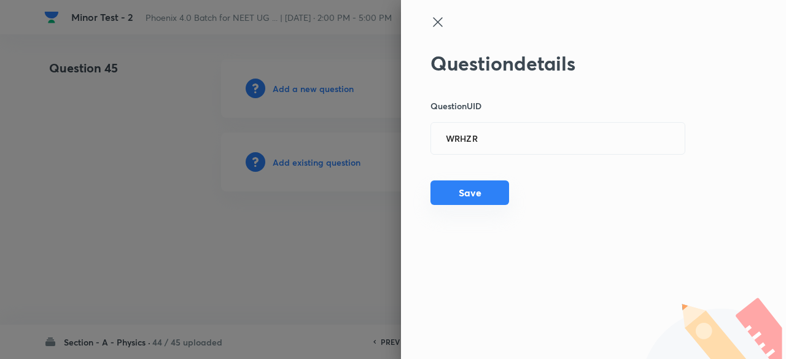
click at [474, 192] on button "Save" at bounding box center [470, 193] width 79 height 25
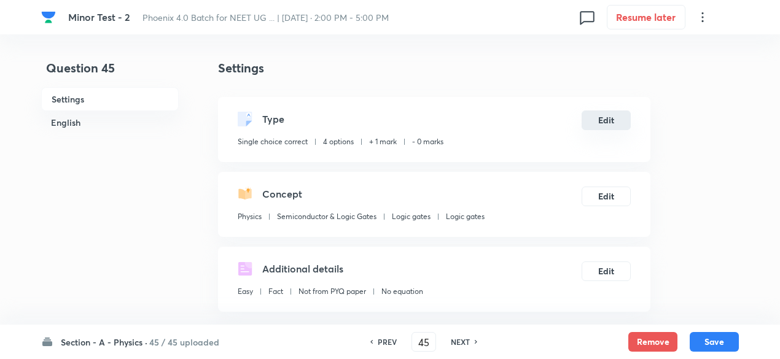
click at [614, 123] on button "Edit" at bounding box center [606, 121] width 49 height 20
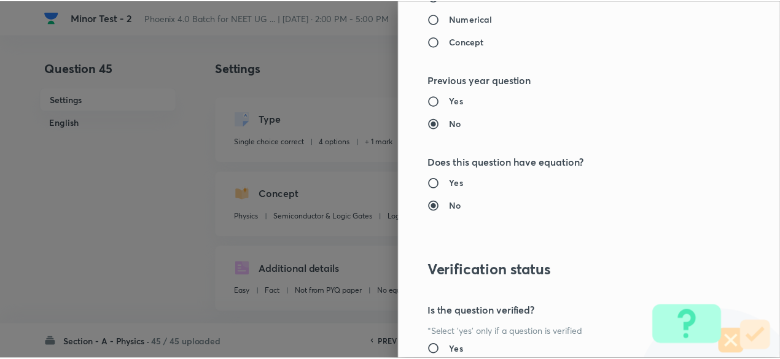
scroll to position [1312, 0]
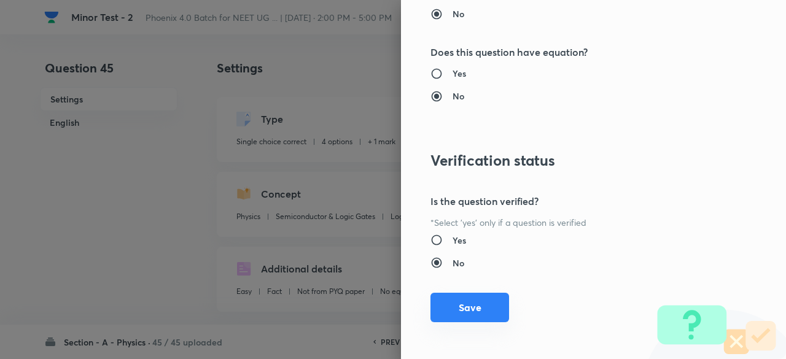
click at [477, 302] on button "Save" at bounding box center [470, 307] width 79 height 29
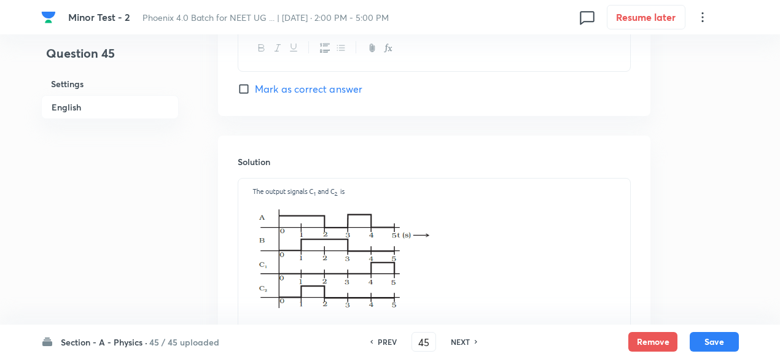
scroll to position [1590, 0]
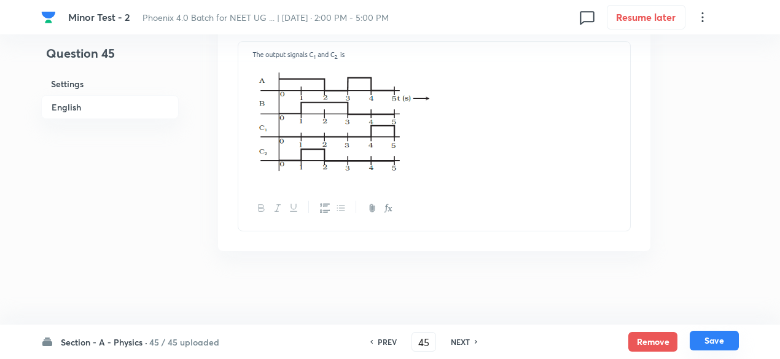
click at [715, 346] on button "Save" at bounding box center [714, 341] width 49 height 20
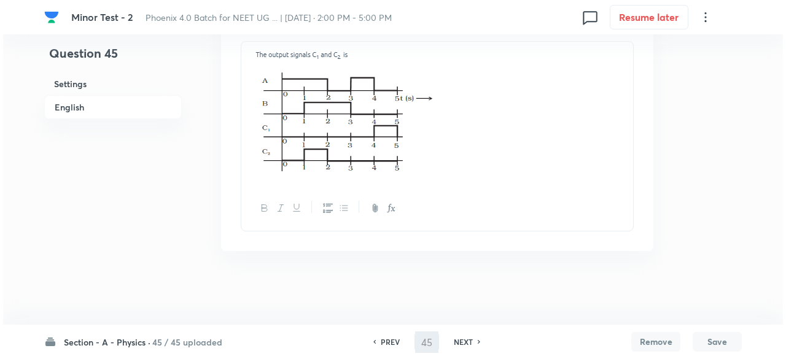
scroll to position [0, 0]
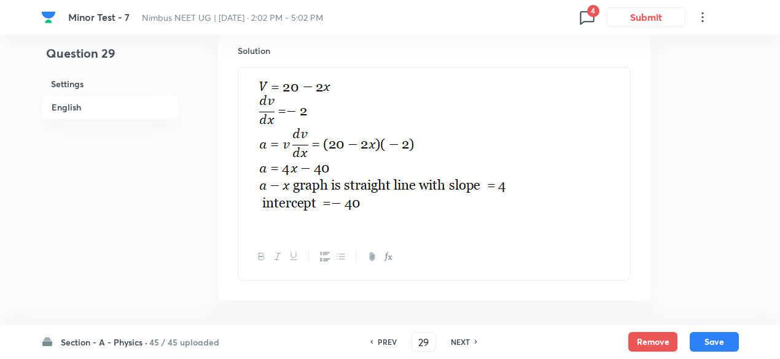
scroll to position [1765, 0]
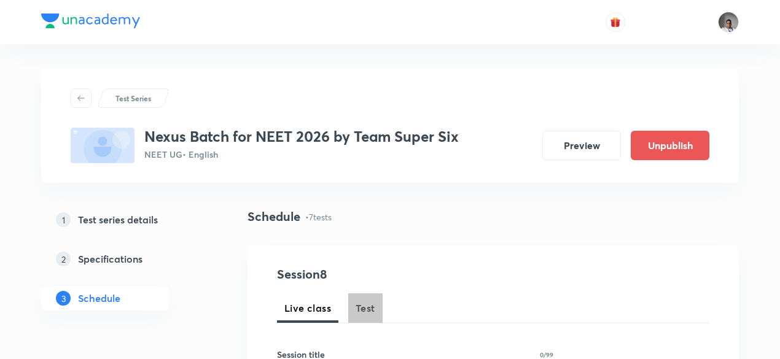
click at [371, 318] on button "Test" at bounding box center [365, 308] width 34 height 29
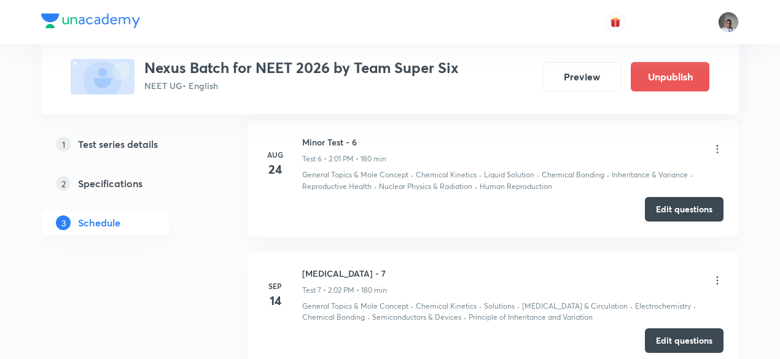
scroll to position [1470, 0]
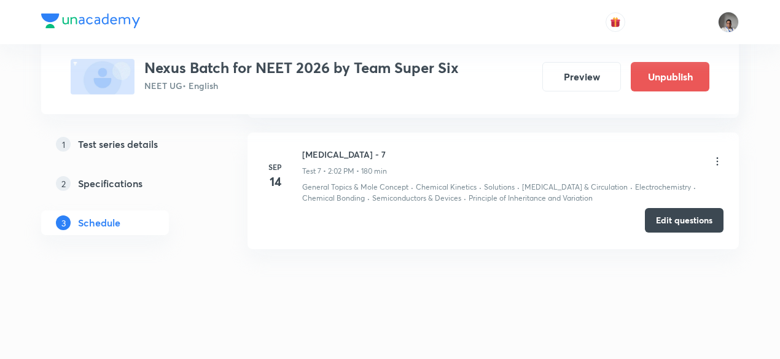
click at [668, 218] on button "Edit questions" at bounding box center [684, 220] width 79 height 25
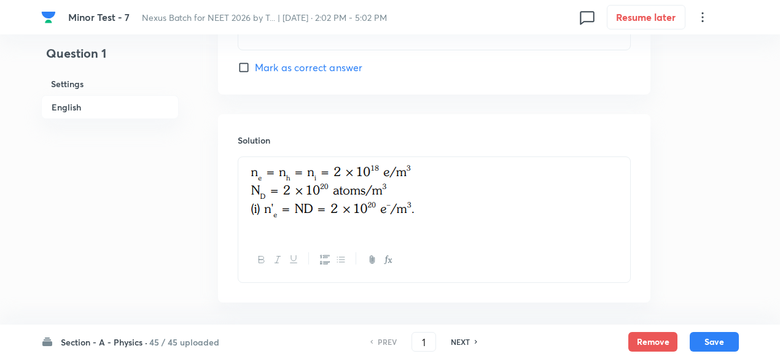
scroll to position [1314, 0]
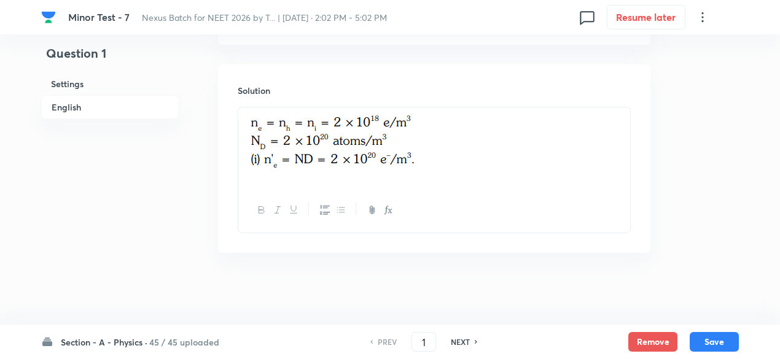
click at [461, 341] on h6 "NEXT" at bounding box center [460, 342] width 19 height 11
type input "2"
checkbox input "false"
checkbox input "true"
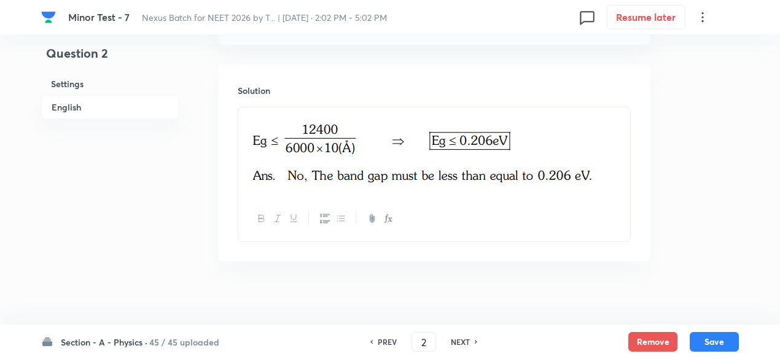
click at [462, 343] on h6 "NEXT" at bounding box center [460, 342] width 19 height 11
type input "3"
checkbox input "false"
checkbox input "true"
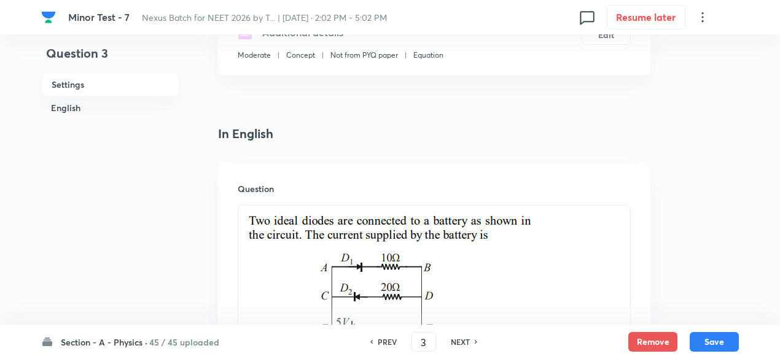
scroll to position [235, 0]
click at [285, 143] on h4 "In English" at bounding box center [434, 135] width 433 height 18
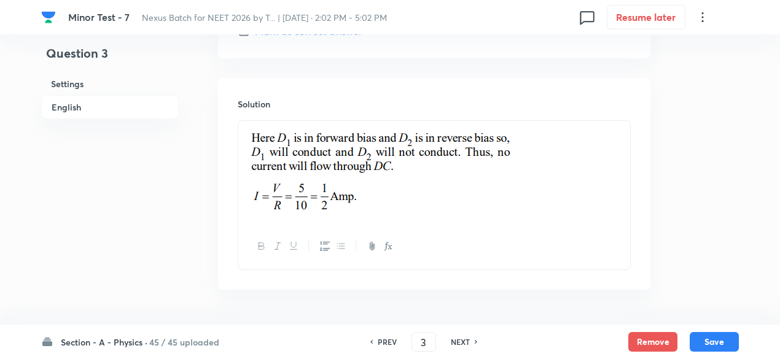
scroll to position [1417, 0]
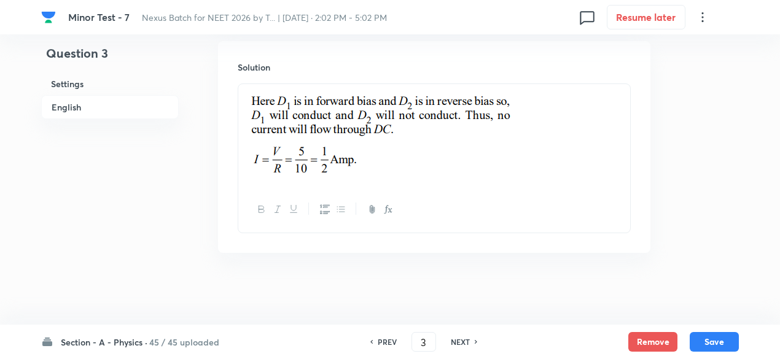
click at [458, 340] on h6 "NEXT" at bounding box center [460, 342] width 19 height 11
type input "4"
checkbox input "false"
checkbox input "true"
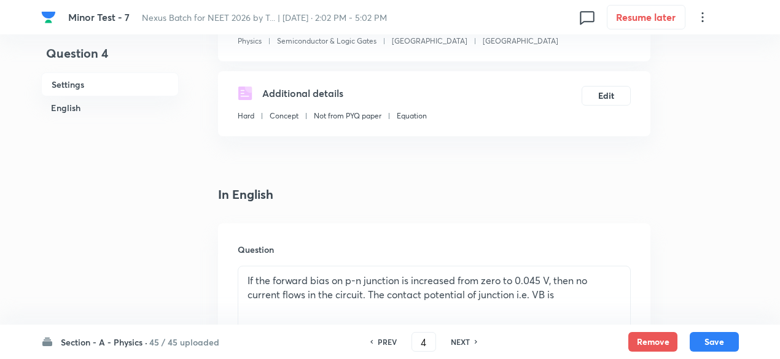
scroll to position [174, 0]
click at [339, 133] on div "Additional details Hard Concept Not from PYQ paper Equation Edit" at bounding box center [434, 105] width 433 height 65
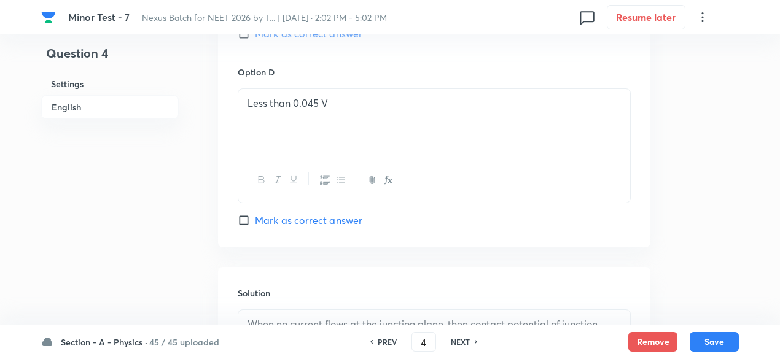
scroll to position [1303, 0]
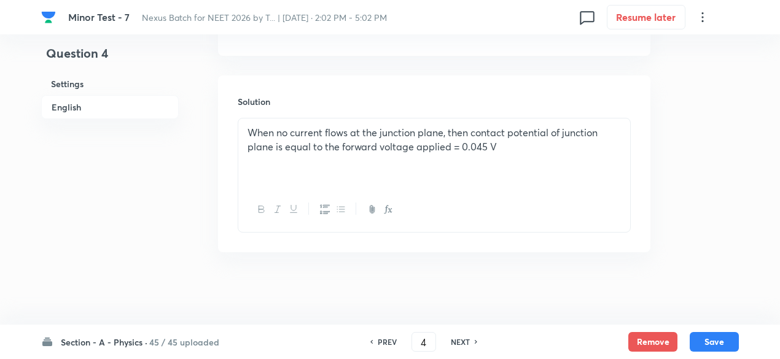
click at [467, 345] on h6 "NEXT" at bounding box center [460, 342] width 19 height 11
type input "5"
checkbox input "false"
checkbox input "true"
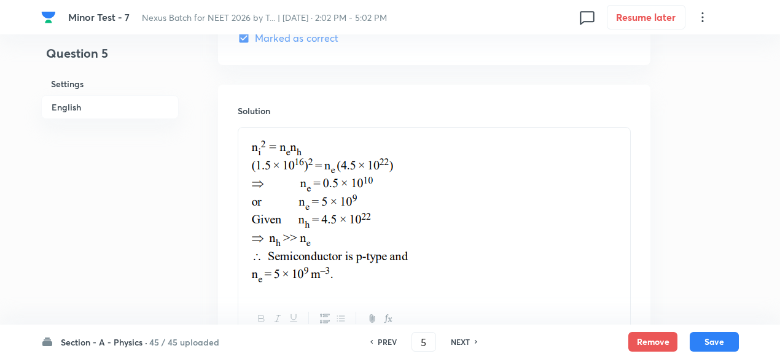
click at [467, 345] on h6 "NEXT" at bounding box center [460, 342] width 19 height 11
type input "6"
checkbox input "false"
checkbox input "true"
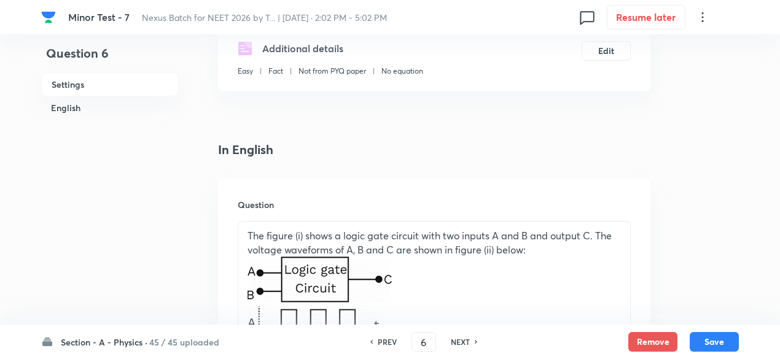
scroll to position [220, 0]
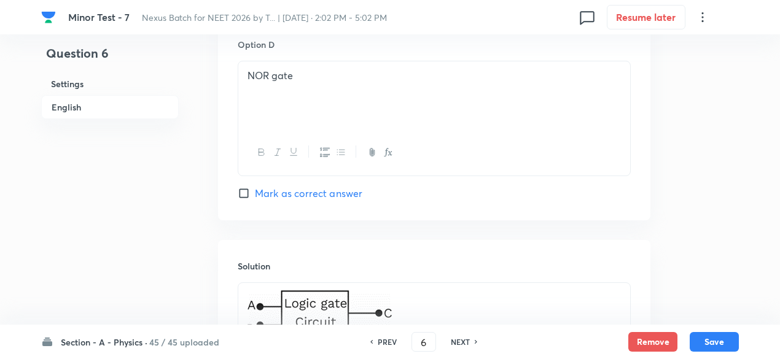
scroll to position [1523, 0]
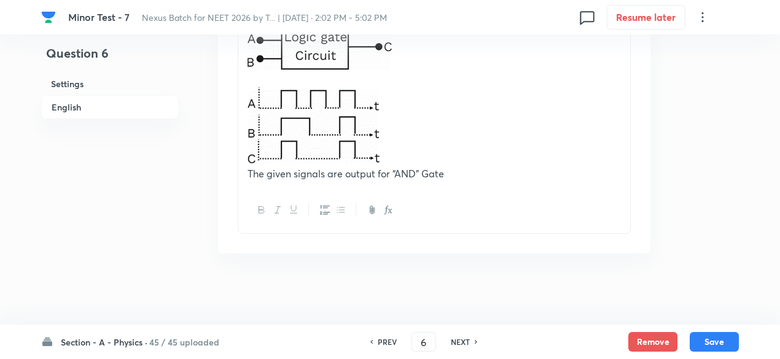
click at [467, 341] on h6 "NEXT" at bounding box center [460, 342] width 19 height 11
type input "7"
checkbox input "false"
checkbox input "true"
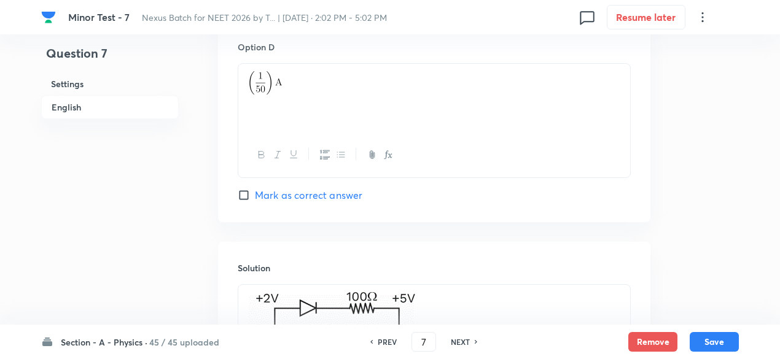
scroll to position [1180, 0]
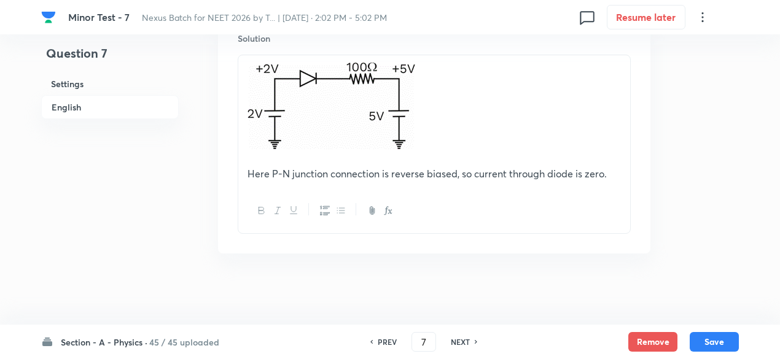
click at [466, 341] on h6 "NEXT" at bounding box center [460, 342] width 19 height 11
type input "8"
checkbox input "false"
checkbox input "true"
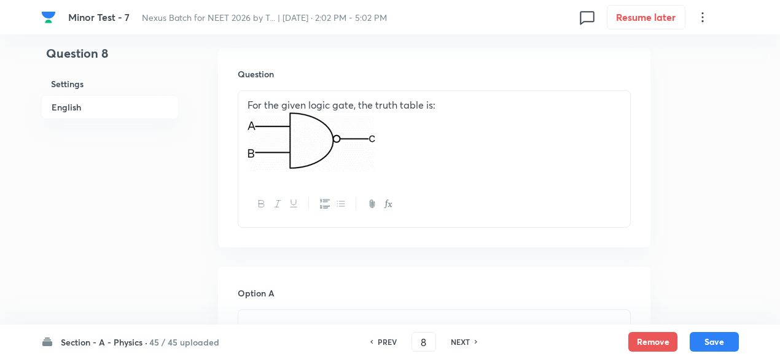
scroll to position [352, 0]
click at [468, 344] on h6 "NEXT" at bounding box center [460, 342] width 19 height 11
type input "9"
checkbox input "false"
checkbox input "true"
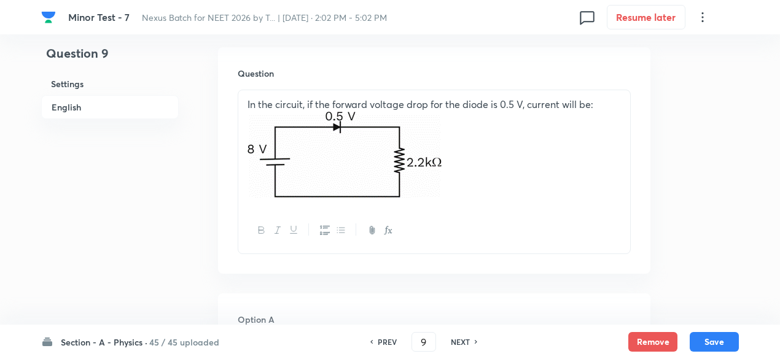
click at [321, 166] on img at bounding box center [345, 155] width 194 height 86
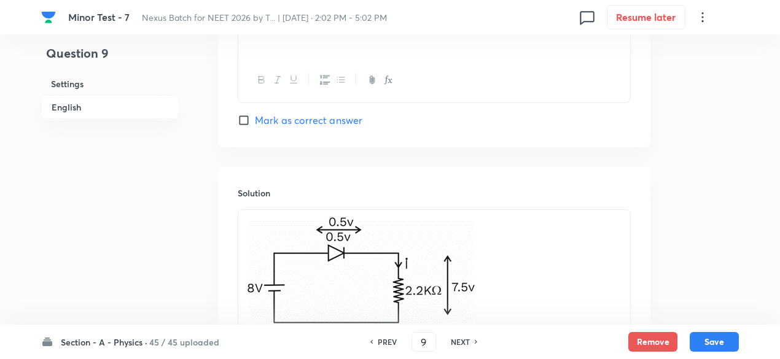
scroll to position [1455, 0]
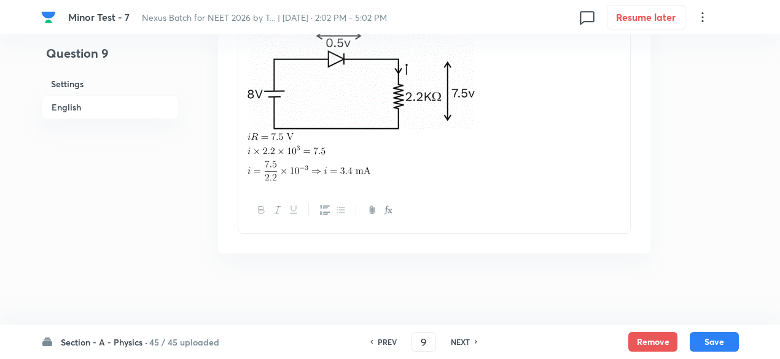
click at [462, 339] on h6 "NEXT" at bounding box center [460, 342] width 19 height 11
type input "10"
checkbox input "false"
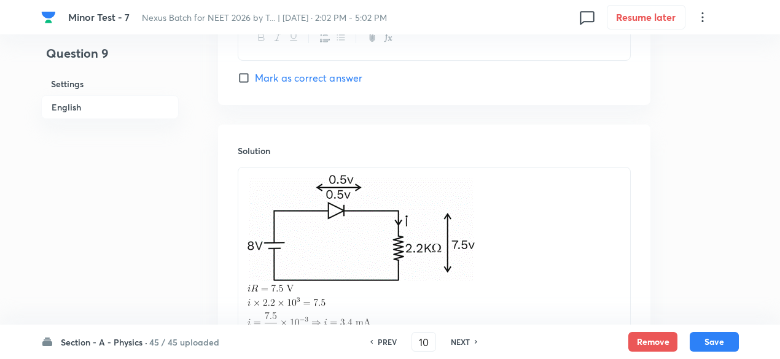
checkbox input "true"
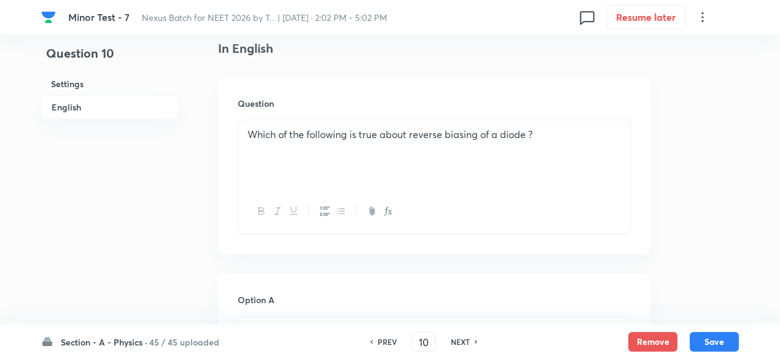
scroll to position [315, 0]
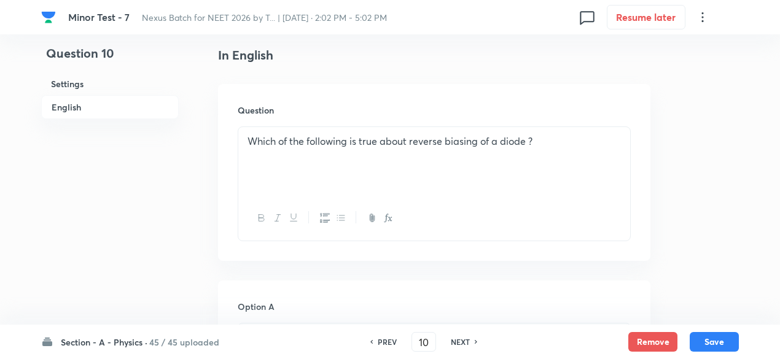
click at [339, 186] on div "Which of the following is true about reverse biasing of a diode ?" at bounding box center [434, 161] width 392 height 69
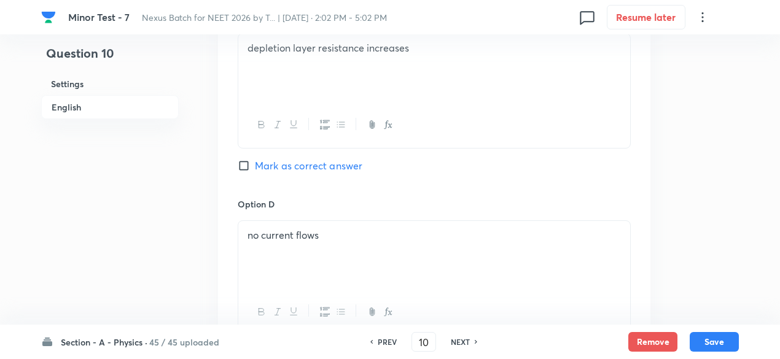
scroll to position [1303, 0]
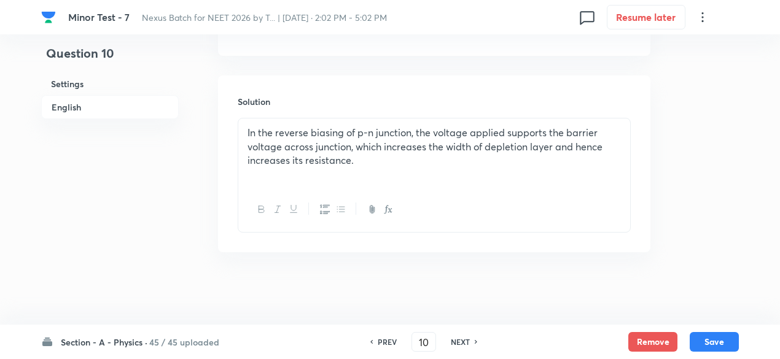
click at [461, 340] on h6 "NEXT" at bounding box center [460, 342] width 19 height 11
type input "11"
checkbox input "true"
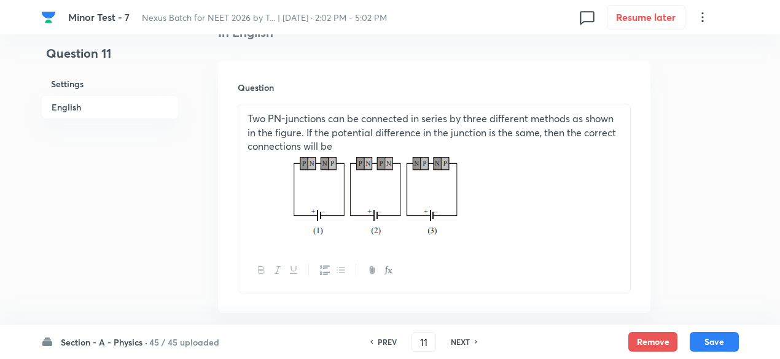
scroll to position [327, 0]
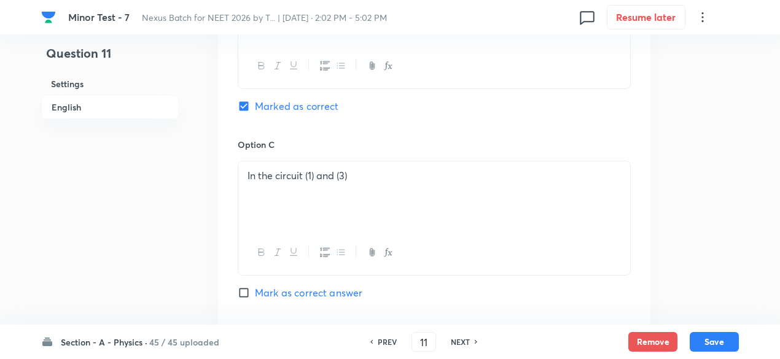
scroll to position [1378, 0]
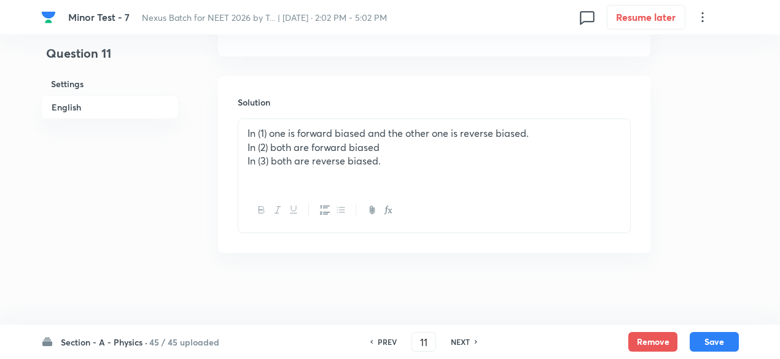
click at [466, 342] on h6 "NEXT" at bounding box center [460, 342] width 19 height 11
type input "12"
checkbox input "false"
checkbox input "true"
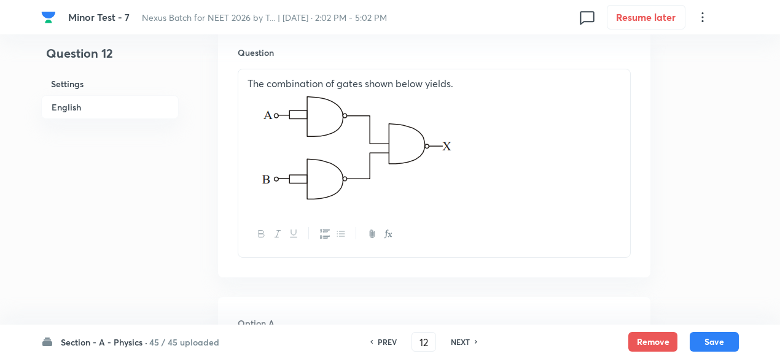
scroll to position [372, 0]
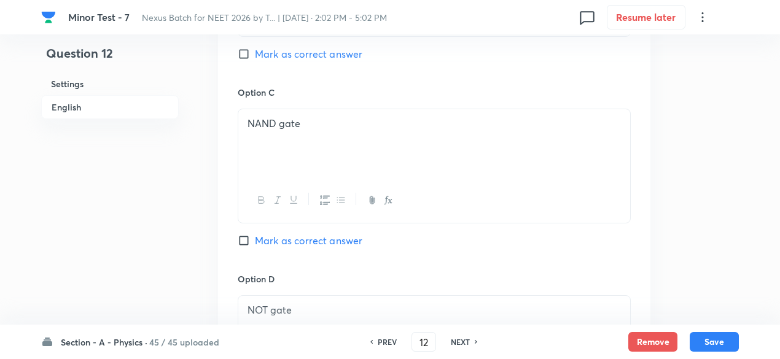
scroll to position [1384, 0]
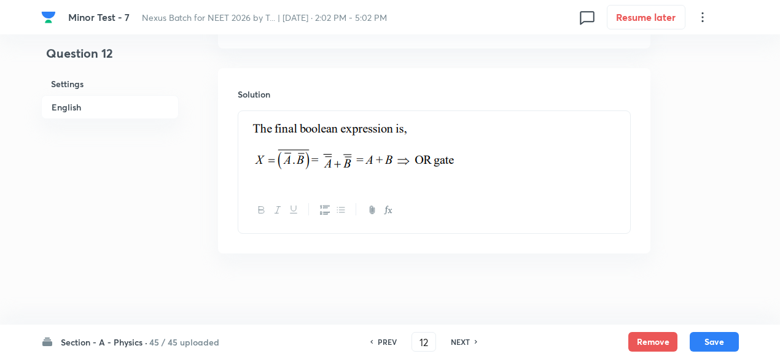
click at [462, 340] on h6 "NEXT" at bounding box center [460, 342] width 19 height 11
type input "13"
checkbox input "false"
checkbox input "true"
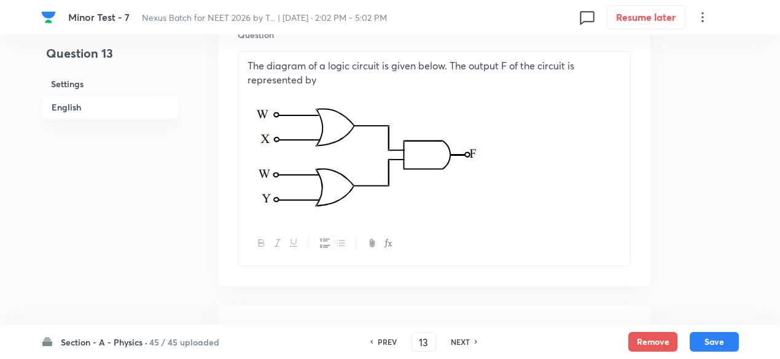
scroll to position [367, 0]
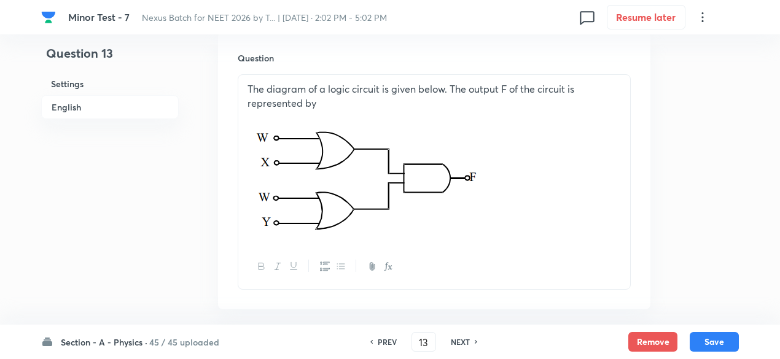
click at [462, 344] on h6 "NEXT" at bounding box center [460, 342] width 19 height 11
type input "14"
checkbox input "false"
checkbox input "true"
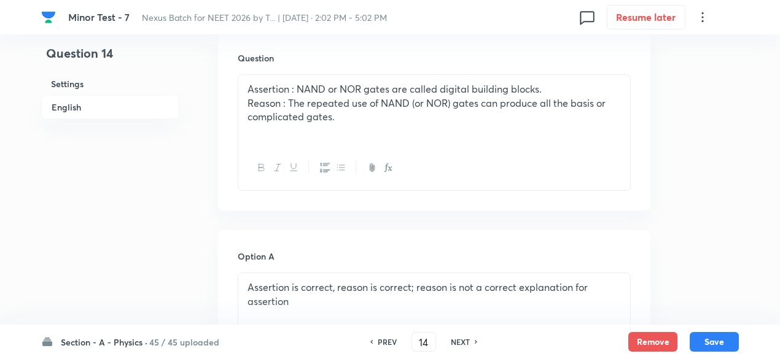
click at [342, 104] on p "Reason : The repeated use of NAND (or NOR) gates can produce all the basis or c…" at bounding box center [435, 110] width 374 height 28
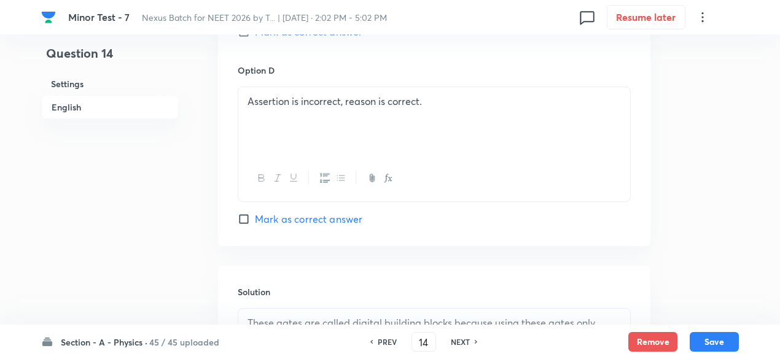
scroll to position [1305, 0]
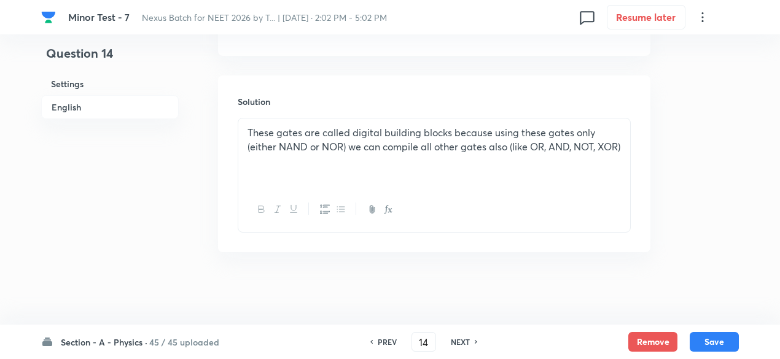
click at [472, 341] on div "NEXT" at bounding box center [462, 342] width 33 height 11
type input "15"
checkbox input "true"
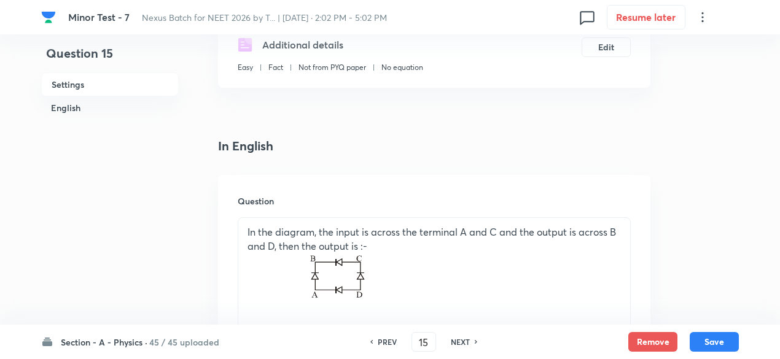
scroll to position [224, 0]
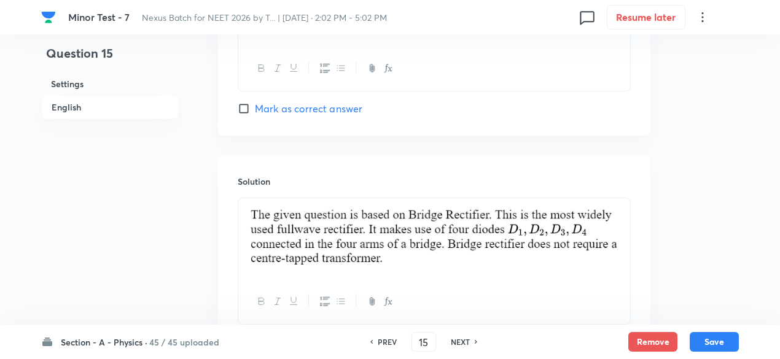
scroll to position [1338, 0]
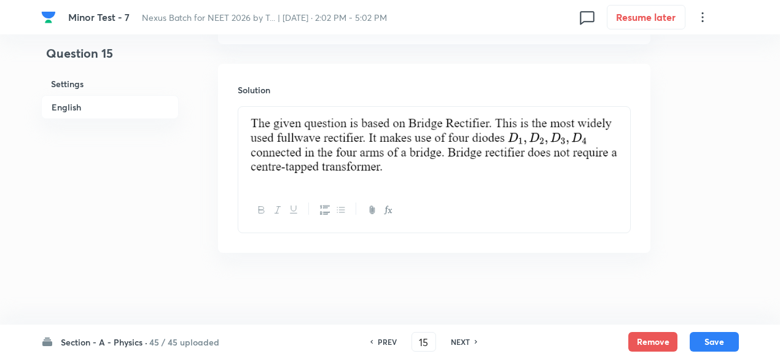
click at [464, 334] on div "PREV 15 ​ NEXT" at bounding box center [424, 342] width 159 height 20
click at [467, 344] on h6 "NEXT" at bounding box center [460, 342] width 19 height 11
type input "16"
checkbox input "false"
checkbox input "true"
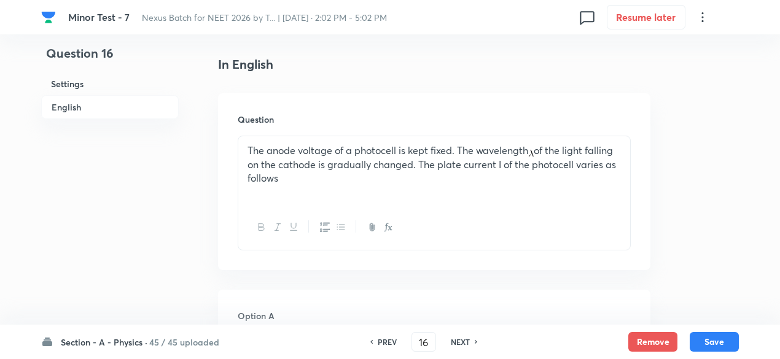
scroll to position [305, 0]
click at [340, 109] on div "Question The anode voltage of a photocell is kept fixed. The wavelength of the …" at bounding box center [434, 182] width 433 height 177
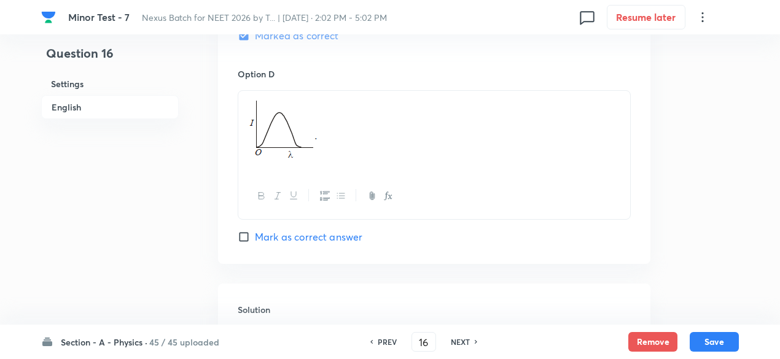
scroll to position [1360, 0]
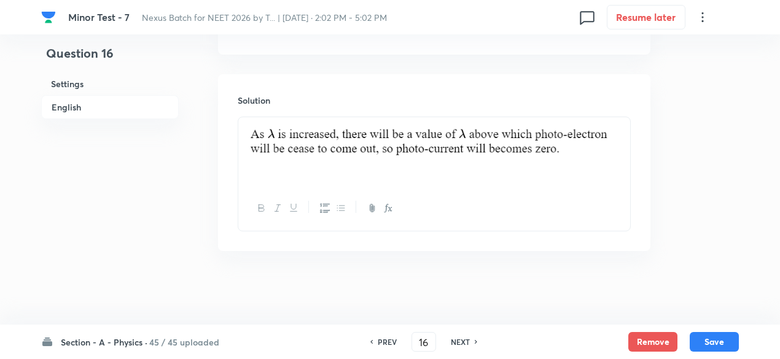
click at [464, 342] on h6 "NEXT" at bounding box center [460, 342] width 19 height 11
type input "17"
checkbox input "true"
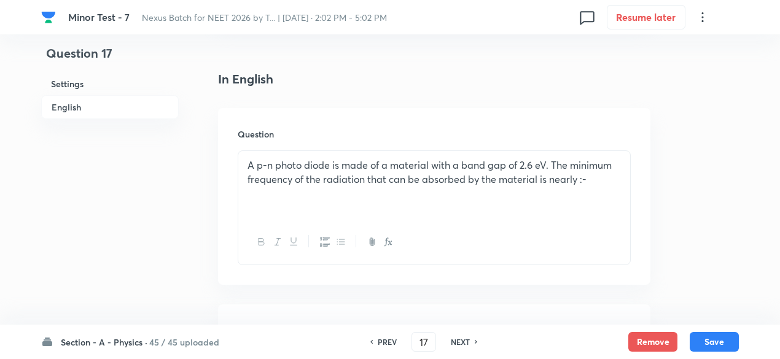
scroll to position [291, 0]
click at [342, 120] on div "Question A p-n photo diode is made of a material with a band gap of 2.6 eV. The…" at bounding box center [434, 197] width 433 height 177
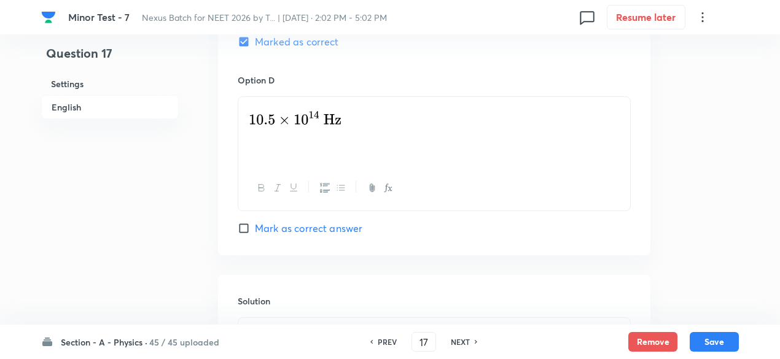
scroll to position [1306, 0]
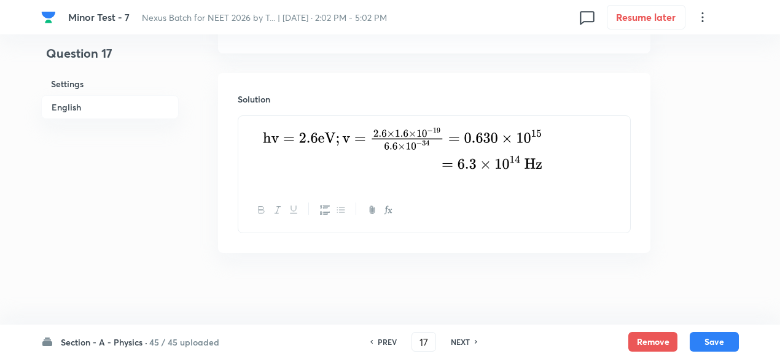
click at [468, 343] on h6 "NEXT" at bounding box center [460, 342] width 19 height 11
type input "18"
checkbox input "false"
checkbox input "true"
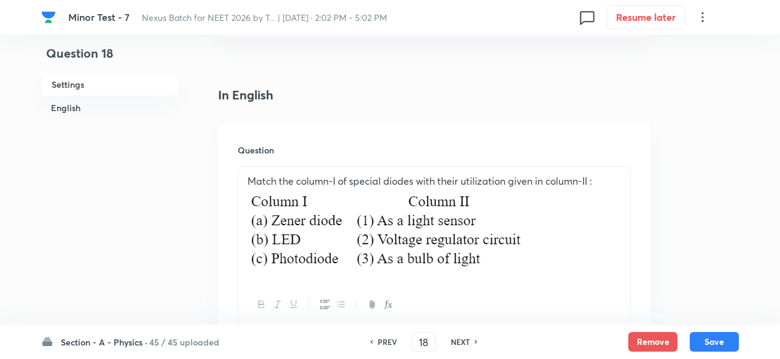
scroll to position [275, 0]
click at [337, 141] on div "Question Match the column-I of special diodes with their utilization given in c…" at bounding box center [434, 237] width 433 height 224
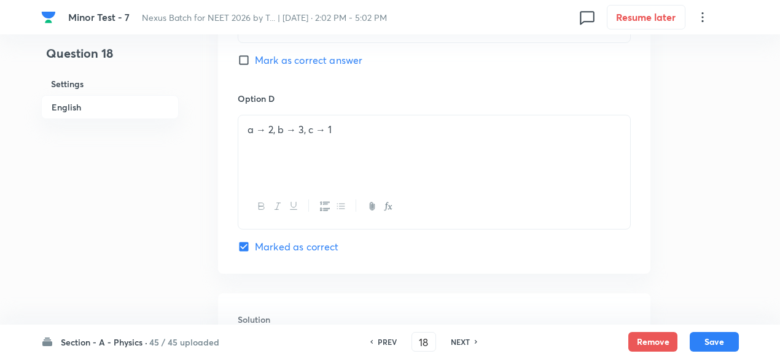
scroll to position [1350, 0]
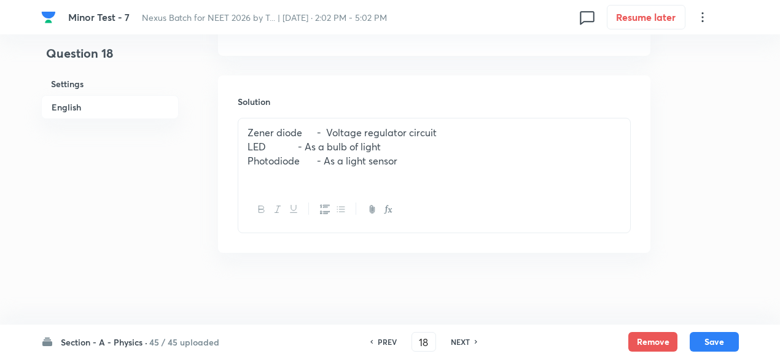
click at [467, 341] on h6 "NEXT" at bounding box center [460, 342] width 19 height 11
type input "19"
checkbox input "false"
checkbox input "true"
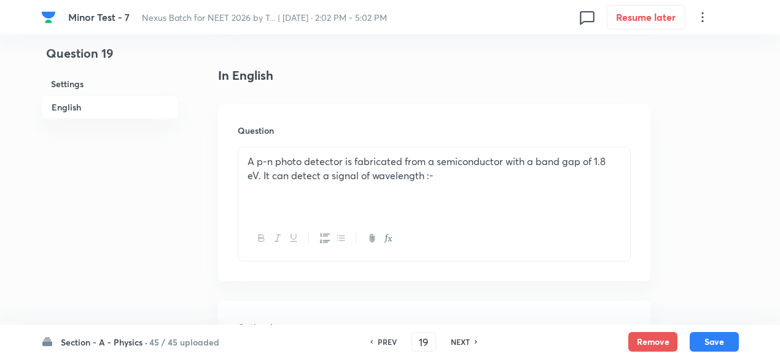
scroll to position [294, 0]
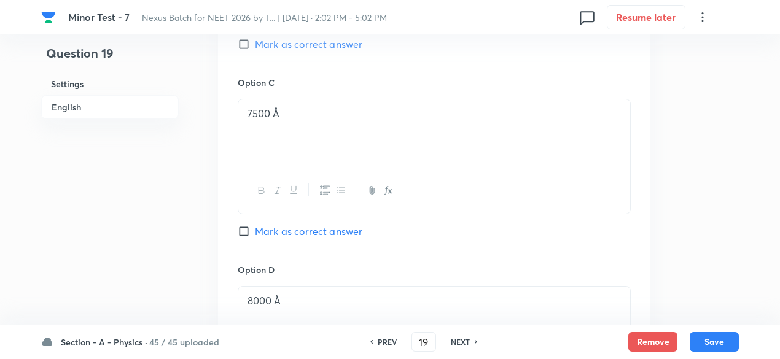
scroll to position [1306, 0]
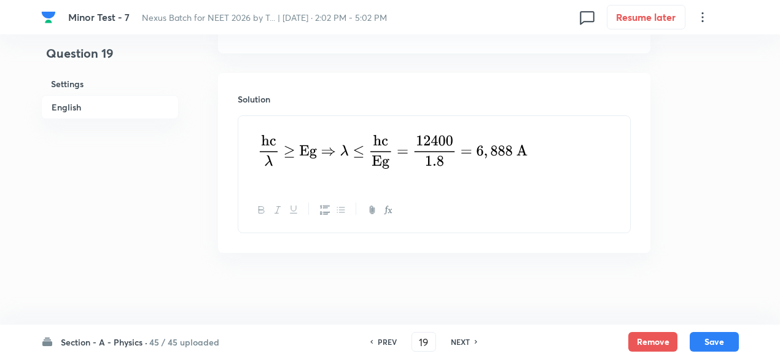
click at [463, 343] on h6 "NEXT" at bounding box center [460, 342] width 19 height 11
type input "20"
checkbox input "false"
checkbox input "true"
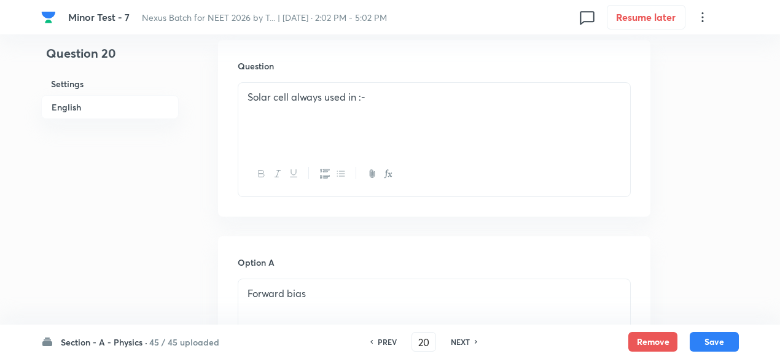
scroll to position [364, 0]
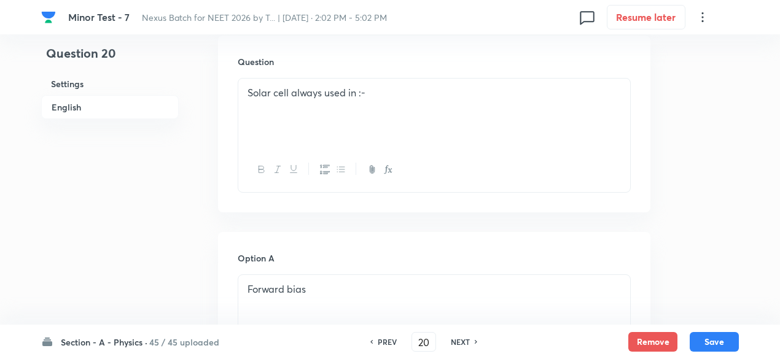
click at [290, 210] on div "Question Solar cell always used in :-" at bounding box center [434, 124] width 433 height 177
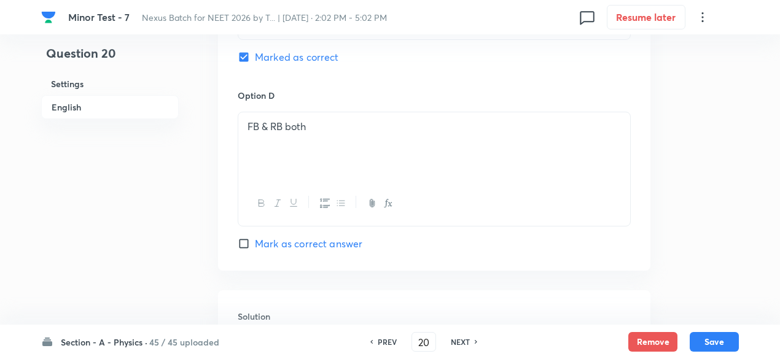
scroll to position [1330, 0]
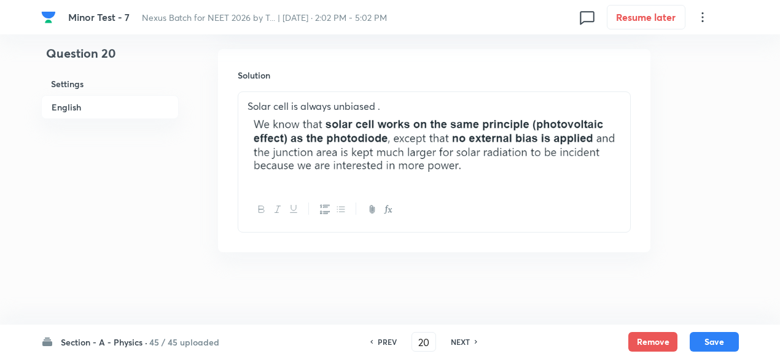
click at [466, 343] on h6 "NEXT" at bounding box center [460, 342] width 19 height 11
type input "21"
checkbox input "true"
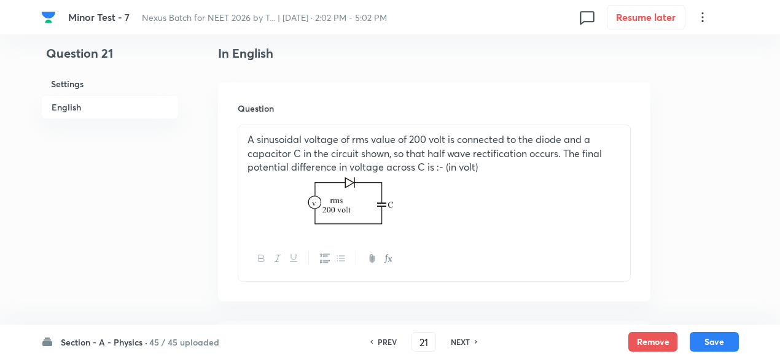
scroll to position [316, 0]
click at [458, 346] on h6 "NEXT" at bounding box center [460, 342] width 19 height 11
type input "22"
checkbox input "false"
checkbox input "true"
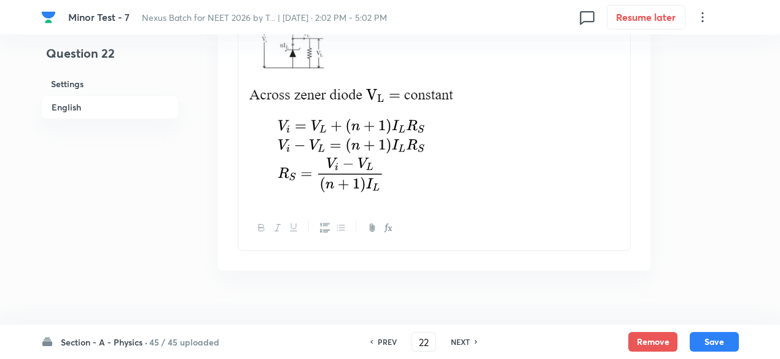
scroll to position [1483, 0]
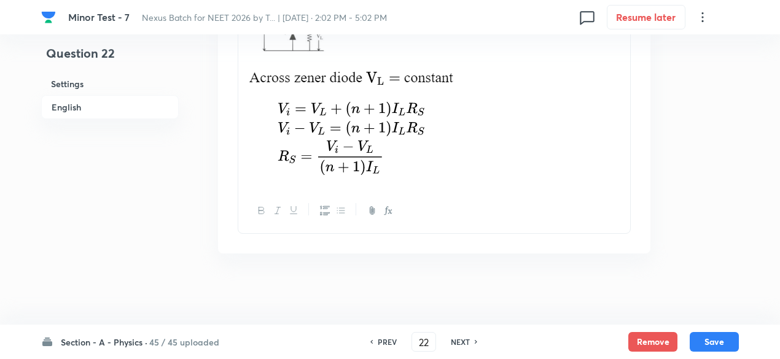
click at [461, 343] on h6 "NEXT" at bounding box center [460, 342] width 19 height 11
type input "23"
checkbox input "false"
checkbox input "true"
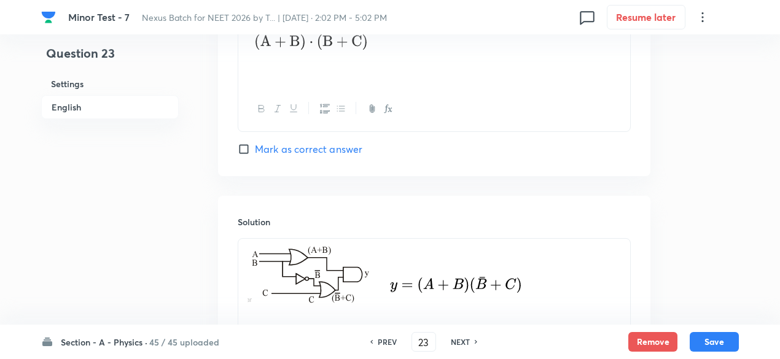
scroll to position [1319, 0]
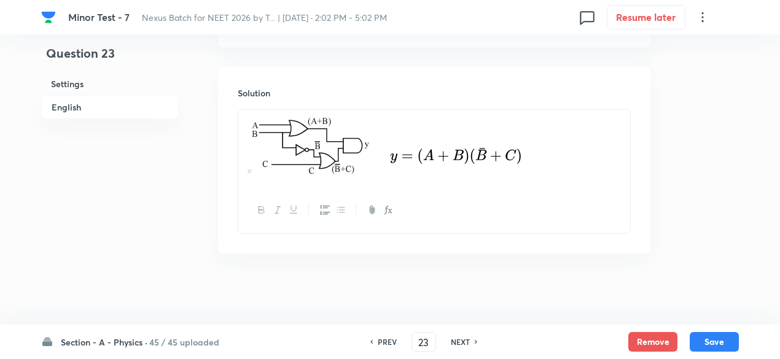
click at [463, 346] on h6 "NEXT" at bounding box center [460, 342] width 19 height 11
type input "24"
checkbox input "true"
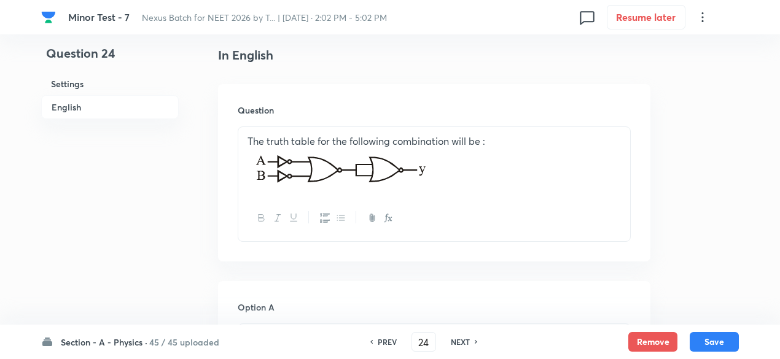
scroll to position [303, 0]
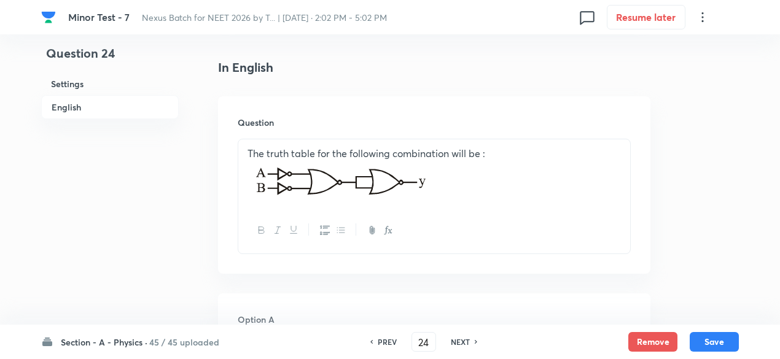
click at [364, 148] on p "The truth table for the following combination will be :" at bounding box center [435, 174] width 374 height 54
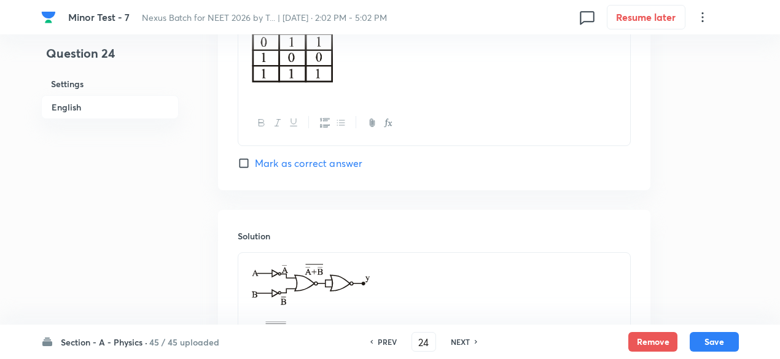
scroll to position [1505, 0]
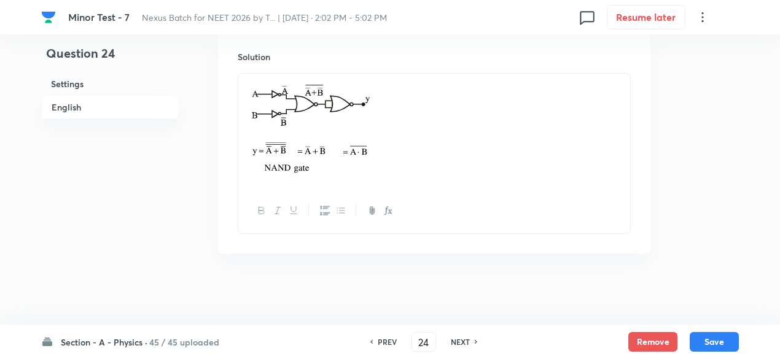
click at [468, 340] on h6 "NEXT" at bounding box center [460, 342] width 19 height 11
type input "25"
checkbox input "false"
checkbox input "true"
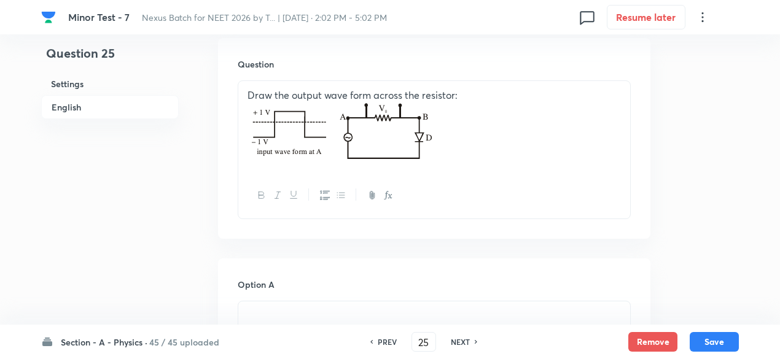
scroll to position [361, 0]
click at [338, 133] on img at bounding box center [344, 133] width 192 height 60
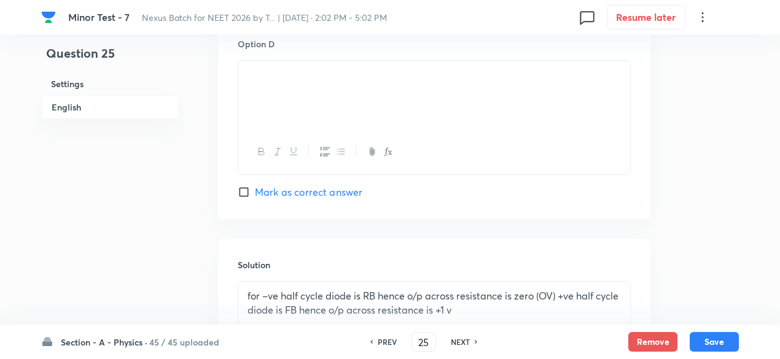
scroll to position [1327, 0]
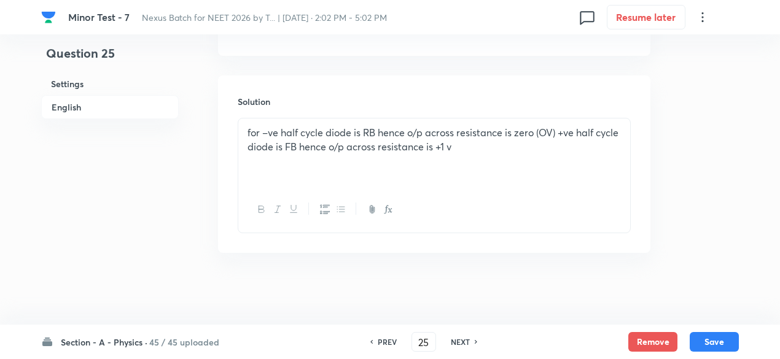
click at [468, 340] on h6 "NEXT" at bounding box center [460, 342] width 19 height 11
type input "26"
checkbox input "false"
checkbox input "true"
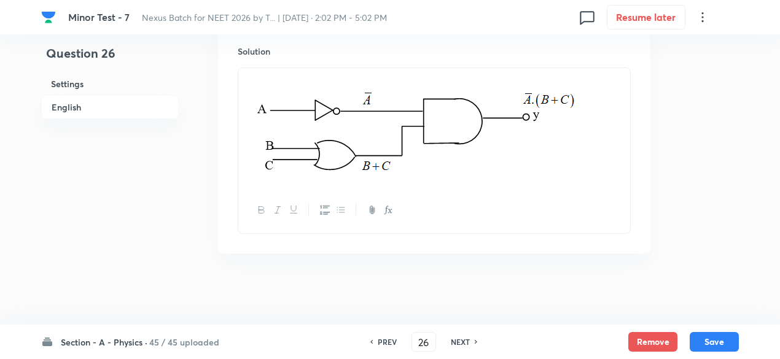
click at [468, 342] on h6 "NEXT" at bounding box center [460, 342] width 19 height 11
type input "27"
checkbox input "false"
checkbox input "true"
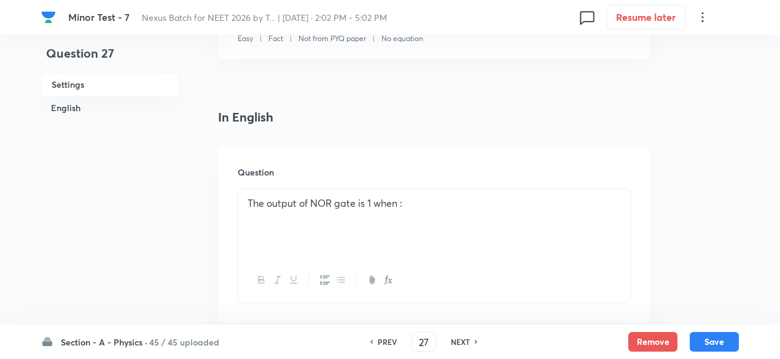
scroll to position [259, 0]
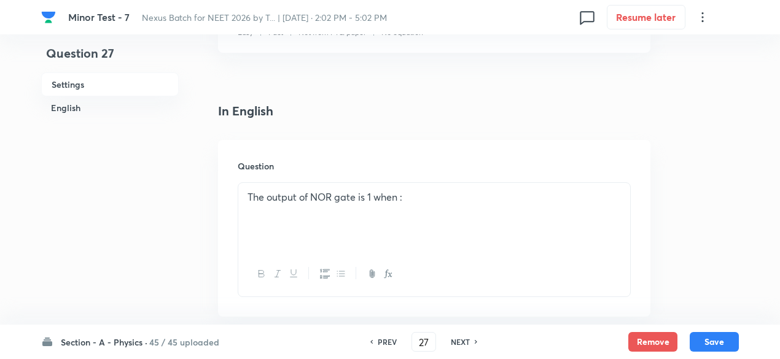
click at [466, 342] on h6 "NEXT" at bounding box center [460, 342] width 19 height 11
type input "28"
checkbox input "false"
checkbox input "true"
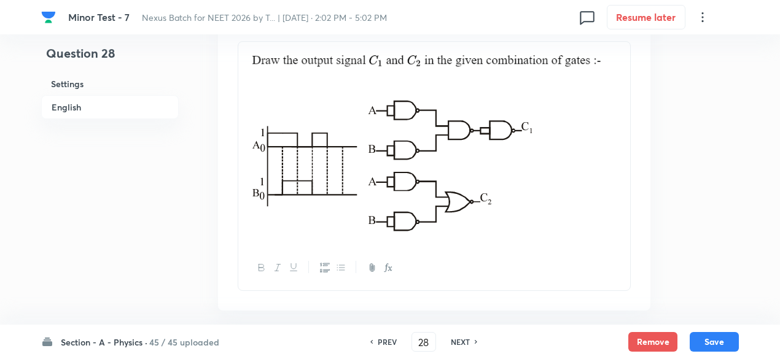
scroll to position [401, 0]
click at [273, 212] on img at bounding box center [392, 163] width 288 height 144
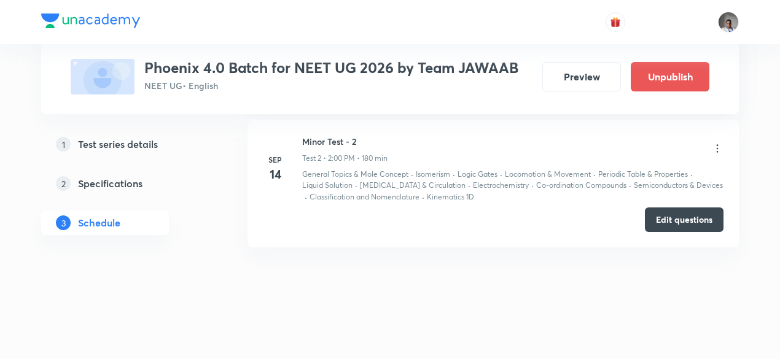
click at [423, 63] on h3 "Phoenix 4.0 Batch for NEET UG 2026 by Team JAWAAB" at bounding box center [331, 68] width 374 height 18
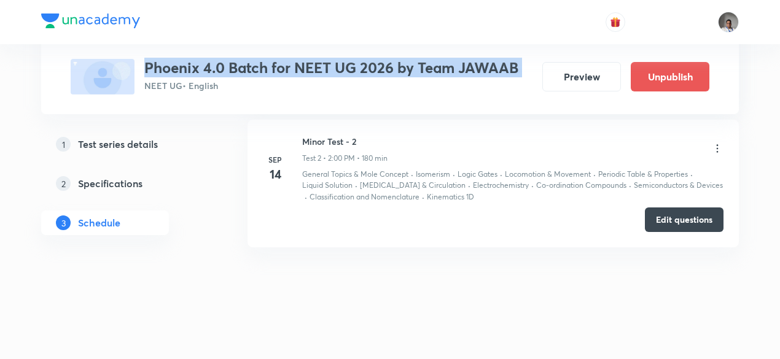
click at [423, 63] on h3 "Phoenix 4.0 Batch for NEET UG 2026 by Team JAWAAB" at bounding box center [331, 68] width 374 height 18
copy h3 "Phoenix 4.0 Batch for NEET UG 2026 by Team JAWAAB"
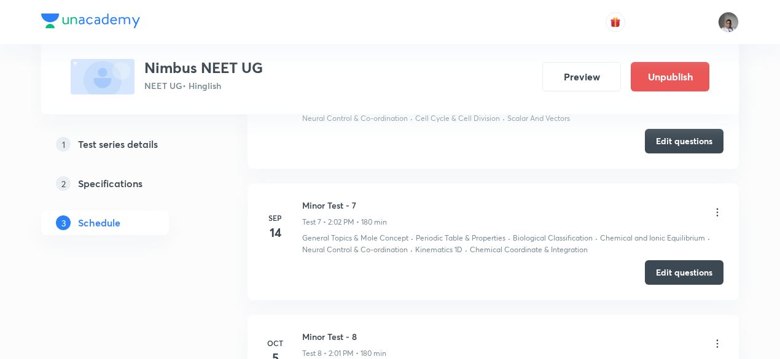
scroll to position [1409, 0]
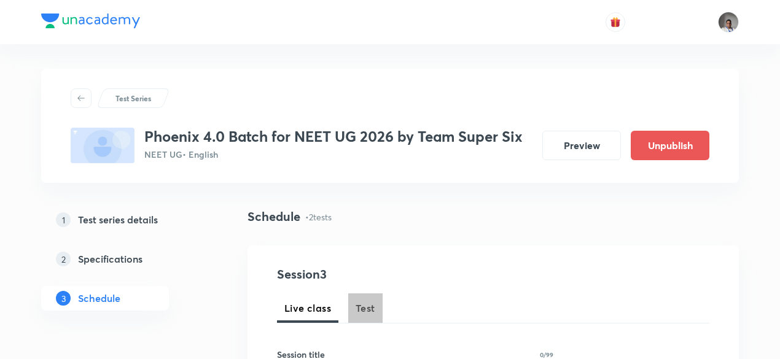
click at [366, 307] on span "Test" at bounding box center [366, 308] width 20 height 15
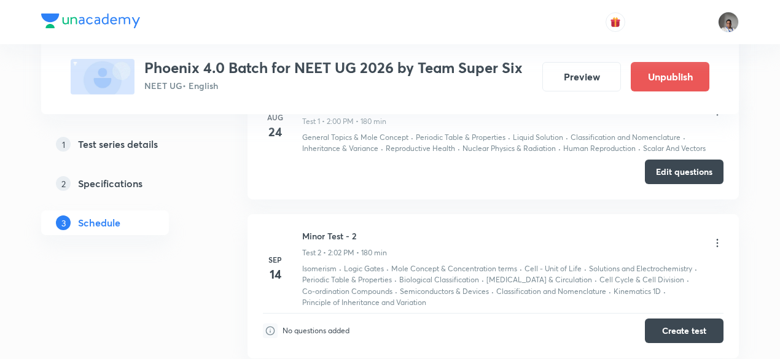
scroll to position [721, 0]
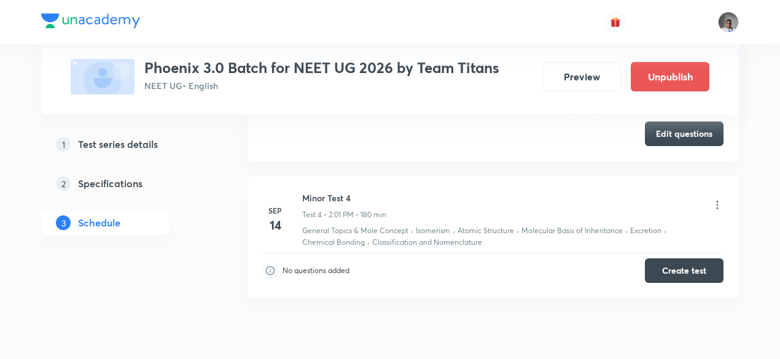
scroll to position [1083, 0]
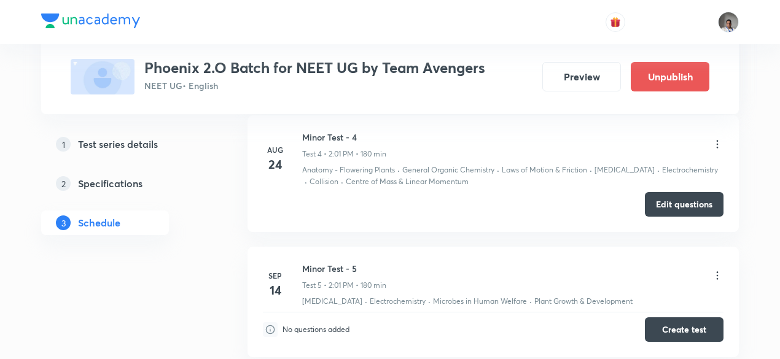
scroll to position [1158, 0]
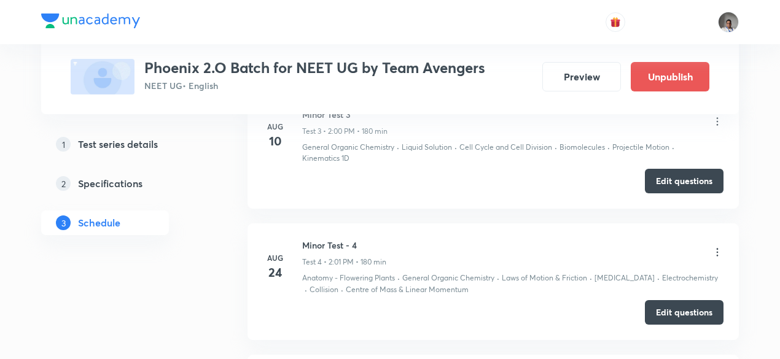
scroll to position [1158, 0]
